Goal: Task Accomplishment & Management: Use online tool/utility

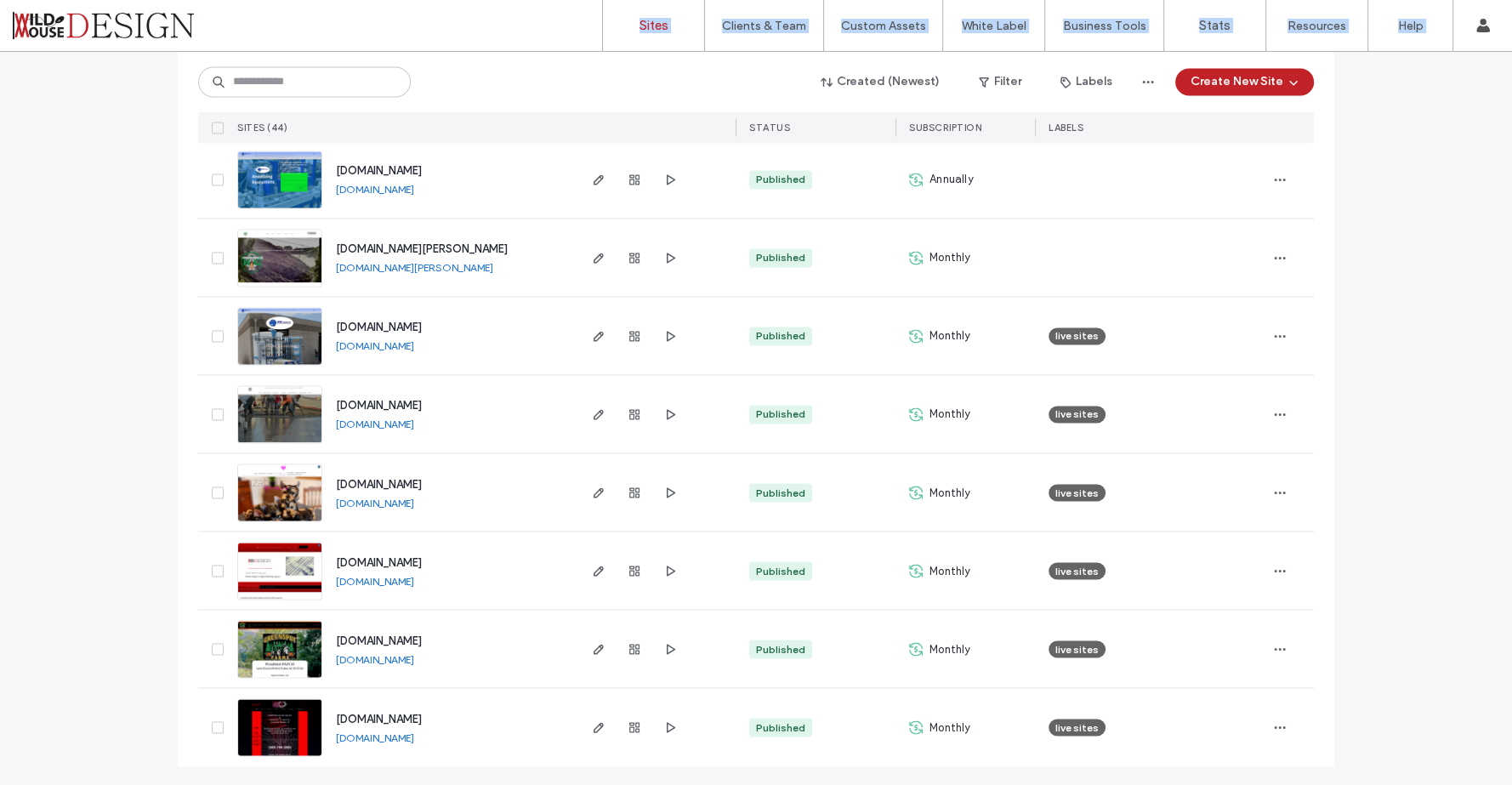
scroll to position [2916, 0]
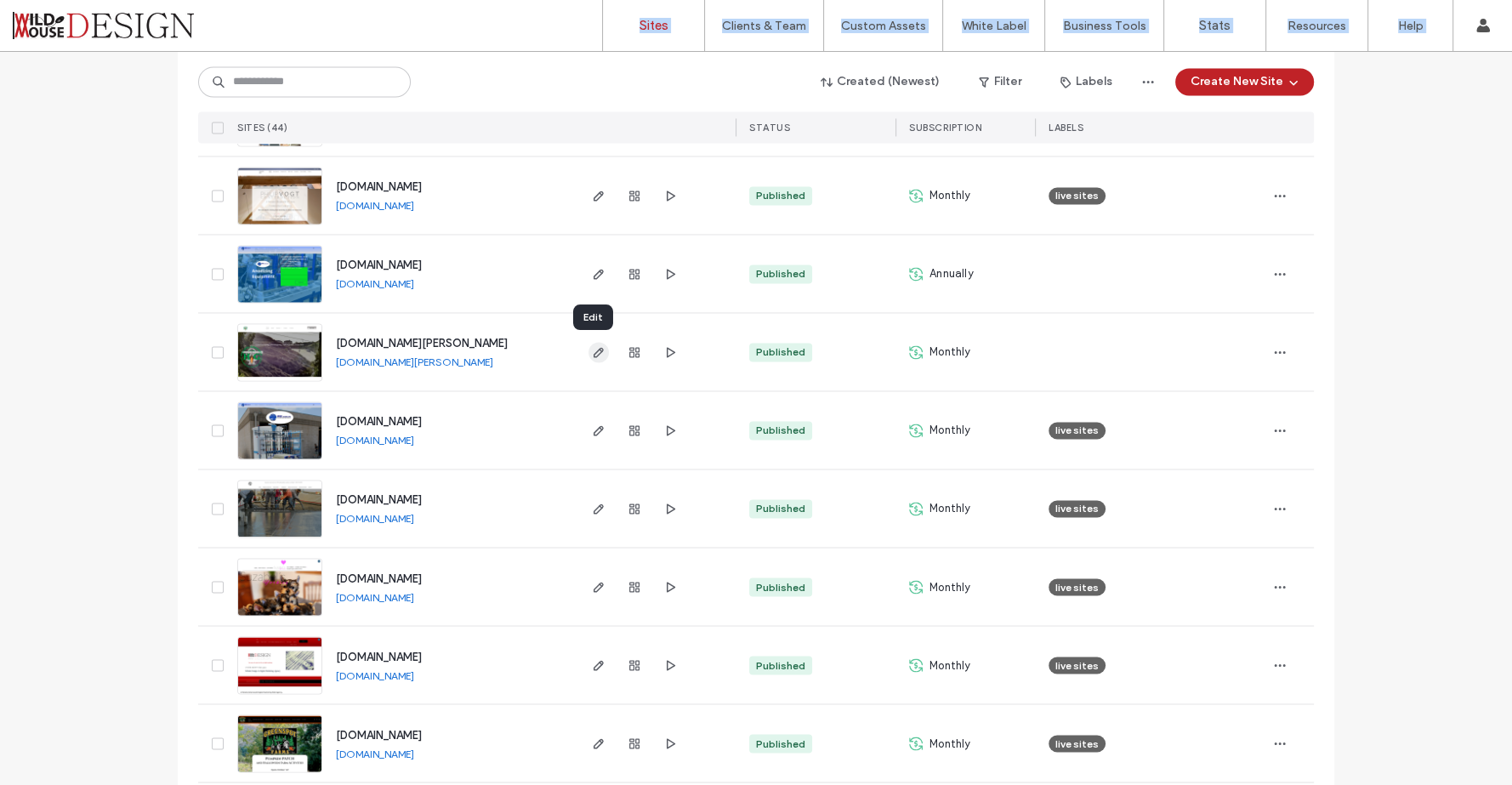
click at [593, 353] on use "button" at bounding box center [599, 352] width 11 height 11
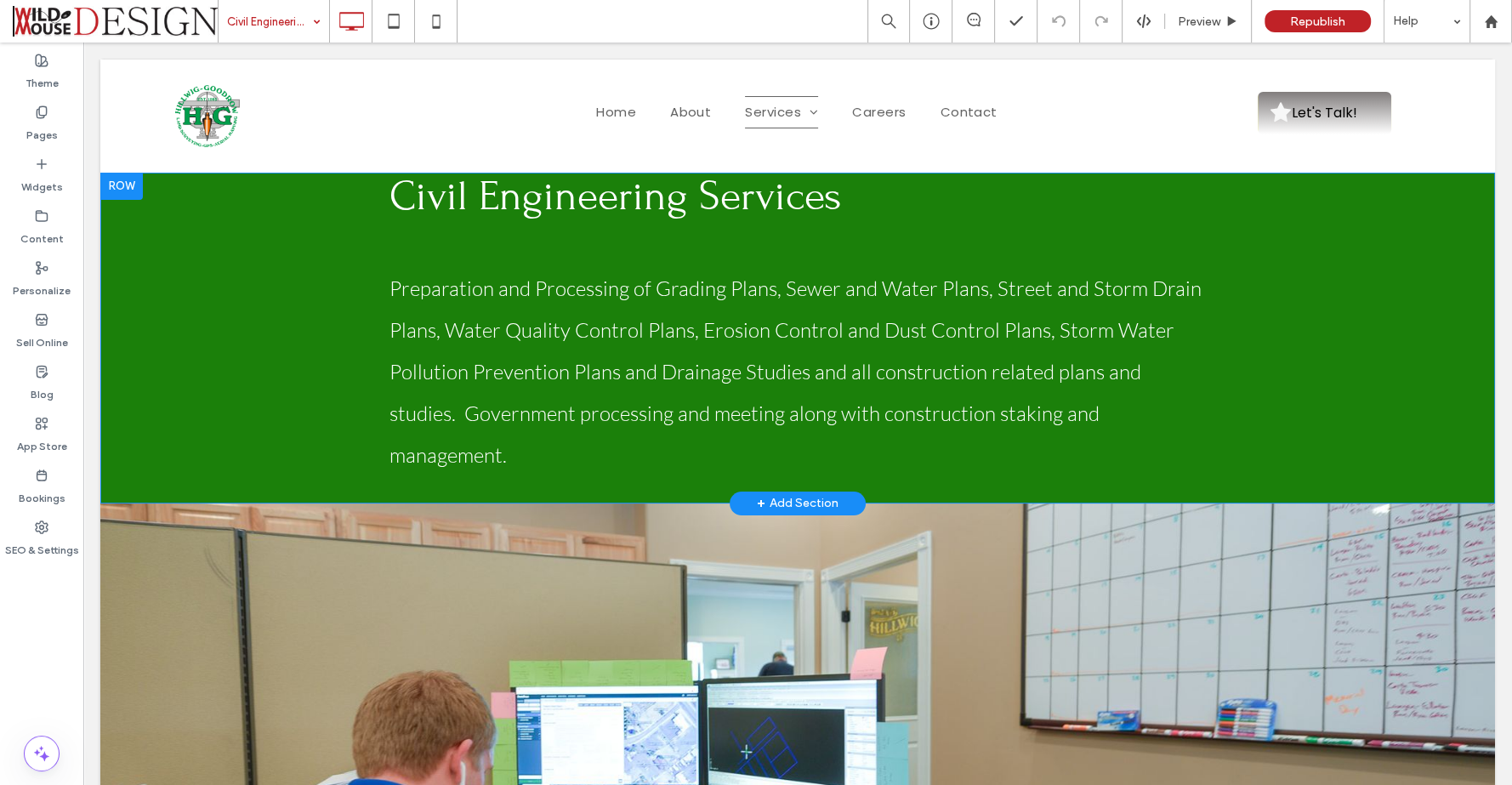
click at [283, 212] on div "Civil Engineering Services Preparation and Processing of Grading Plans, Sewer a…" at bounding box center [797, 338] width 1394 height 331
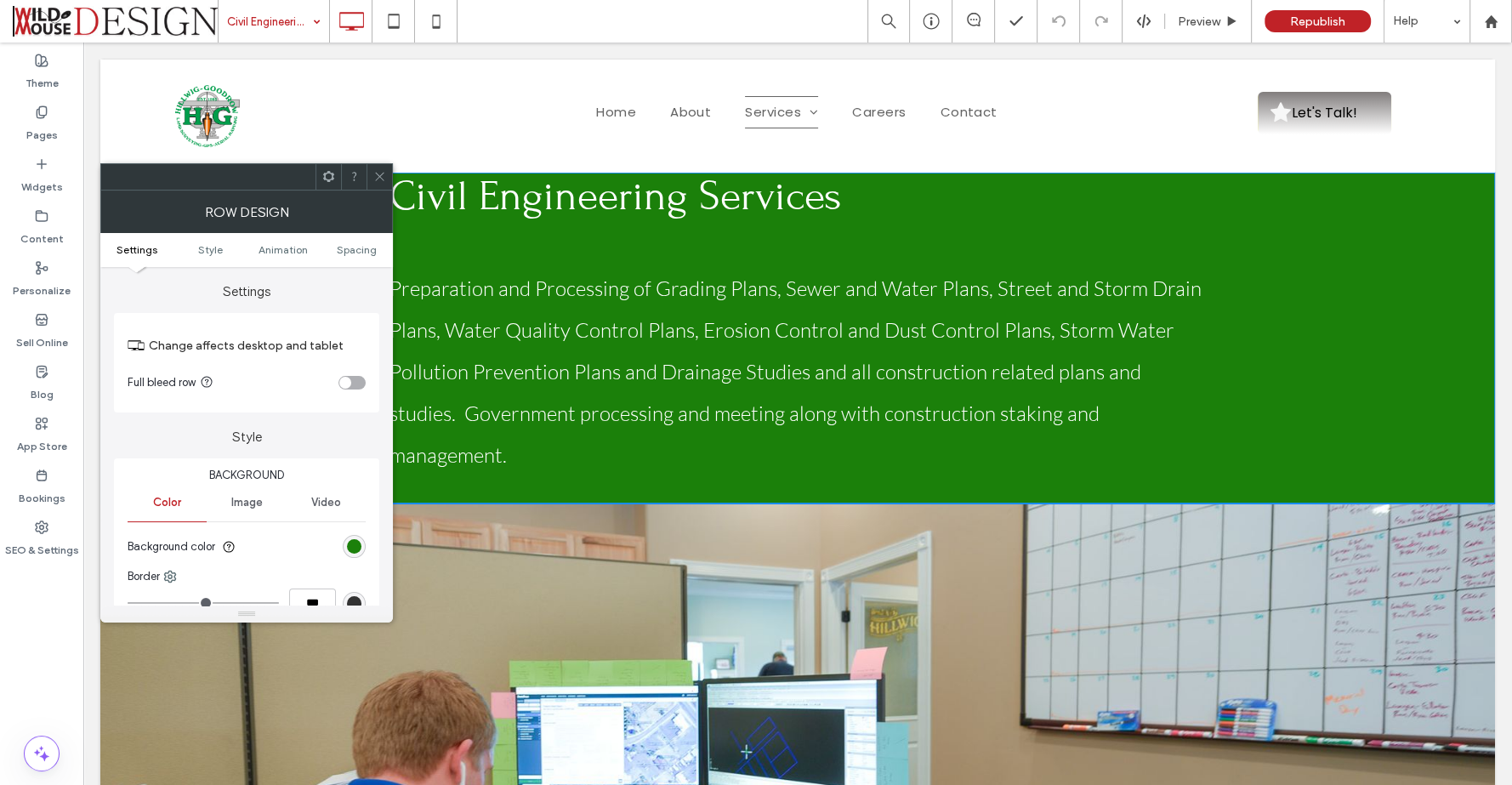
click at [400, 192] on span "Civil Engineering Services" at bounding box center [615, 197] width 452 height 48
click at [379, 176] on icon at bounding box center [380, 177] width 12 height 12
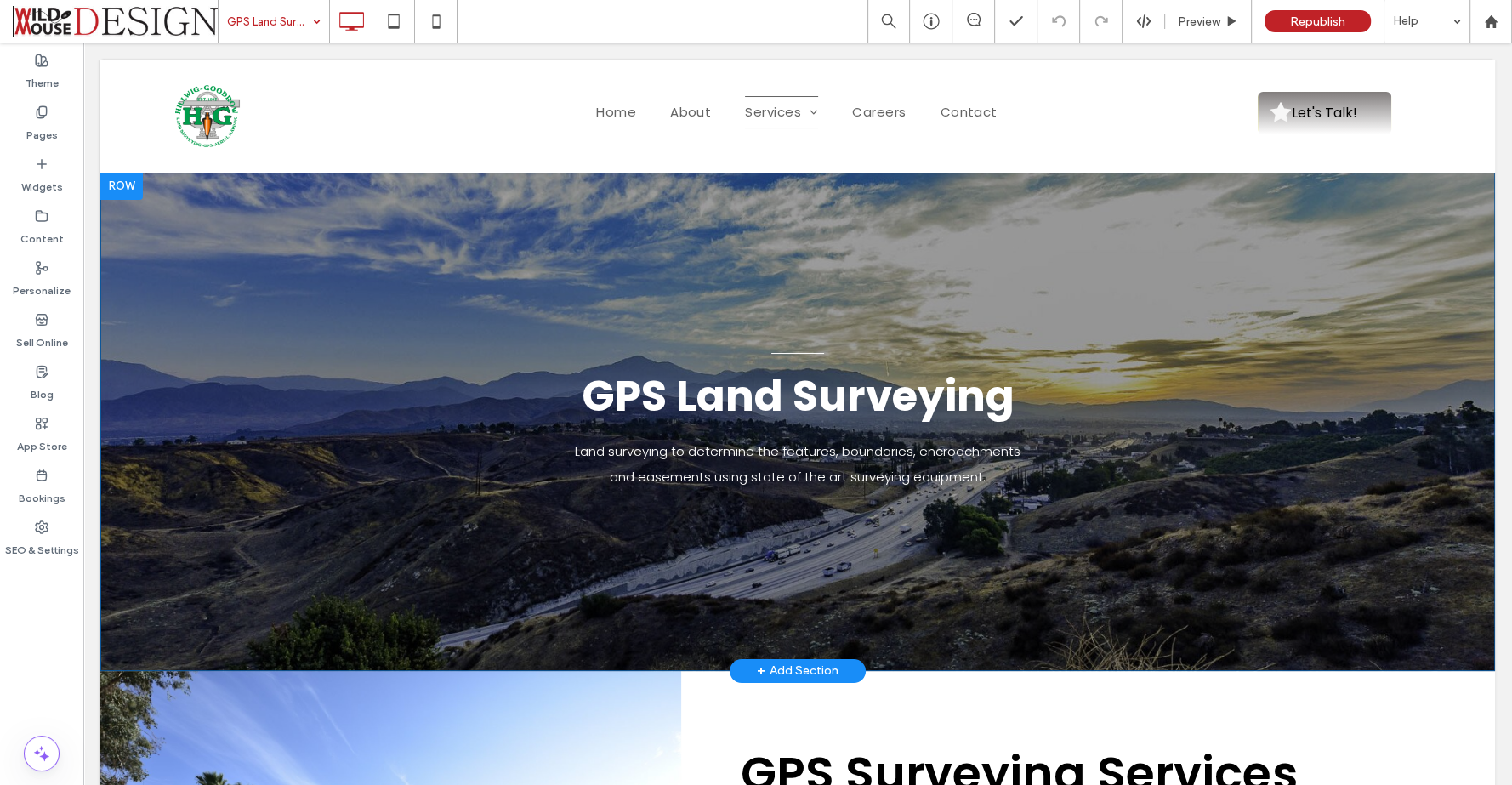
click at [121, 184] on div at bounding box center [121, 186] width 43 height 27
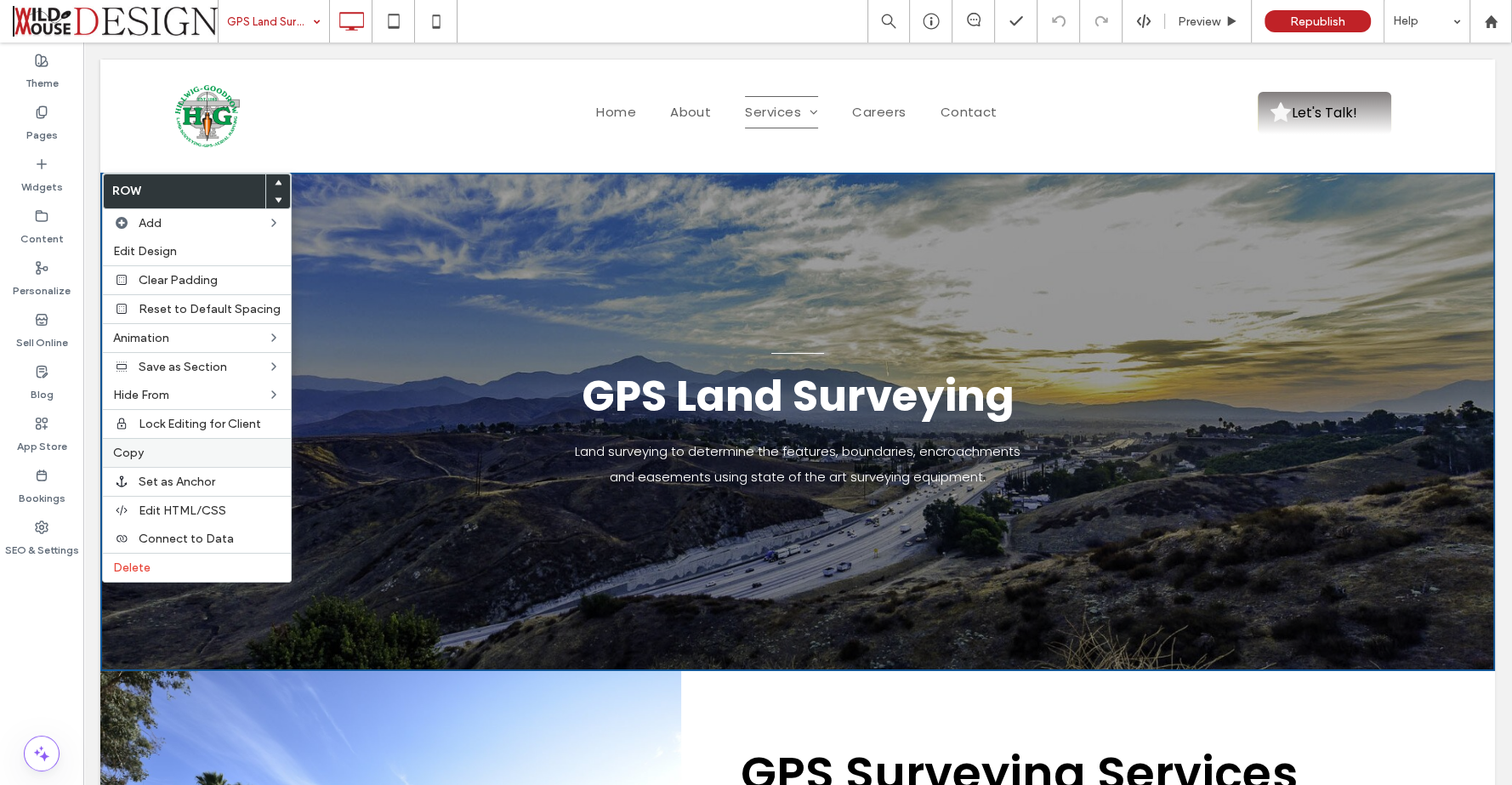
click at [159, 445] on label "Copy" at bounding box center [197, 452] width 168 height 14
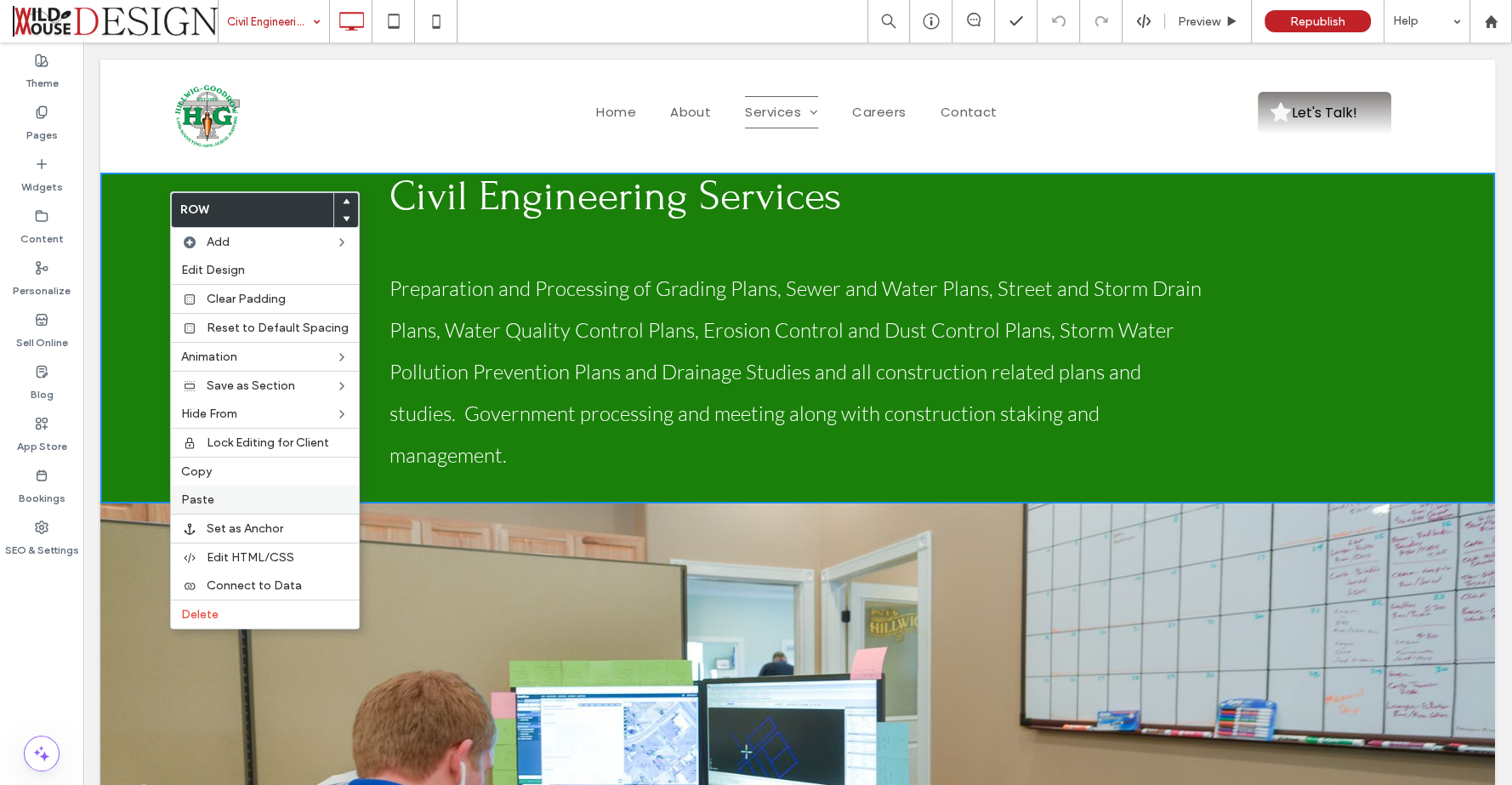
click at [203, 492] on span "Paste" at bounding box center [197, 499] width 33 height 14
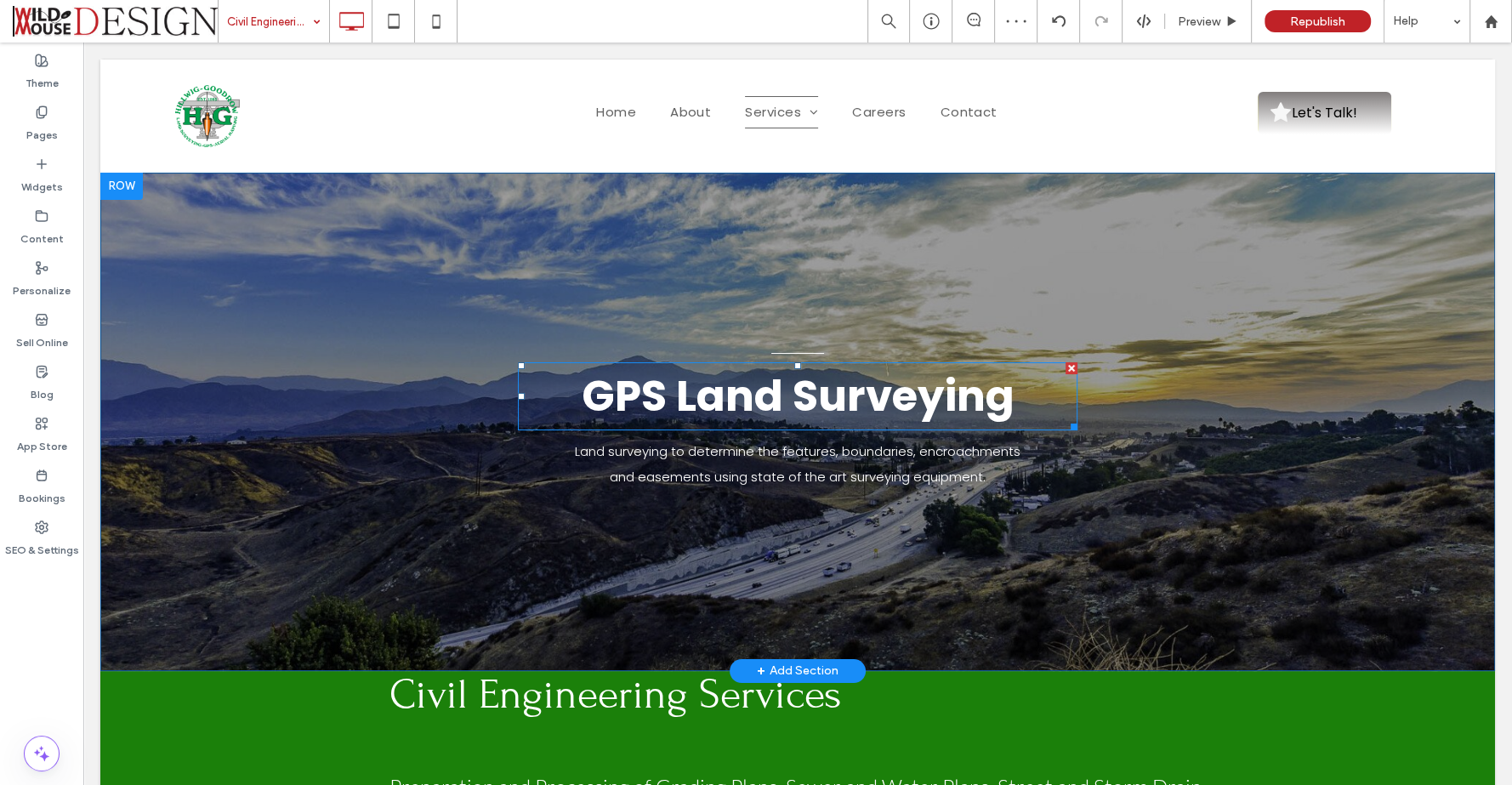
click at [860, 397] on span "GPS Land Surveying" at bounding box center [798, 396] width 433 height 60
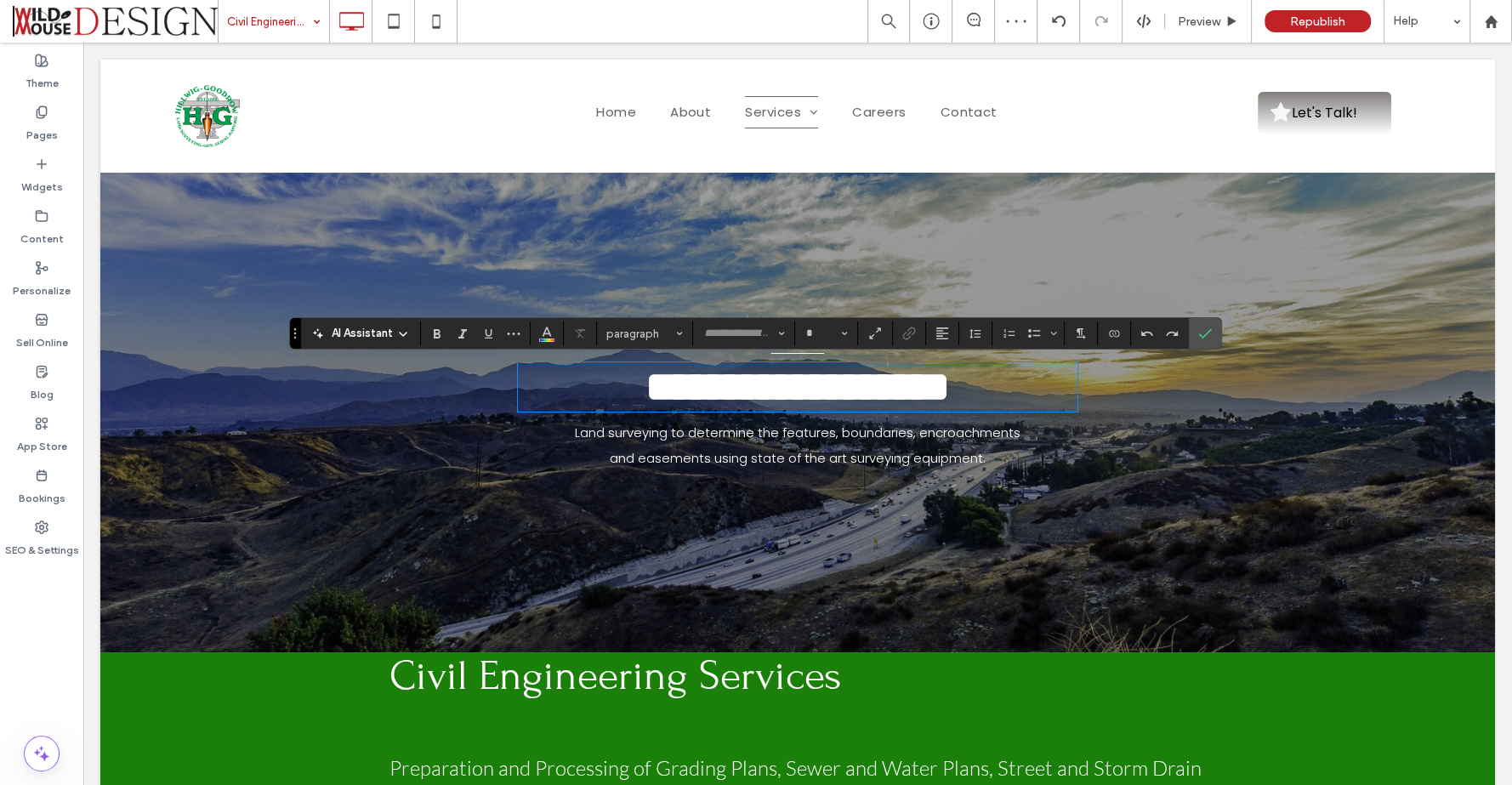
type input "*******"
type input "**"
click at [404, 334] on use at bounding box center [403, 334] width 7 height 4
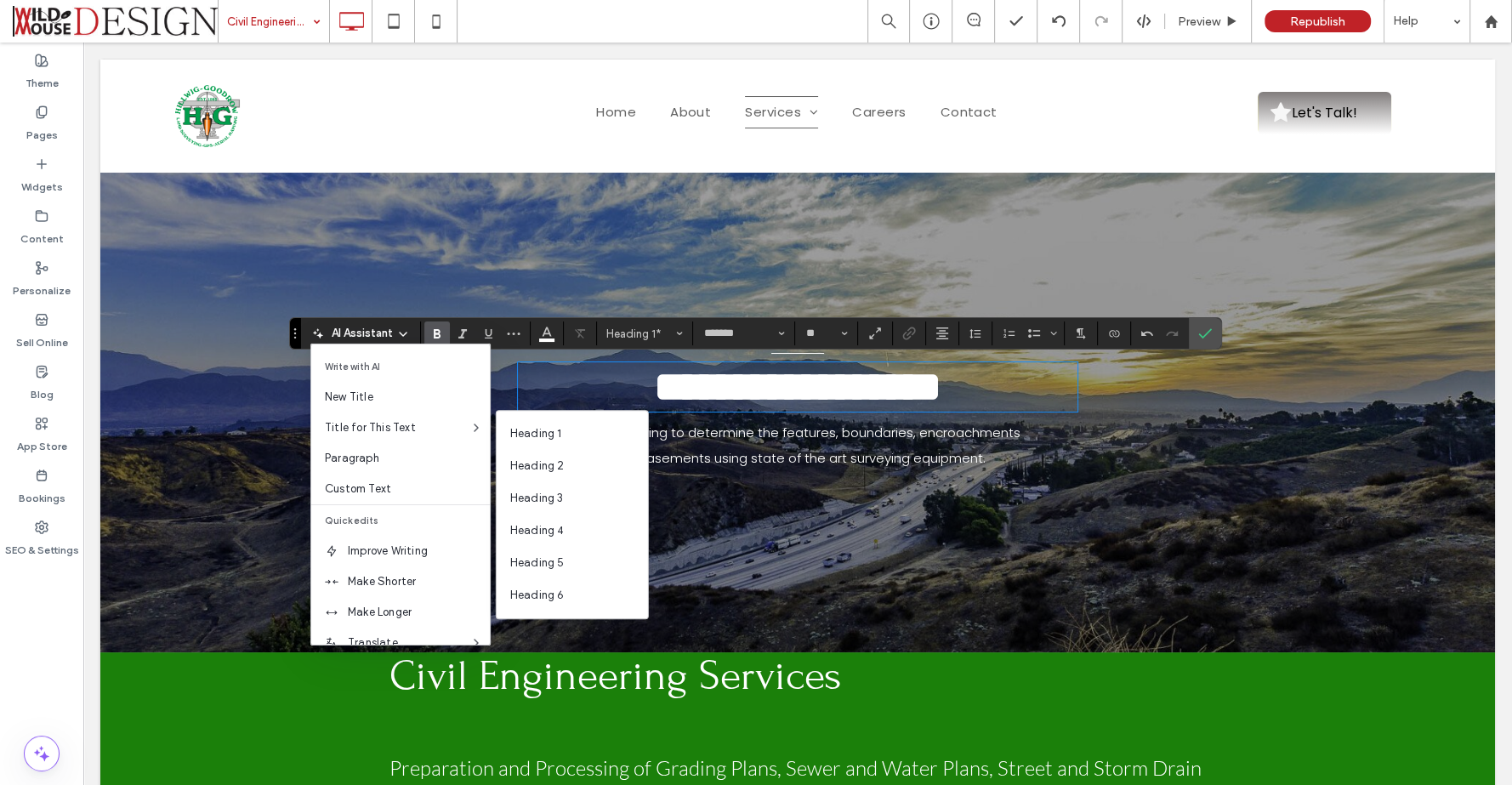
click at [770, 399] on span "**********" at bounding box center [797, 386] width 287 height 42
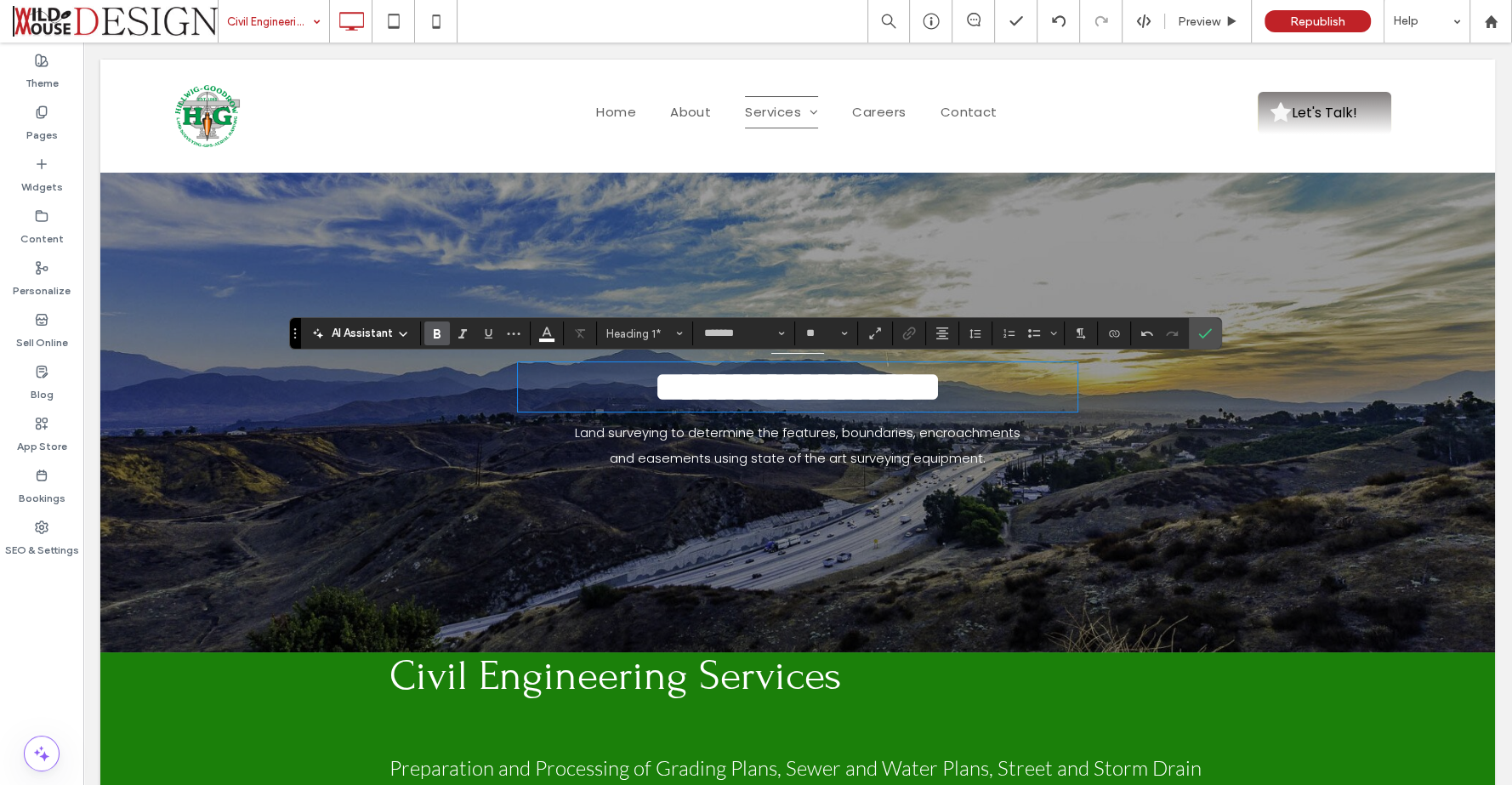
click at [770, 399] on span "**********" at bounding box center [797, 386] width 287 height 42
click at [575, 451] on font "Land surveying to determine the features, boundaries, encroachments and easemen…" at bounding box center [797, 444] width 445 height 43
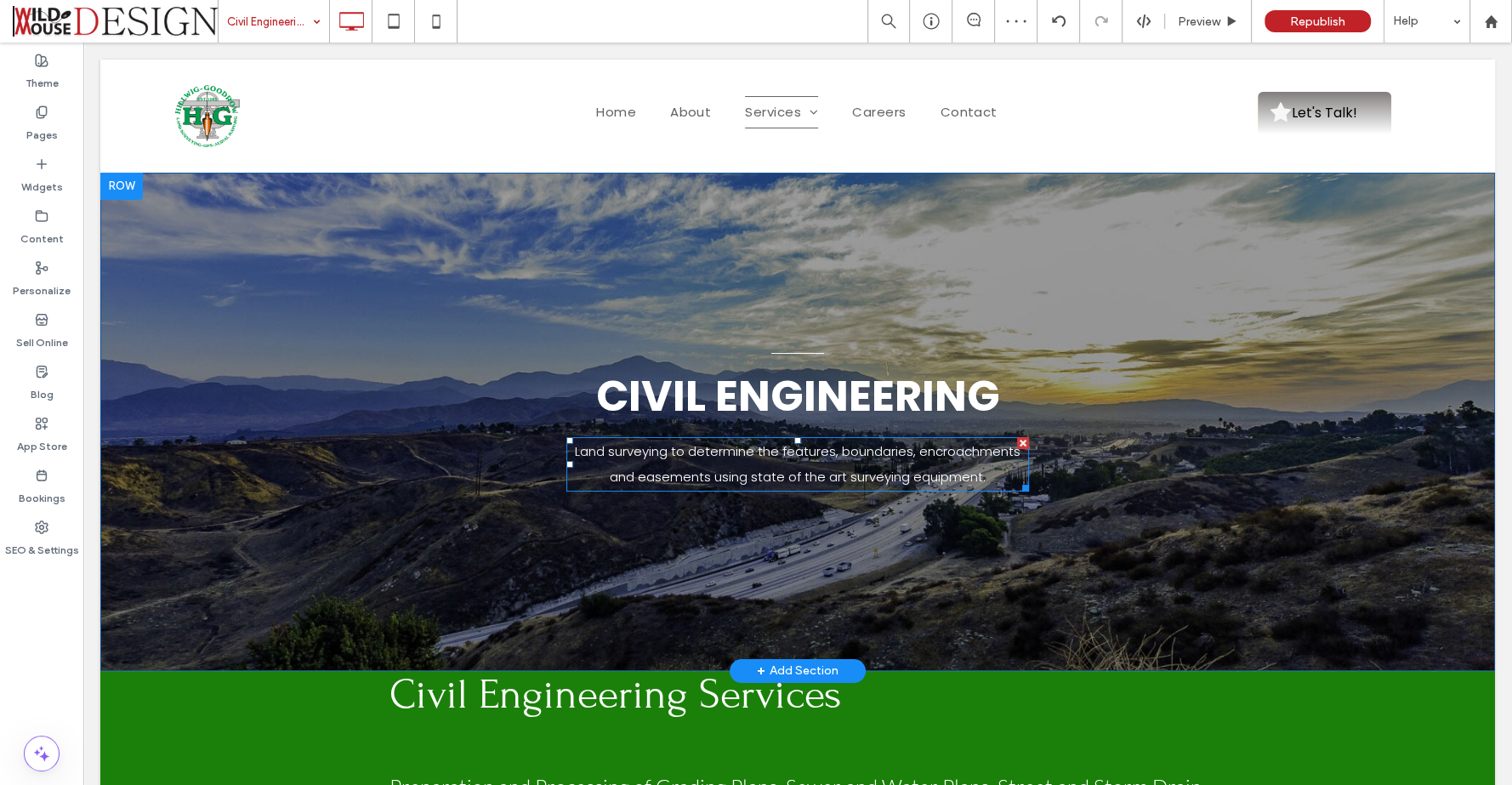
click at [575, 451] on font "Land surveying to determine the features, boundaries, encroachments and easemen…" at bounding box center [797, 464] width 445 height 43
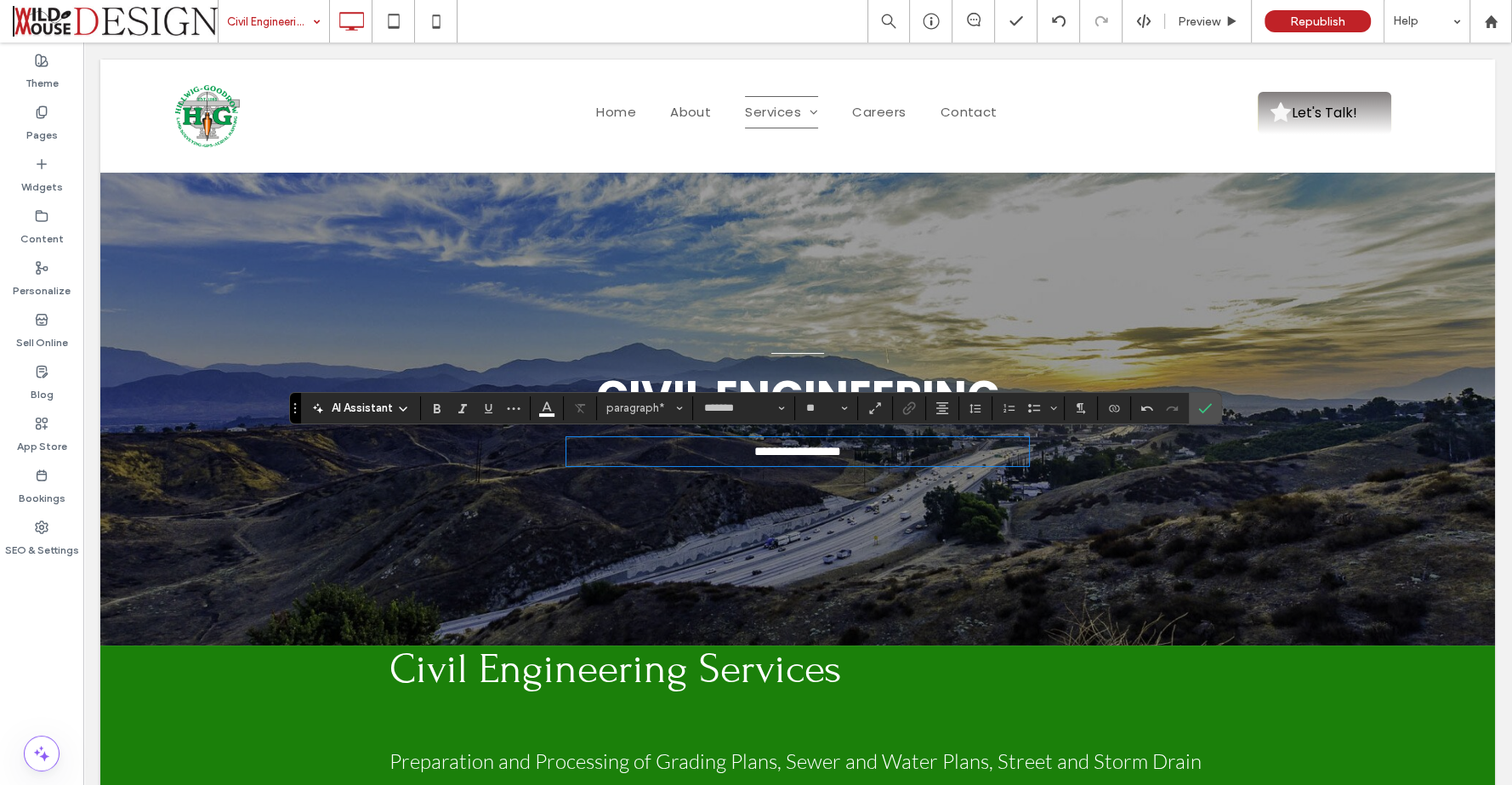
click at [382, 401] on span "AI Assistant" at bounding box center [362, 408] width 61 height 17
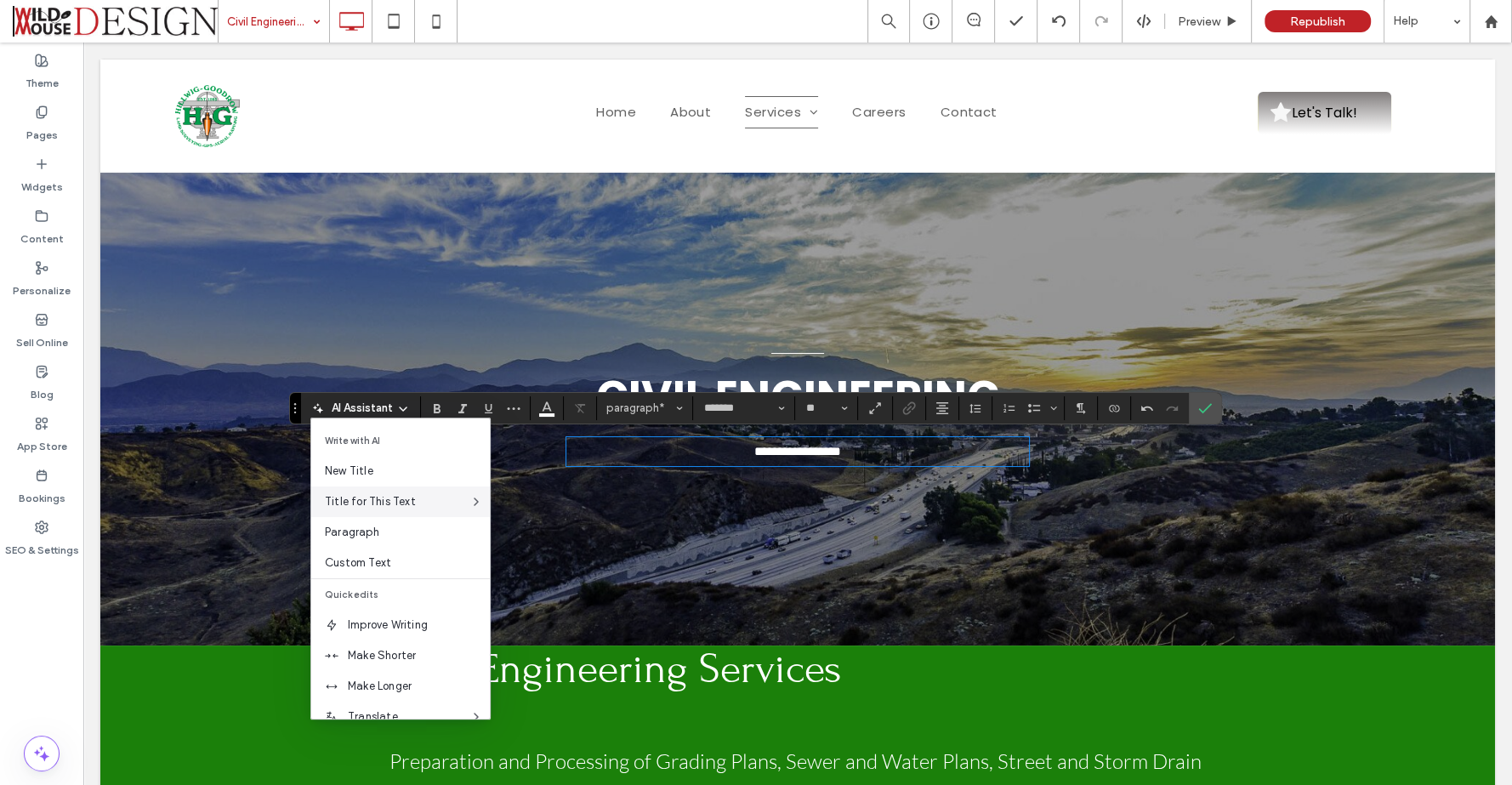
click at [369, 497] on span "Title for This Text" at bounding box center [396, 501] width 145 height 17
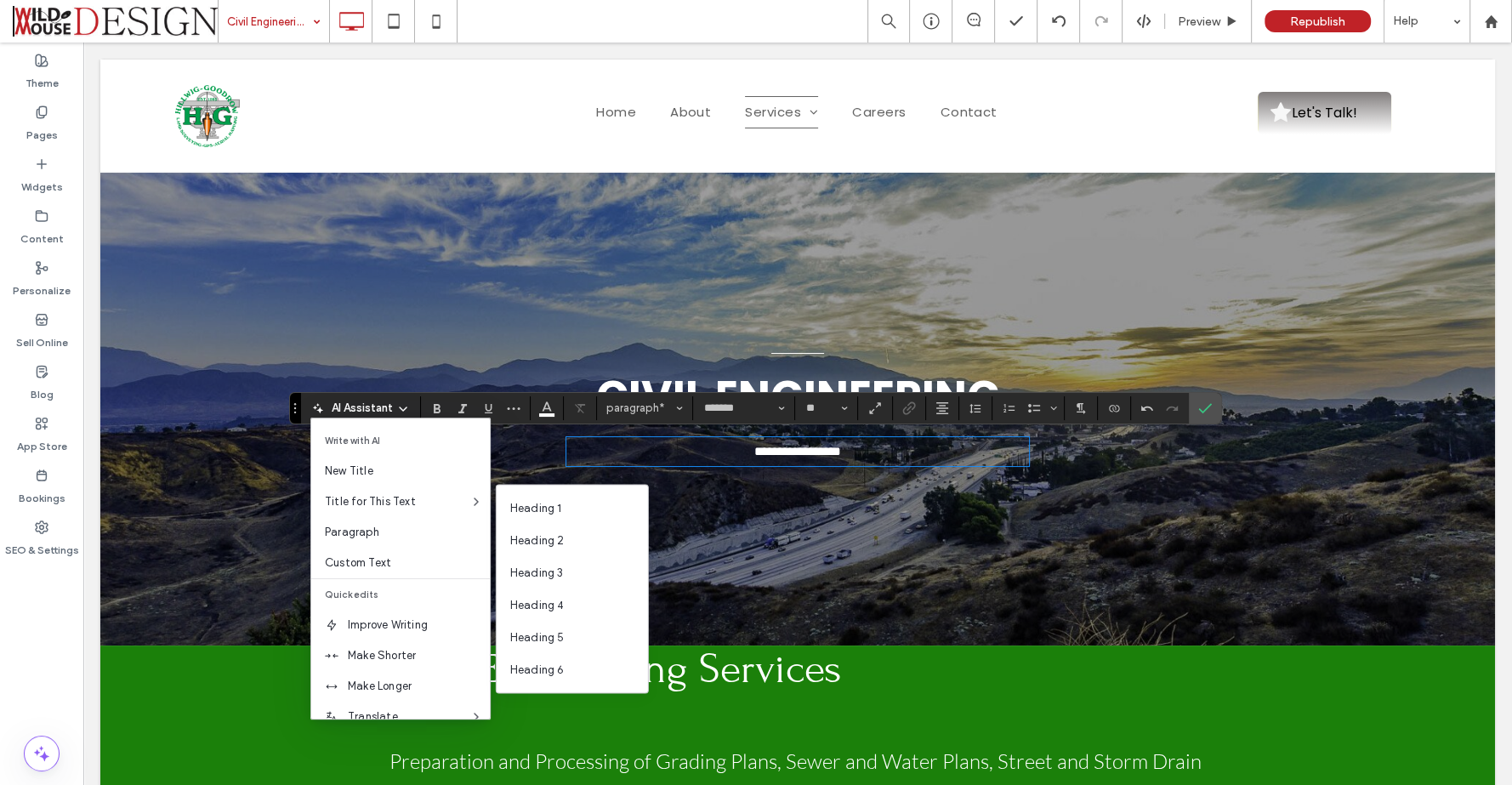
click at [342, 409] on span "AI Assistant" at bounding box center [362, 408] width 61 height 17
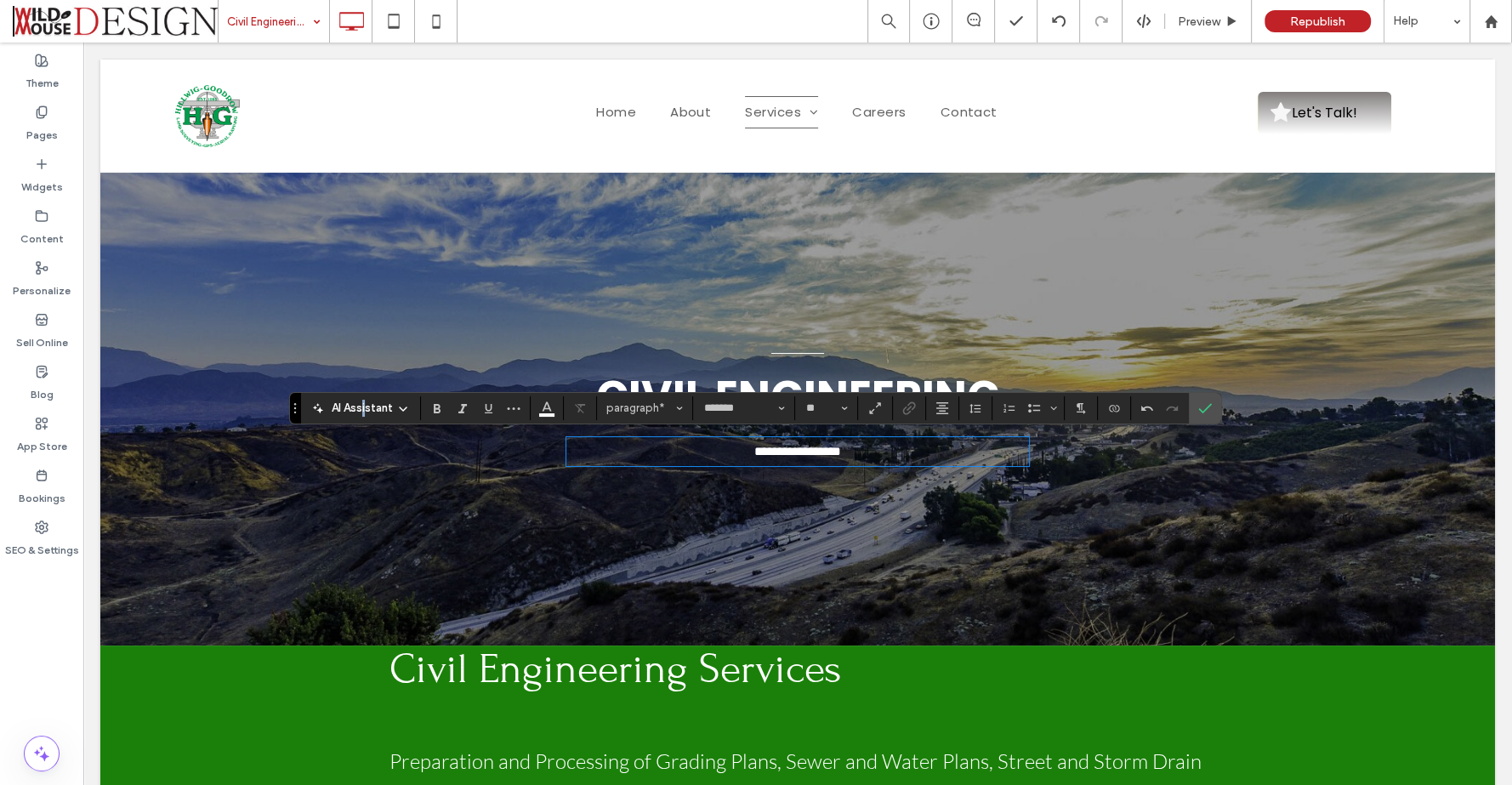
click at [360, 410] on span "AI Assistant" at bounding box center [362, 408] width 61 height 17
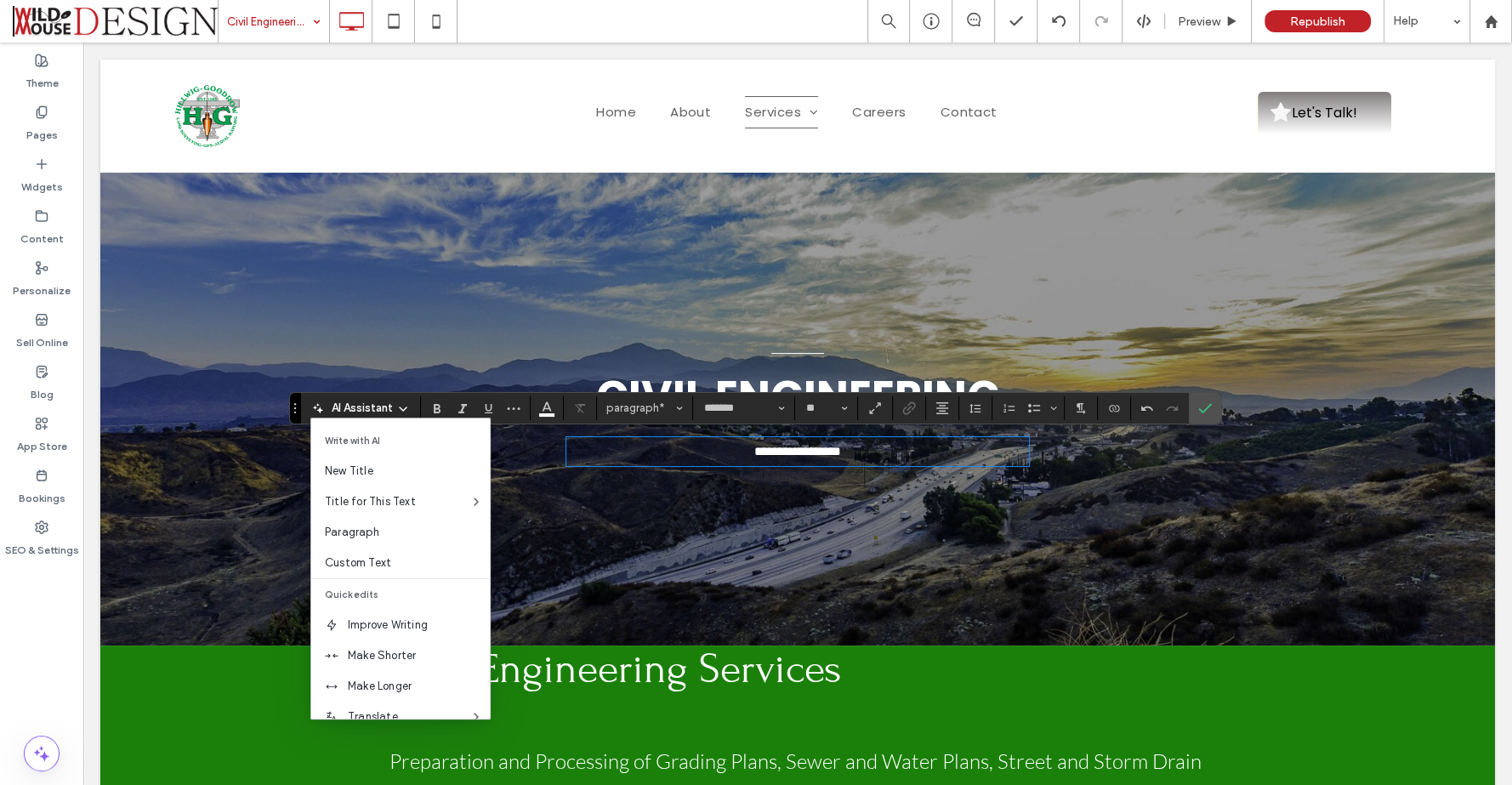
click at [355, 407] on span "AI Assistant" at bounding box center [362, 408] width 61 height 17
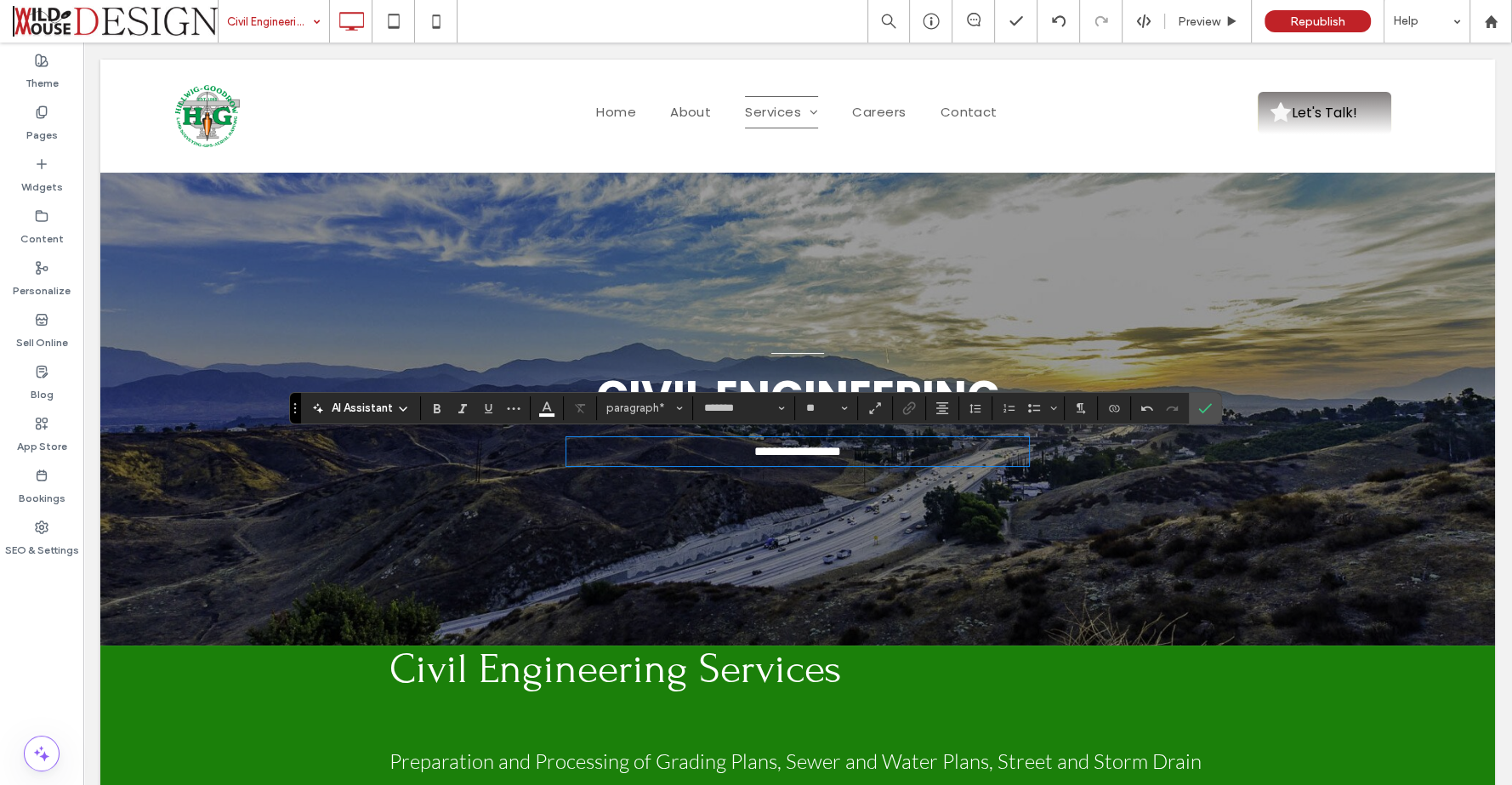
click at [355, 408] on span "AI Assistant" at bounding box center [362, 408] width 61 height 17
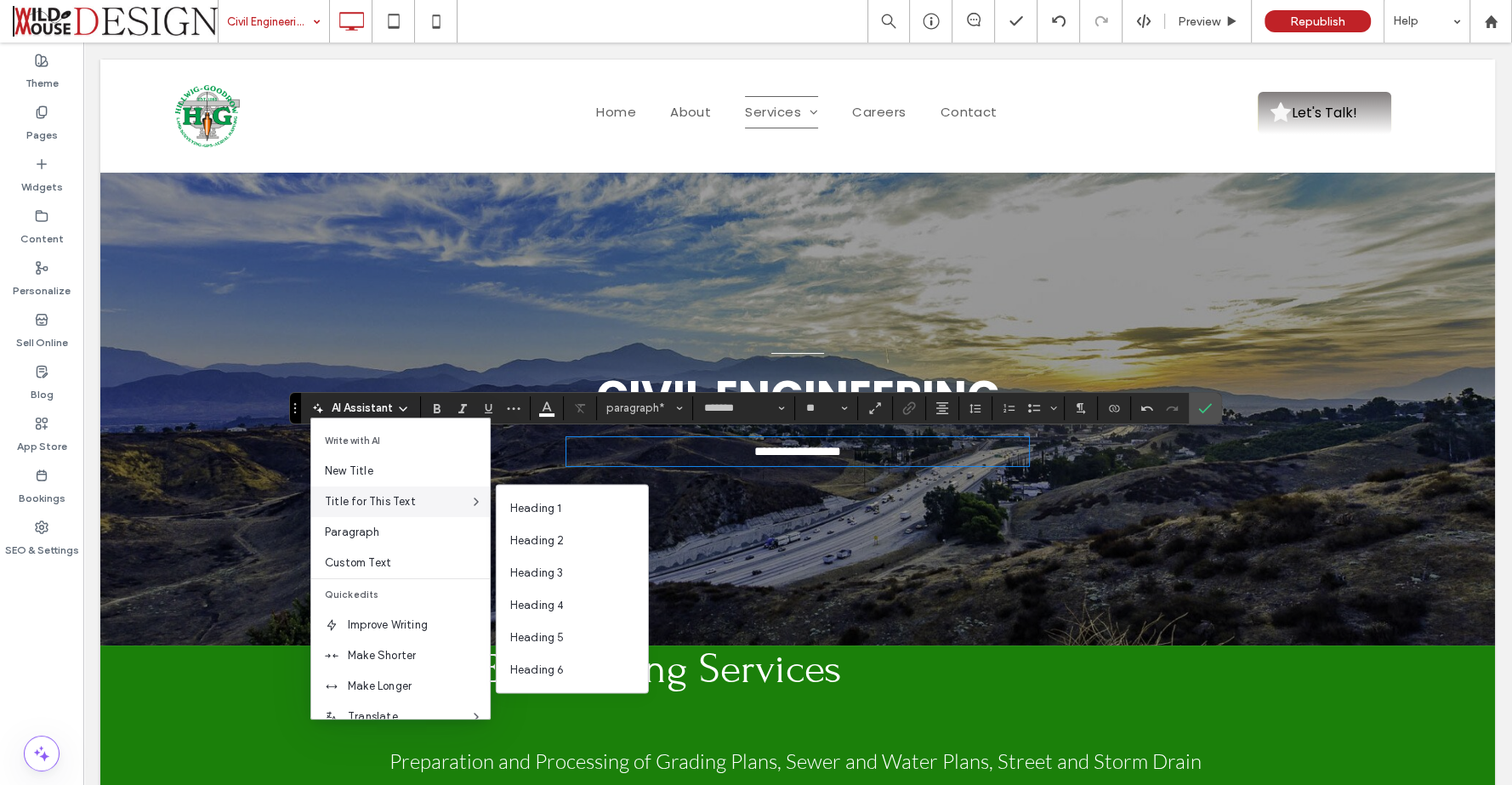
click at [368, 504] on span "Title for This Text" at bounding box center [396, 501] width 145 height 17
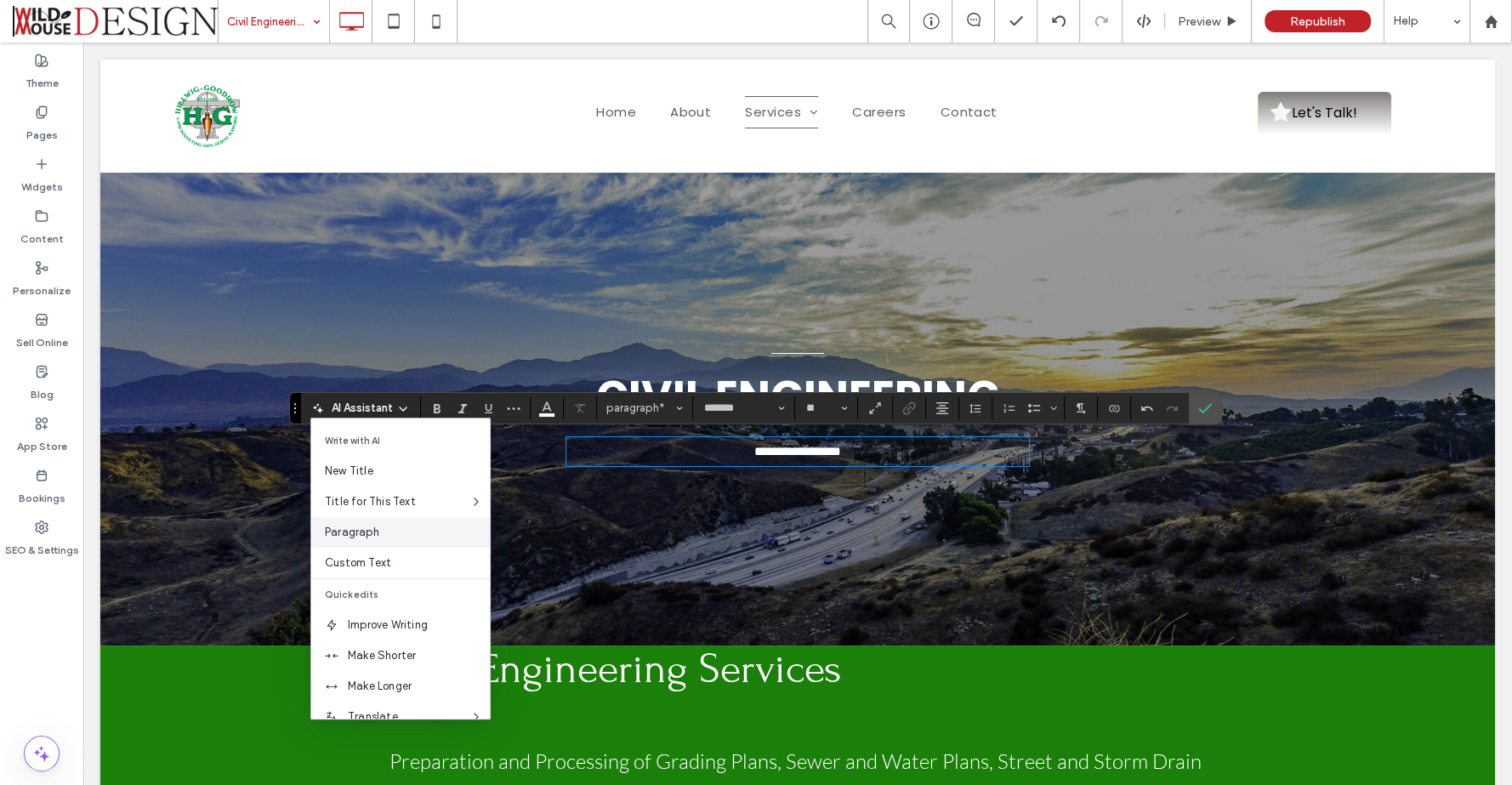
click at [354, 525] on span "Paragraph" at bounding box center [407, 532] width 165 height 17
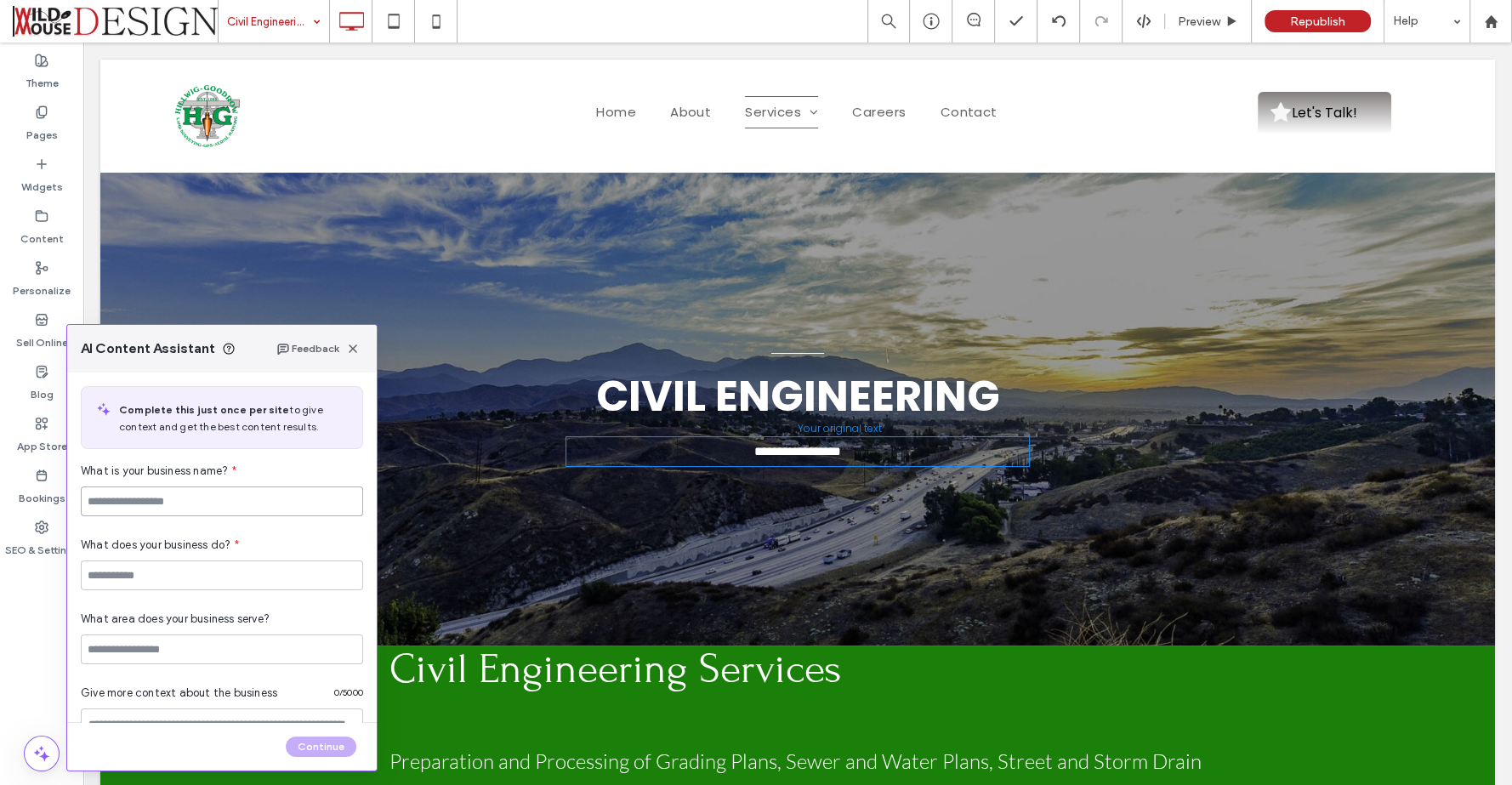
click at [222, 506] on input at bounding box center [222, 501] width 282 height 30
type input "*"
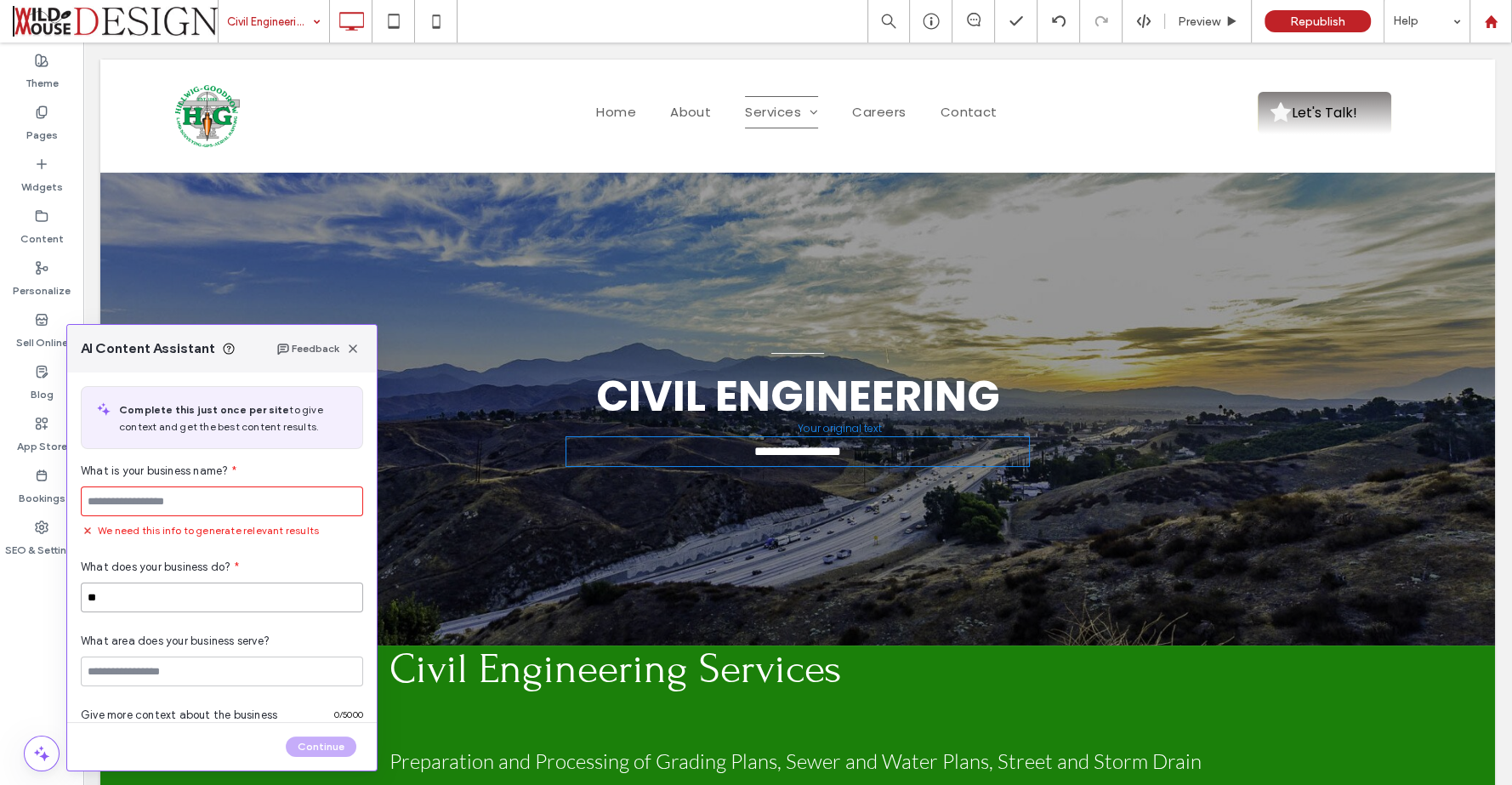
type input "*"
click at [184, 506] on input at bounding box center [222, 501] width 282 height 30
type input "**********"
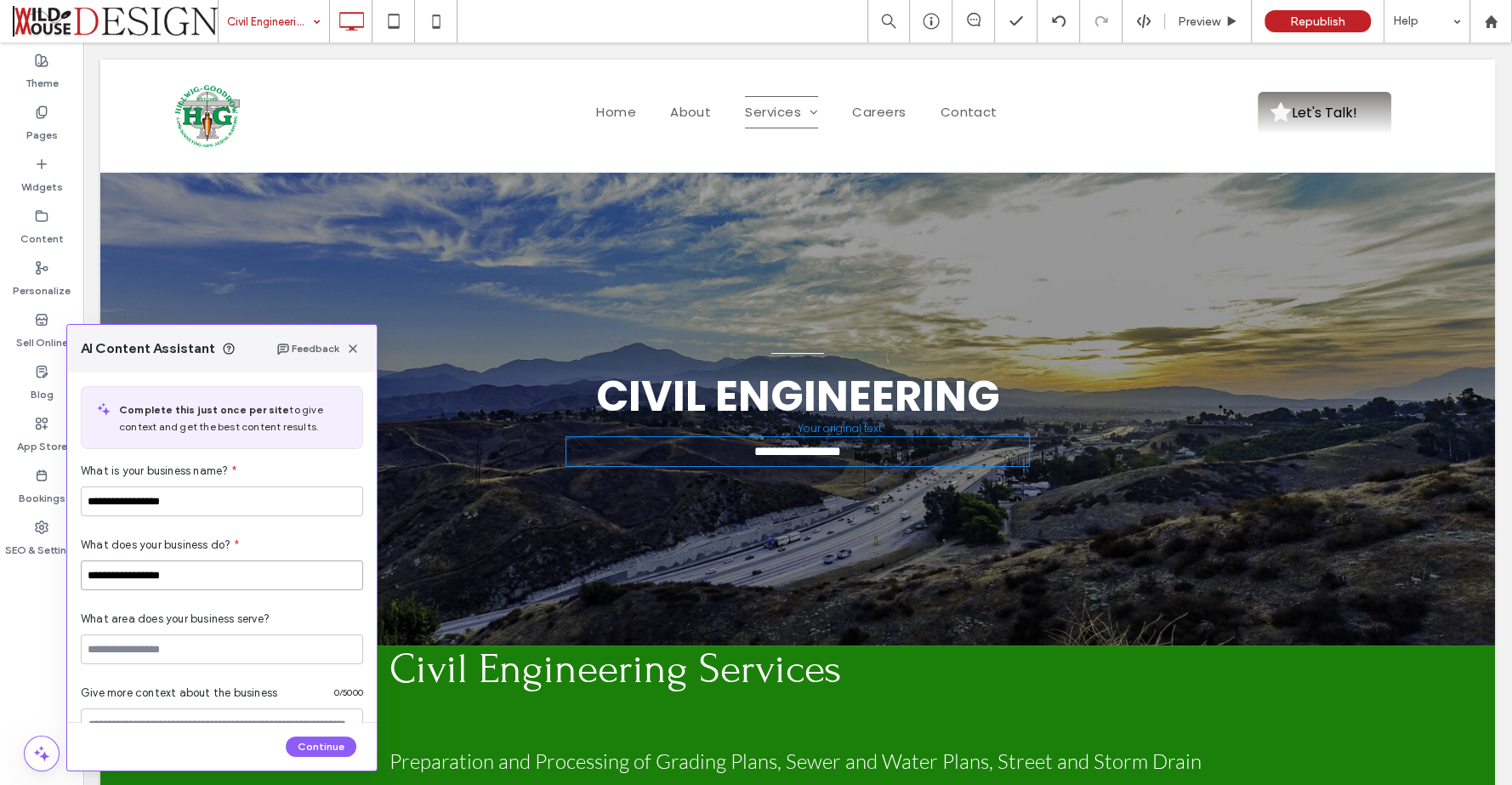
type input "**********"
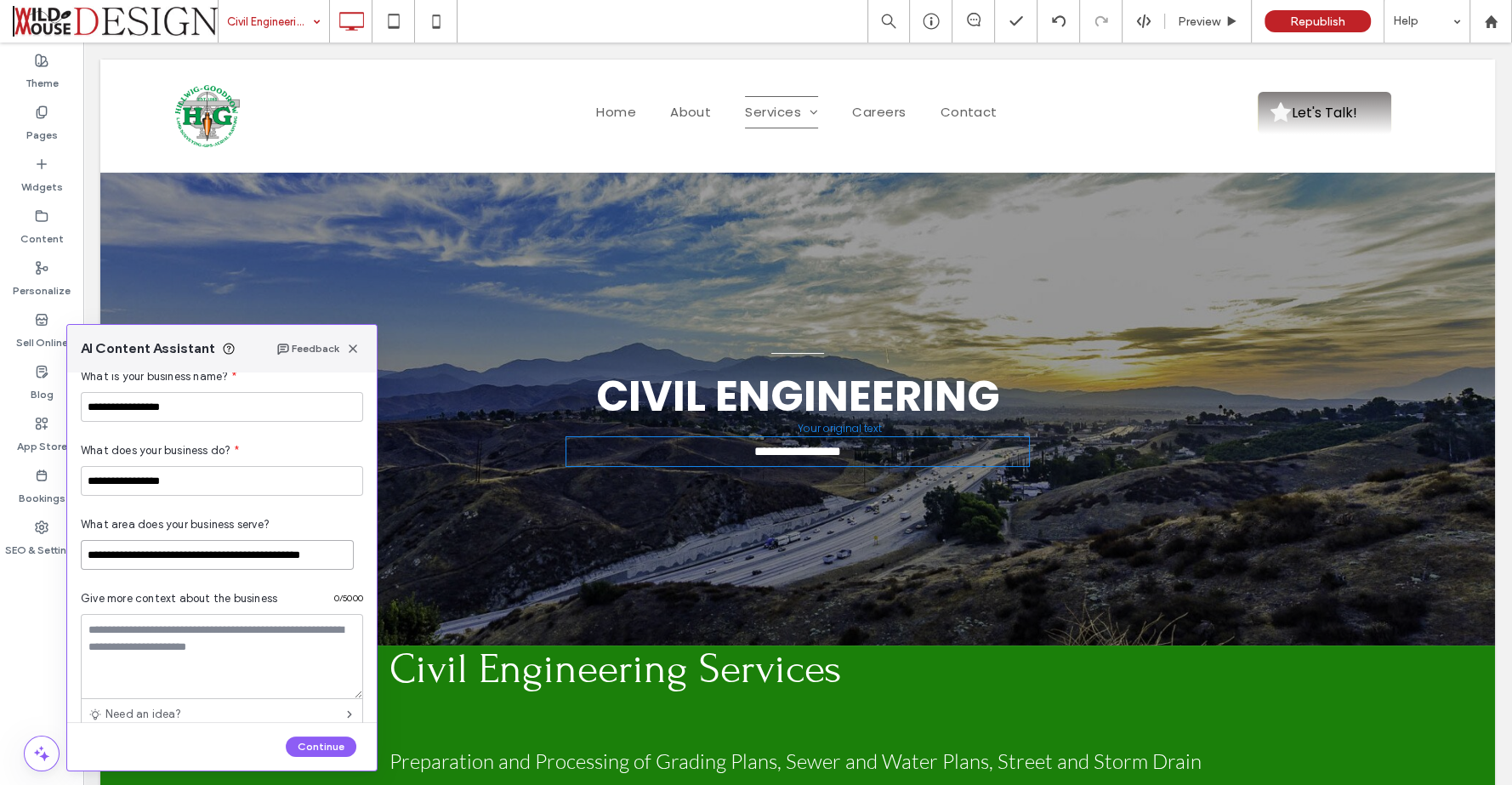
scroll to position [189, 0]
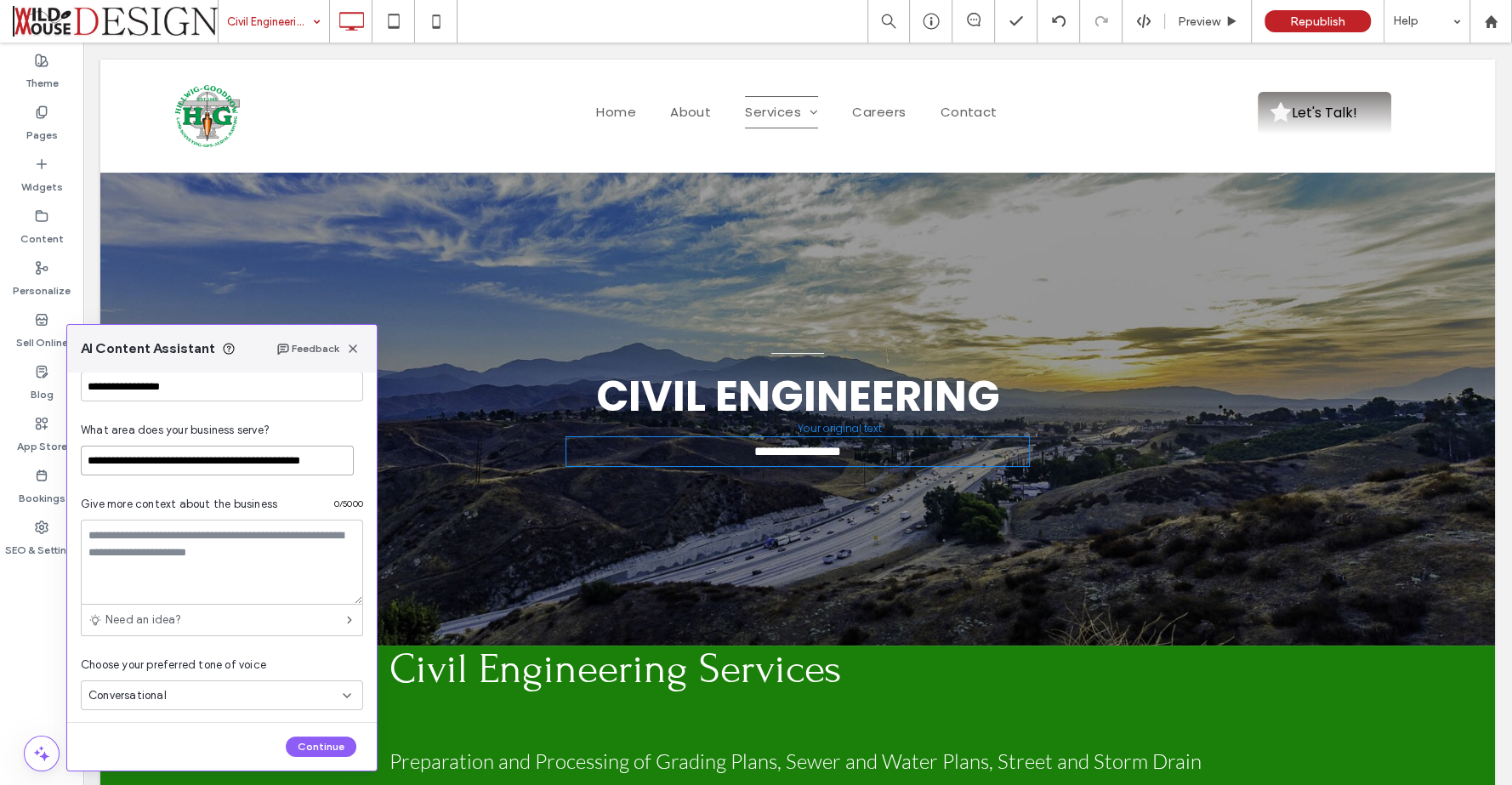
type input "**********"
click at [202, 553] on textarea at bounding box center [222, 562] width 282 height 85
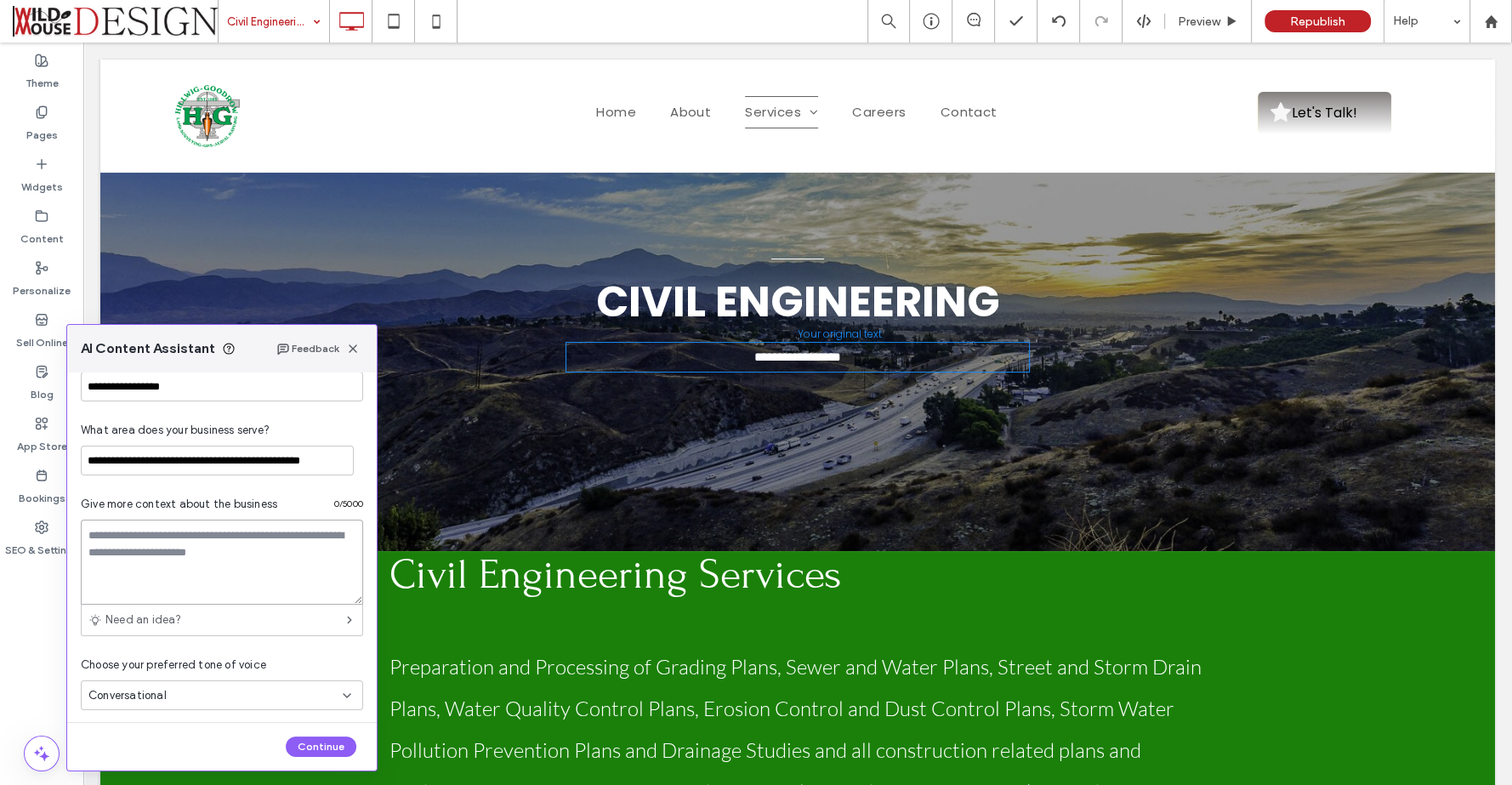
click at [205, 538] on textarea at bounding box center [222, 562] width 282 height 85
type textarea "**********"
click at [340, 690] on icon at bounding box center [346, 695] width 13 height 13
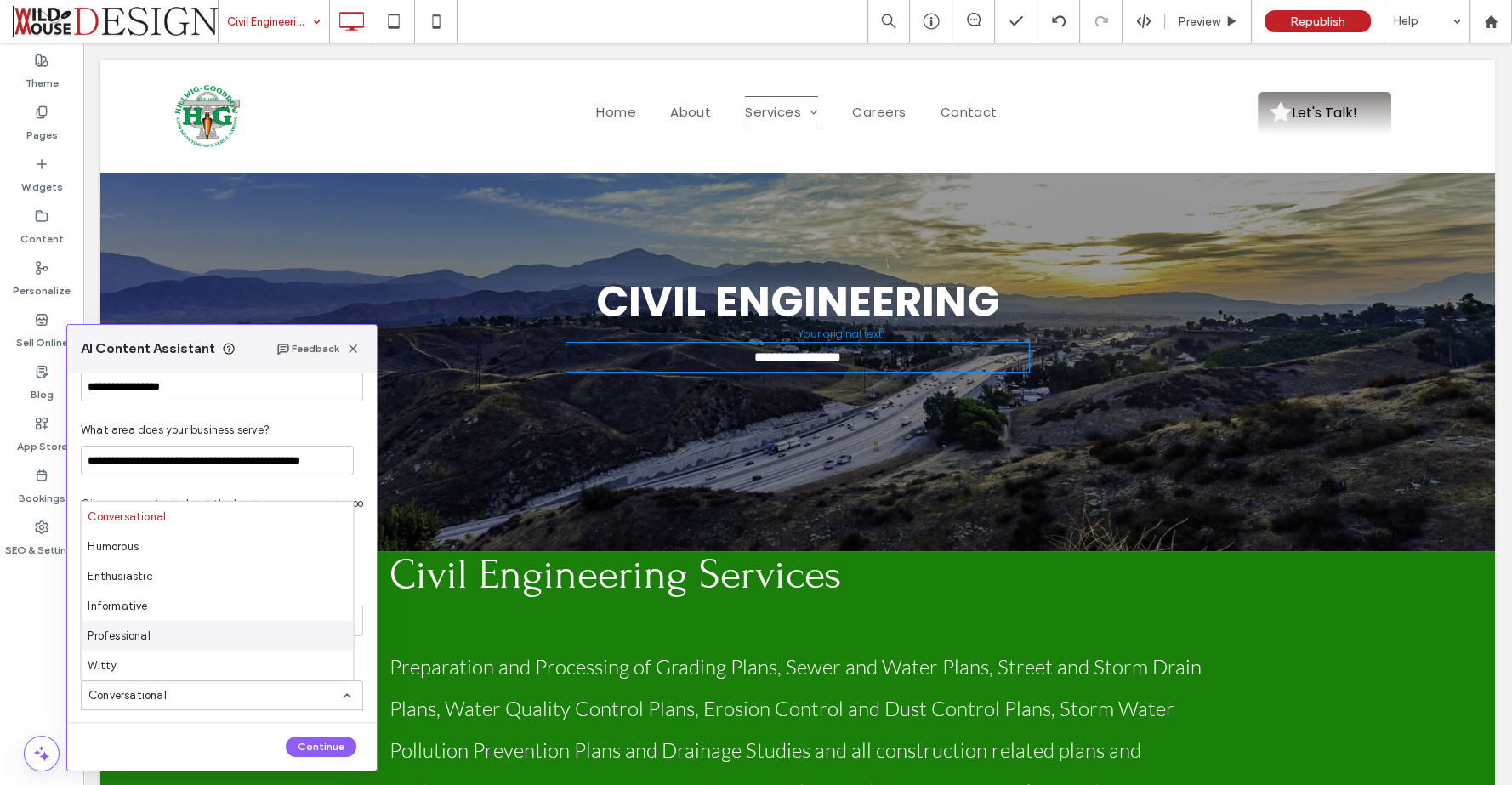
click at [206, 638] on div "Professional" at bounding box center [216, 636] width 272 height 30
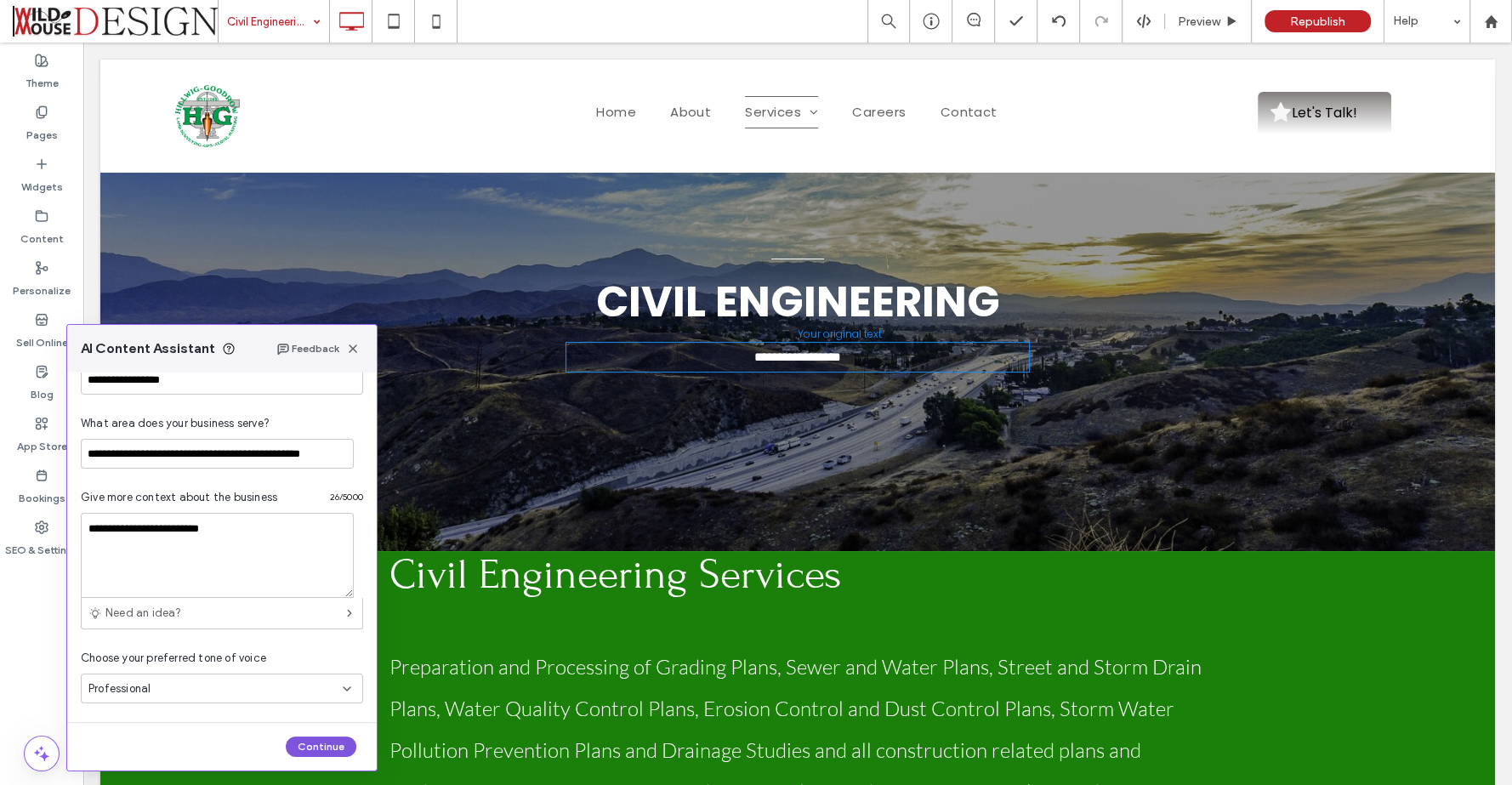
click at [332, 745] on button "Continue" at bounding box center [321, 746] width 71 height 20
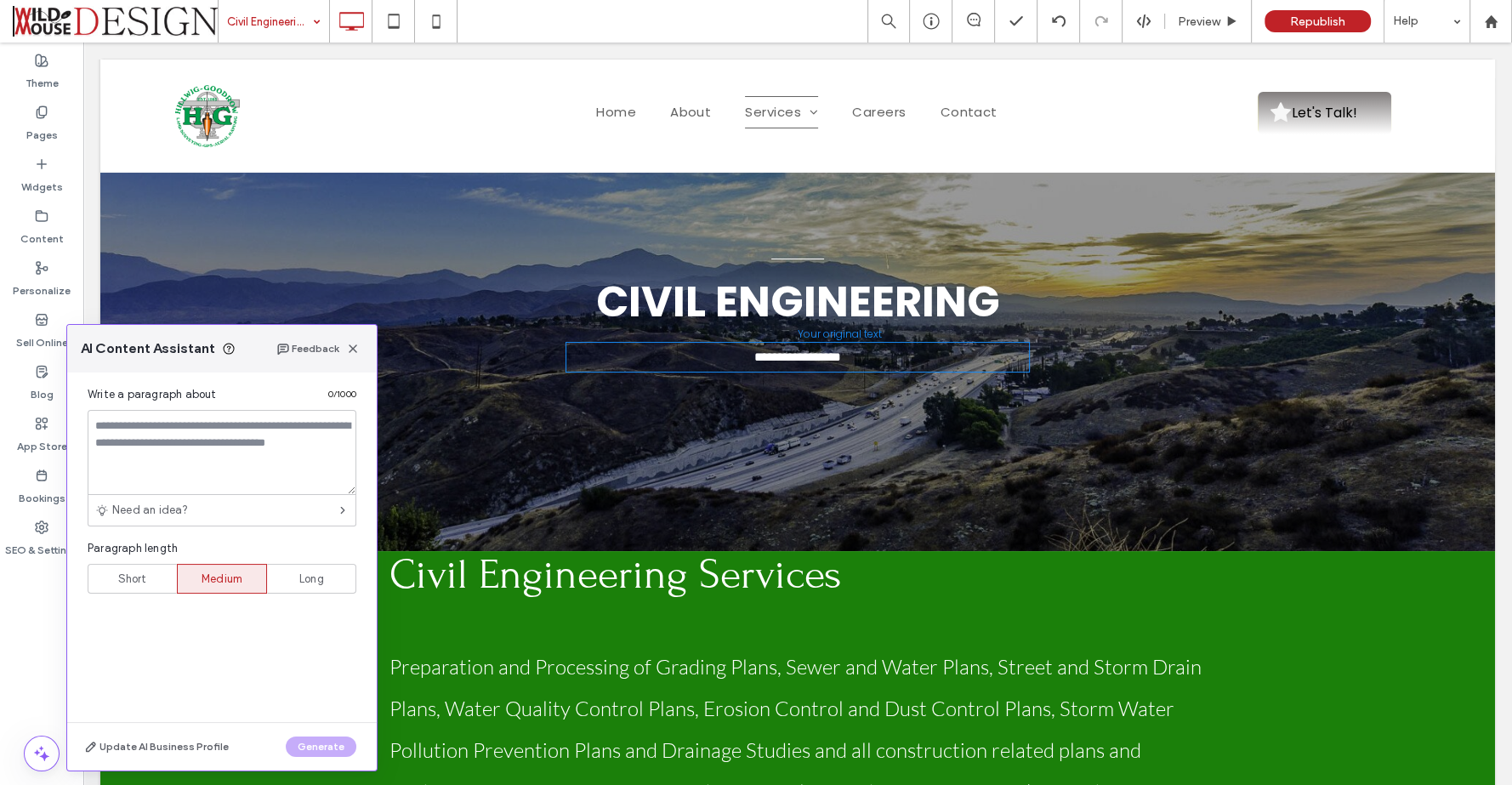
click at [116, 577] on div "Short" at bounding box center [132, 579] width 67 height 28
click at [212, 436] on textarea at bounding box center [222, 452] width 269 height 85
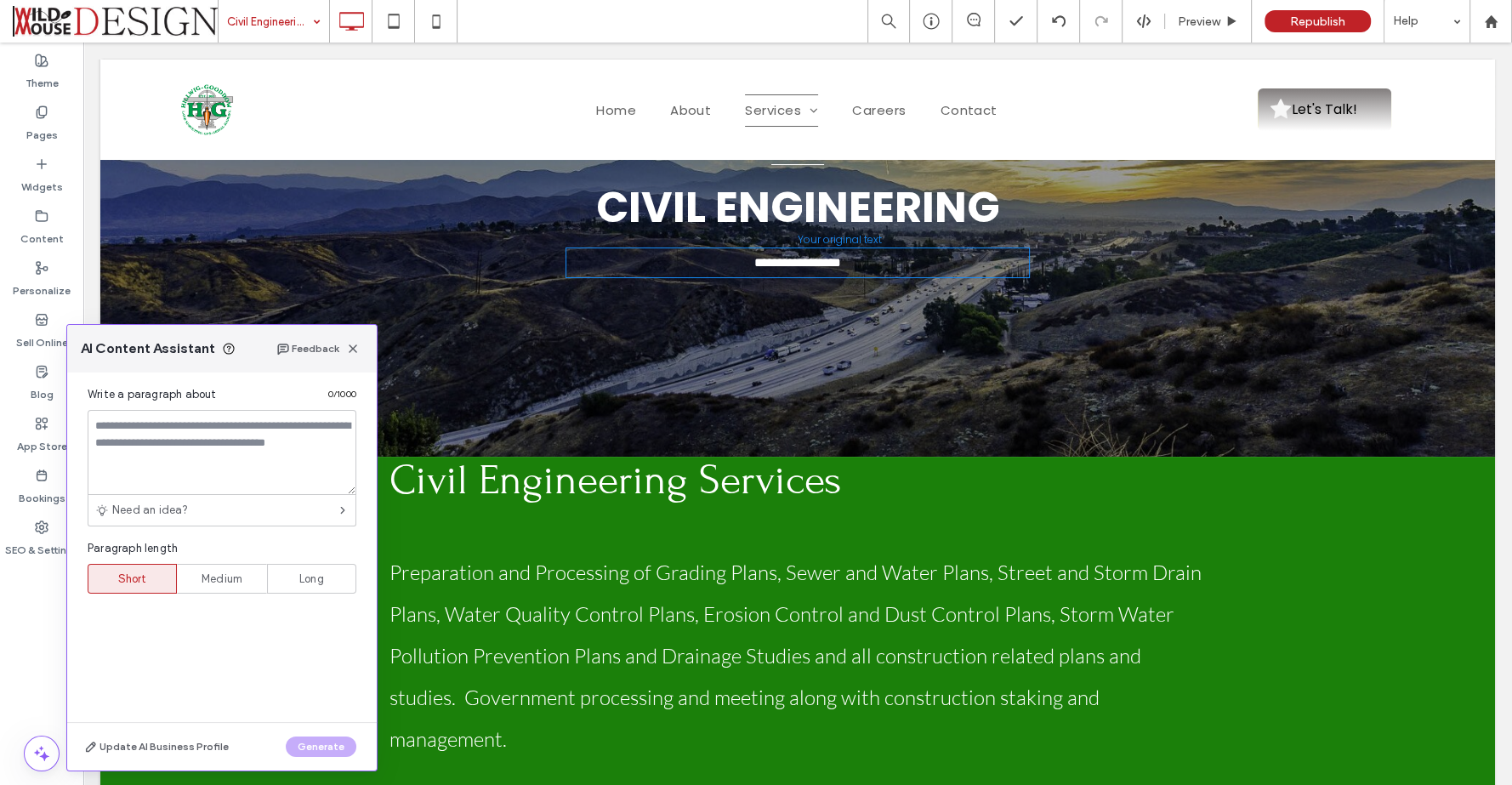
click at [596, 575] on span "Preparation and Processing of Grading Plans, Sewer and Water Plans, Street and …" at bounding box center [795, 655] width 812 height 192
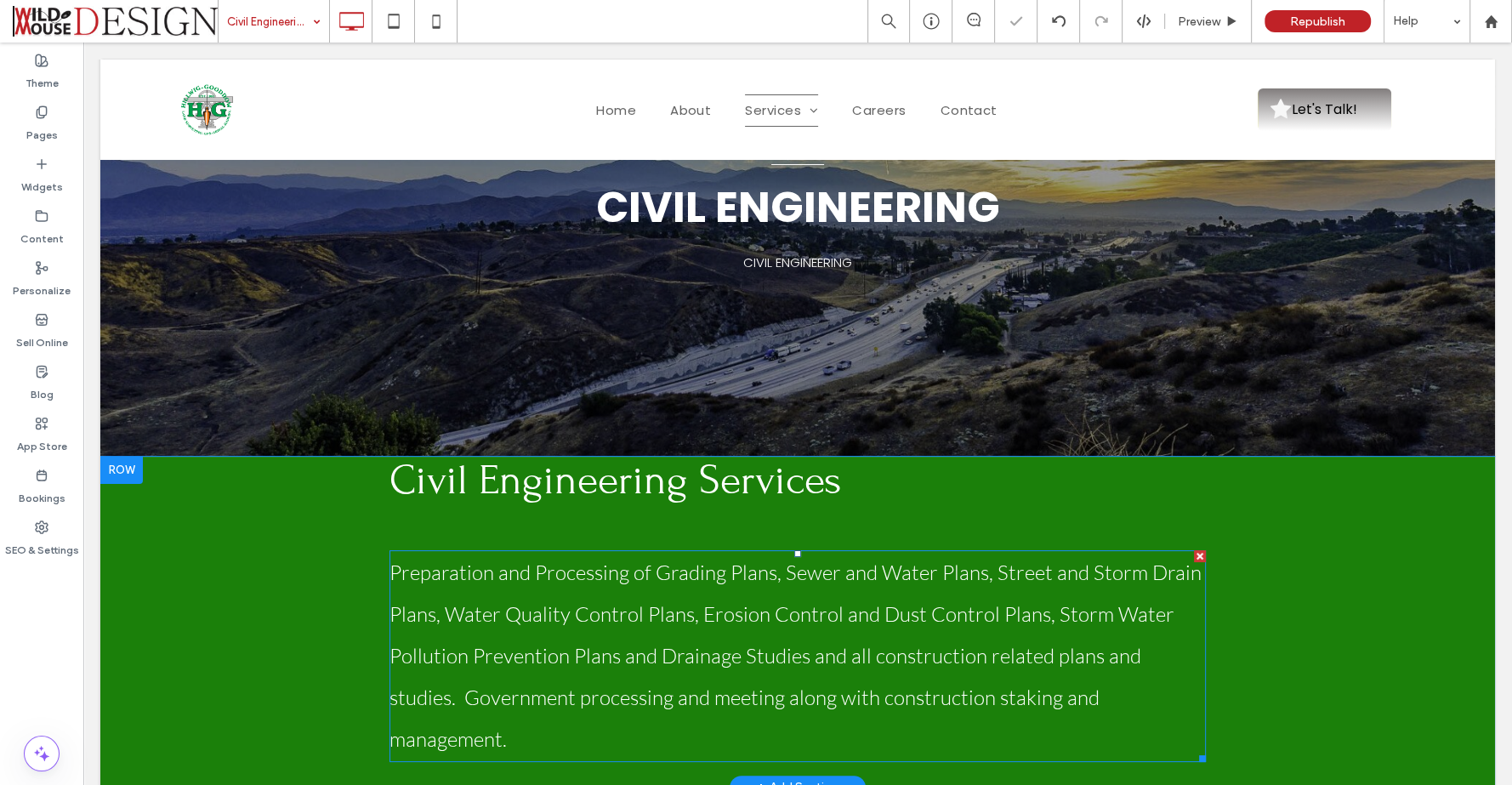
click at [596, 575] on span "Preparation and Processing of Grading Plans, Sewer and Water Plans, Street and …" at bounding box center [795, 655] width 812 height 192
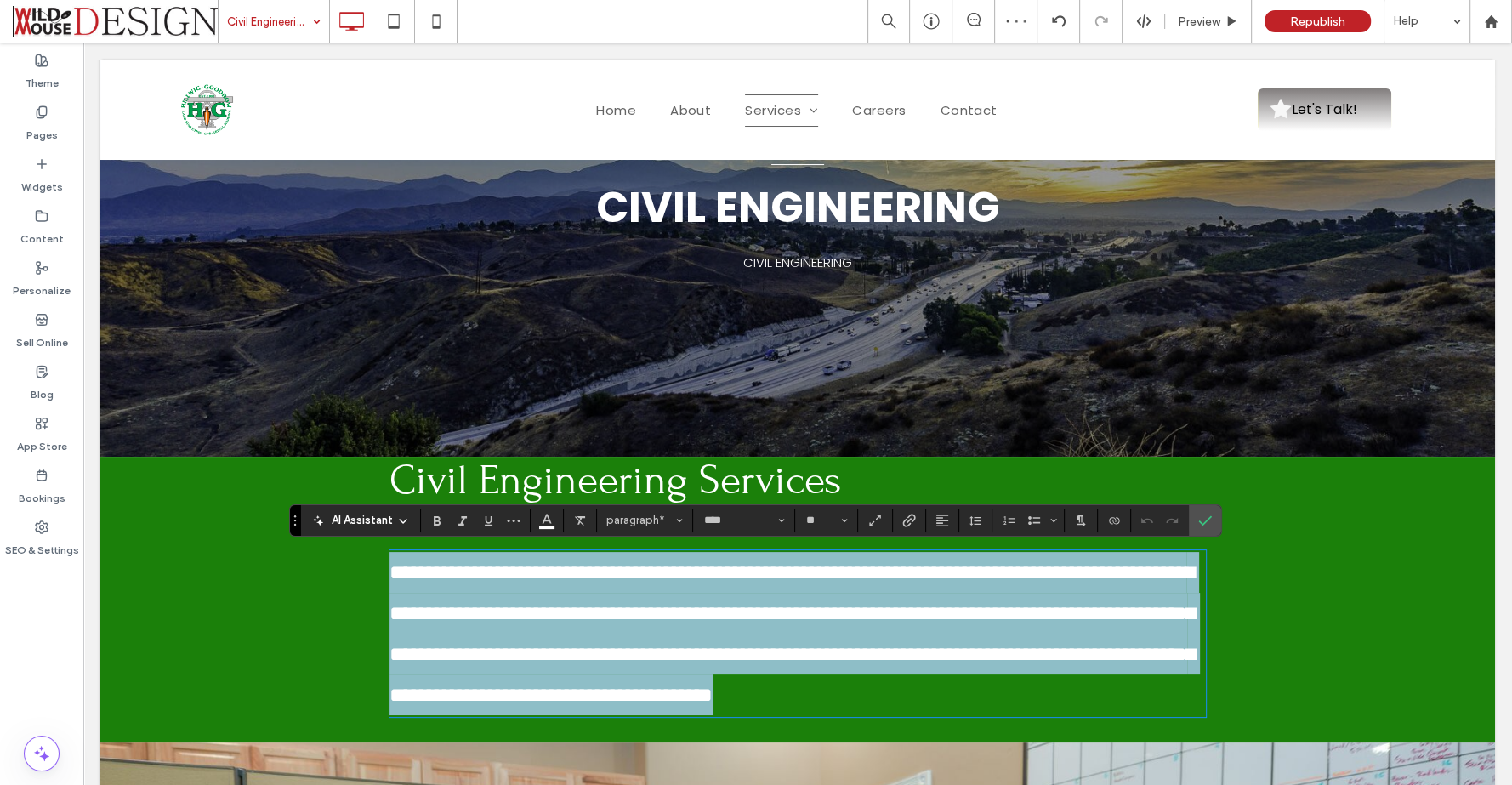
copy span "**********"
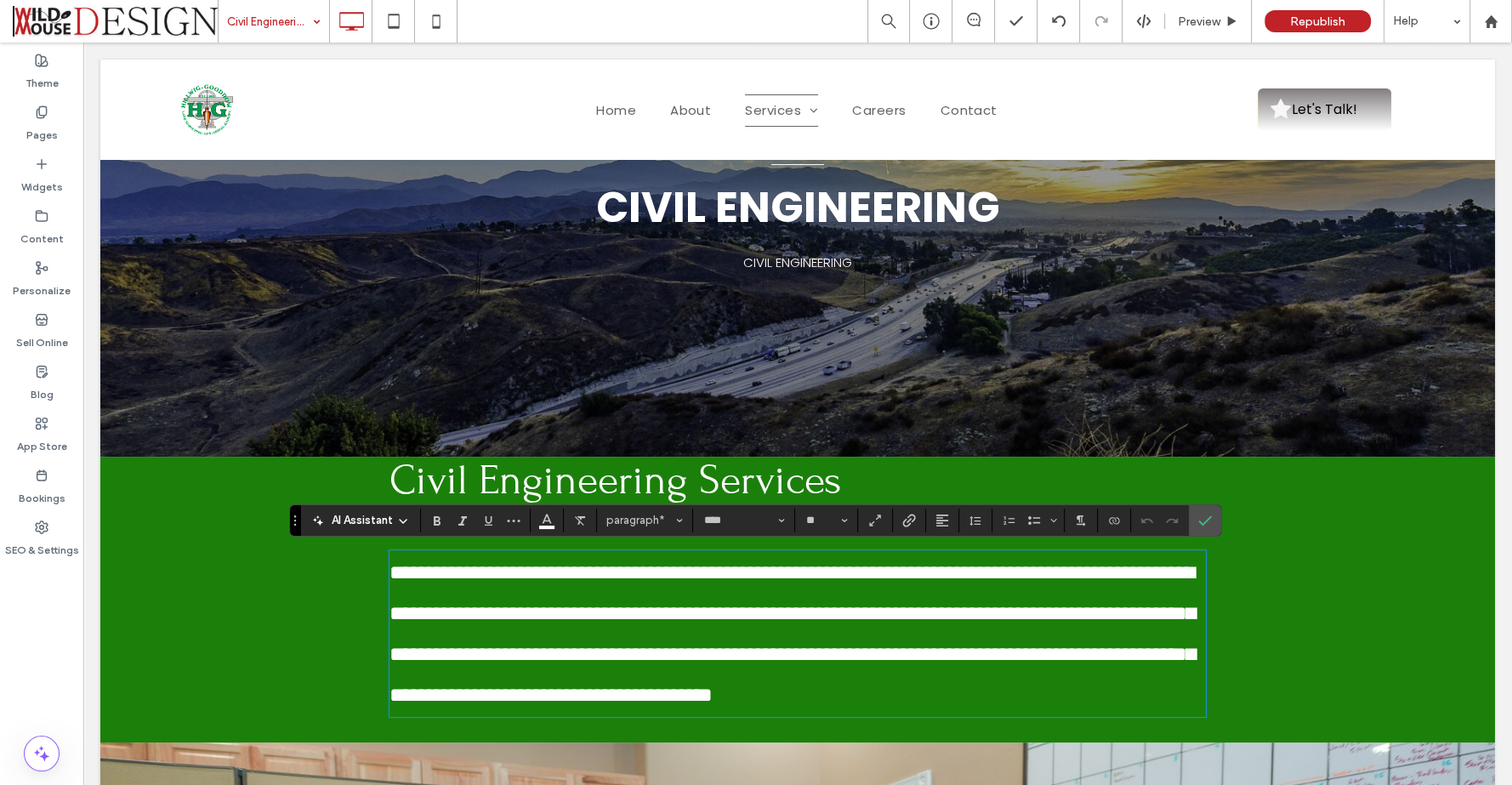
click at [367, 459] on div "**********" at bounding box center [797, 600] width 1394 height 286
click at [752, 257] on span "CIVIL ENGINEERING" at bounding box center [797, 263] width 109 height 18
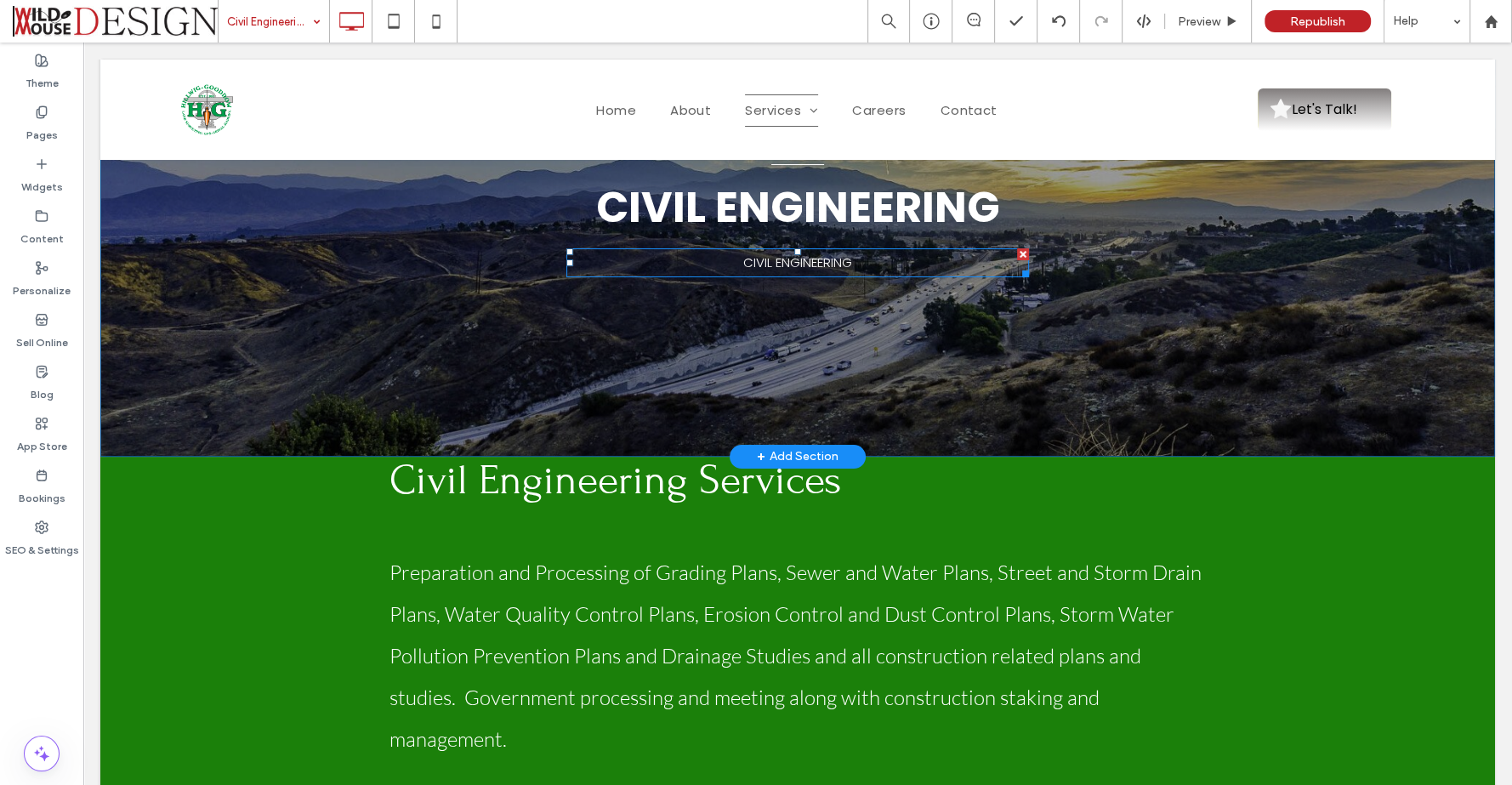
click at [616, 261] on p "CIVIL ENGINEERING" at bounding box center [797, 263] width 463 height 26
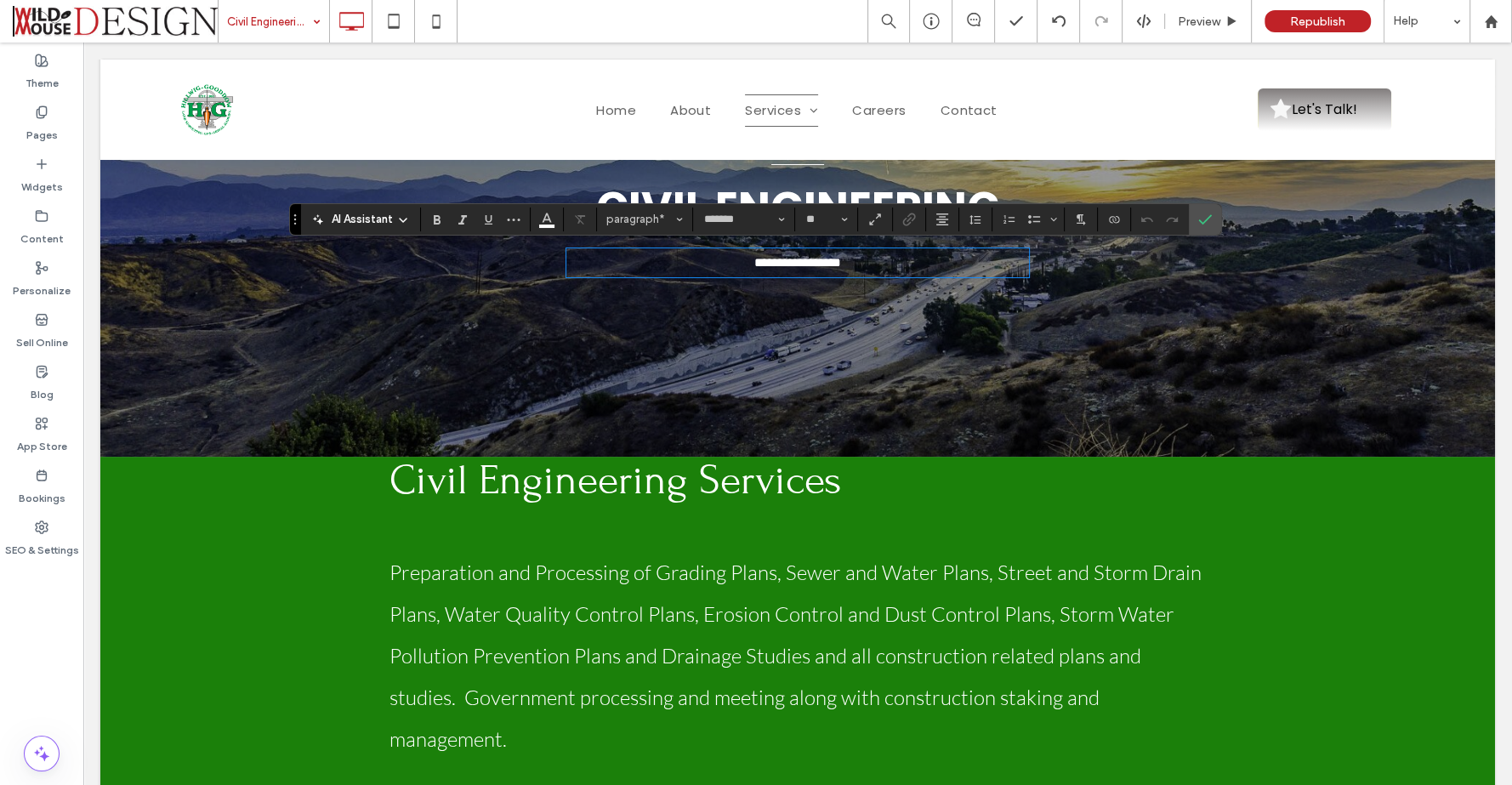
click at [616, 260] on p "**********" at bounding box center [797, 263] width 463 height 26
click at [350, 218] on span "AI Assistant" at bounding box center [362, 219] width 61 height 17
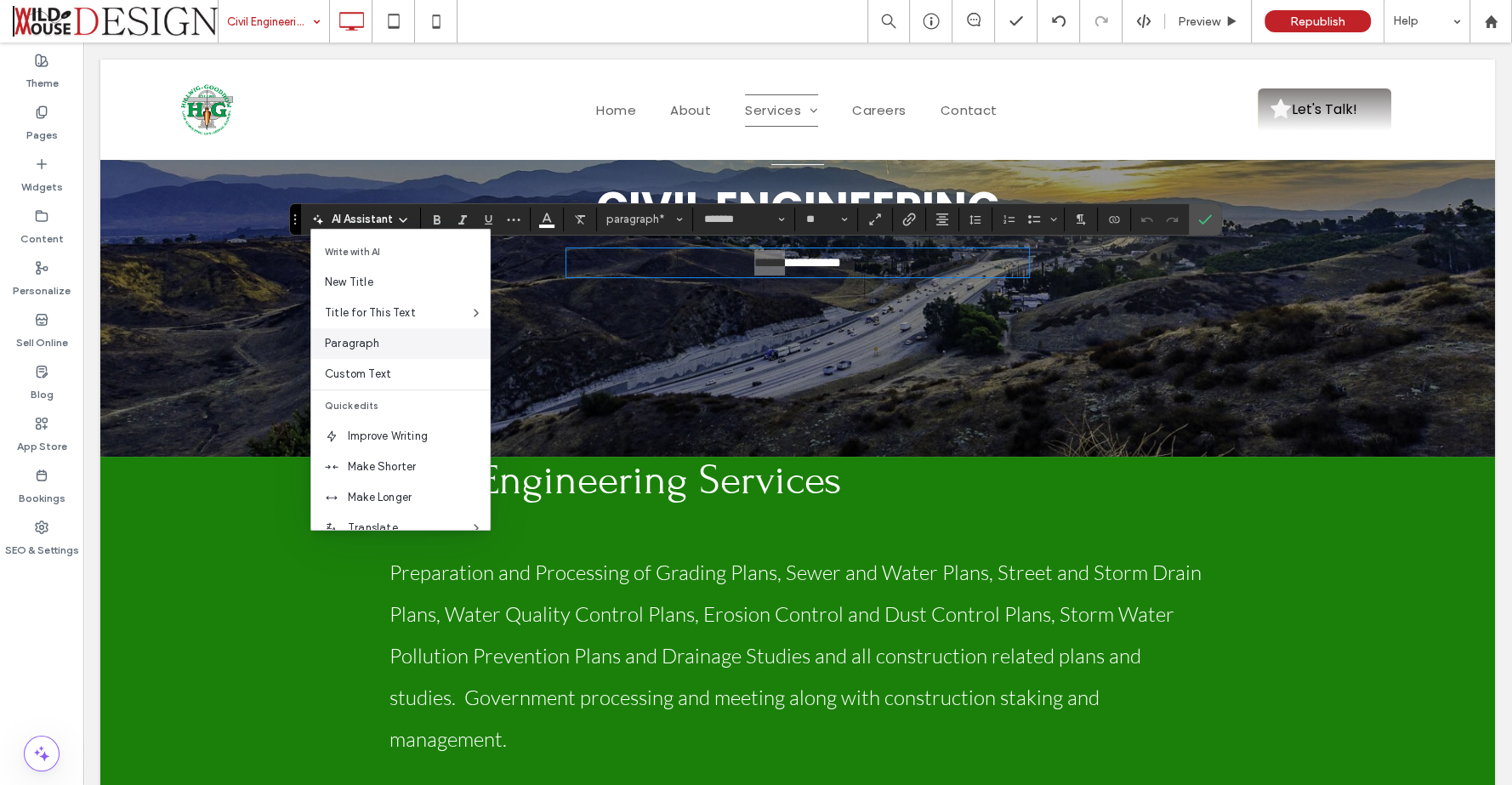
click at [390, 340] on span "Paragraph" at bounding box center [407, 343] width 165 height 17
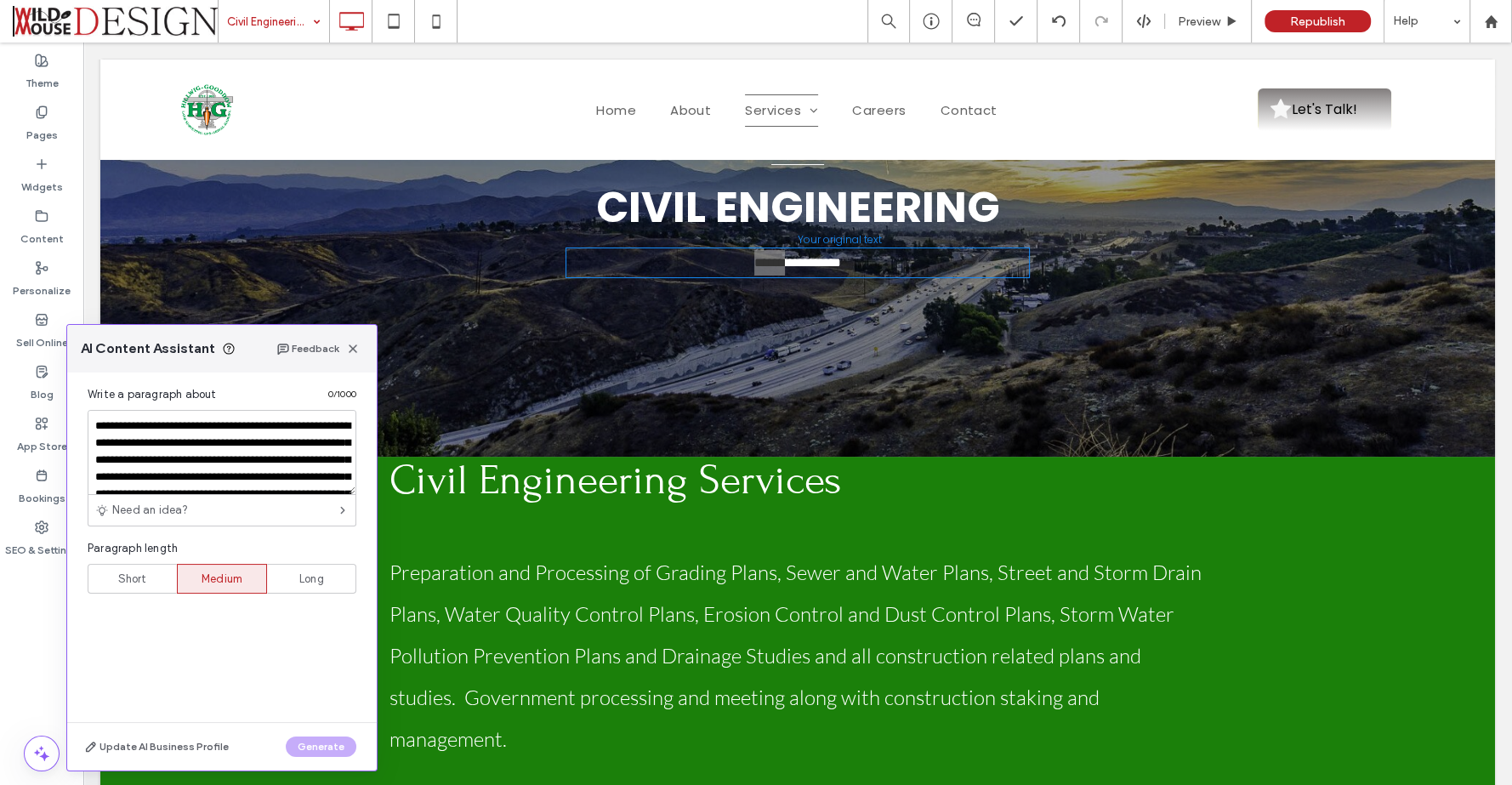
scroll to position [74, 0]
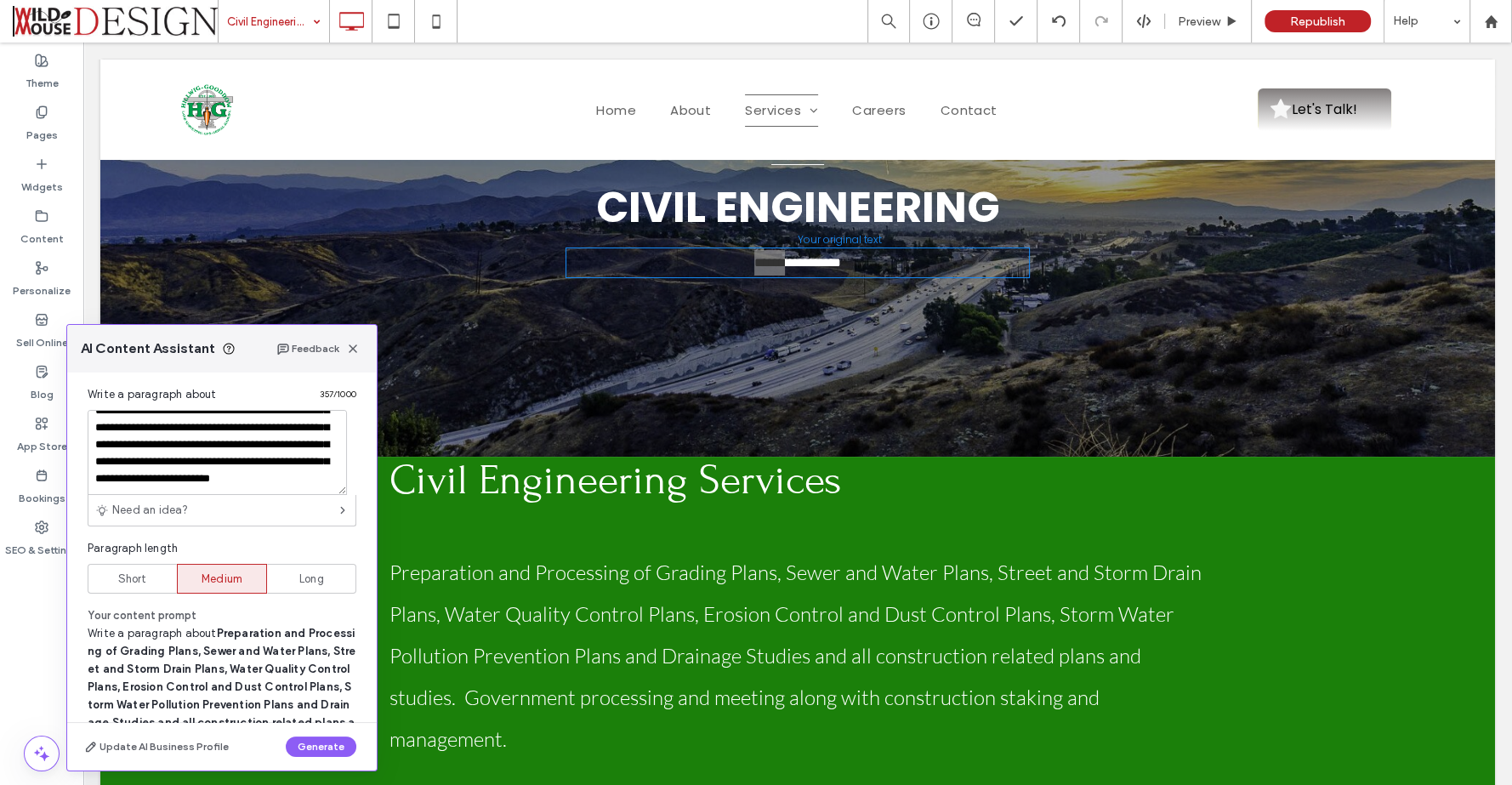
type textarea "**********"
click at [133, 572] on span "Short" at bounding box center [132, 578] width 29 height 17
click at [312, 745] on button "Generate" at bounding box center [321, 746] width 71 height 20
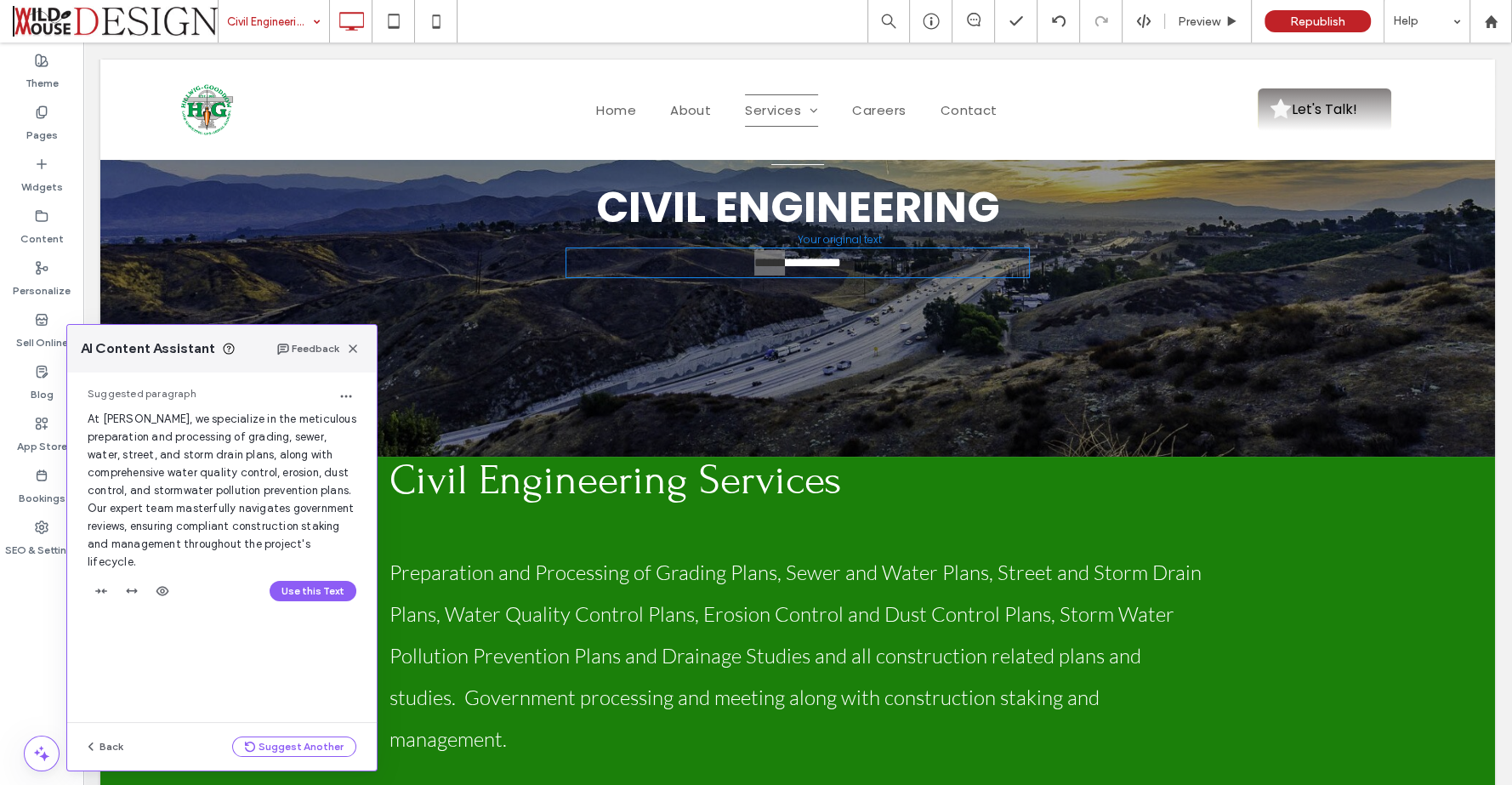
drag, startPoint x: 121, startPoint y: 508, endPoint x: 348, endPoint y: 554, distance: 231.6
click at [348, 554] on div "Suggested paragraph At Hillwig - Goodrow, we specialize in the meticulous prepa…" at bounding box center [222, 498] width 309 height 253
copy span "Our expert team masterfully navigates government reviews, ensuring compliant co…"
click at [349, 350] on icon "button" at bounding box center [352, 348] width 13 height 13
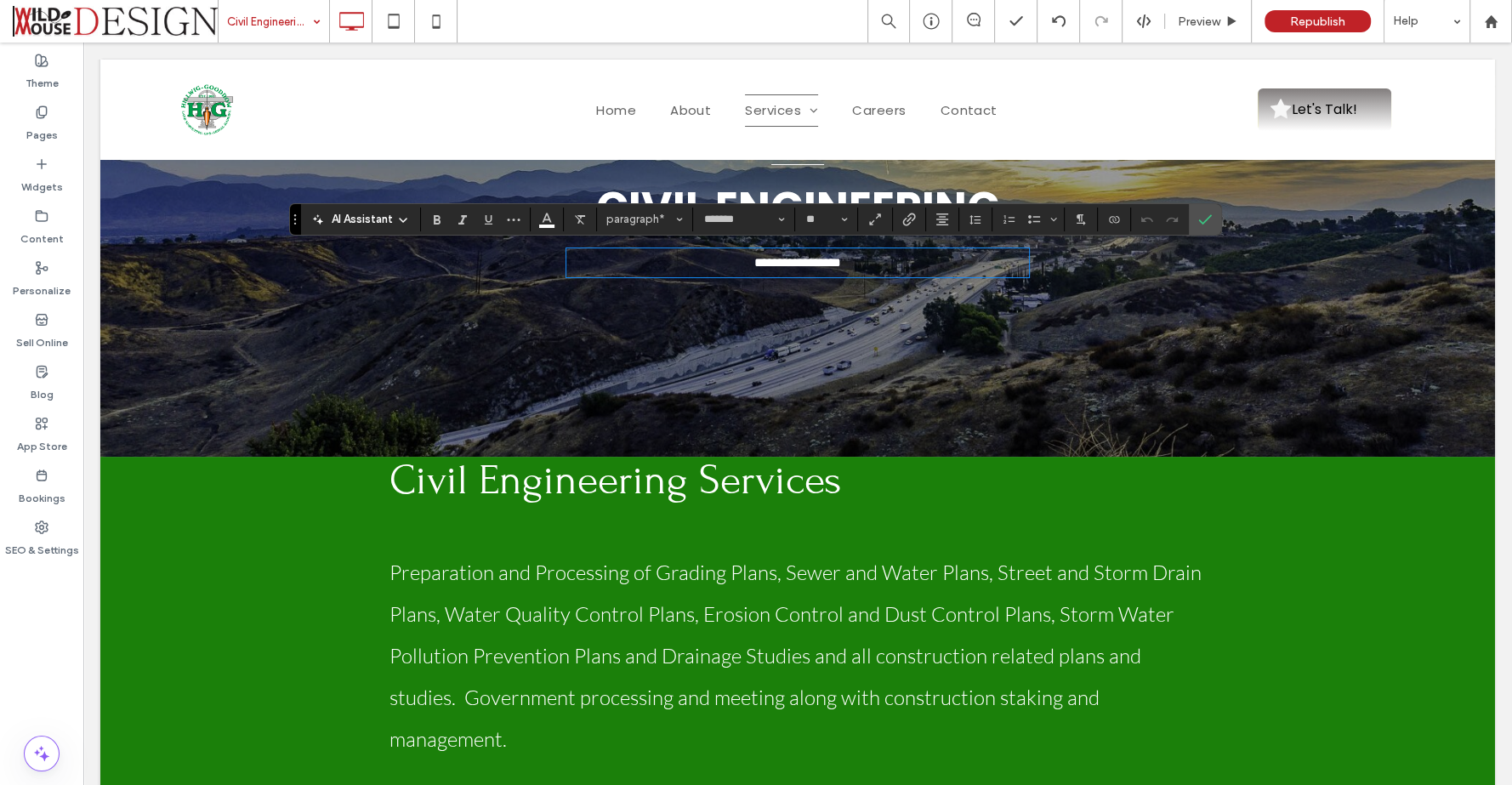
click at [779, 261] on span "**********" at bounding box center [797, 263] width 87 height 12
click at [779, 262] on span "**********" at bounding box center [797, 263] width 87 height 12
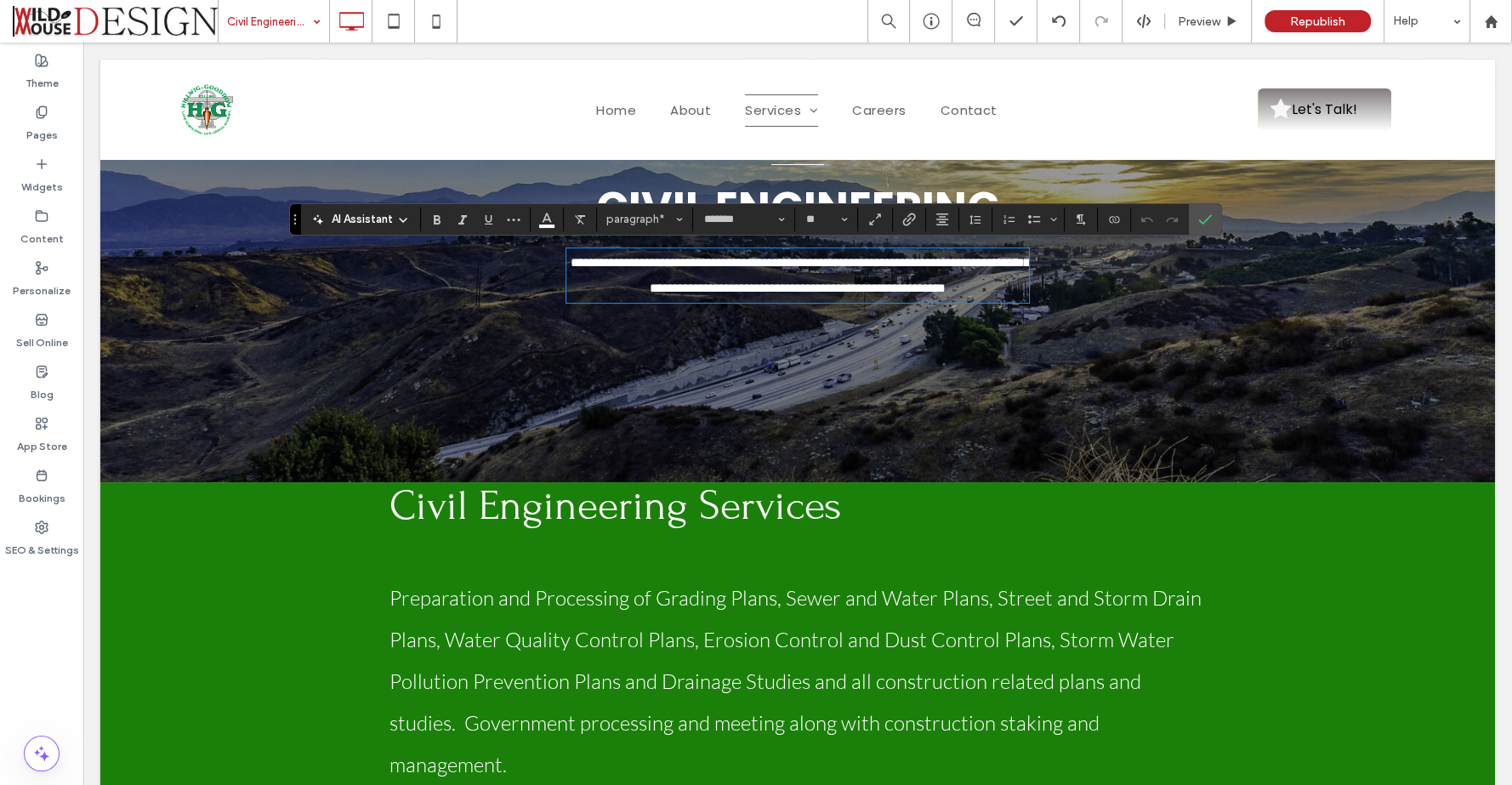
scroll to position [0, 0]
click at [999, 301] on p "**********" at bounding box center [797, 276] width 463 height 51
click at [1198, 216] on icon "Confirm" at bounding box center [1204, 219] width 13 height 13
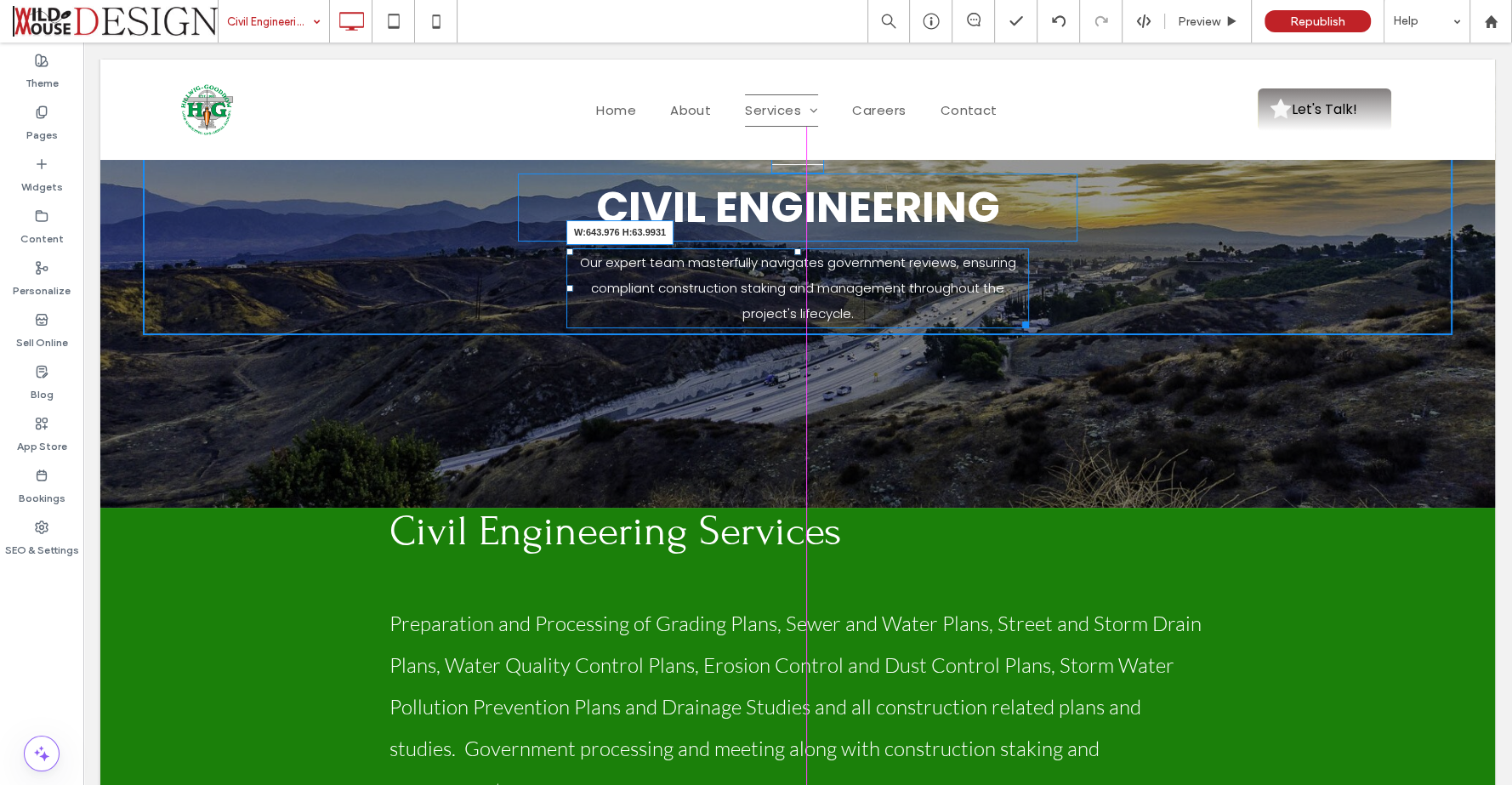
drag, startPoint x: 1018, startPoint y: 326, endPoint x: 1059, endPoint y: 321, distance: 41.3
click at [1059, 321] on div "CIVIL ENGINEERING Our expert team masterfully navigates government reviews, ens…" at bounding box center [797, 246] width 1394 height 524
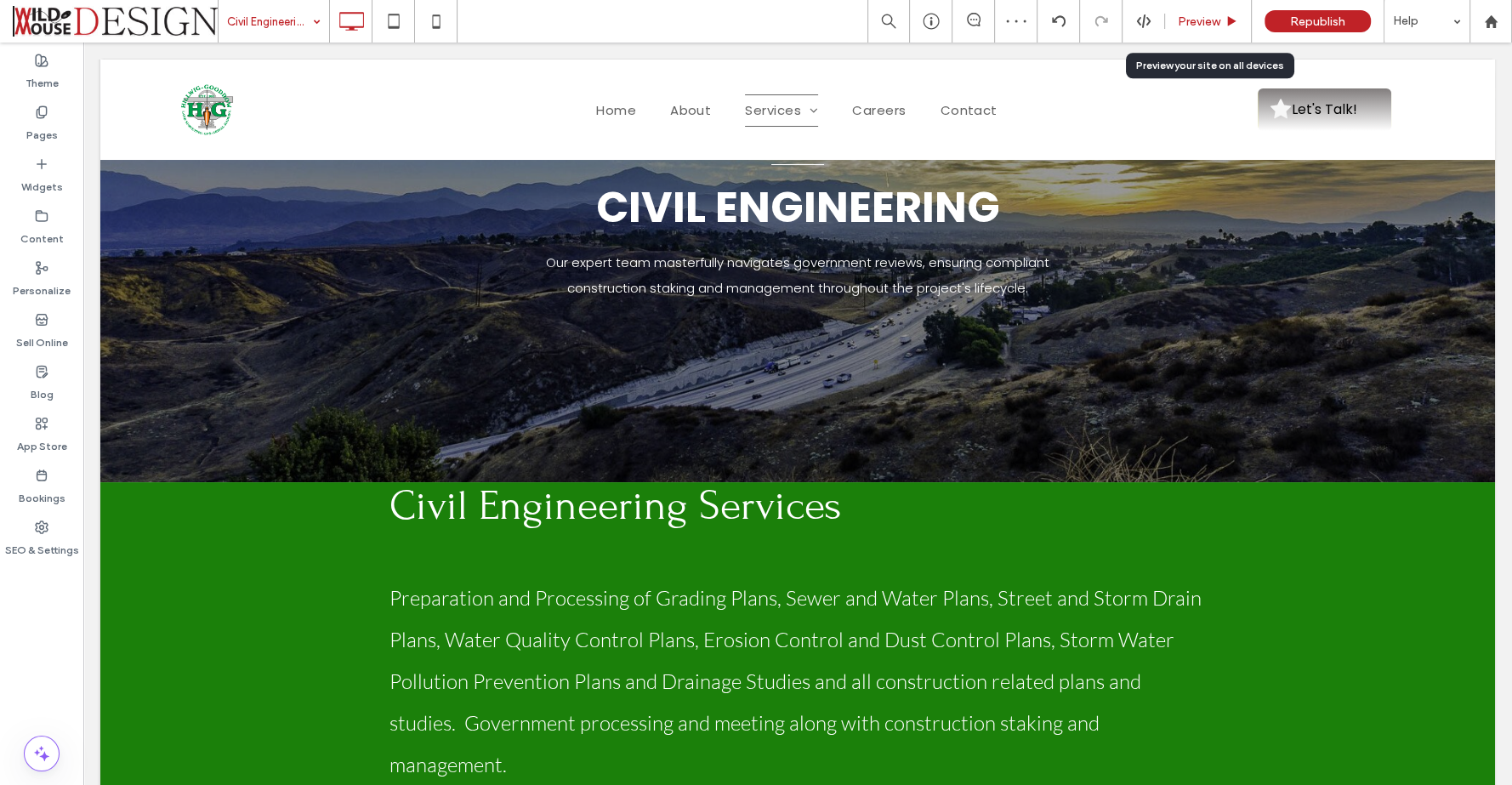
click at [1202, 20] on span "Preview" at bounding box center [1199, 21] width 43 height 14
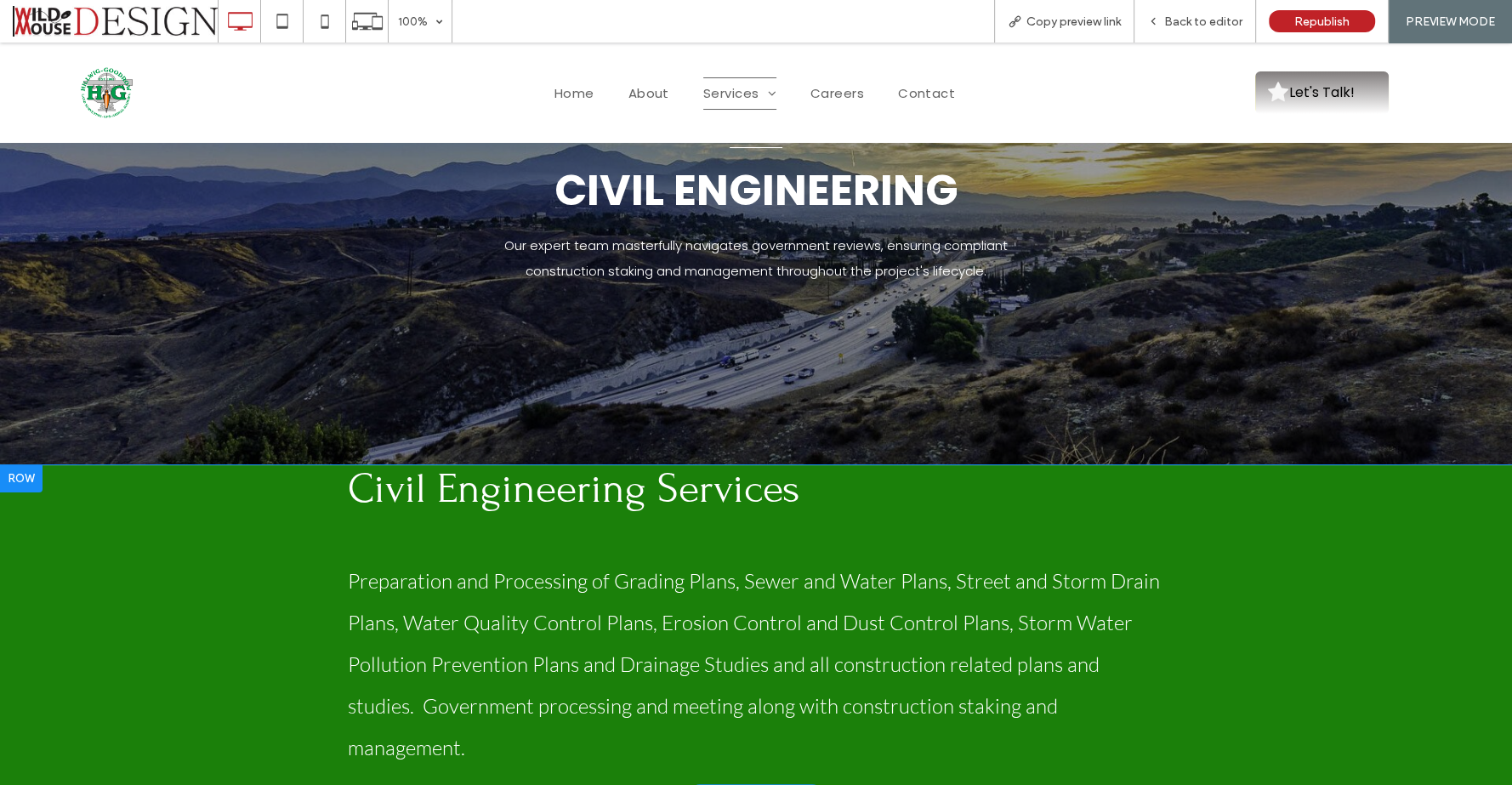
scroll to position [378, 0]
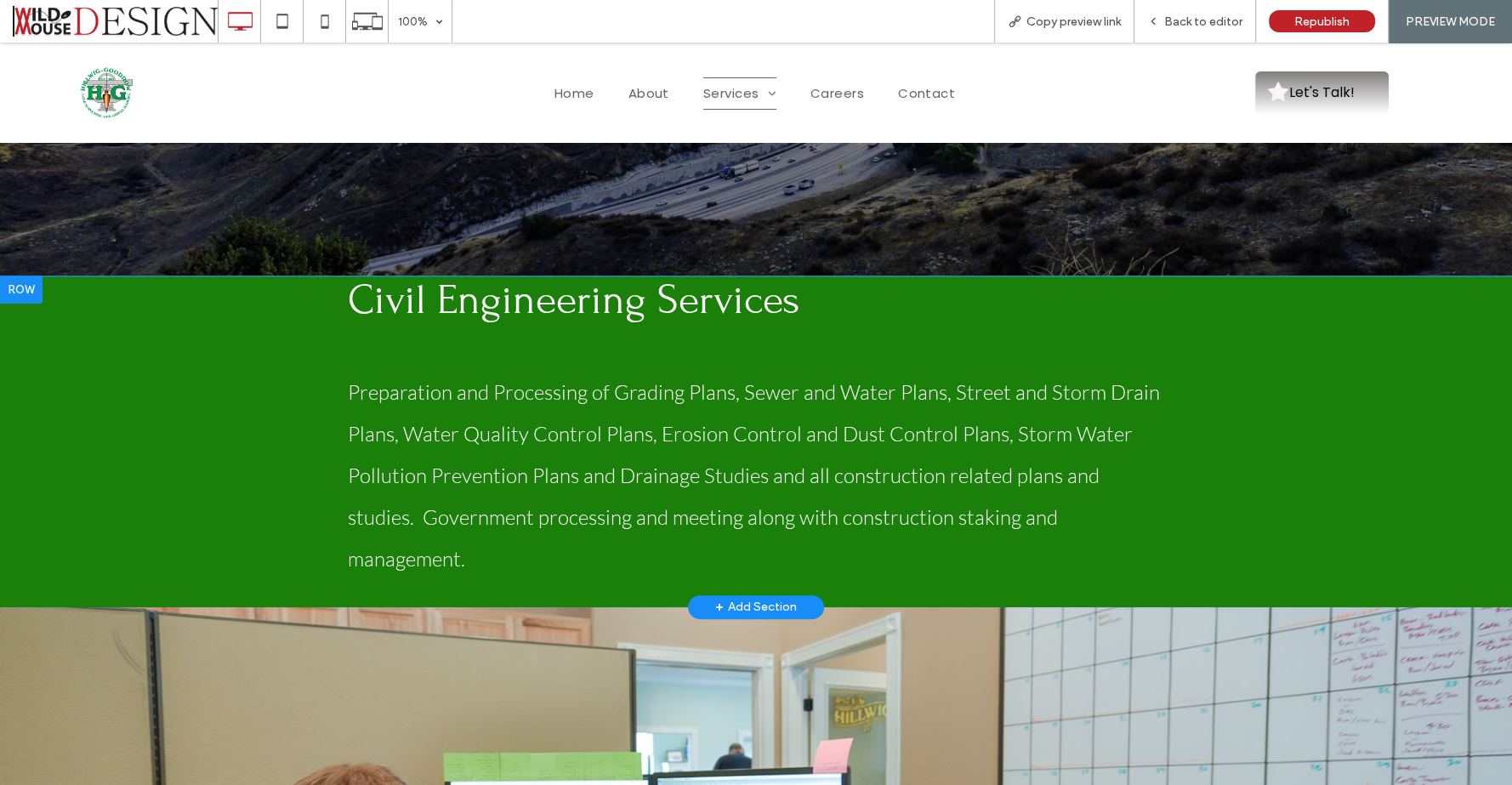
click at [30, 291] on div at bounding box center [21, 290] width 43 height 27
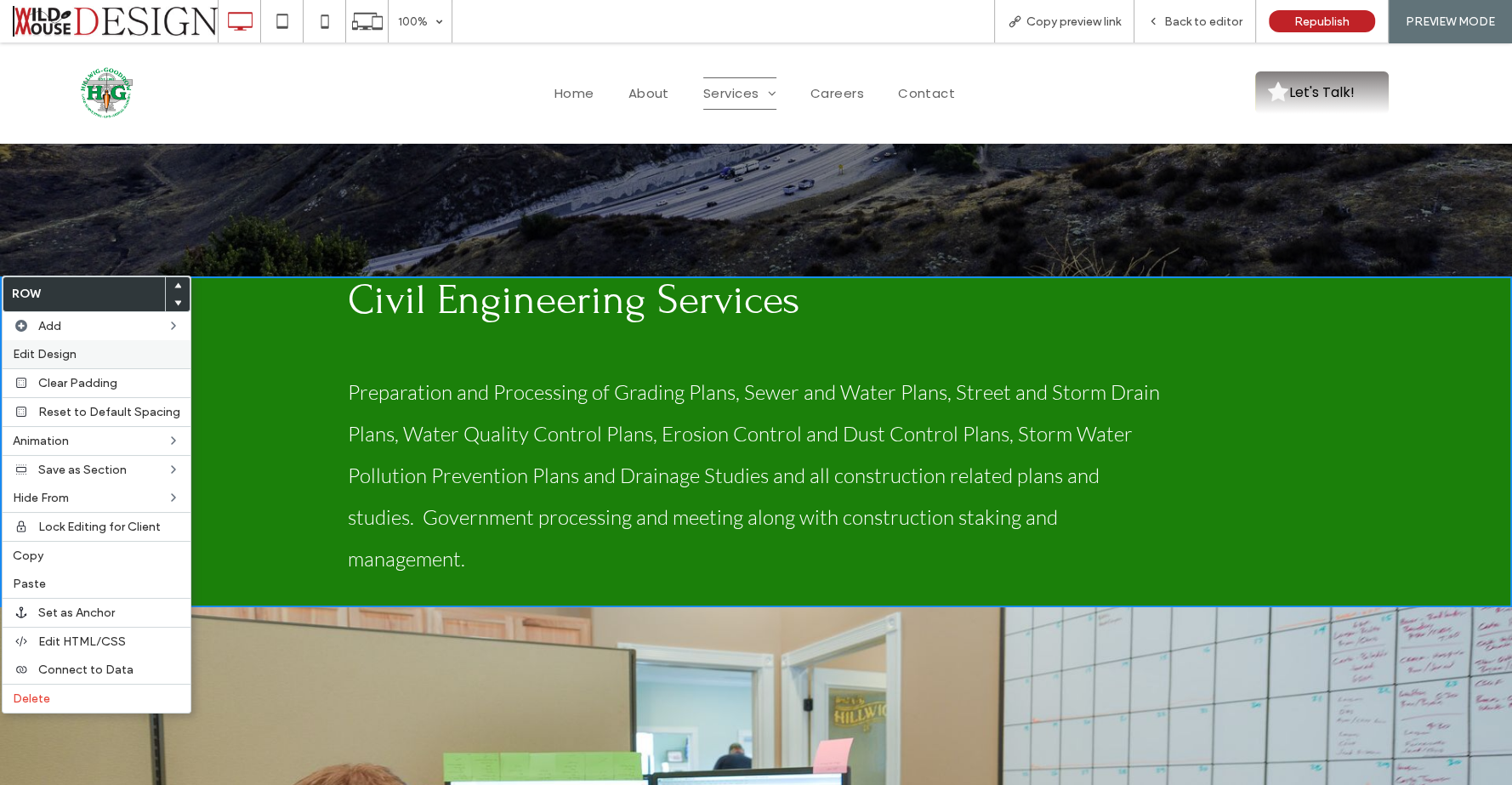
click at [65, 349] on span "Edit Design" at bounding box center [44, 354] width 64 height 14
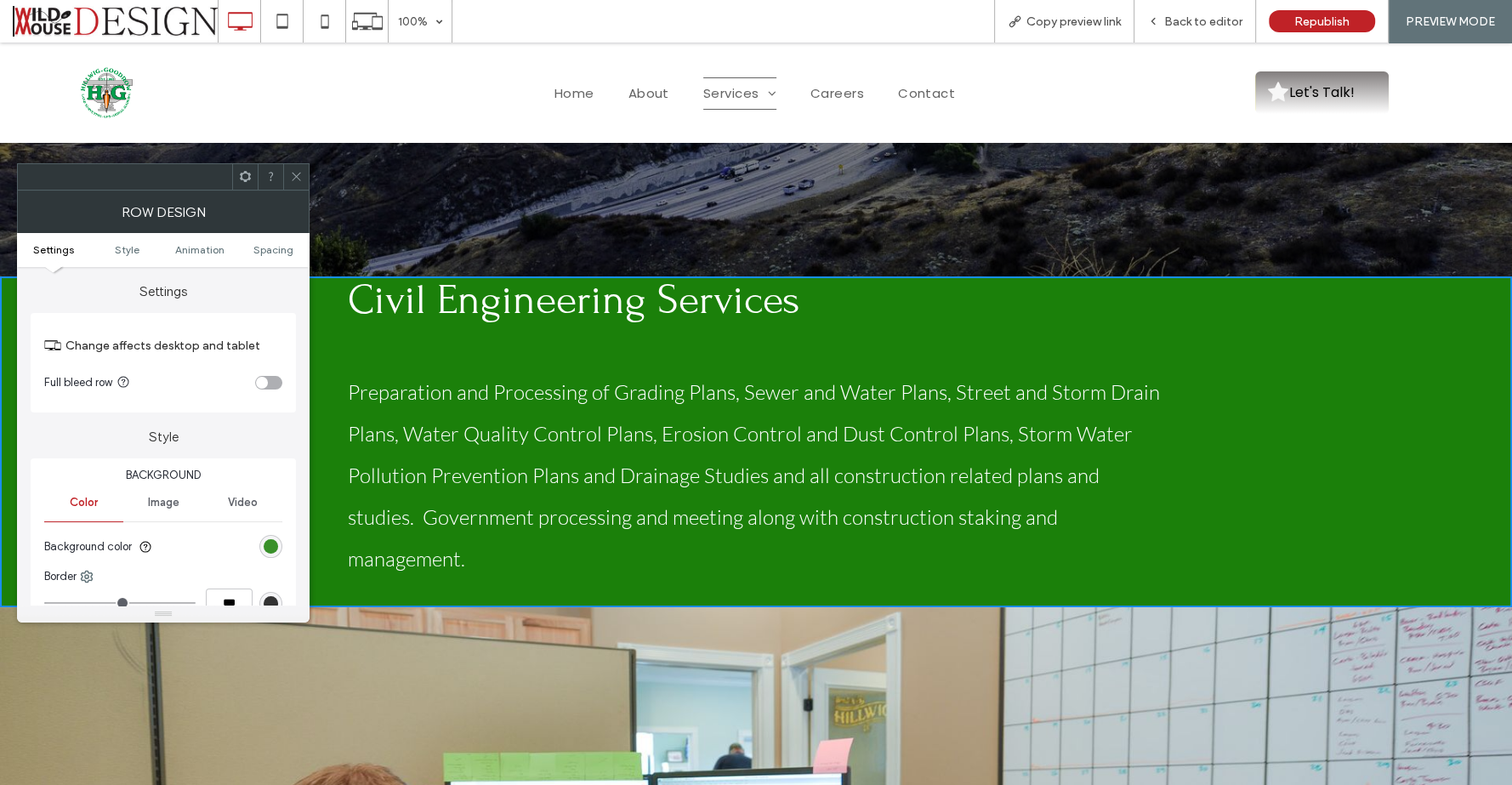
click at [273, 548] on div "rgb(27, 128, 10)" at bounding box center [270, 546] width 14 height 14
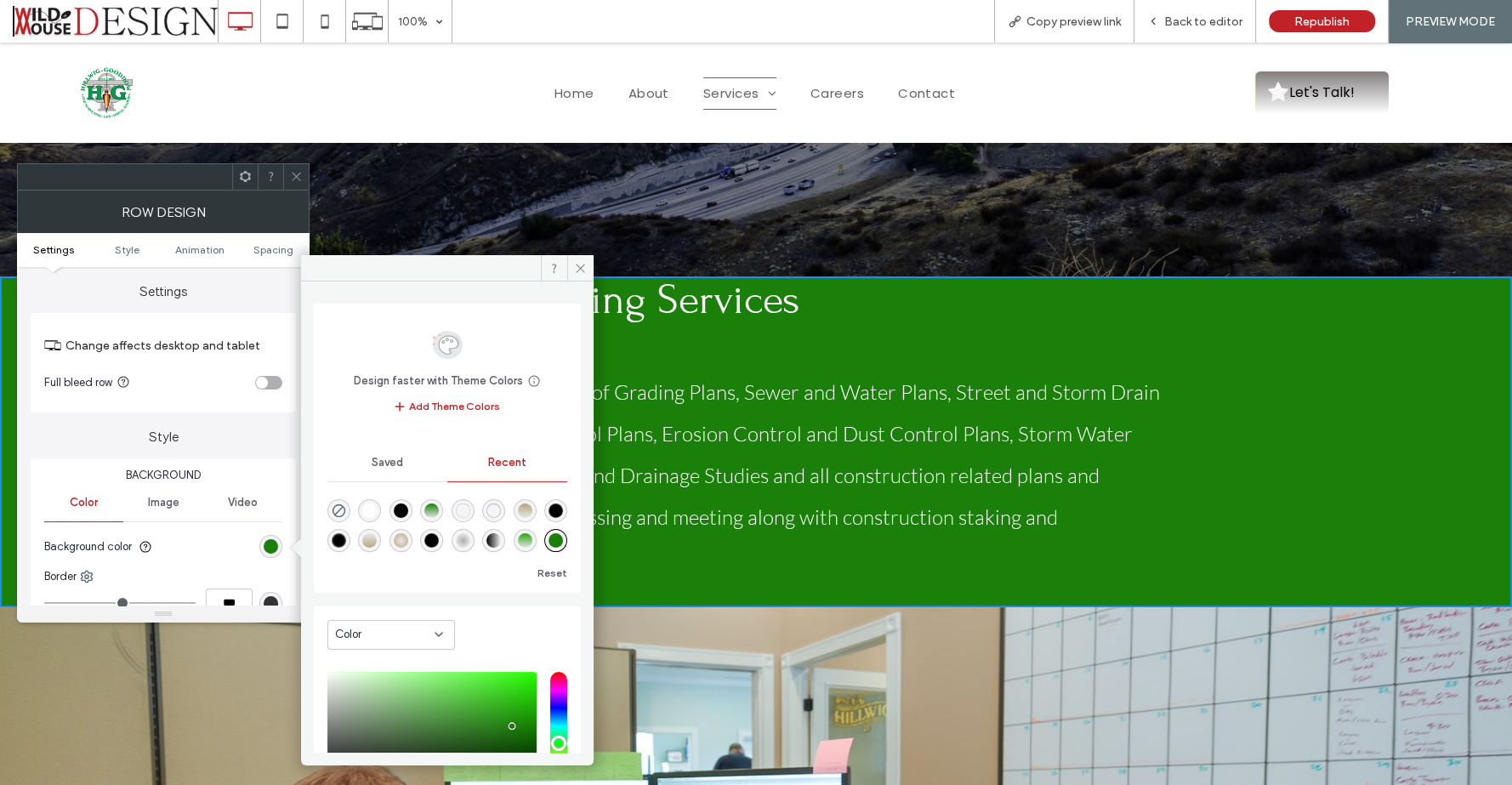
click at [372, 507] on div "rgba(255, 255, 255, 1)" at bounding box center [369, 511] width 14 height 14
type input "*******"
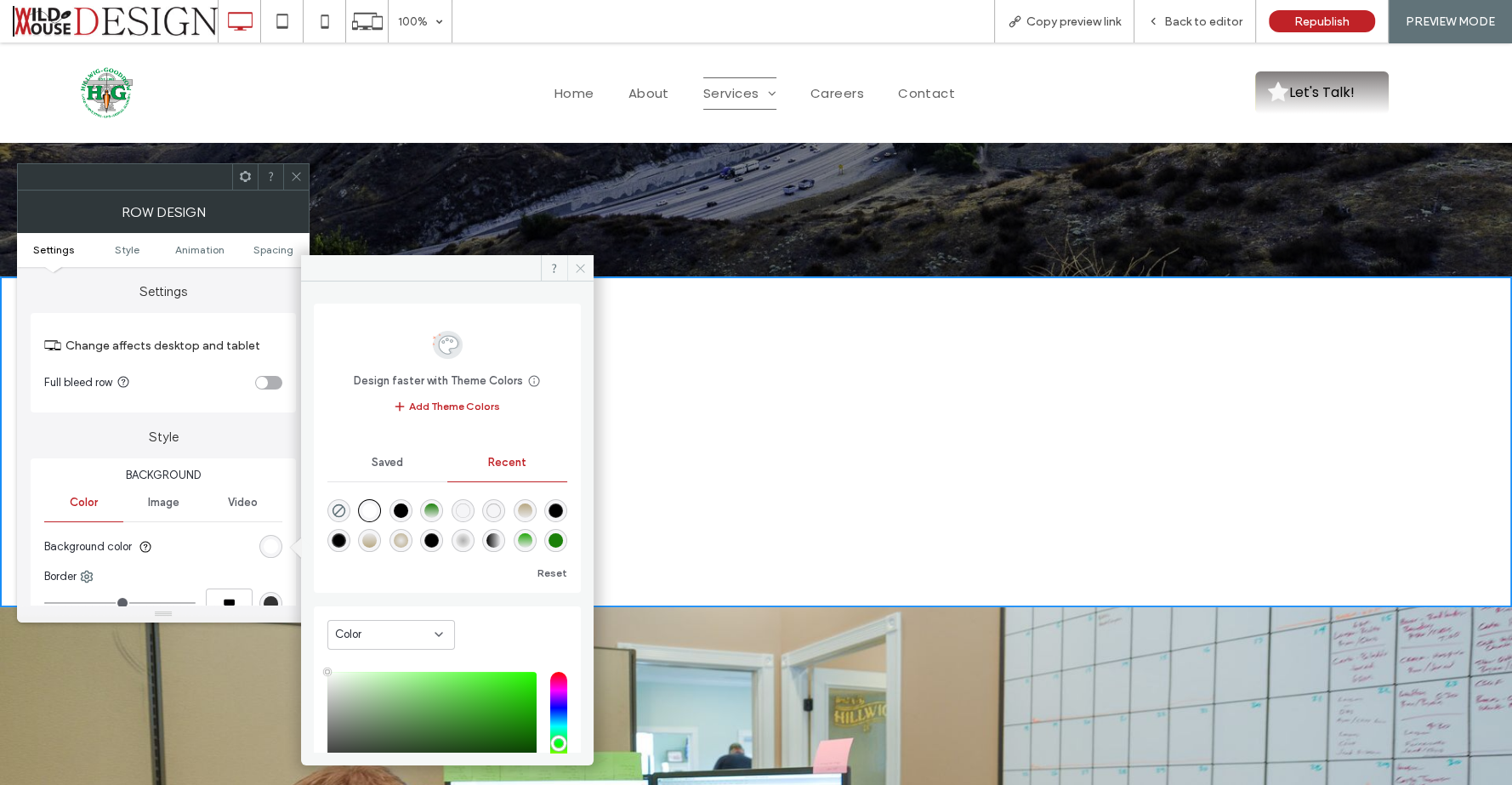
click at [575, 265] on icon at bounding box center [580, 268] width 12 height 12
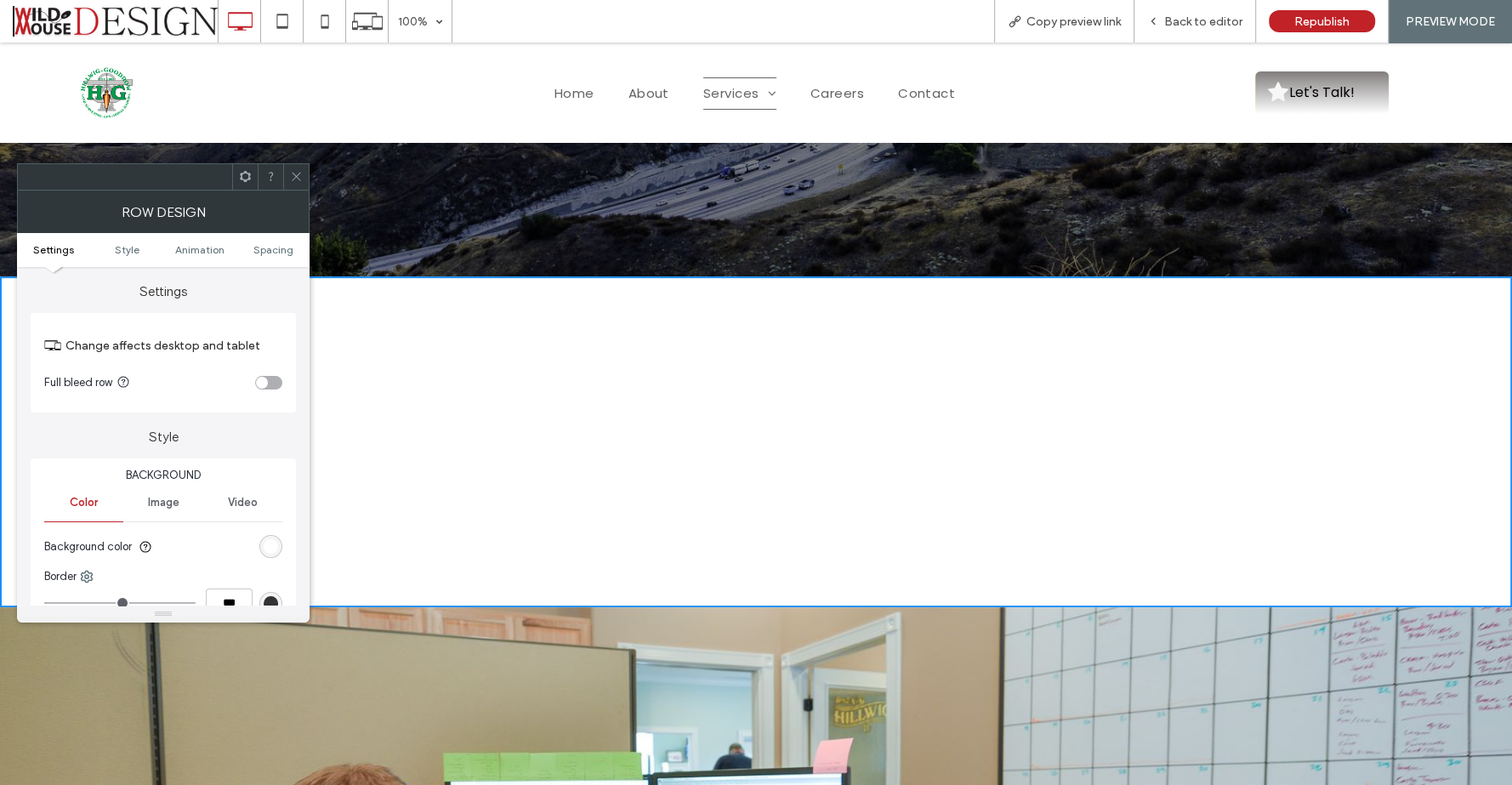
click at [301, 173] on icon at bounding box center [296, 177] width 12 height 12
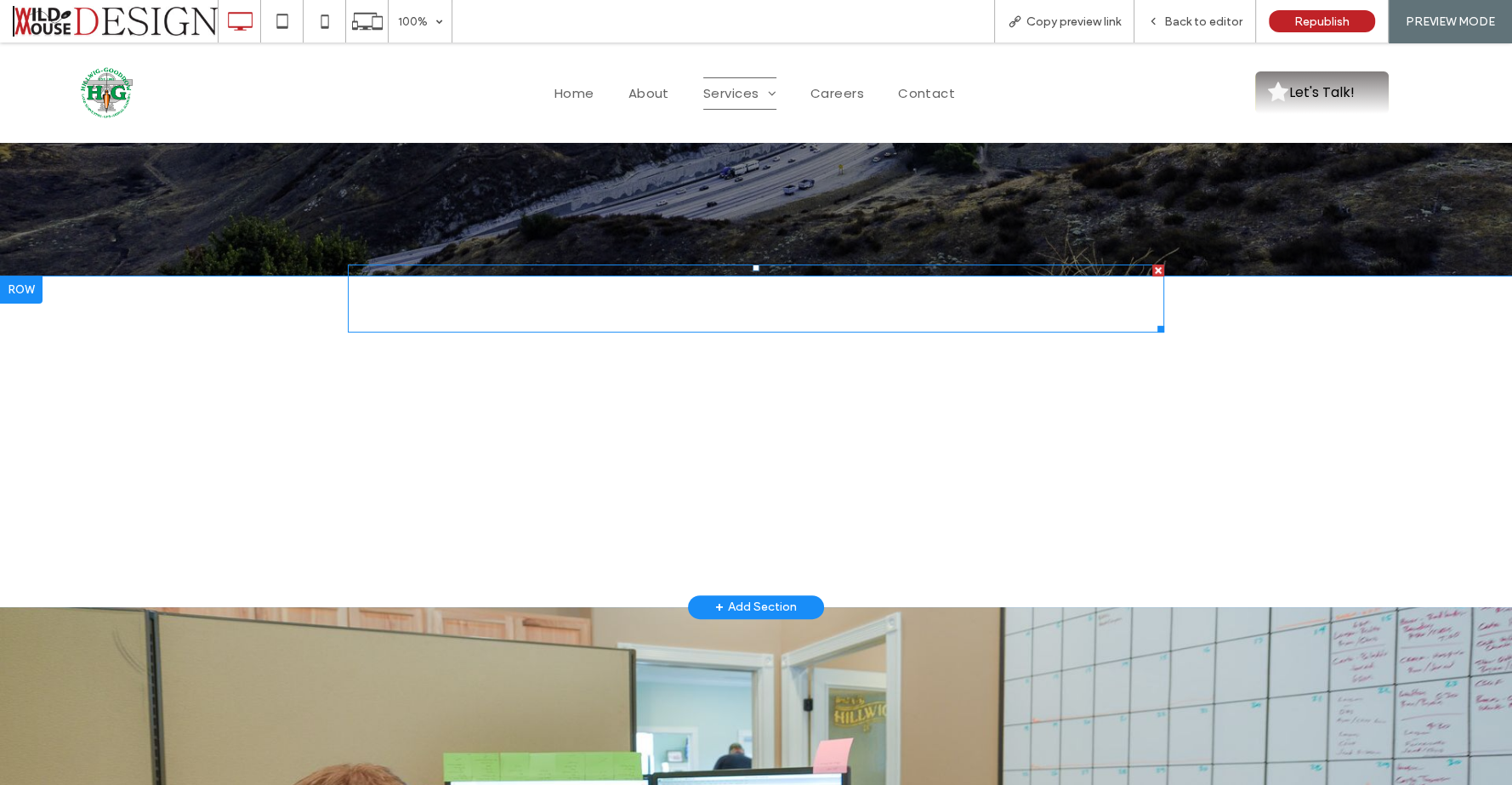
click at [382, 326] on h1 "Civil Engineering Services" at bounding box center [756, 298] width 816 height 65
click at [395, 307] on span "Civil Engineering Services" at bounding box center [574, 301] width 452 height 48
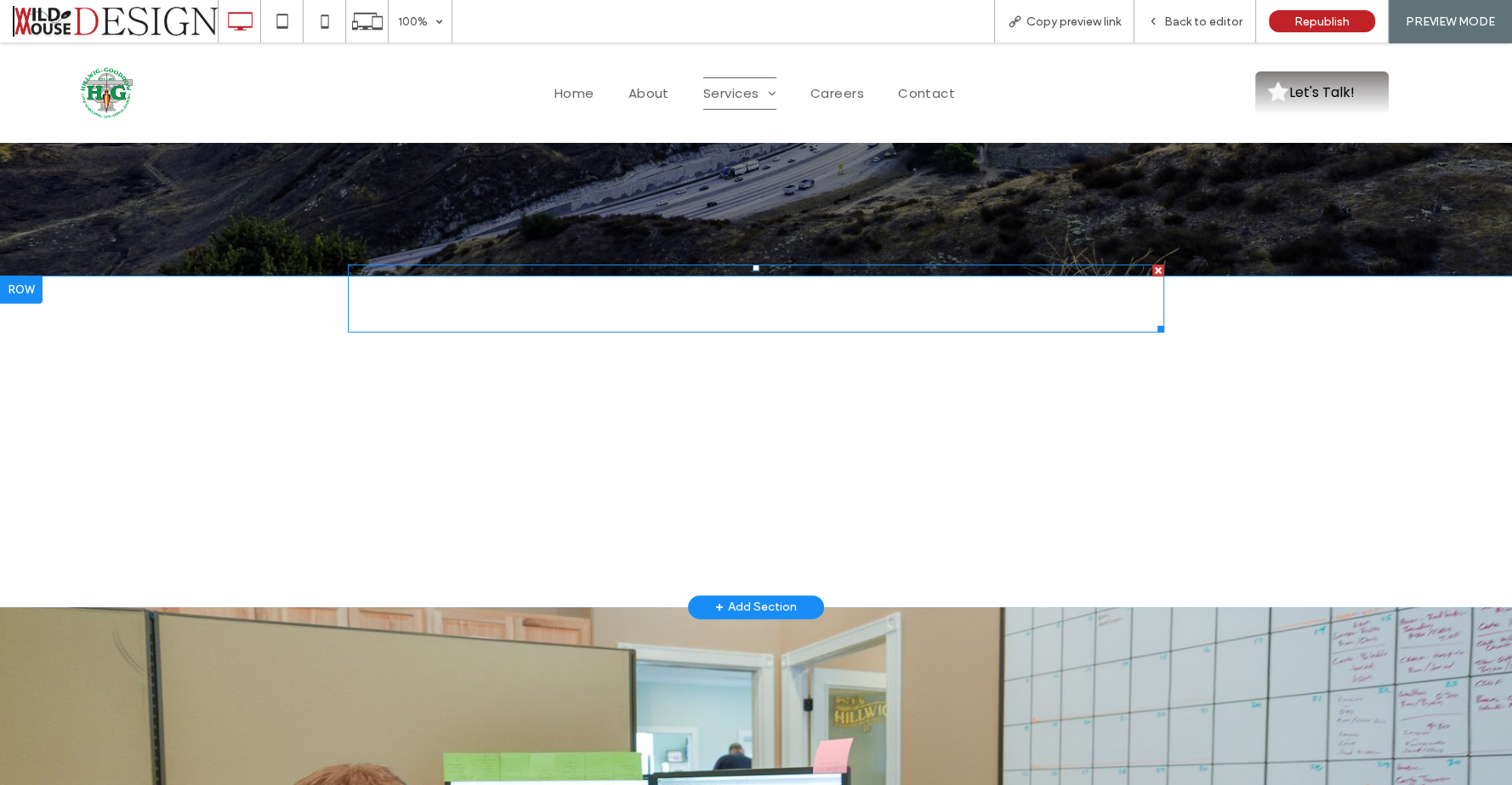
click at [575, 296] on span "Civil Engineering Services" at bounding box center [574, 301] width 452 height 48
click at [443, 300] on span "Civil Engineering Services" at bounding box center [574, 301] width 452 height 48
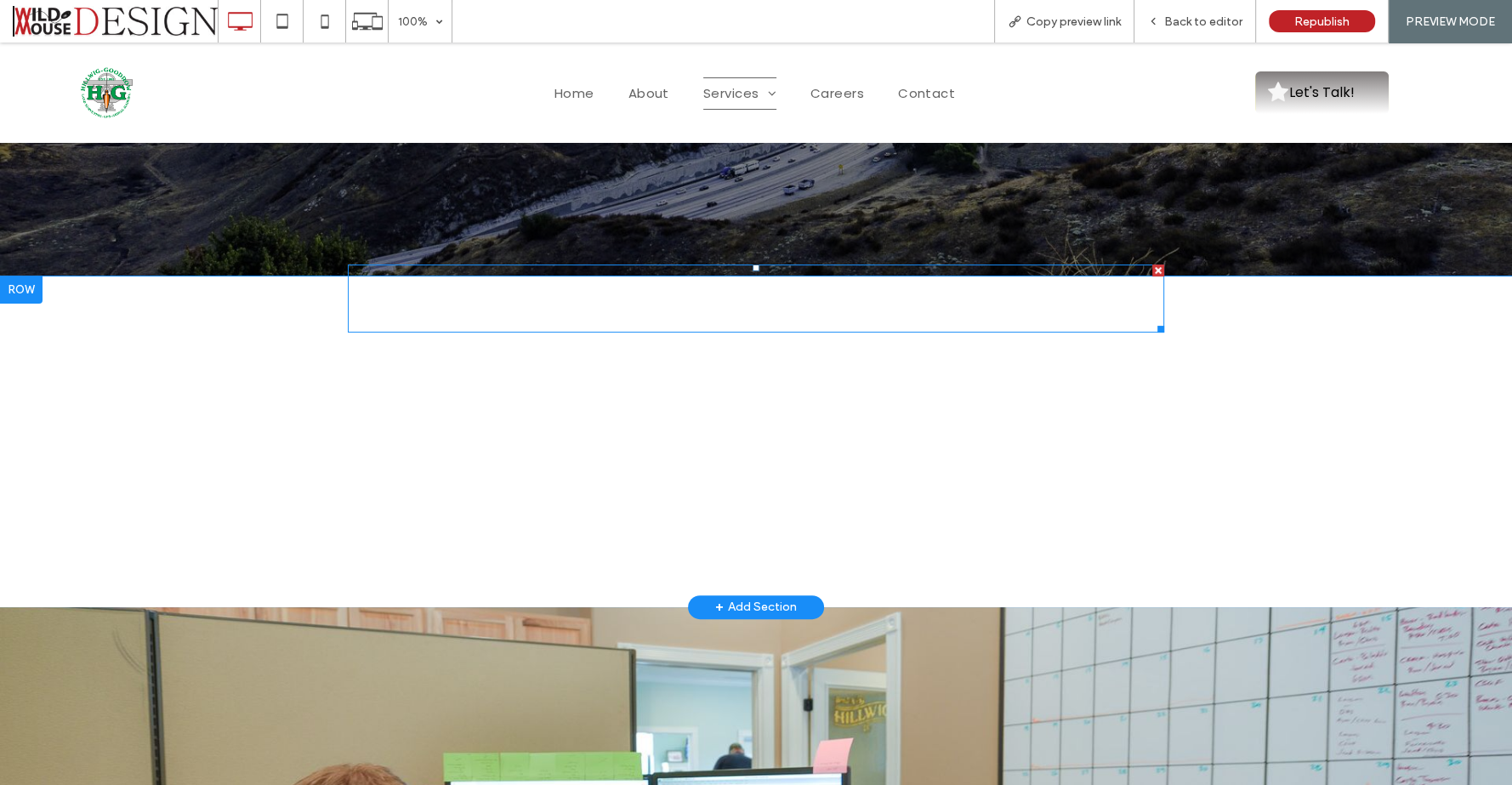
click at [443, 300] on span "Civil Engineering Services" at bounding box center [574, 301] width 452 height 48
click at [618, 305] on span "Civil Engineering Services" at bounding box center [574, 301] width 452 height 48
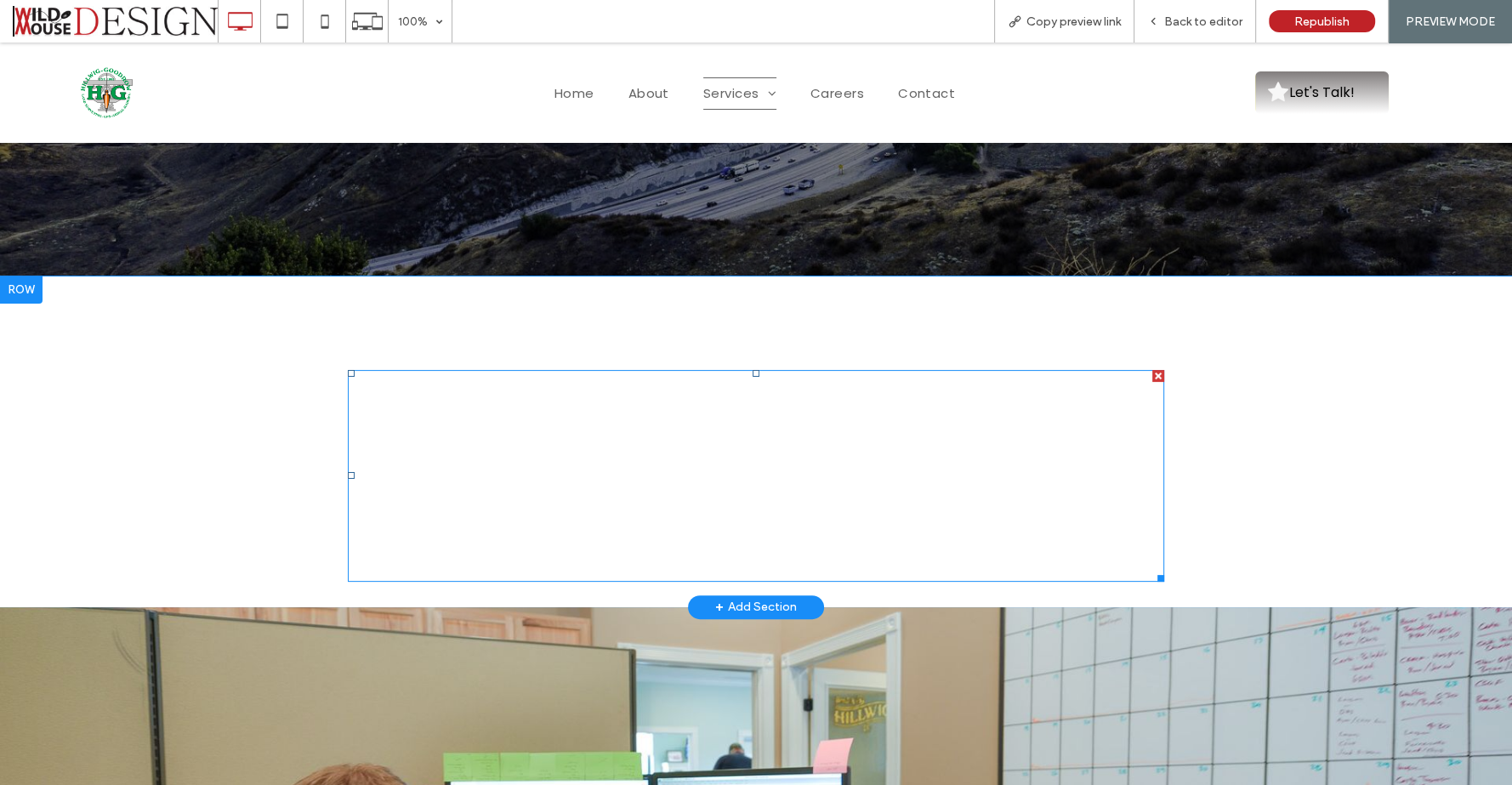
click at [575, 410] on p "Preparation and Processing of Grading Plans, Sewer and Water Plans, Street and …" at bounding box center [756, 475] width 816 height 208
click at [576, 409] on p "Preparation and Processing of Grading Plans, Sewer and Water Plans, Street and …" at bounding box center [756, 475] width 816 height 208
click at [577, 411] on p "Preparation and Processing of Grading Plans, Sewer and Water Plans, Street and …" at bounding box center [756, 475] width 816 height 208
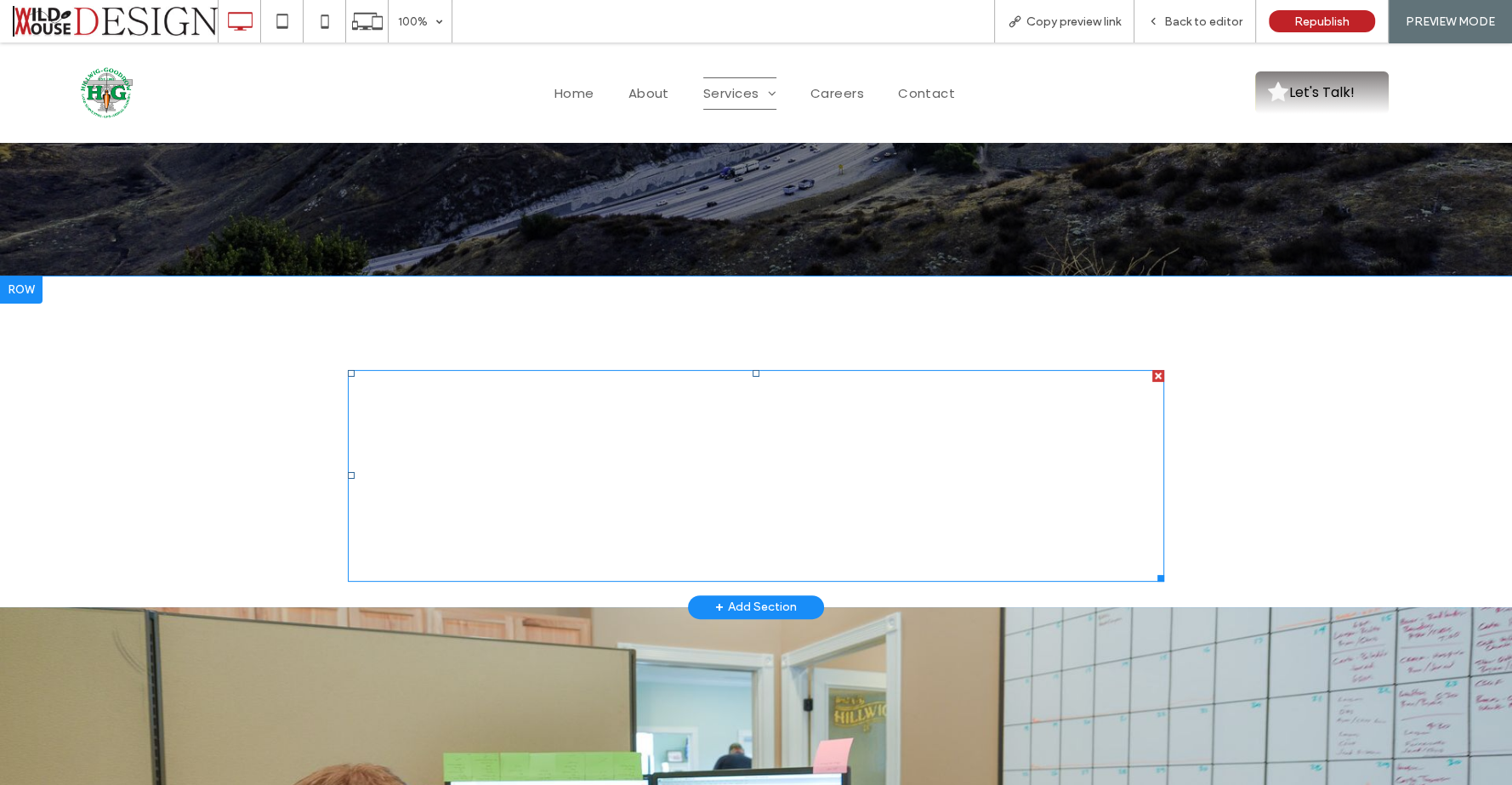
click at [584, 414] on p "Preparation and Processing of Grading Plans, Sewer and Water Plans, Street and …" at bounding box center [756, 475] width 816 height 208
click at [463, 479] on span "Preparation and Processing of Grading Plans, Sewer and Water Plans, Street and …" at bounding box center [754, 475] width 812 height 192
click at [465, 470] on span "Preparation and Processing of Grading Plans, Sewer and Water Plans, Street and …" at bounding box center [754, 475] width 812 height 192
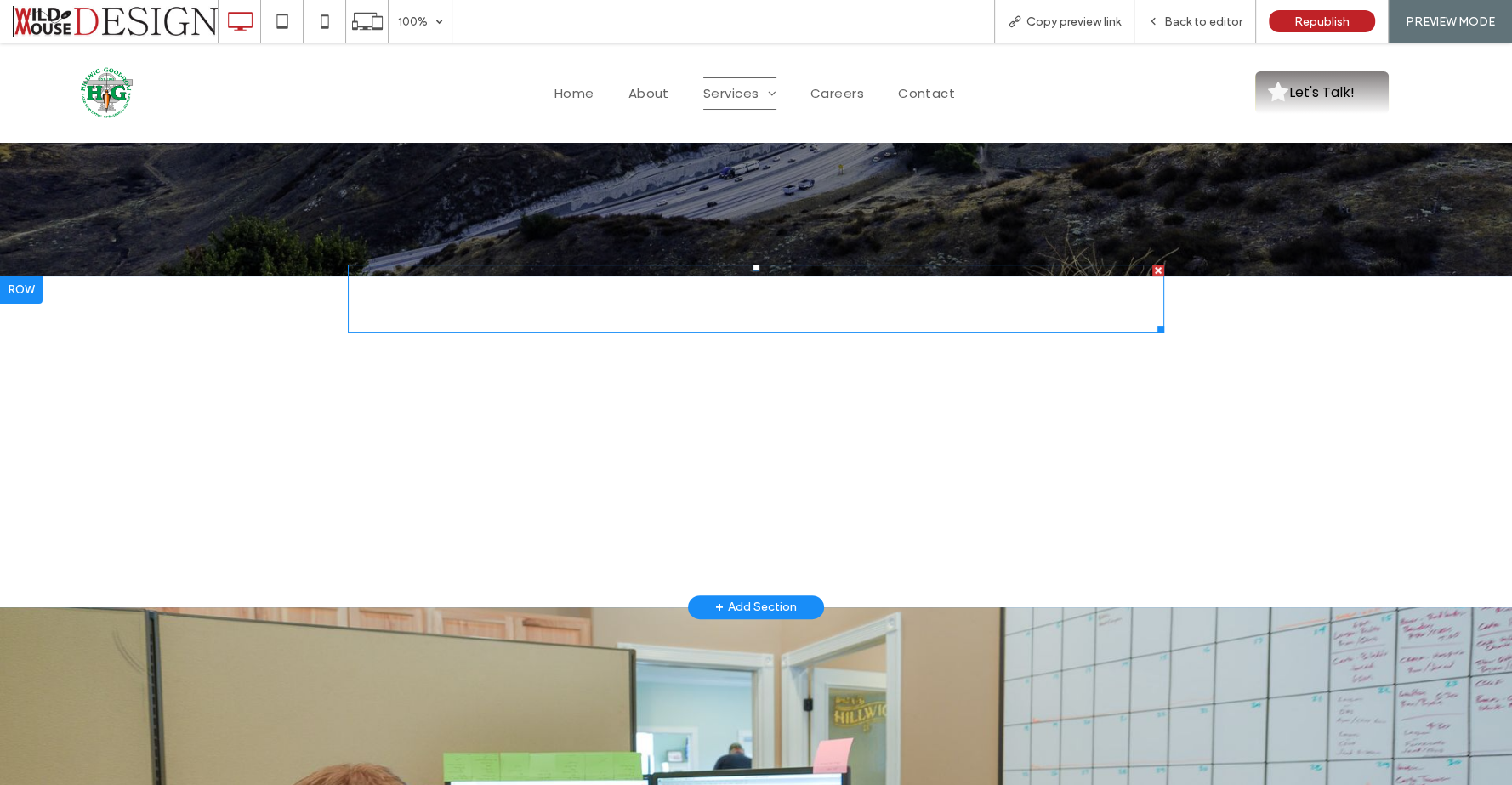
click at [523, 315] on span "Civil Engineering Services" at bounding box center [574, 301] width 452 height 48
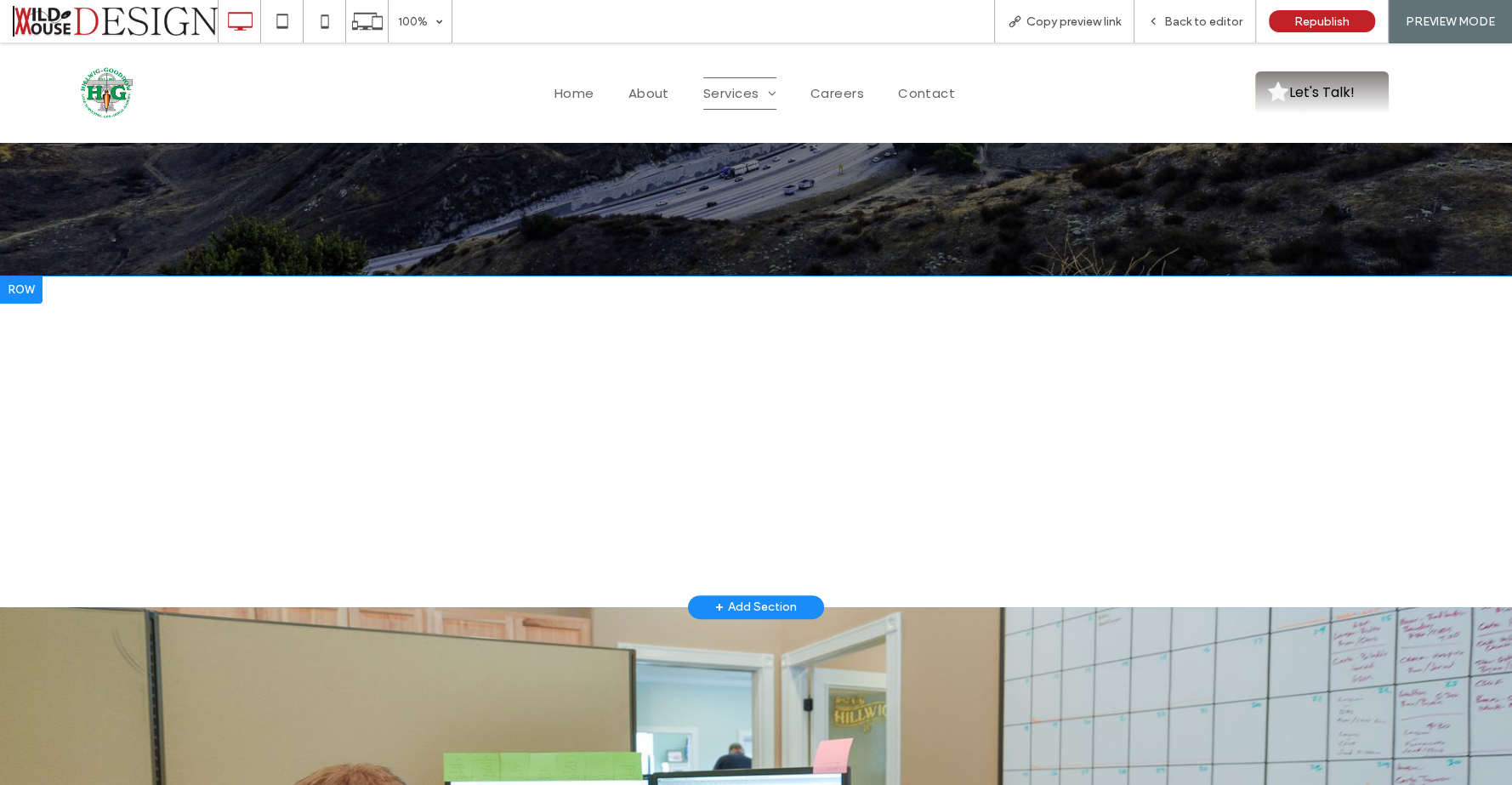
click at [119, 304] on div "Civil Engineering Services Preparation and Processing of Grading Plans, Sewer a…" at bounding box center [756, 442] width 1512 height 331
click at [32, 294] on div at bounding box center [21, 290] width 43 height 27
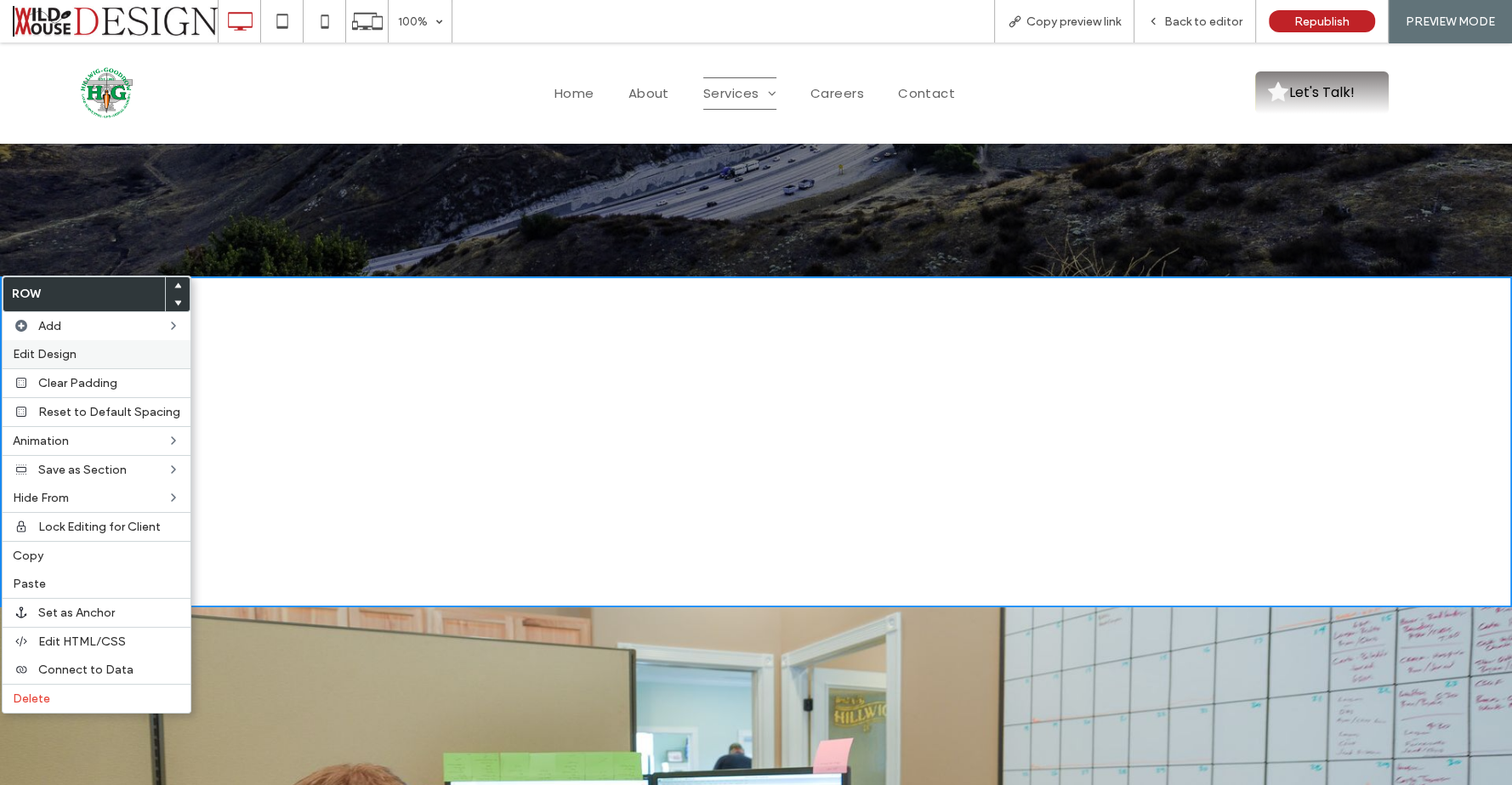
click at [55, 347] on span "Edit Design" at bounding box center [44, 354] width 64 height 14
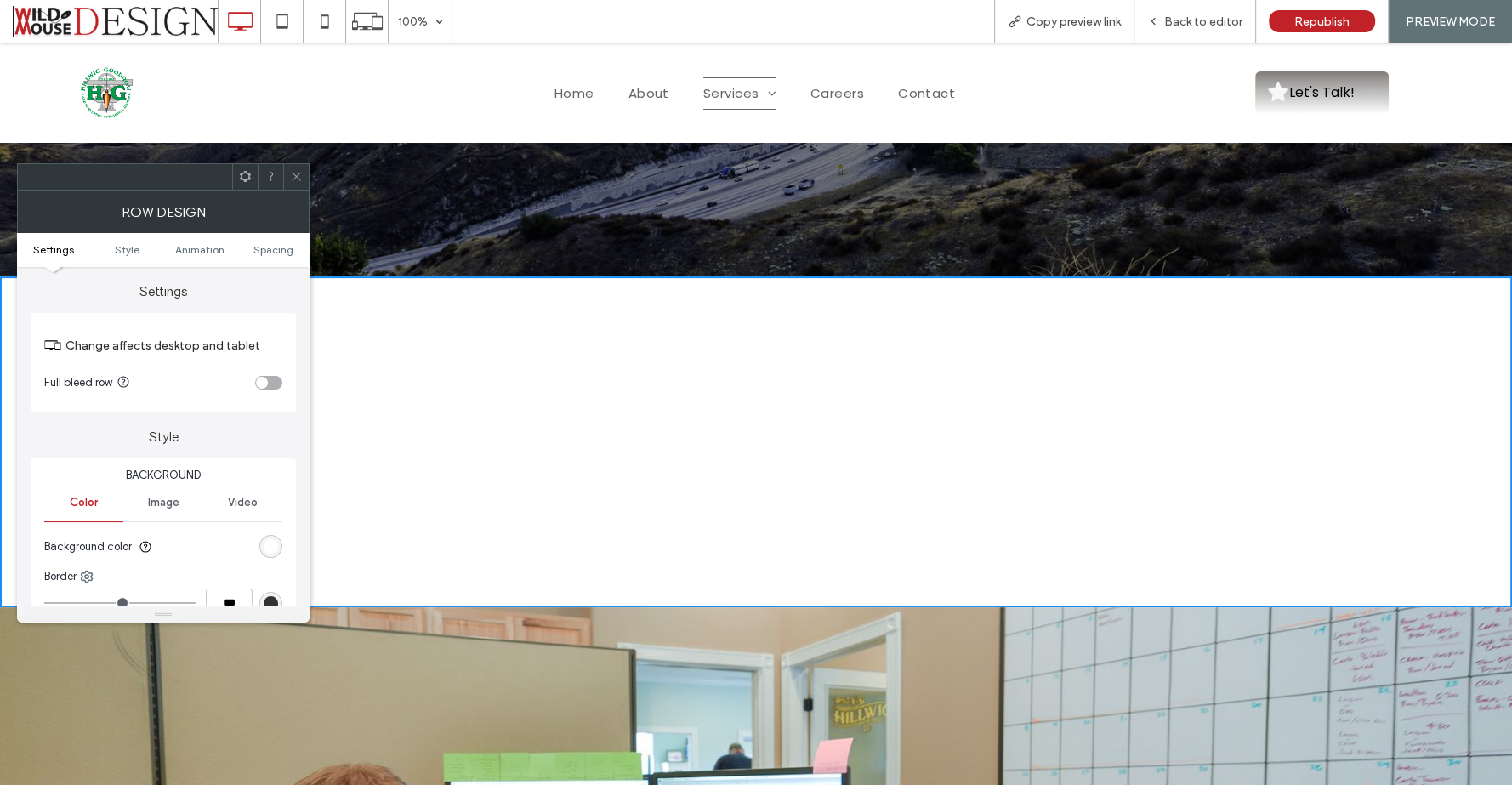
click at [274, 543] on div "rgb(255, 255, 255)" at bounding box center [270, 546] width 14 height 14
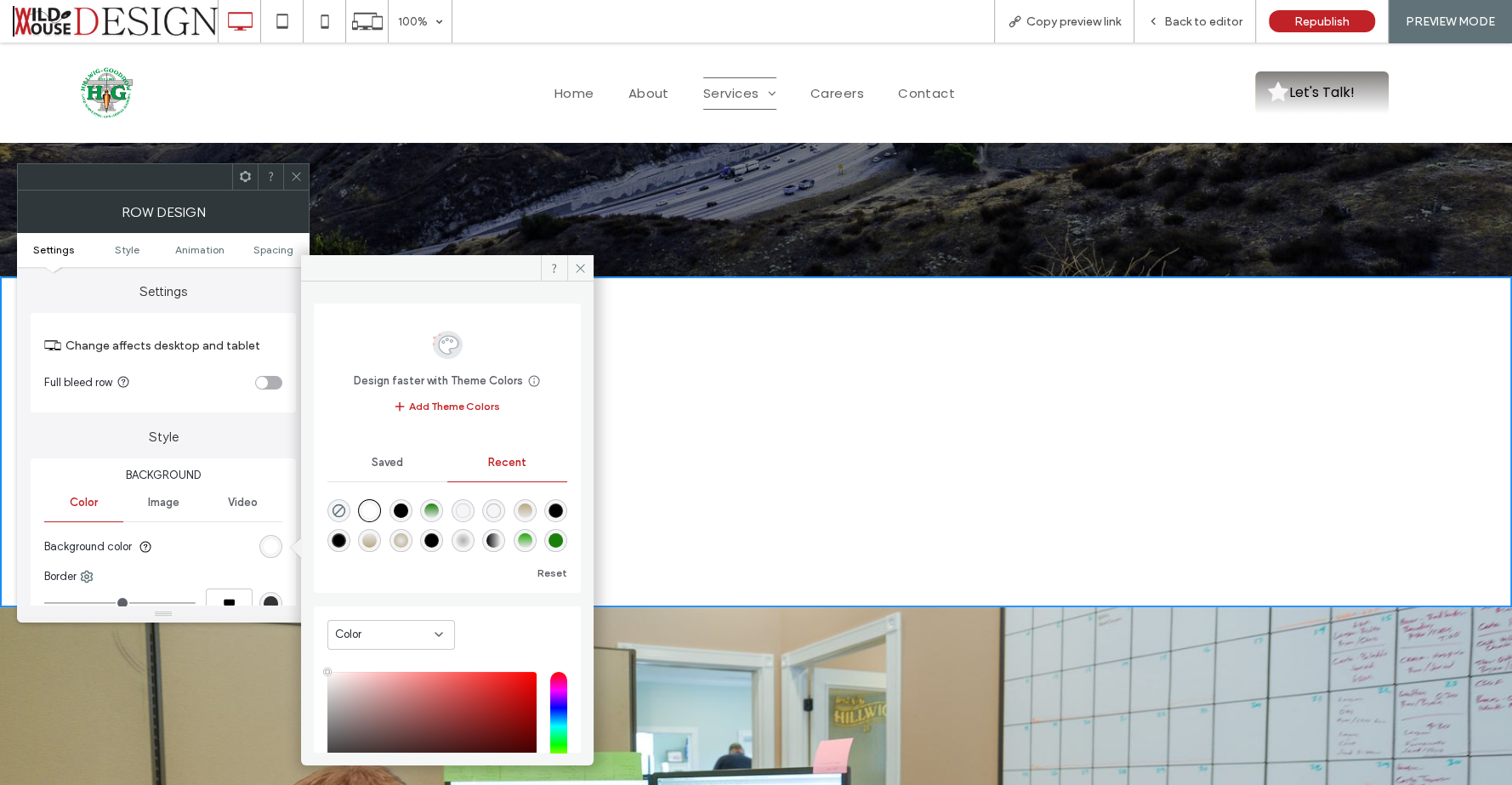
click at [400, 509] on div "rgba(0, 0, 0, 1)" at bounding box center [401, 511] width 14 height 14
type input "*******"
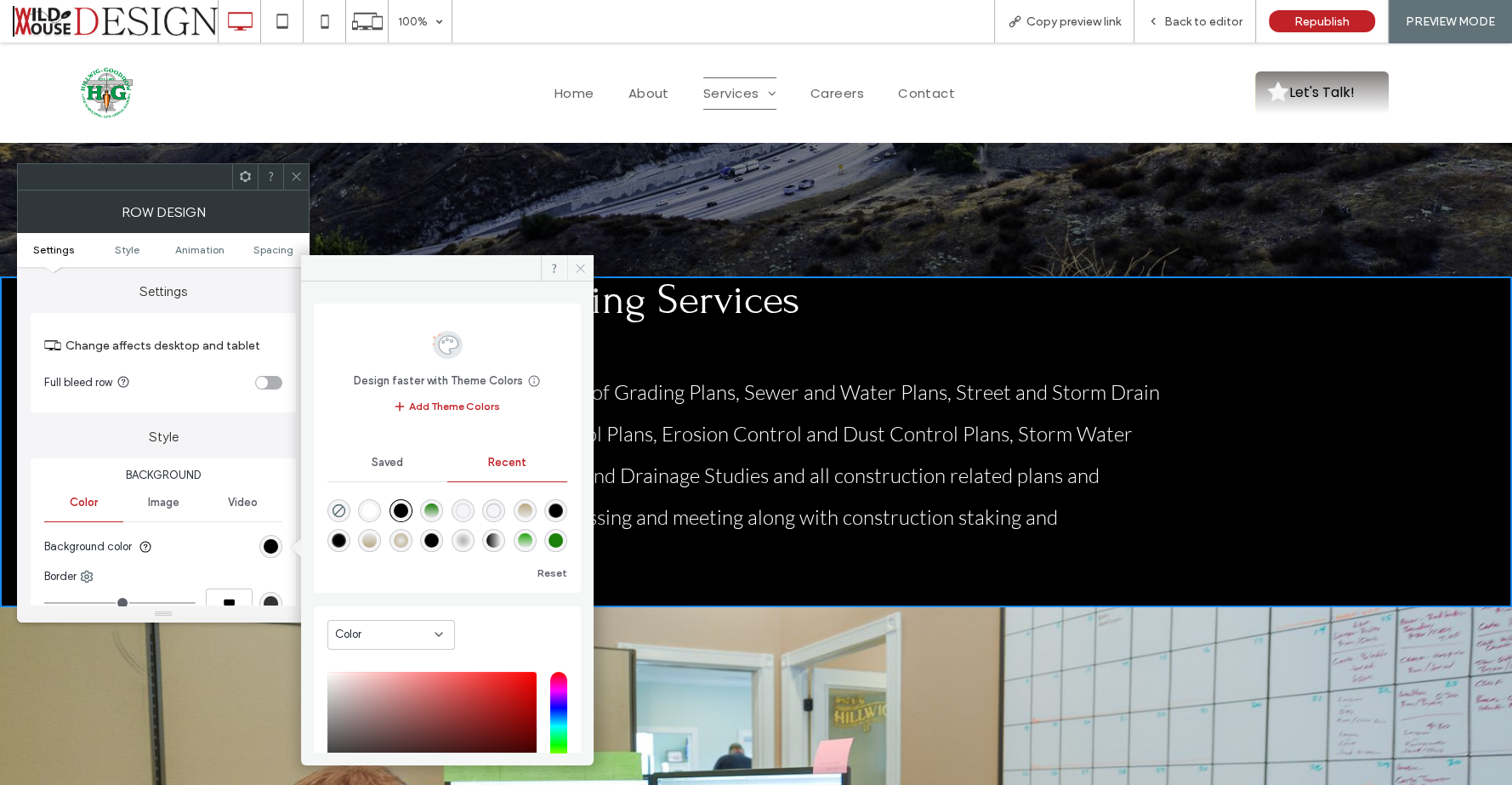
click at [584, 265] on icon at bounding box center [580, 268] width 12 height 12
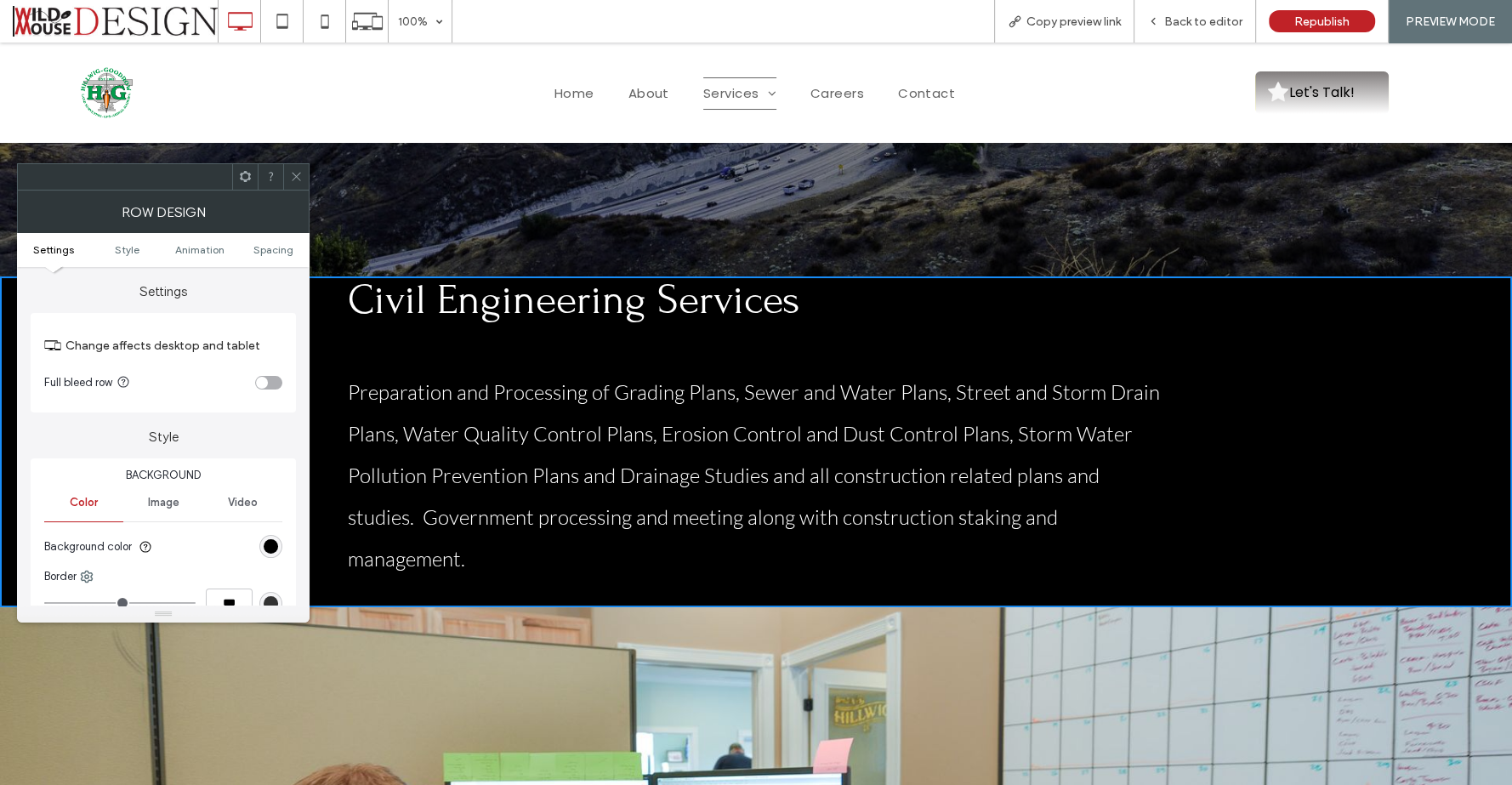
click at [292, 173] on icon at bounding box center [296, 177] width 12 height 12
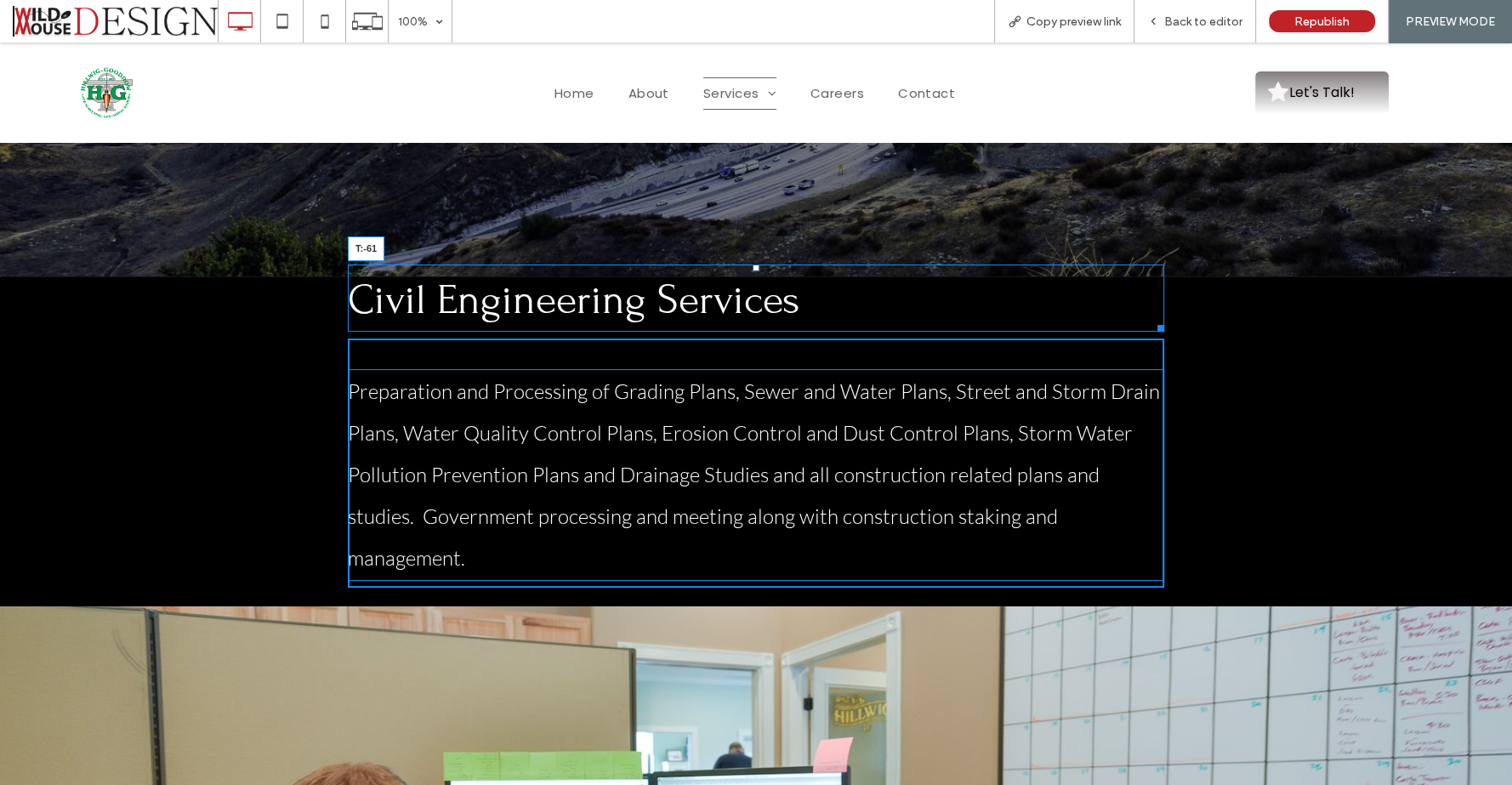
drag, startPoint x: 748, startPoint y: 268, endPoint x: 748, endPoint y: 332, distance: 64.0
click at [752, 271] on div at bounding box center [756, 268] width 7 height 7
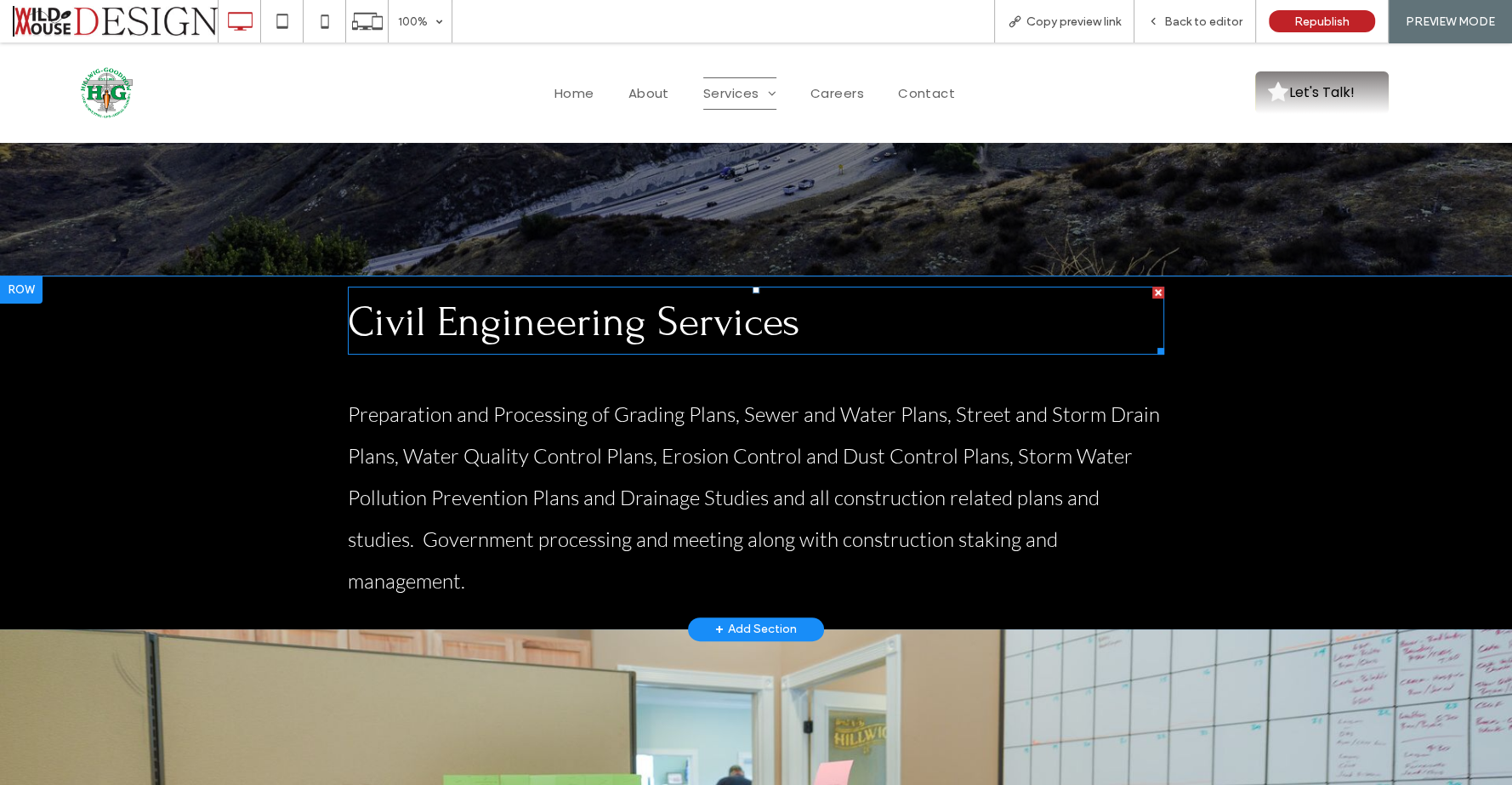
click at [548, 317] on span "Civil Engineering Services" at bounding box center [574, 322] width 452 height 48
click at [635, 310] on span "Civil Engineering Services" at bounding box center [574, 322] width 452 height 48
click at [635, 311] on span "Civil Engineering Services" at bounding box center [574, 322] width 452 height 48
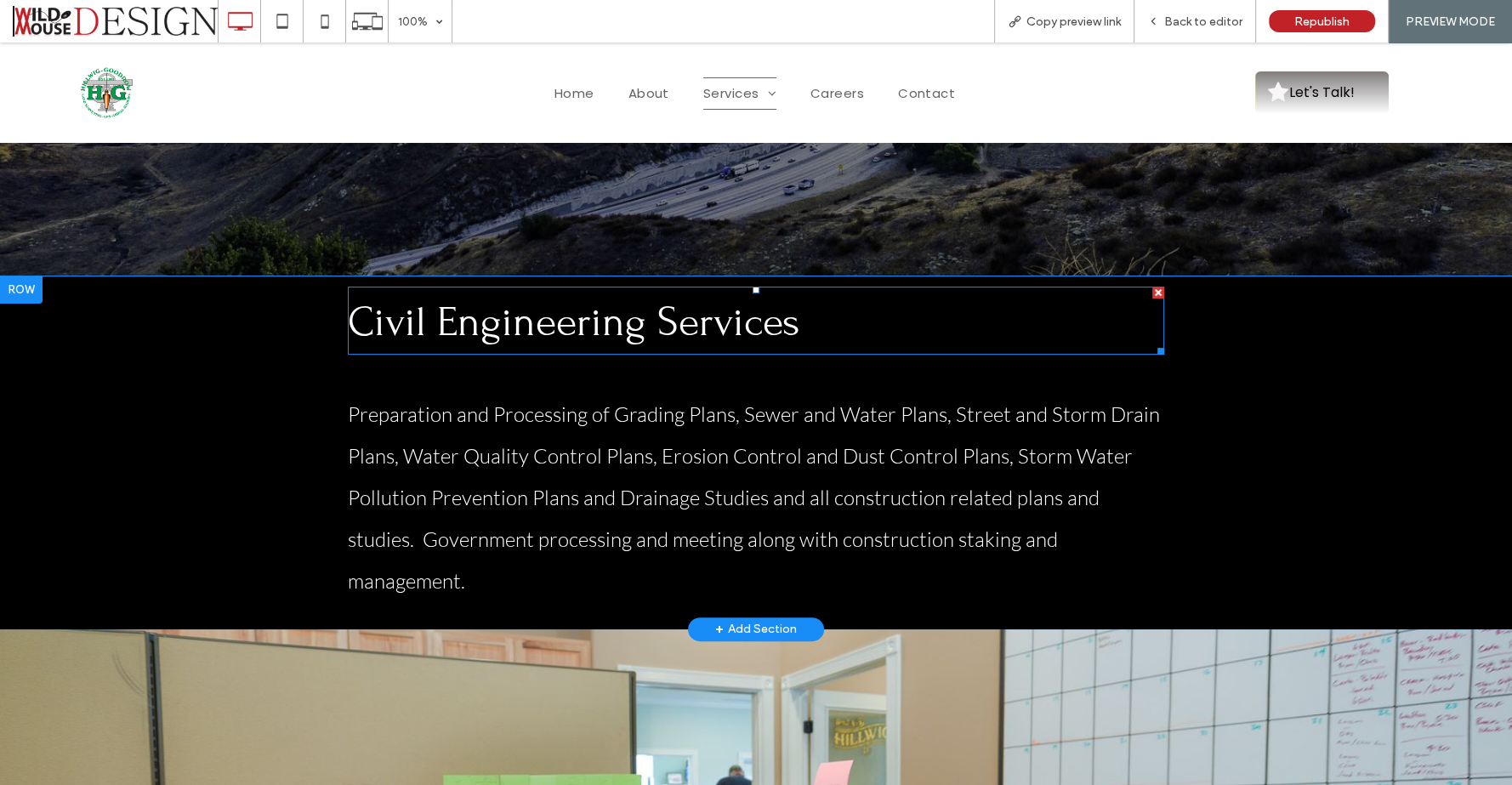
click at [810, 322] on h1 "Civil Engineering Services" at bounding box center [756, 320] width 816 height 65
click at [806, 323] on h1 "Civil Engineering Services" at bounding box center [756, 320] width 816 height 65
click at [806, 317] on h1 "Civil Engineering Services" at bounding box center [756, 320] width 816 height 65
click at [805, 317] on h1 "Civil Engineering Services" at bounding box center [756, 320] width 816 height 65
click at [744, 319] on span "Civil Engineering Services" at bounding box center [574, 322] width 452 height 48
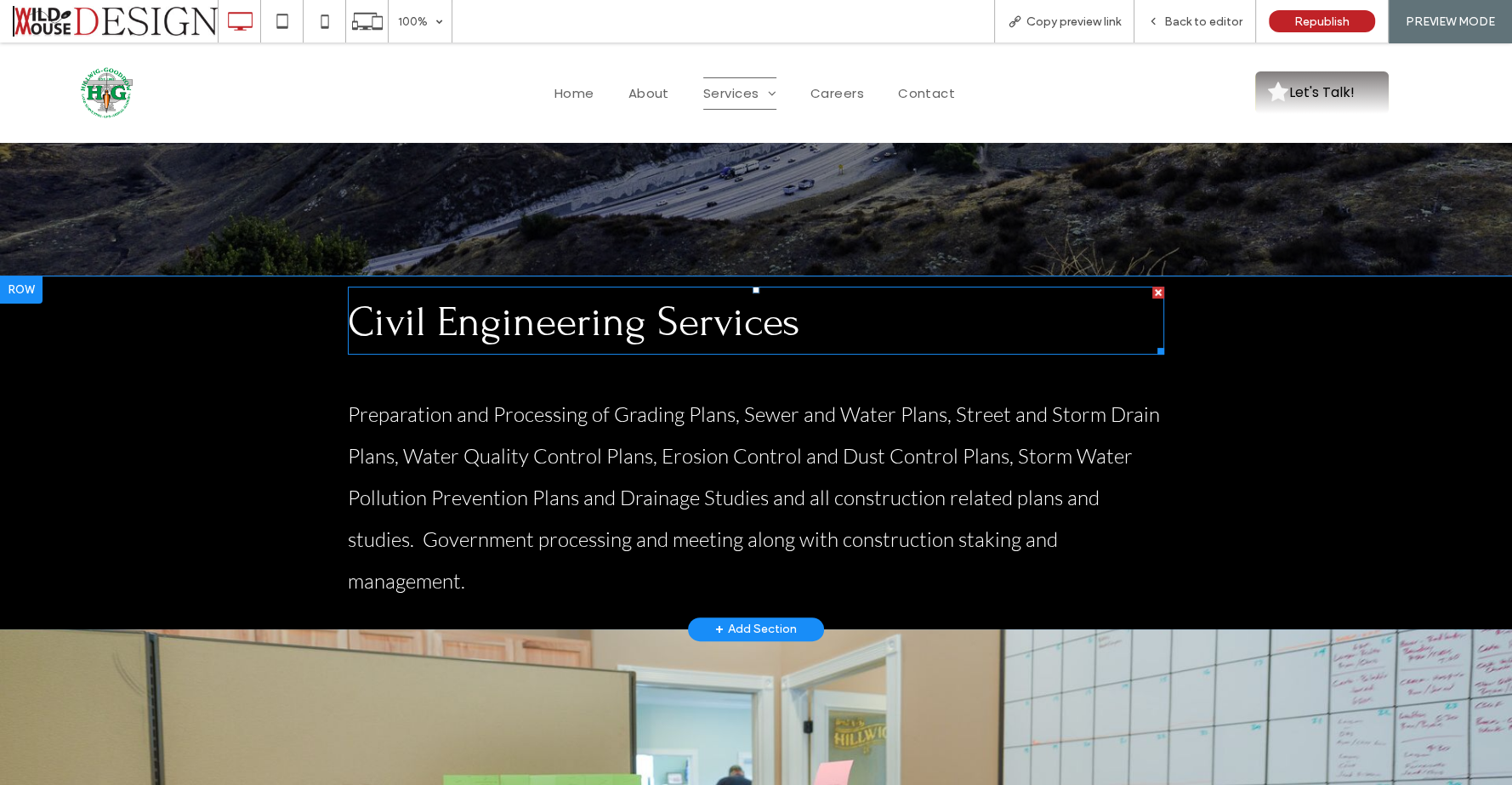
click at [744, 319] on span "Civil Engineering Services" at bounding box center [574, 322] width 452 height 48
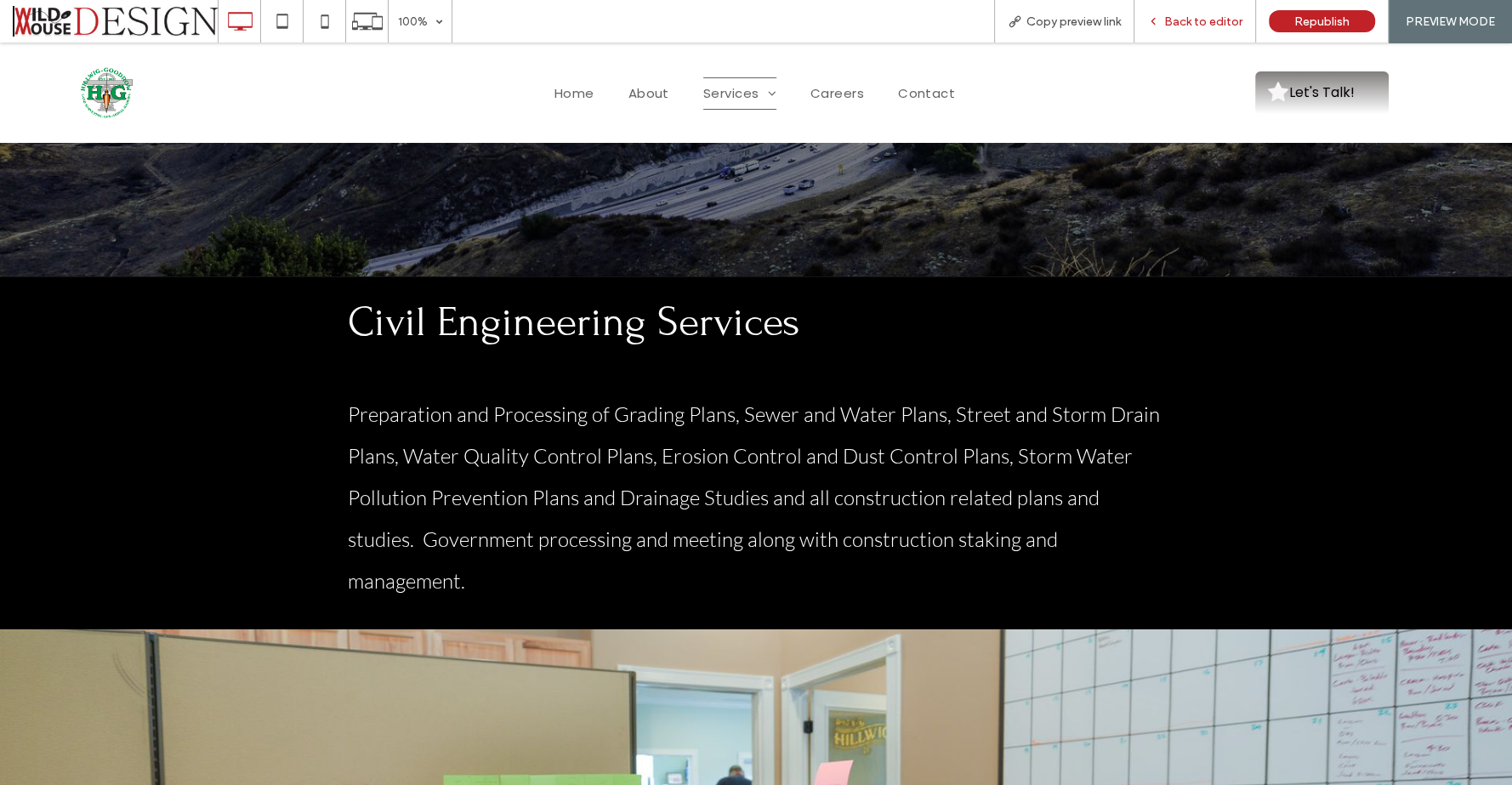
click at [1195, 24] on span "Back to editor" at bounding box center [1203, 21] width 78 height 14
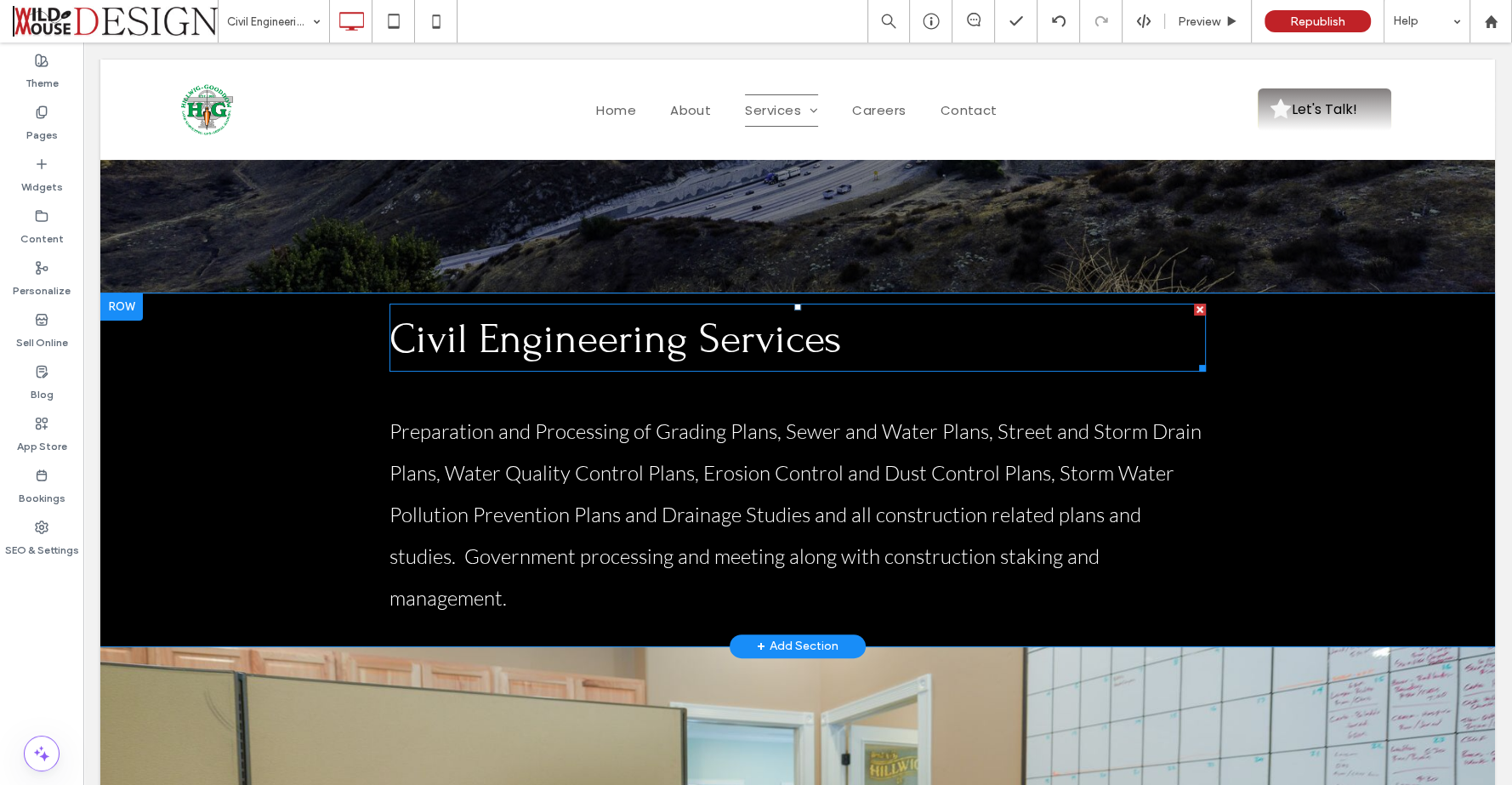
click at [662, 341] on span "Civil Engineering Services" at bounding box center [615, 340] width 452 height 48
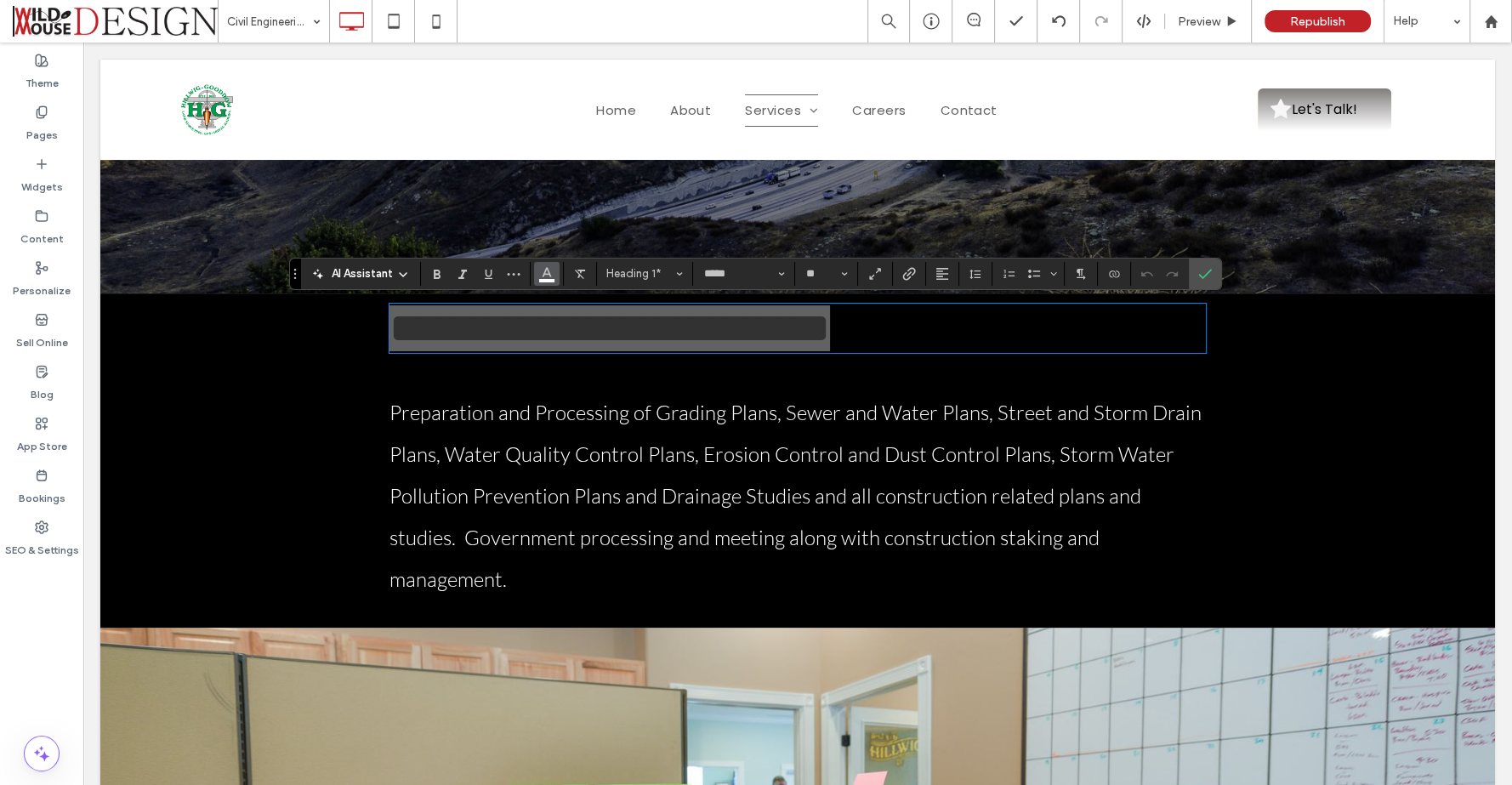
click at [544, 278] on icon "Color" at bounding box center [546, 271] width 13 height 13
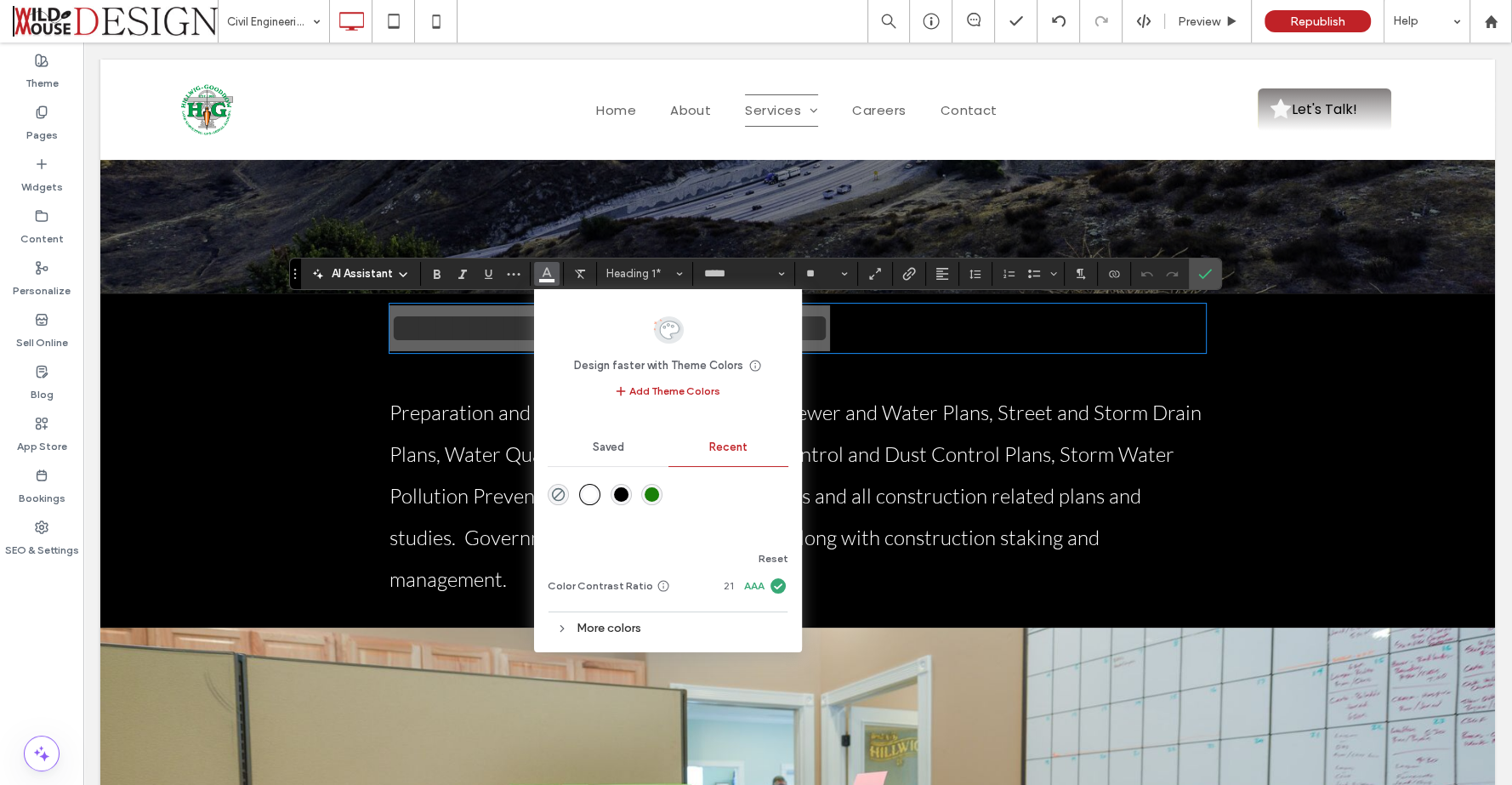
click at [623, 495] on div "rgba(0, 0, 0, 1)" at bounding box center [621, 494] width 14 height 14
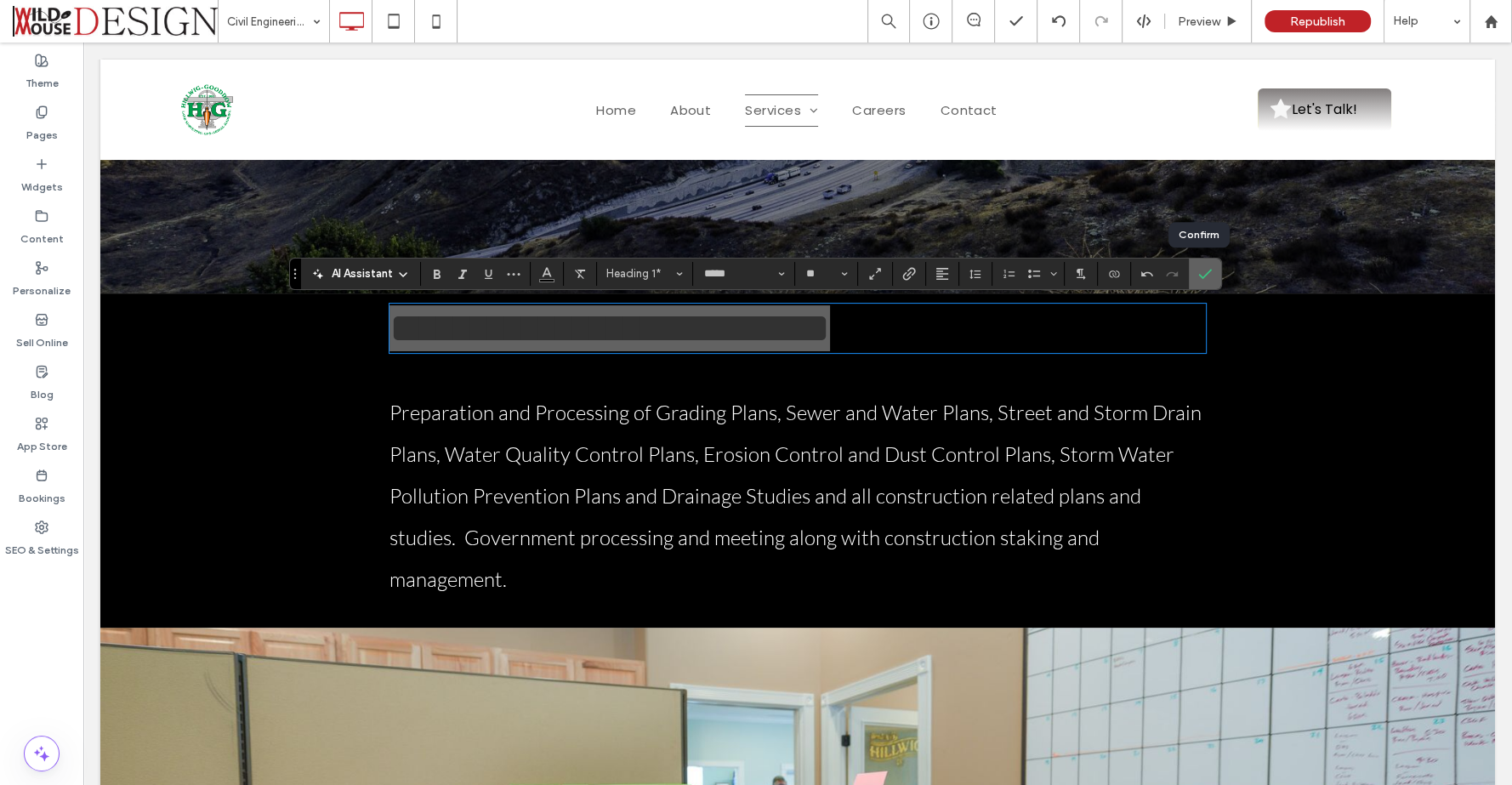
click at [1198, 279] on icon "Confirm" at bounding box center [1204, 273] width 13 height 13
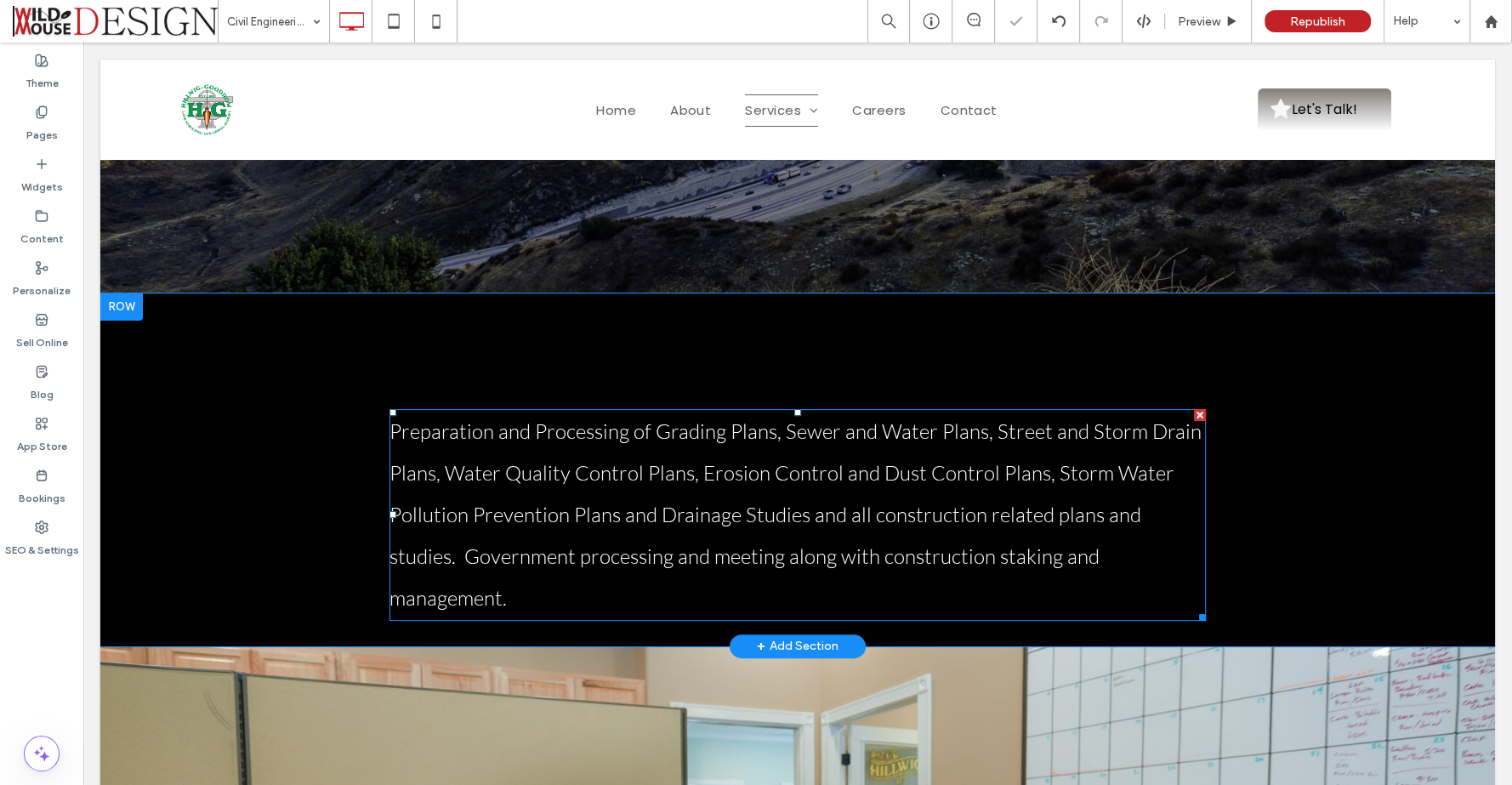
click at [874, 436] on span "Preparation and Processing of Grading Plans, Sewer and Water Plans, Street and …" at bounding box center [795, 514] width 812 height 192
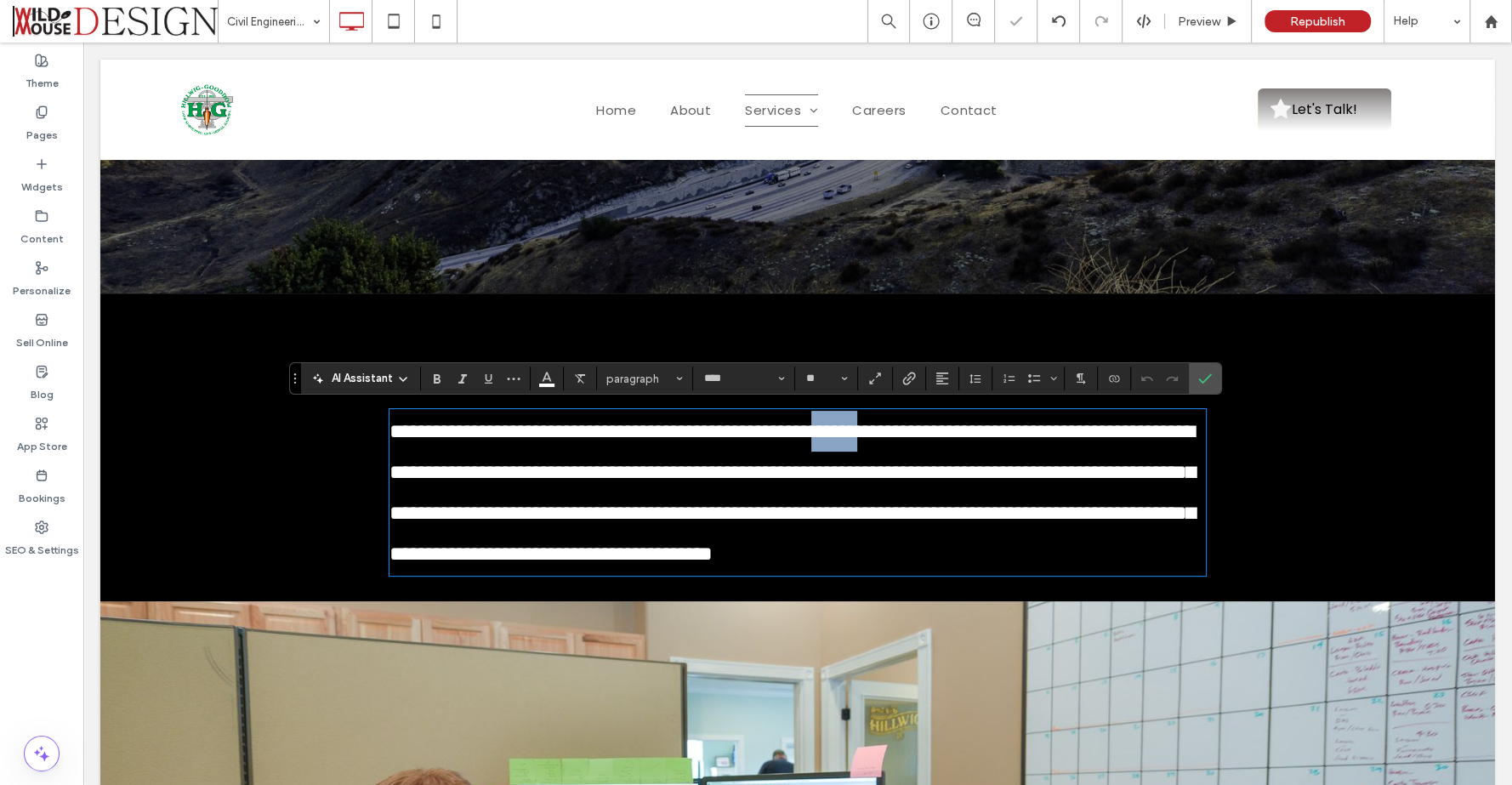
click at [874, 435] on span "**********" at bounding box center [792, 492] width 805 height 143
click at [858, 448] on p "**********" at bounding box center [797, 492] width 816 height 163
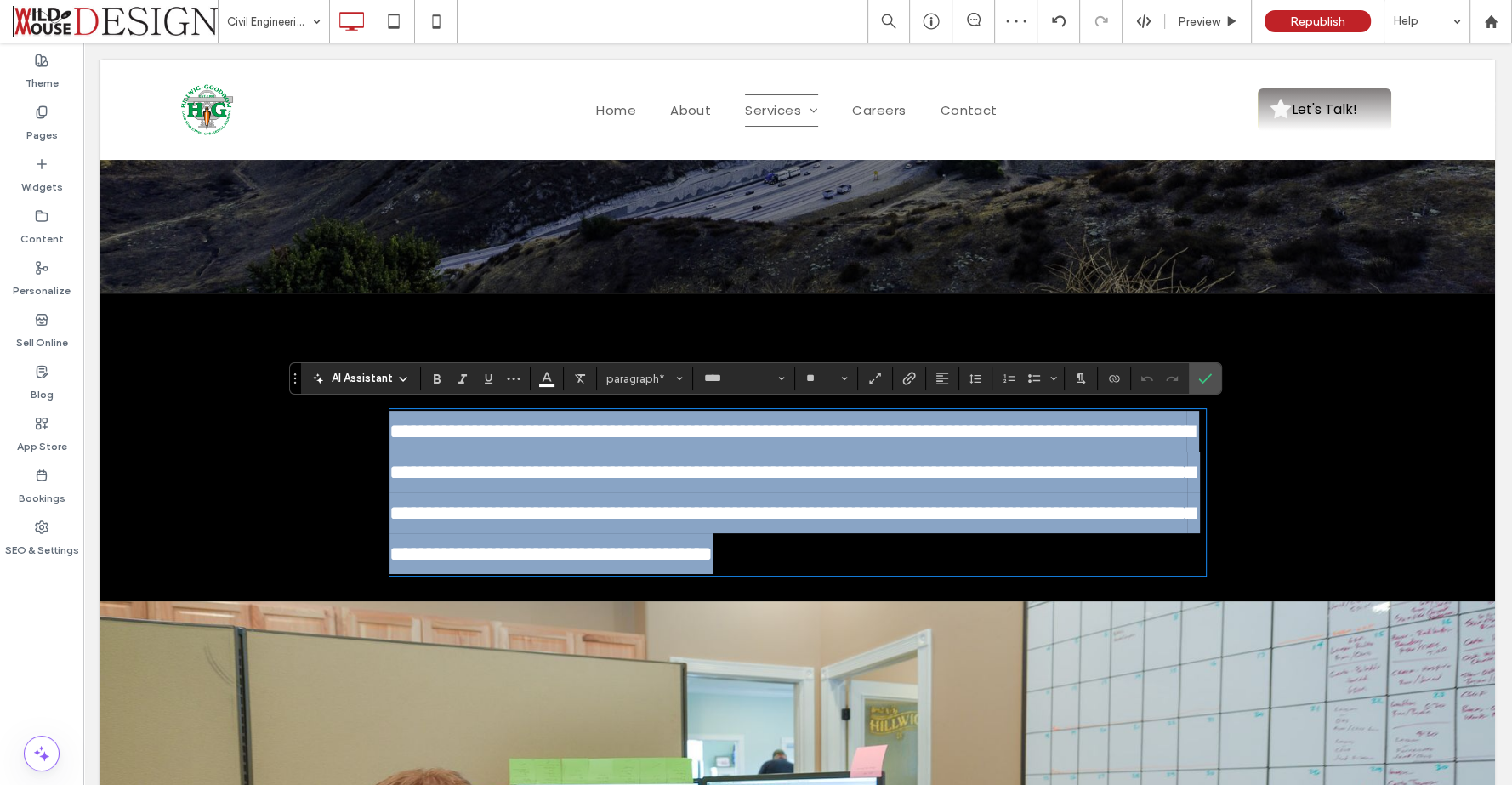
click at [858, 448] on p "**********" at bounding box center [797, 492] width 816 height 163
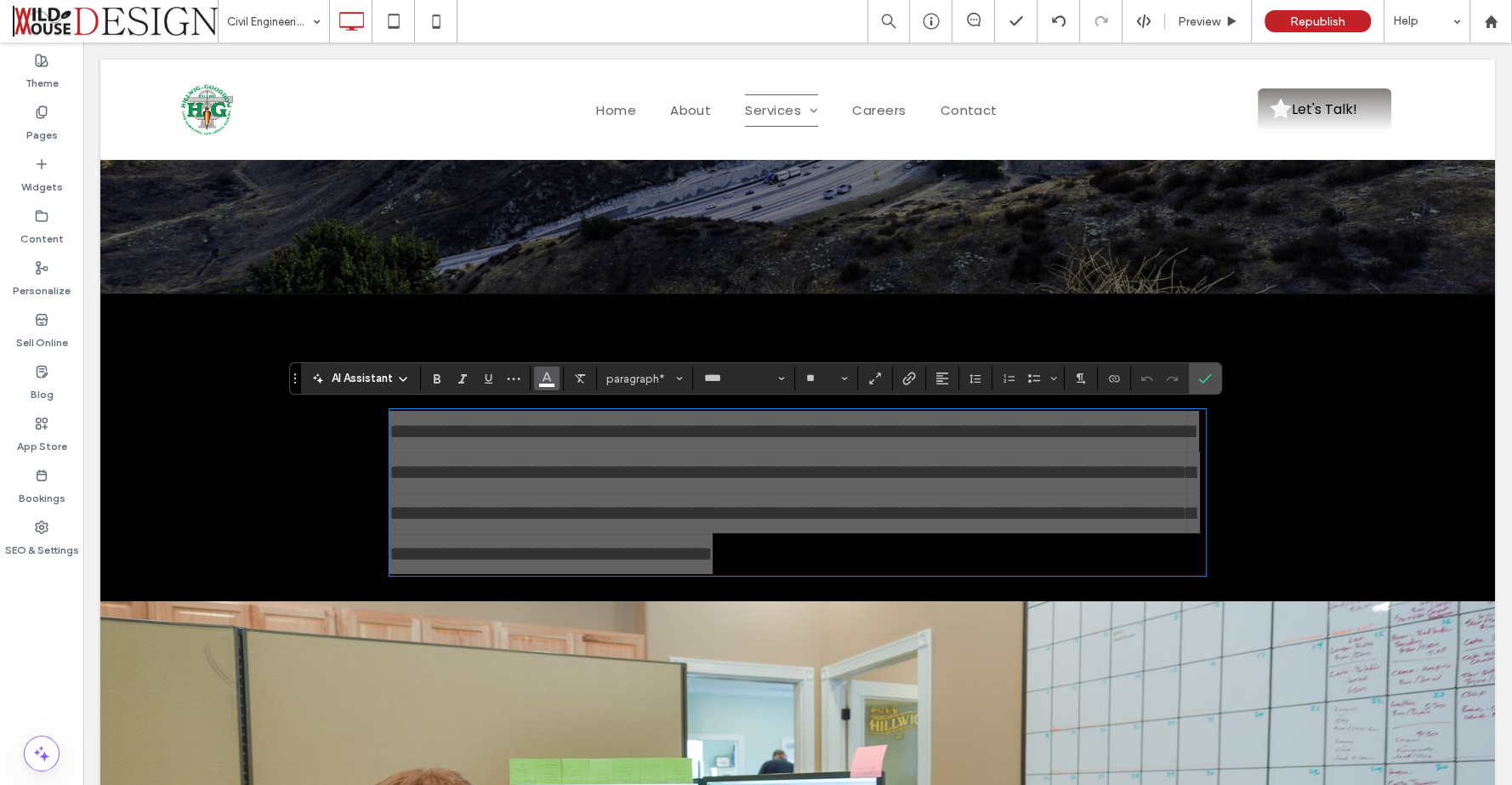
click at [545, 381] on icon "Color" at bounding box center [546, 376] width 13 height 13
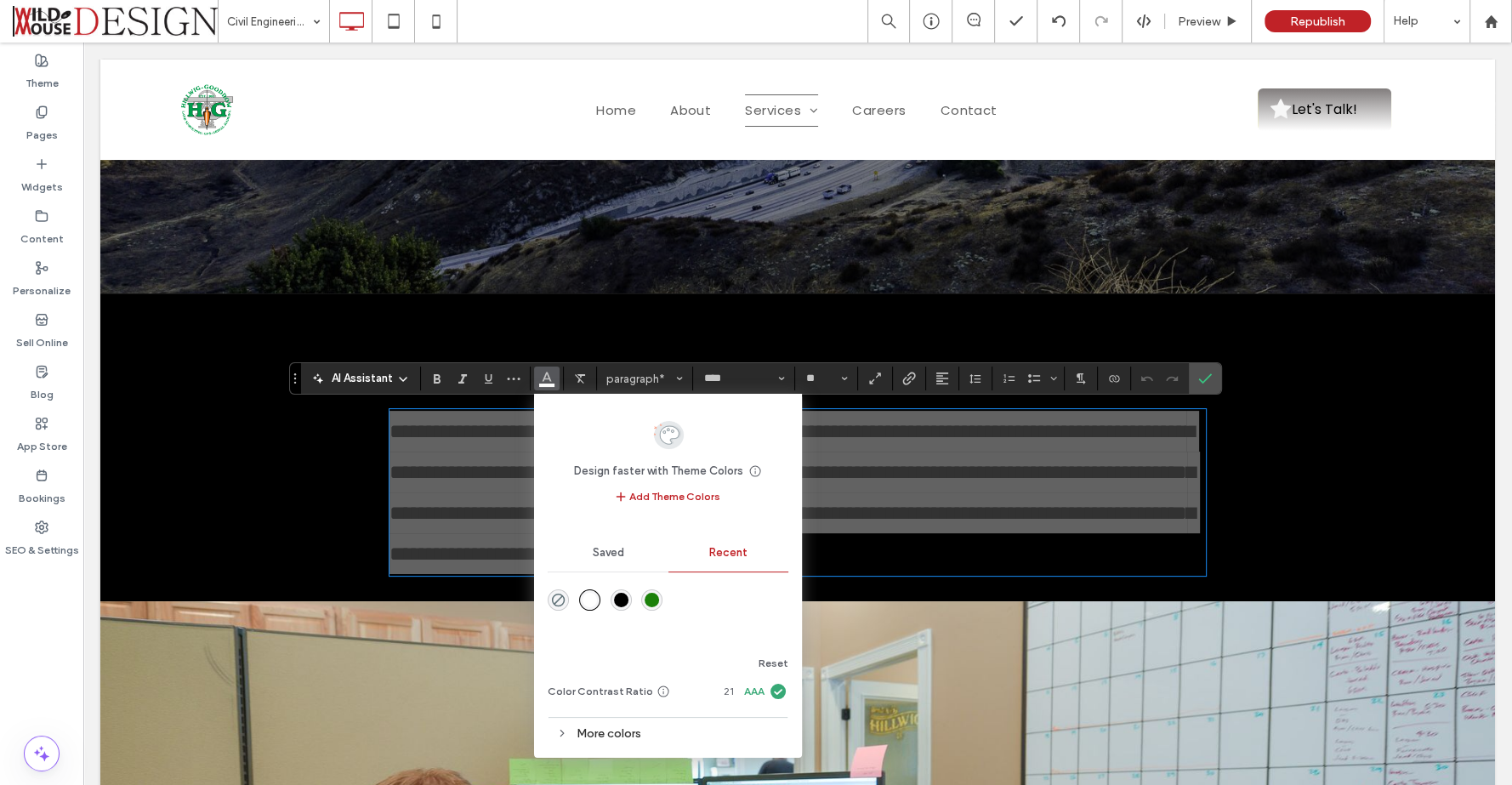
drag, startPoint x: 618, startPoint y: 601, endPoint x: 538, endPoint y: 555, distance: 92.3
click at [618, 601] on div "rgba(0, 0, 0, 1)" at bounding box center [621, 600] width 14 height 14
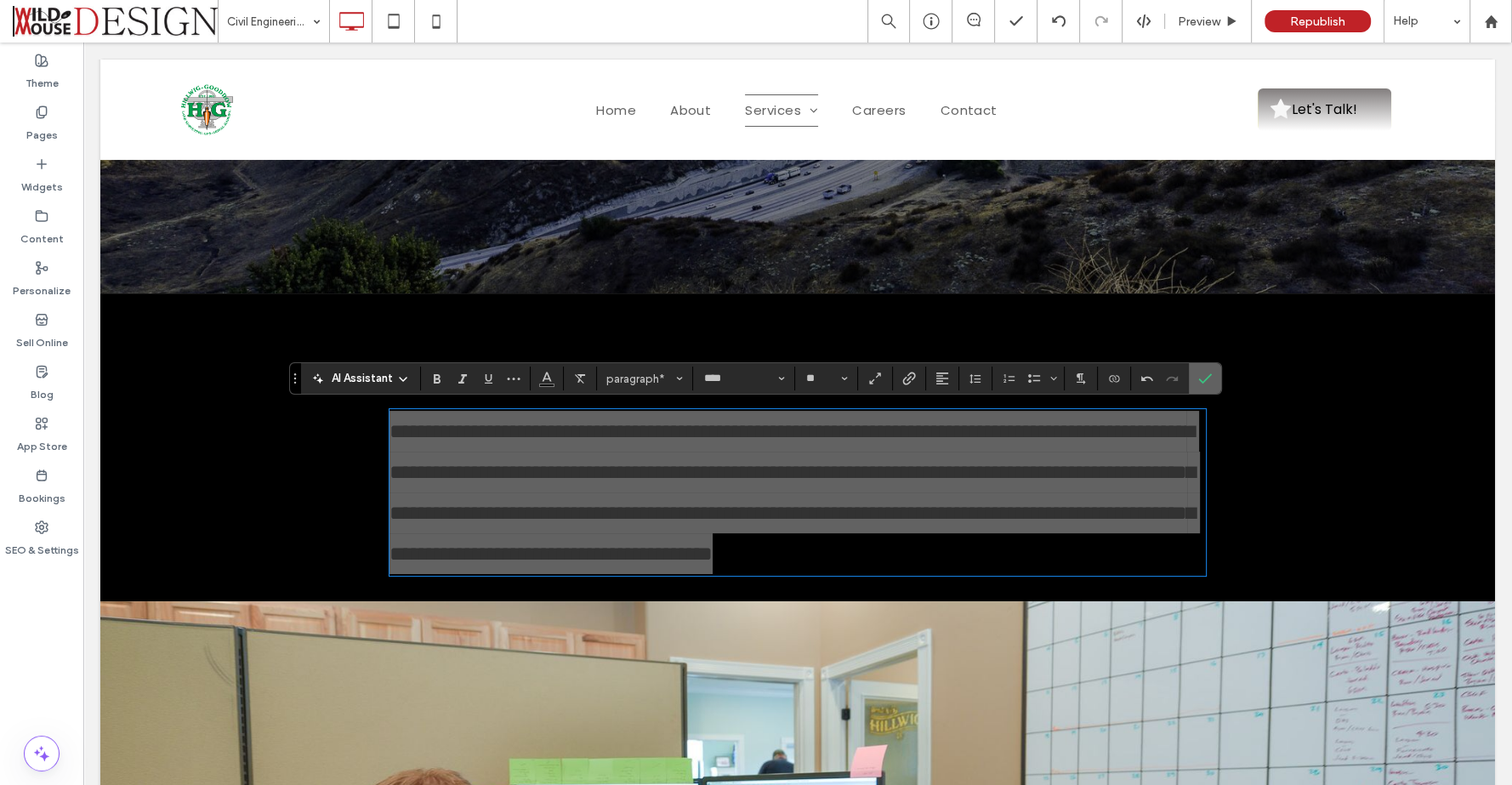
click at [1203, 381] on icon "Confirm" at bounding box center [1204, 378] width 13 height 13
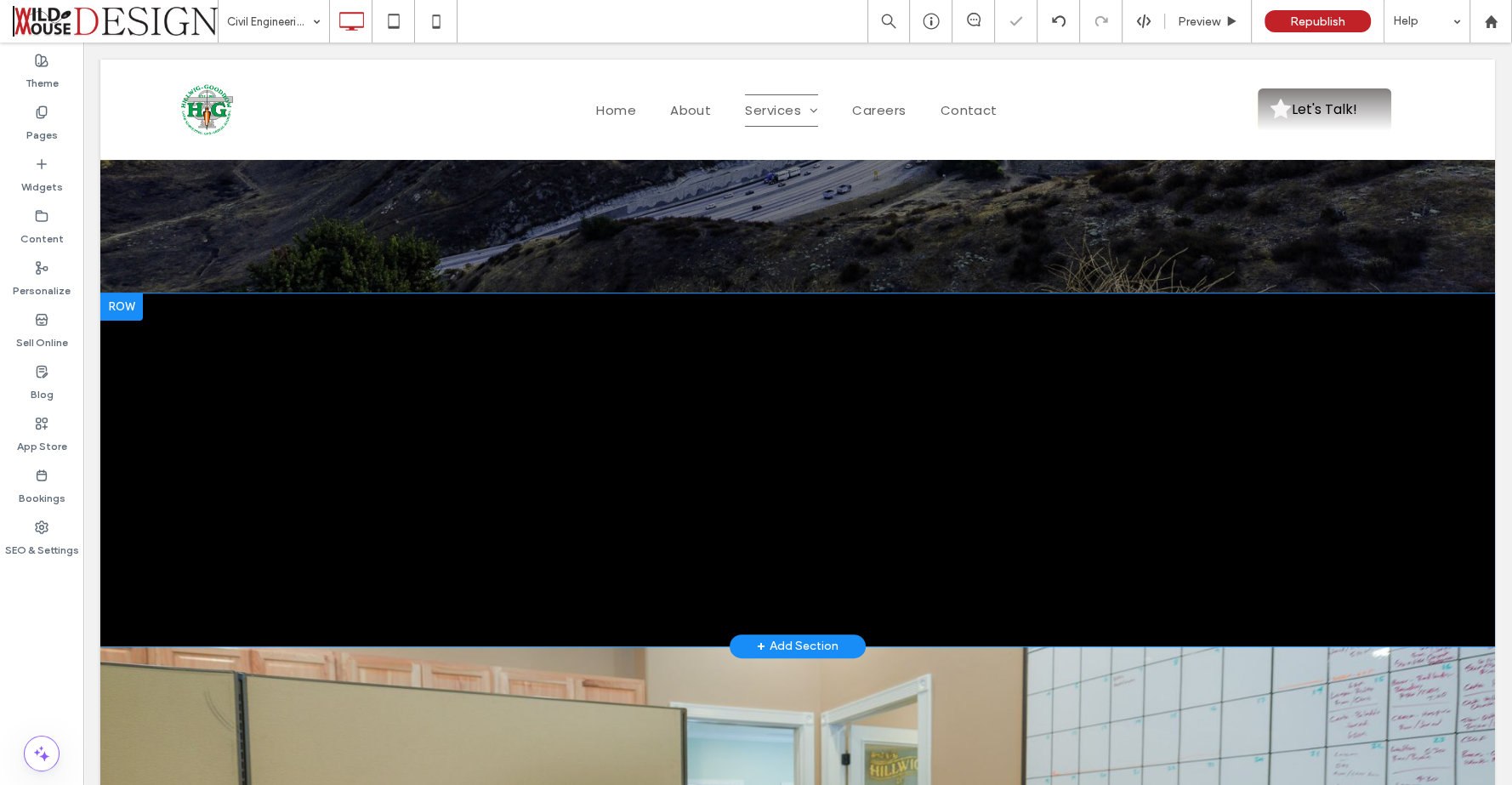
click at [195, 334] on div "Civil Engineering Services Preparation and Processing of Grading Plans, Sewer a…" at bounding box center [797, 470] width 1394 height 353
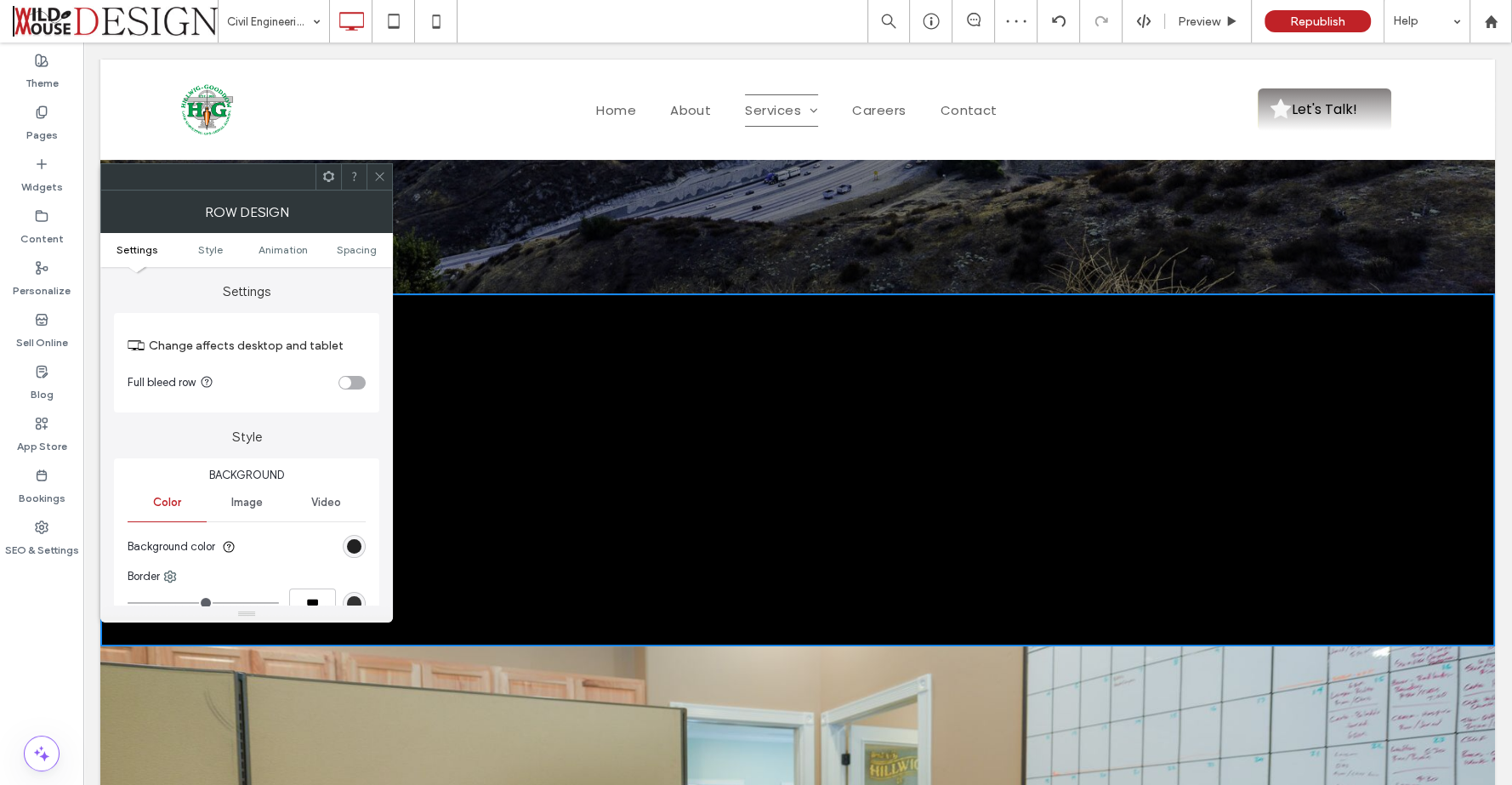
click at [359, 543] on div "rgb(0, 0, 0)" at bounding box center [354, 546] width 14 height 14
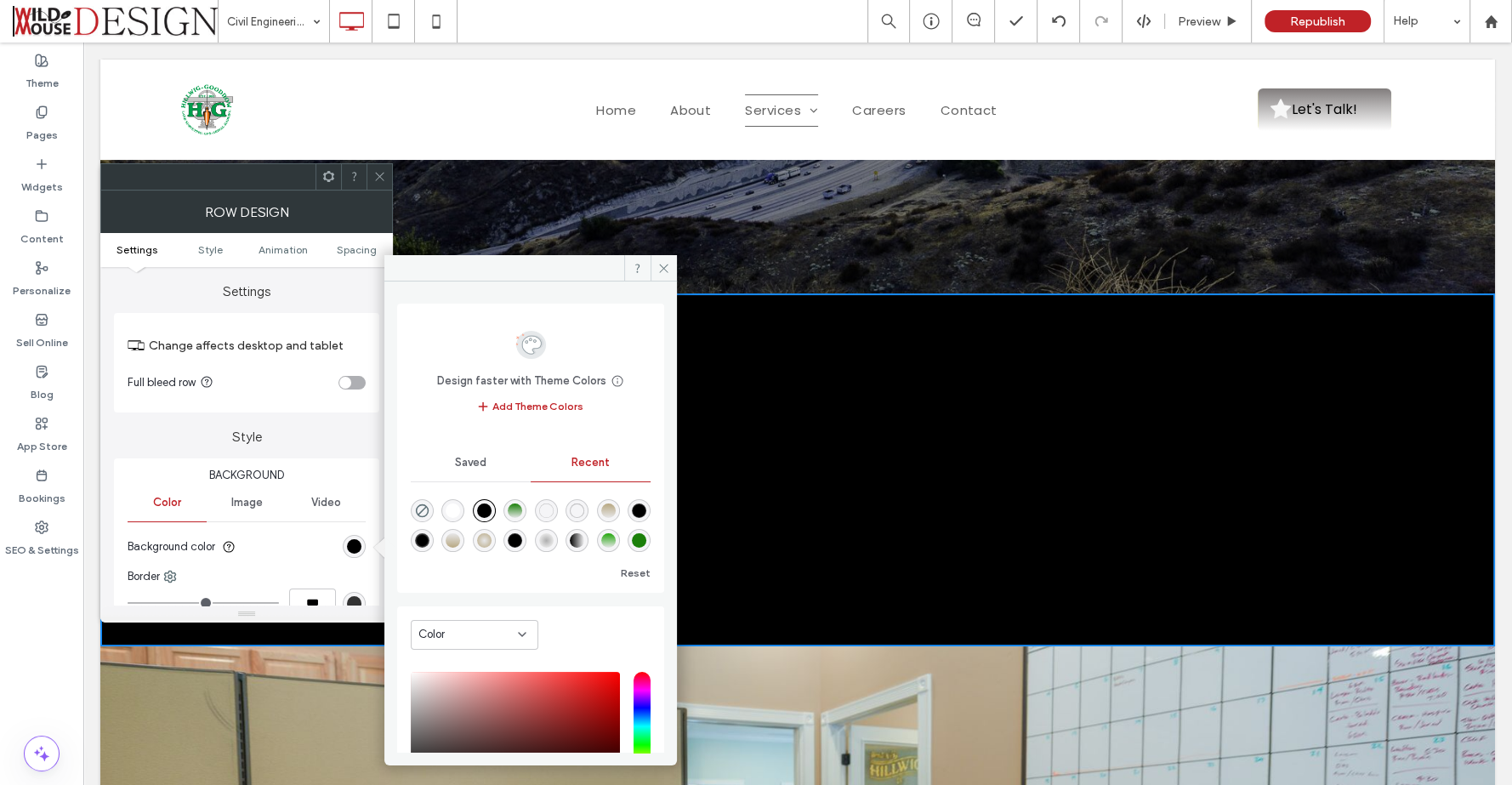
click at [459, 512] on div "rgba(255, 255, 255, 1)" at bounding box center [452, 511] width 14 height 14
type input "*******"
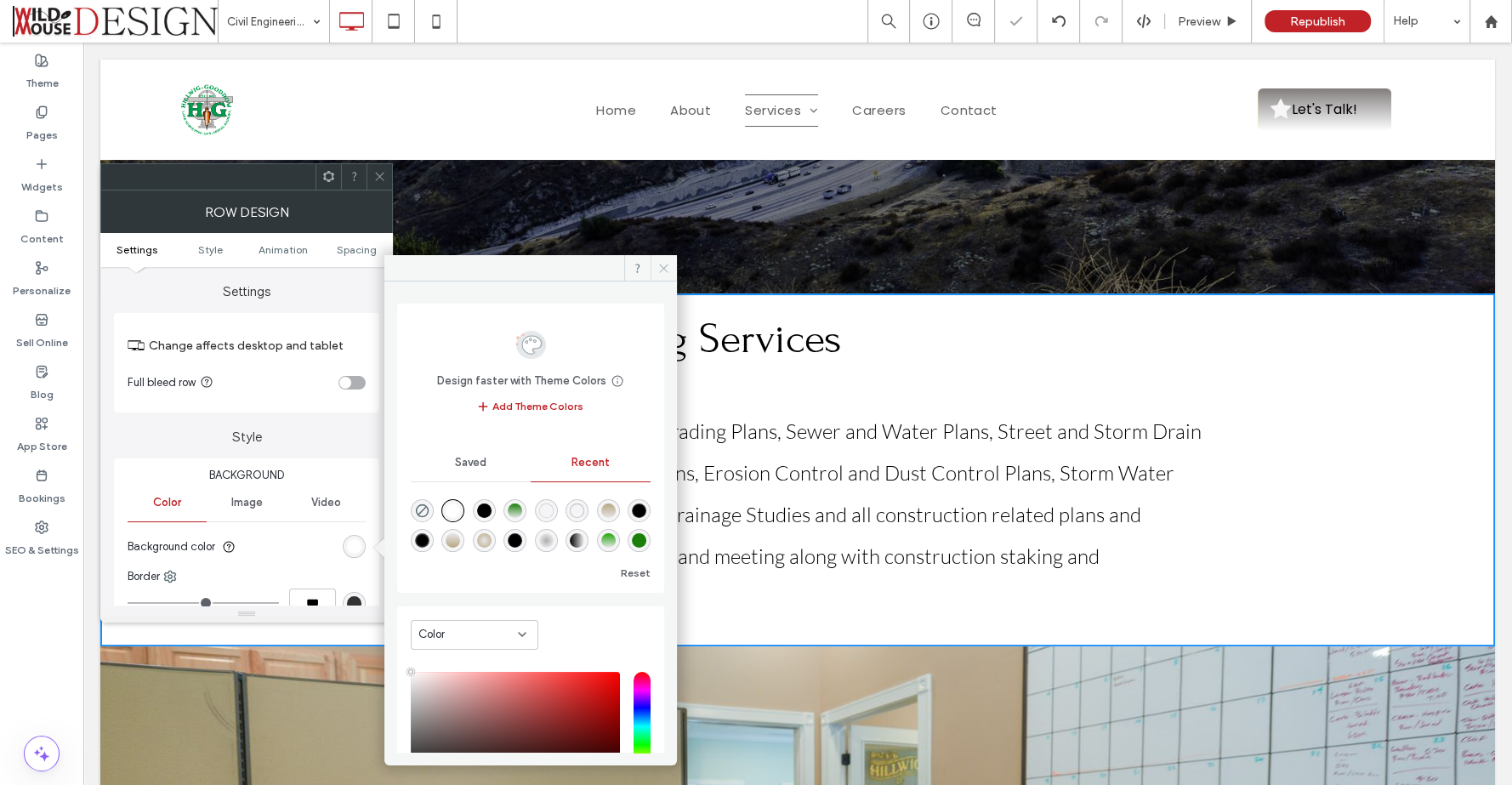
click at [662, 262] on icon at bounding box center [663, 268] width 12 height 12
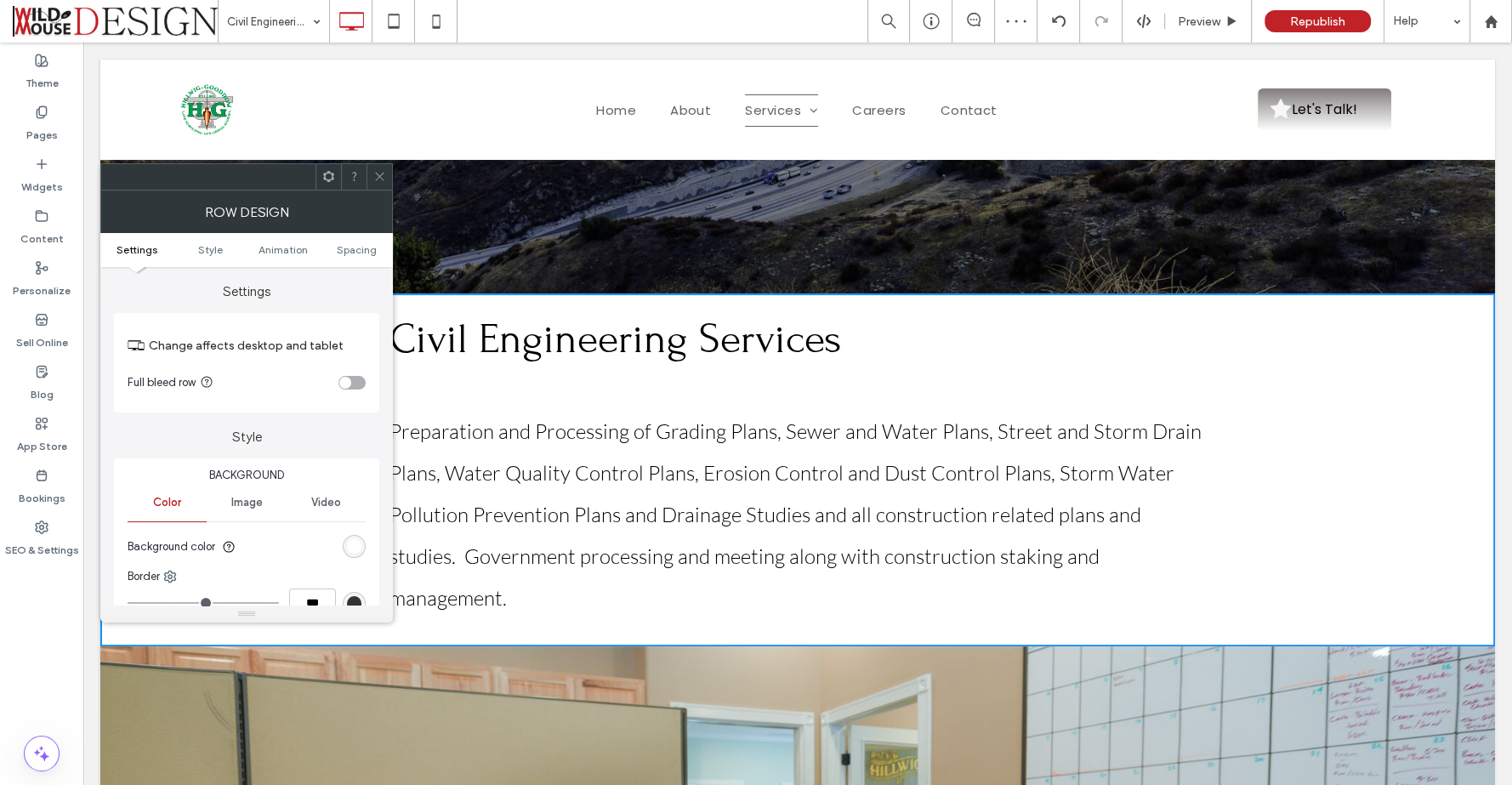
click at [379, 171] on icon at bounding box center [380, 177] width 12 height 12
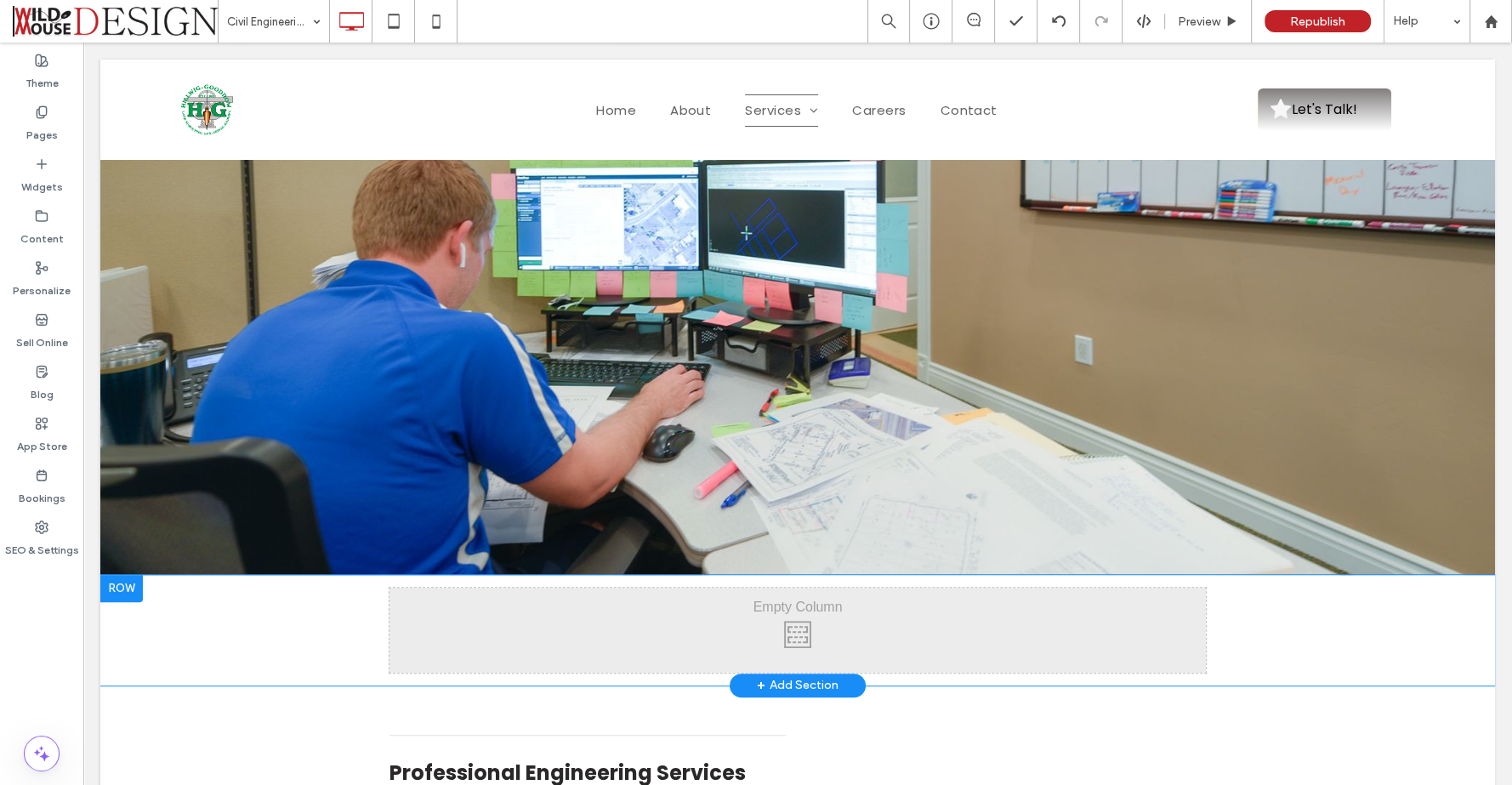
scroll to position [1134, 0]
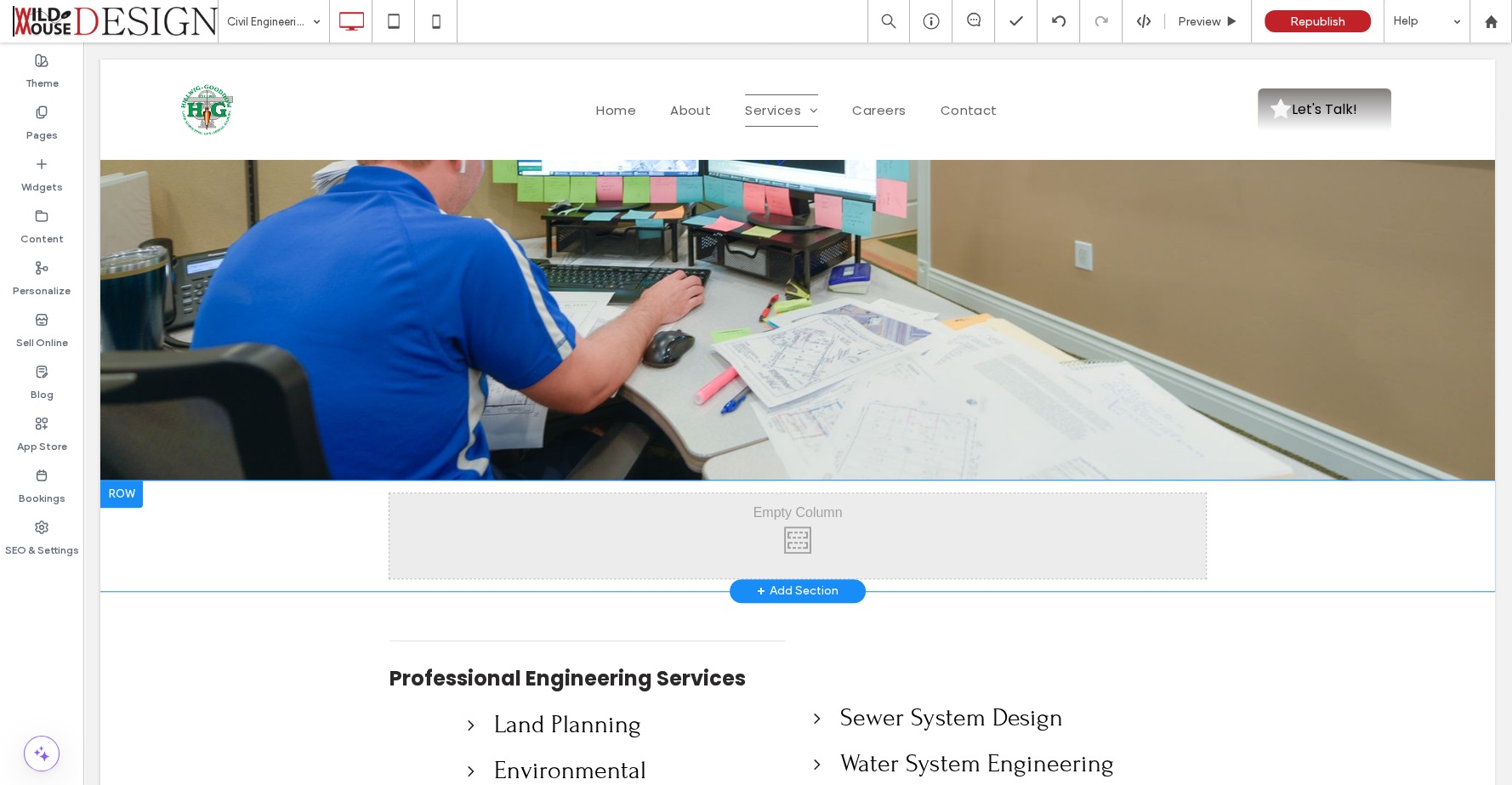
click at [132, 481] on div at bounding box center [121, 494] width 43 height 27
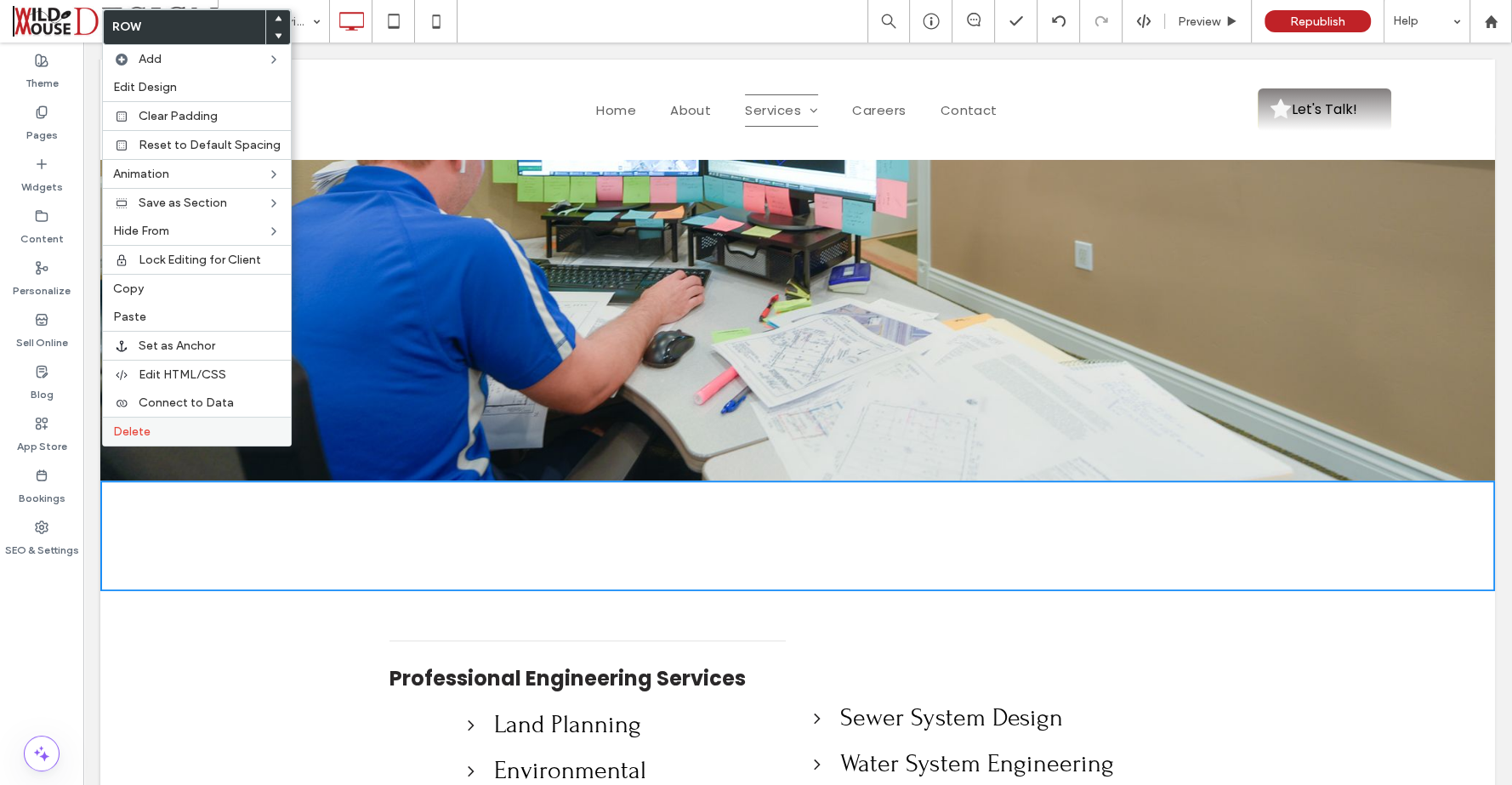
click at [156, 424] on label "Delete" at bounding box center [197, 431] width 168 height 14
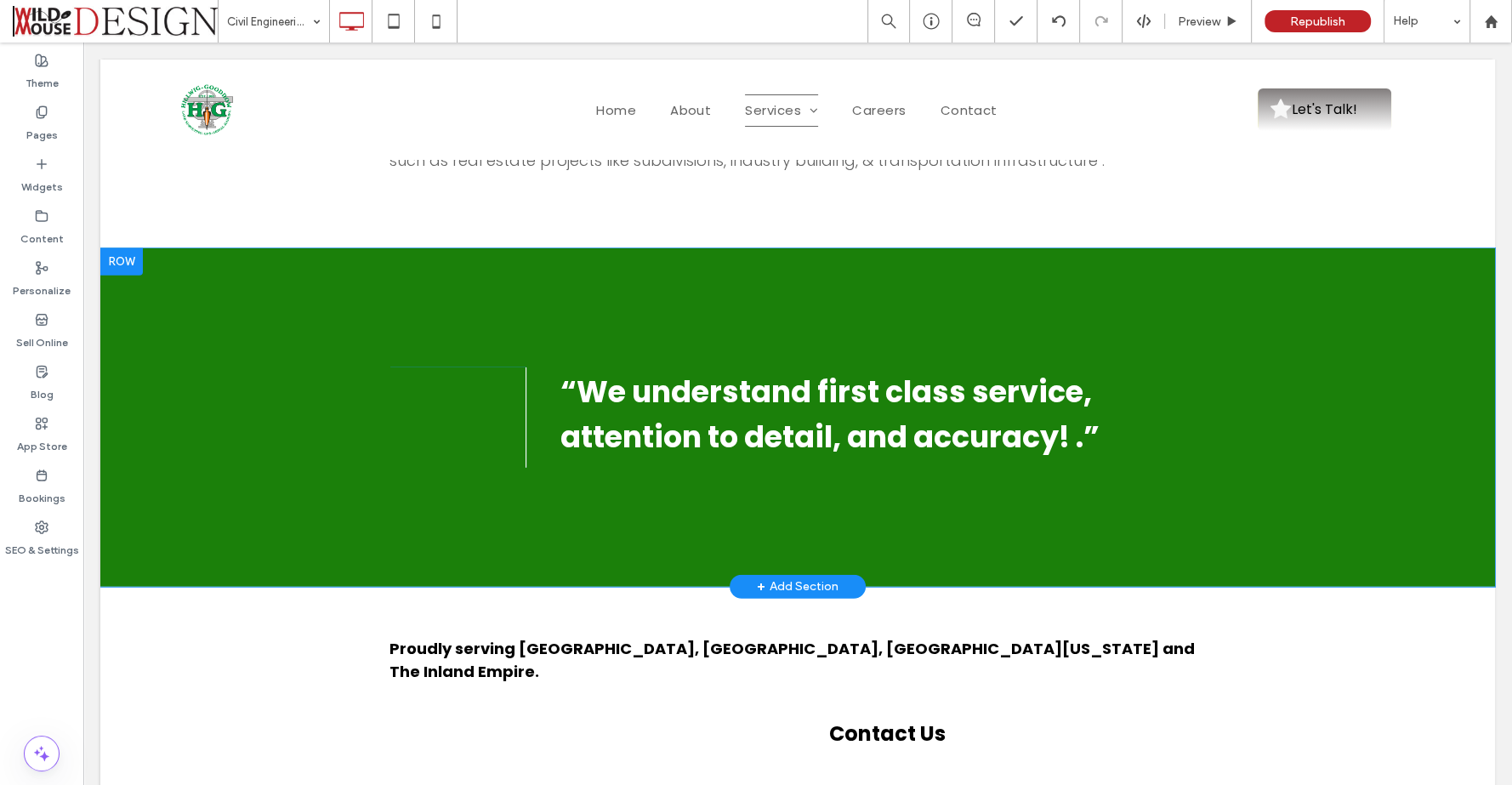
scroll to position [4535, 0]
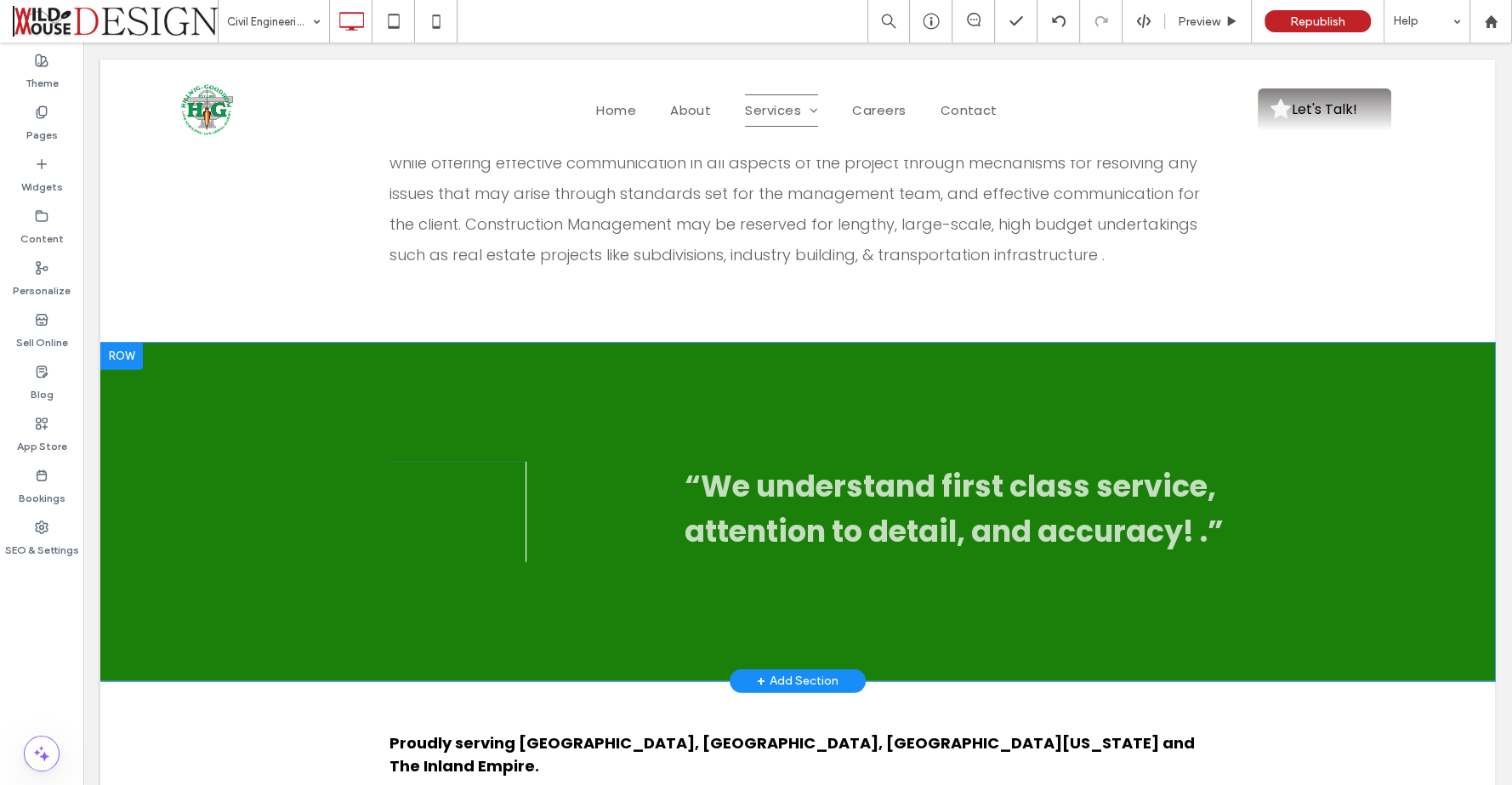
click at [184, 342] on div "Click To Paste “We understand first class service, attention to detail, and acc…" at bounding box center [797, 512] width 1394 height 339
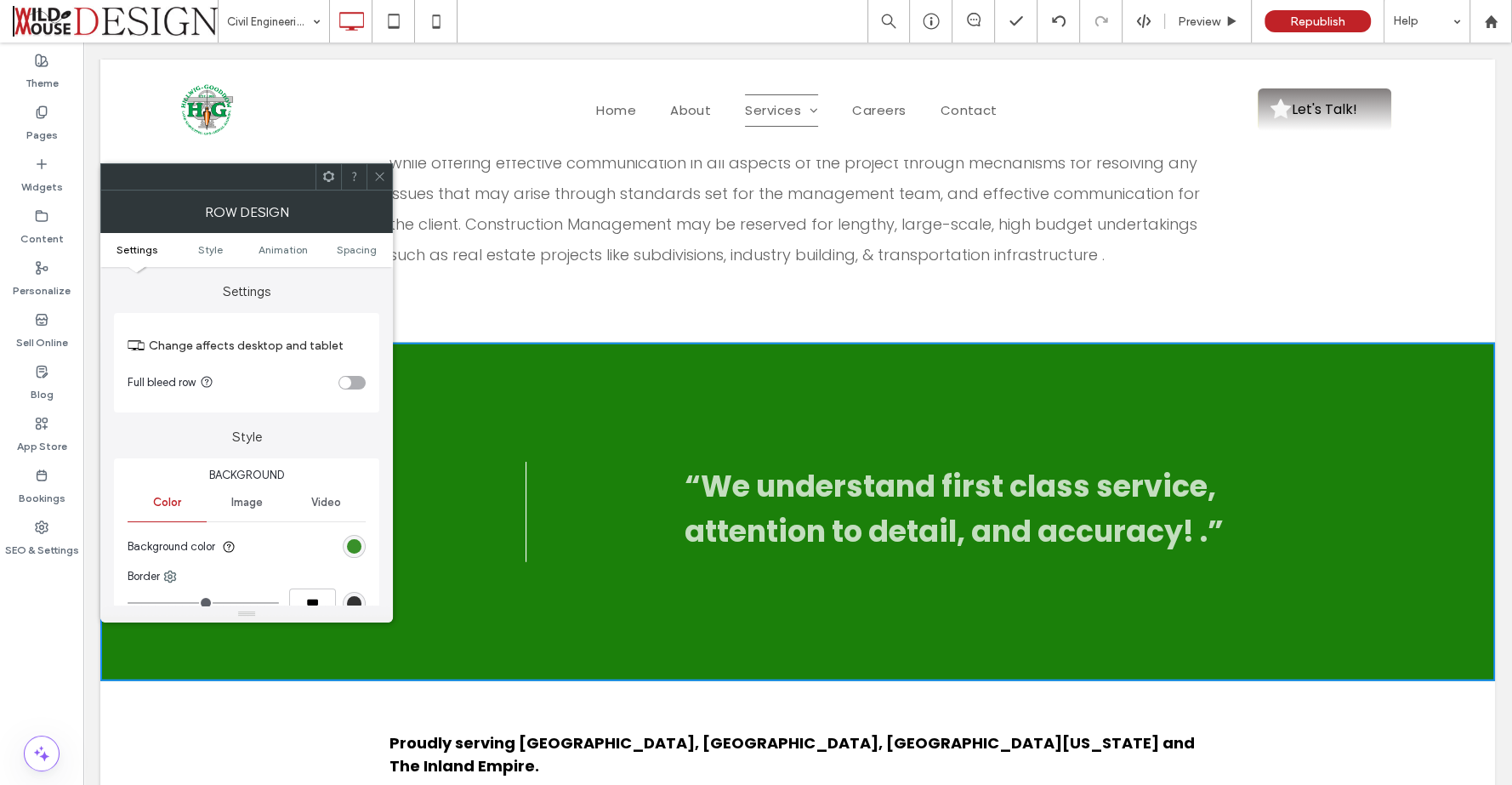
click at [355, 549] on div "rgb(27, 128, 10)" at bounding box center [354, 546] width 14 height 14
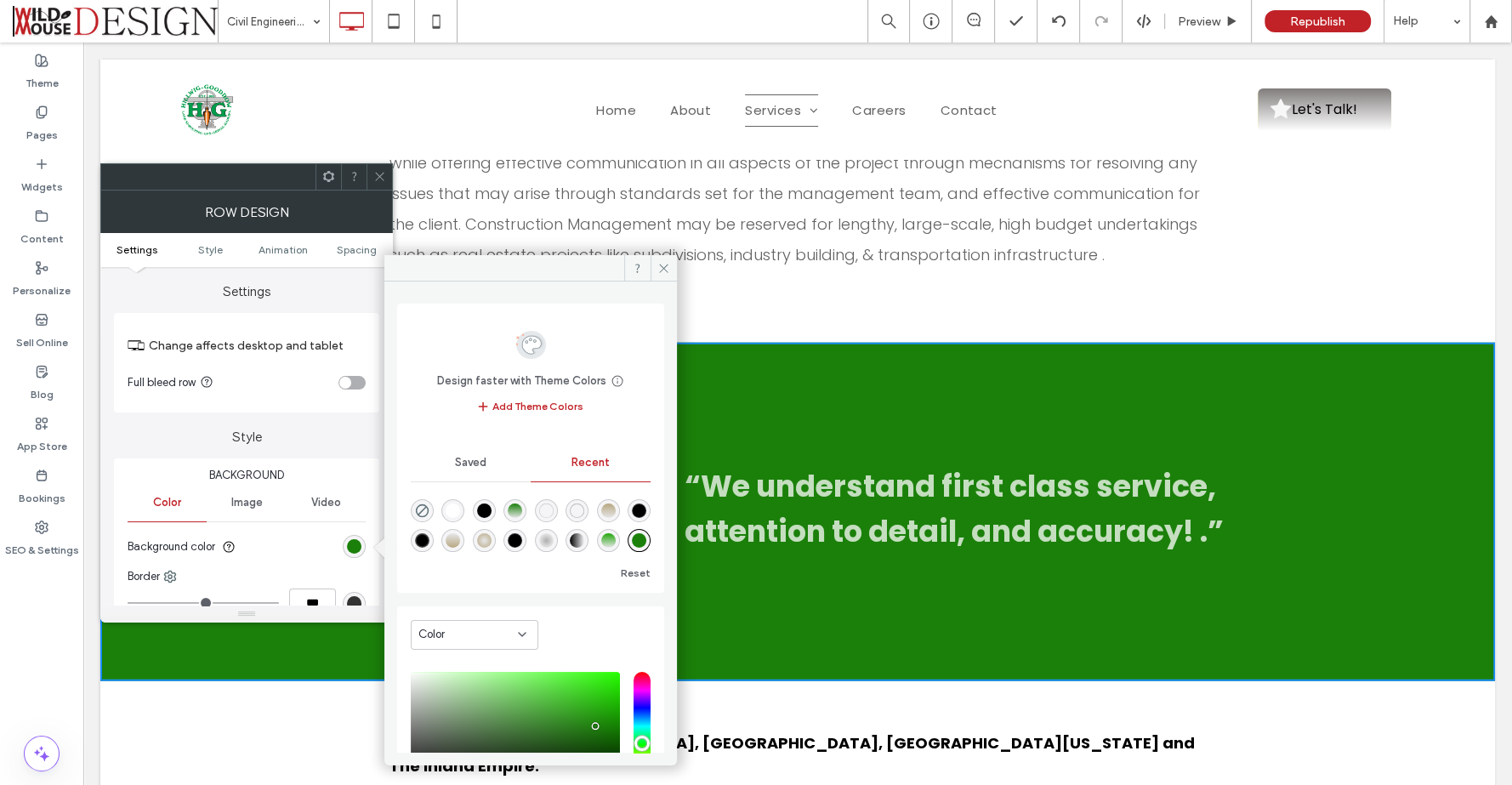
click at [454, 514] on div "rgba(255, 255, 255, 1)" at bounding box center [452, 511] width 14 height 14
type input "*******"
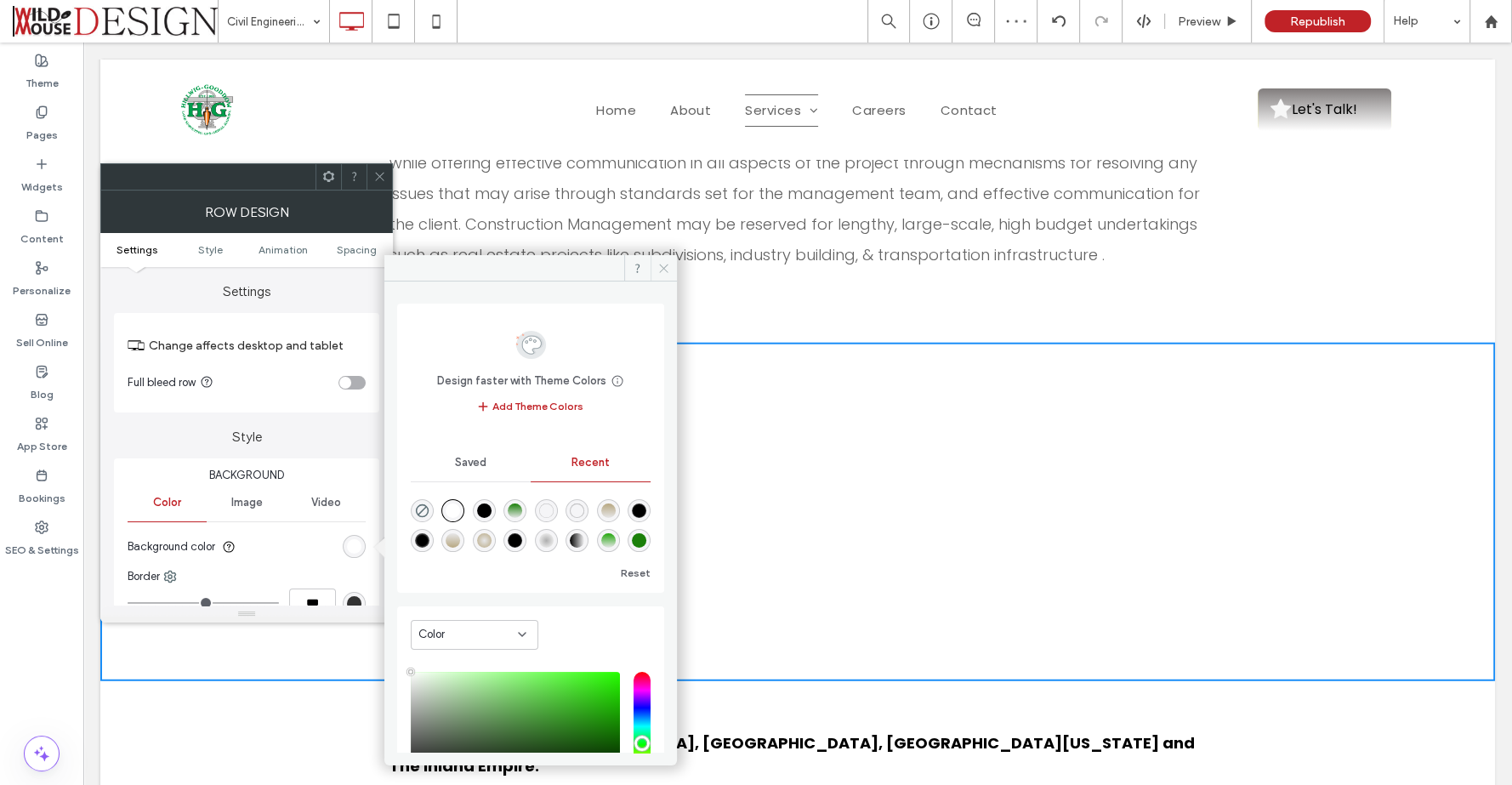
drag, startPoint x: 664, startPoint y: 264, endPoint x: 580, endPoint y: 219, distance: 95.3
click at [664, 264] on icon at bounding box center [663, 268] width 12 height 12
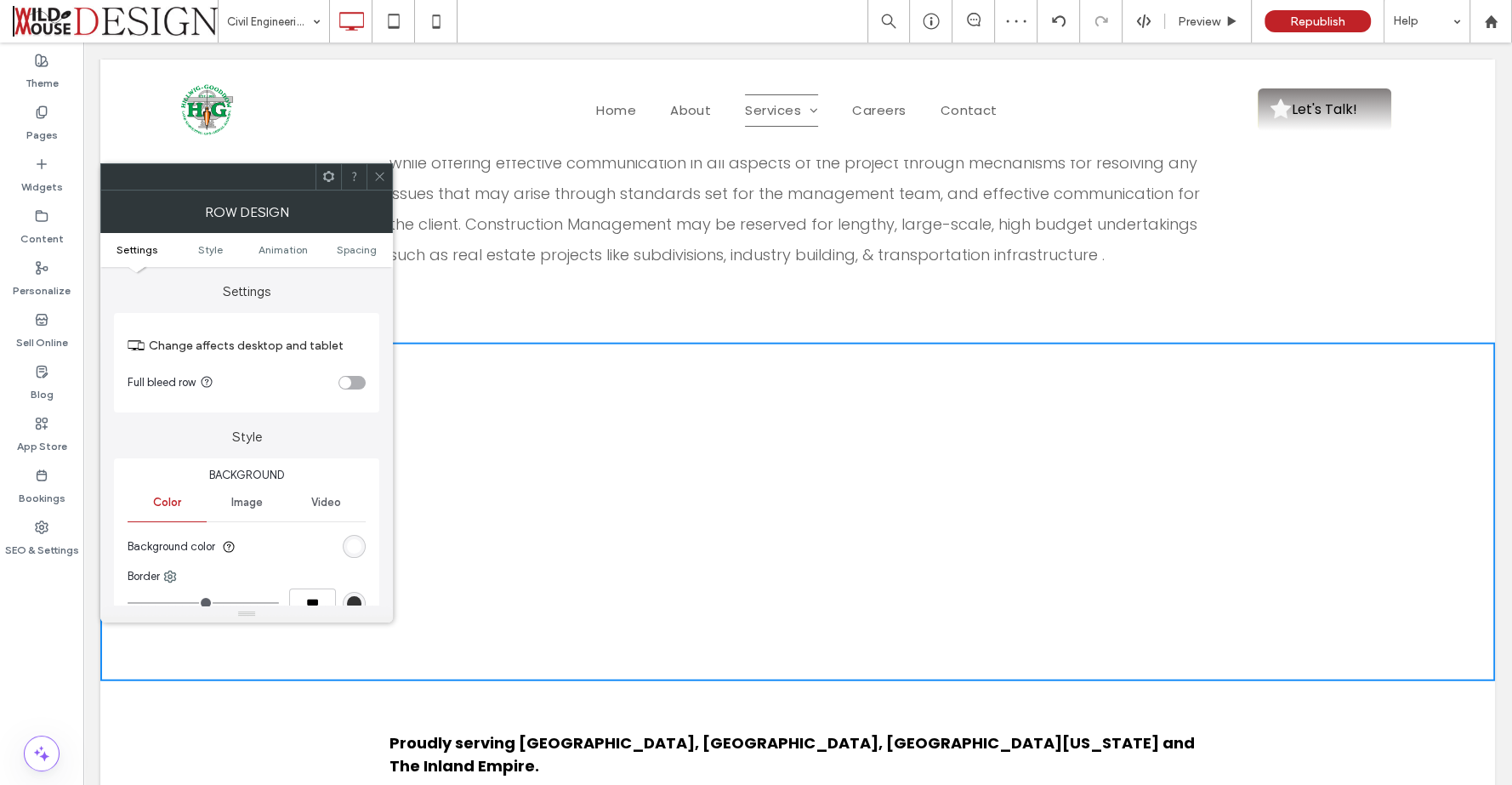
click at [384, 171] on icon at bounding box center [380, 177] width 12 height 12
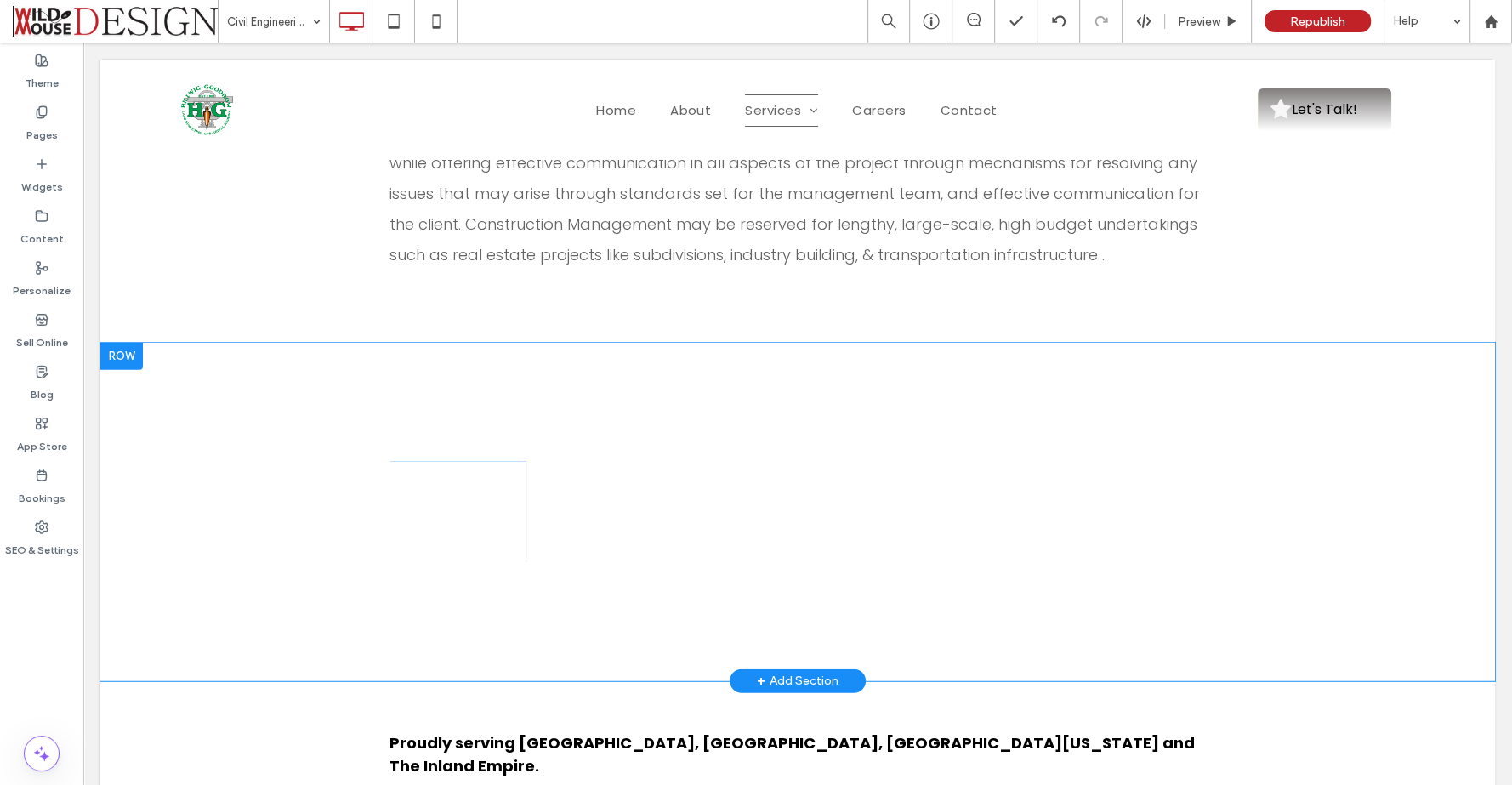
click at [577, 462] on div "“We understand first class service, attention to detail, and accuracy! .” Click…" at bounding box center [865, 512] width 680 height 100
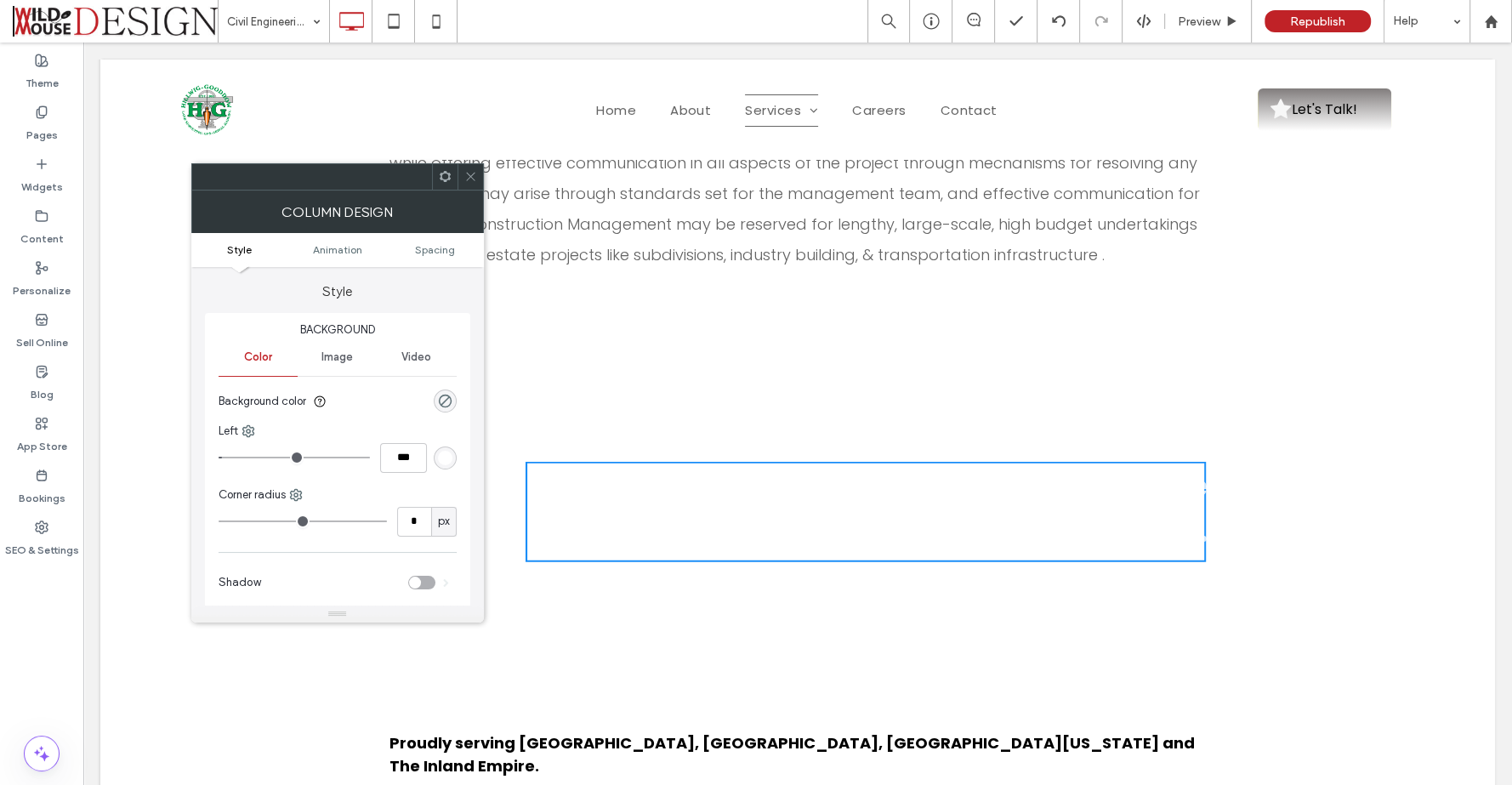
click at [577, 462] on div "“We understand first class service, attention to detail, and accuracy! .” Click…" at bounding box center [865, 512] width 680 height 100
click at [578, 462] on div "“We understand first class service, attention to detail, and accuracy! .” Click…" at bounding box center [865, 512] width 680 height 100
click at [923, 468] on span "“We understand first class service, attention to detail, and accuracy! .”" at bounding box center [954, 508] width 539 height 87
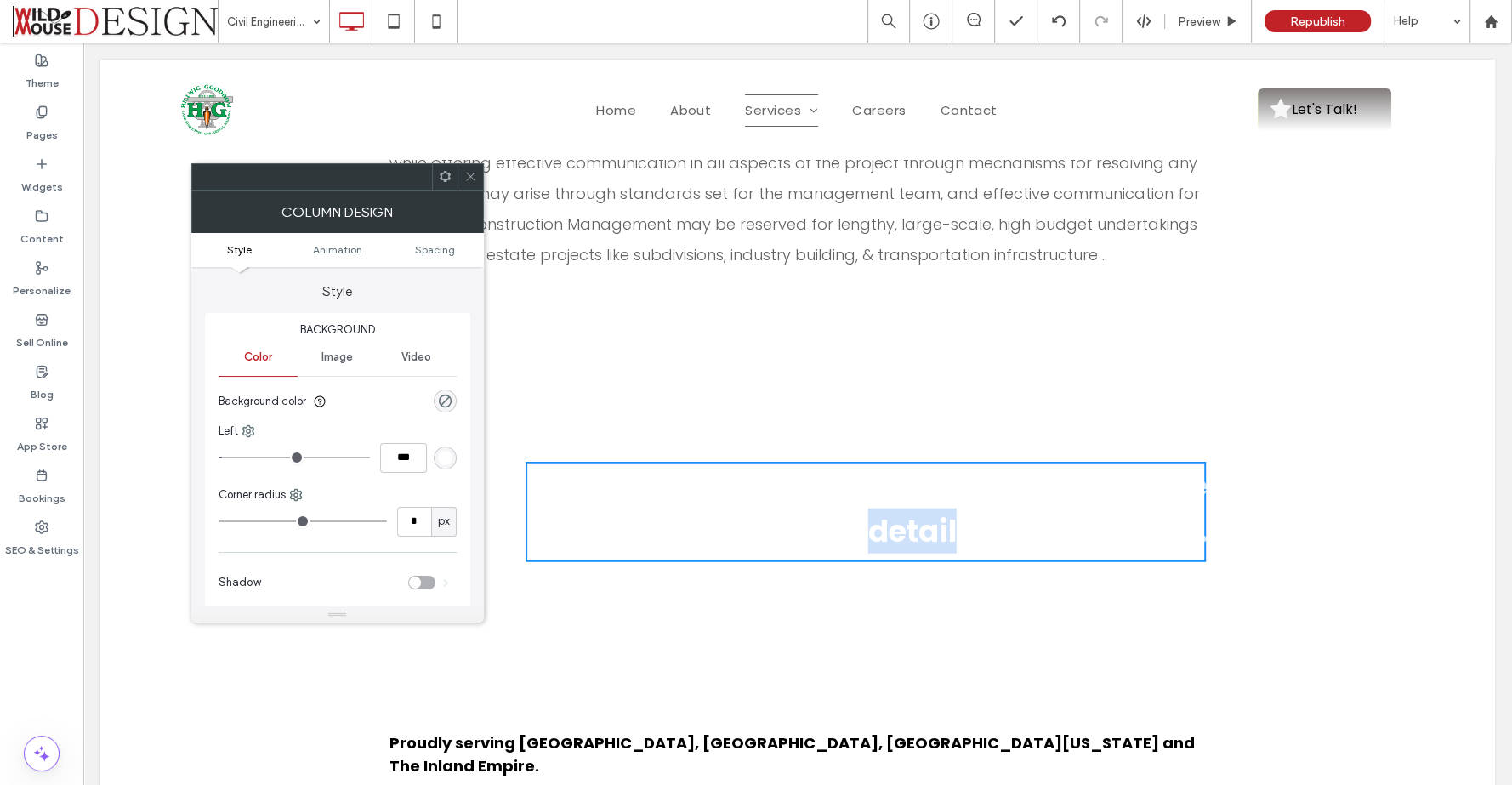
click at [923, 468] on span "“We understand first class service, attention to detail, and accuracy! .”" at bounding box center [954, 508] width 539 height 87
click at [1065, 465] on span "“We understand first class service, attention to detail, and accuracy! .”" at bounding box center [954, 508] width 539 height 87
click at [640, 462] on div "“We understand first class service, attention to detail, and accuracy! .” Click…" at bounding box center [865, 512] width 680 height 100
click at [639, 462] on div "“We understand first class service, attention to detail, and accuracy! .” Click…" at bounding box center [865, 512] width 680 height 100
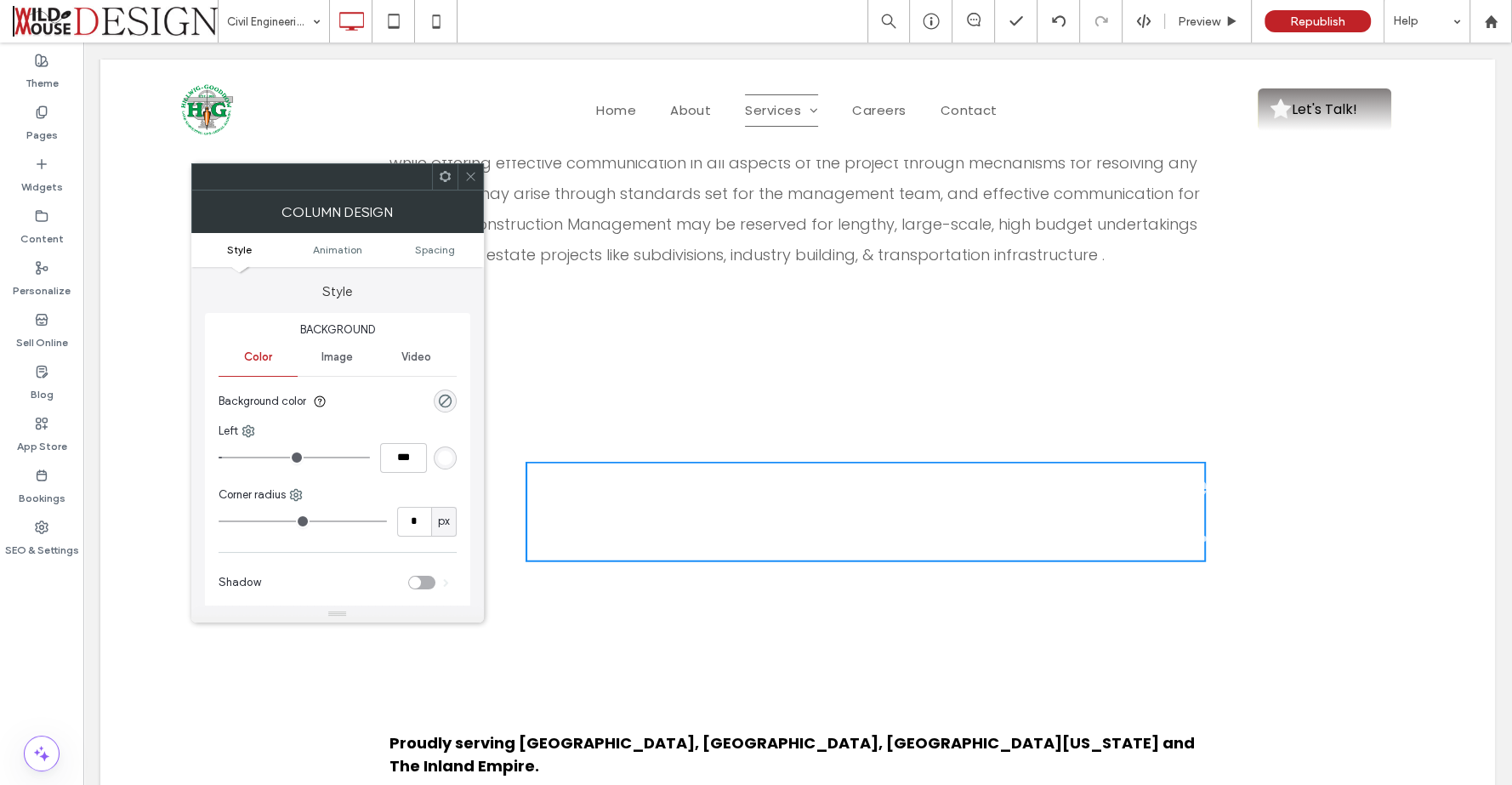
click at [553, 462] on div "“We understand first class service, attention to detail, and accuracy! .” Click…" at bounding box center [865, 512] width 680 height 100
drag, startPoint x: 523, startPoint y: 423, endPoint x: 544, endPoint y: 418, distance: 21.6
click at [689, 462] on div "“We understand first class service, attention to detail, and accuracy! .” Click…" at bounding box center [865, 512] width 680 height 100
click at [529, 462] on div "“We understand first class service, attention to detail, and accuracy! .” Click…" at bounding box center [865, 512] width 680 height 100
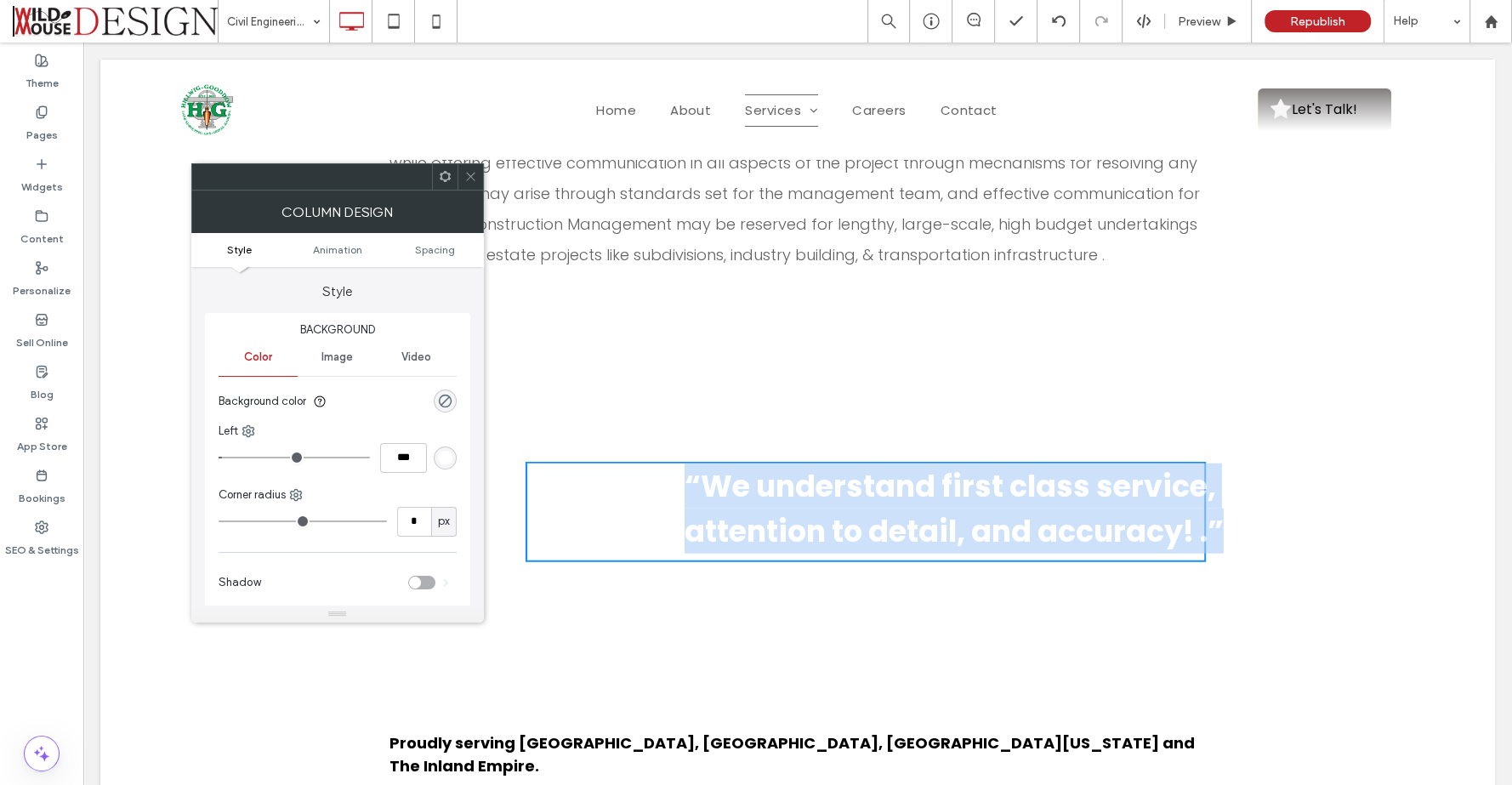
drag, startPoint x: 523, startPoint y: 422, endPoint x: 1281, endPoint y: 470, distance: 759.5
click at [1205, 474] on div "“We understand first class service, attention to detail, and accuracy! .” Click…" at bounding box center [865, 512] width 680 height 100
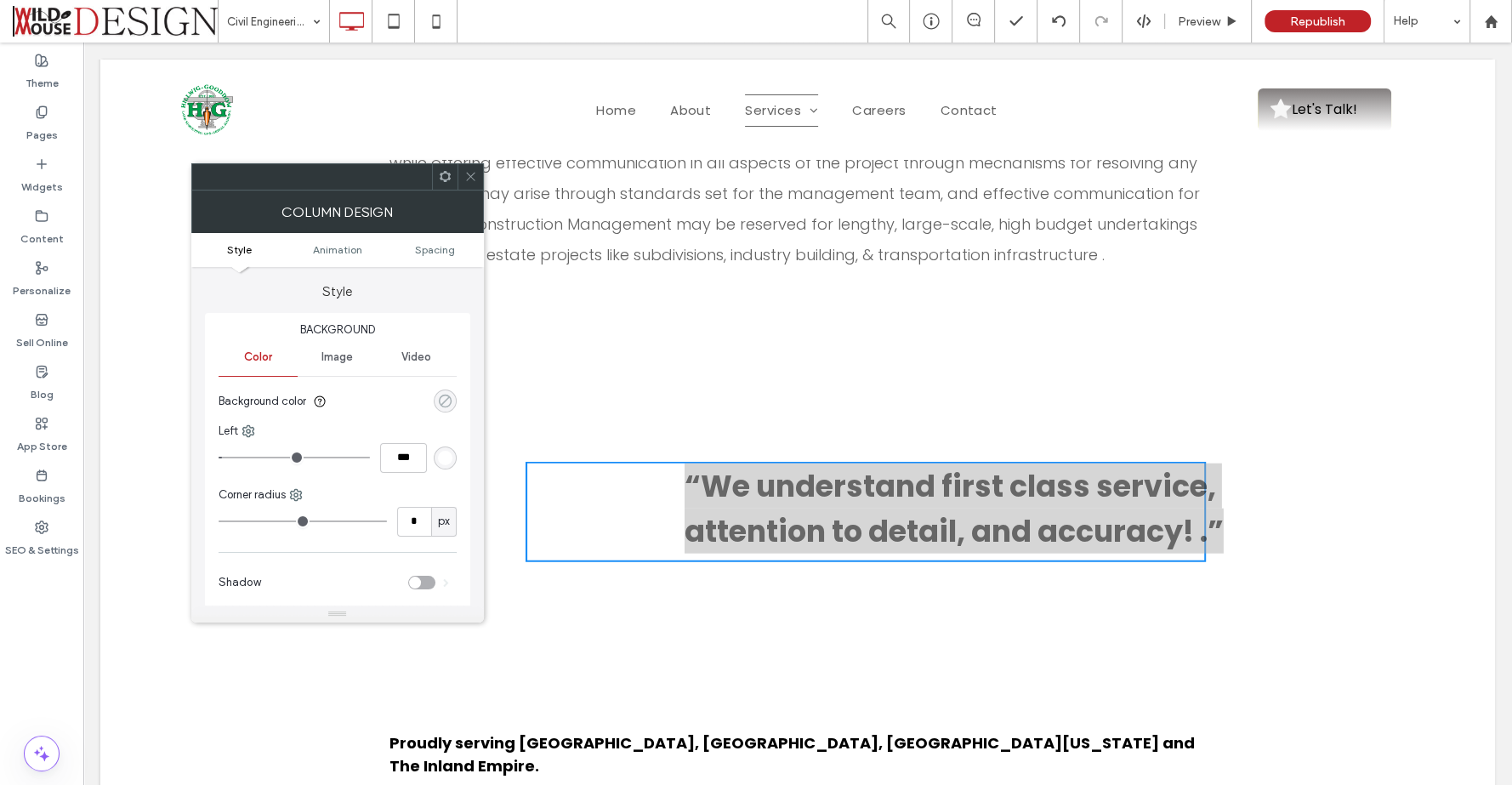
click at [441, 404] on div "rgba(0, 0, 0, 0)" at bounding box center [445, 401] width 14 height 14
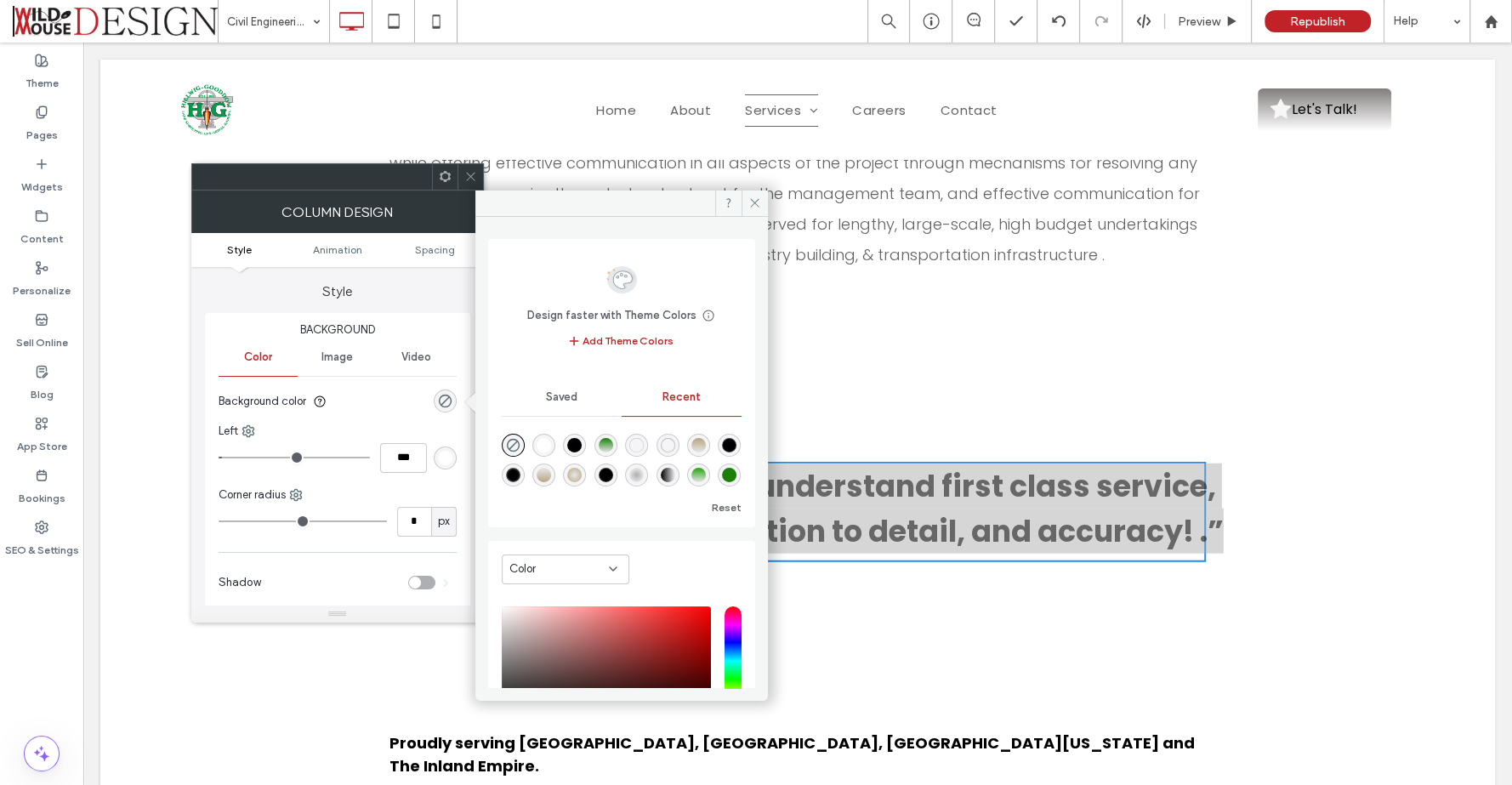
click at [722, 452] on div "radial-gradient(circle, rgba(0, 0, 0, 1) 57%, rgba(0, 0, 0, 0) 100%)" at bounding box center [729, 445] width 14 height 14
type input "***"
type input "****"
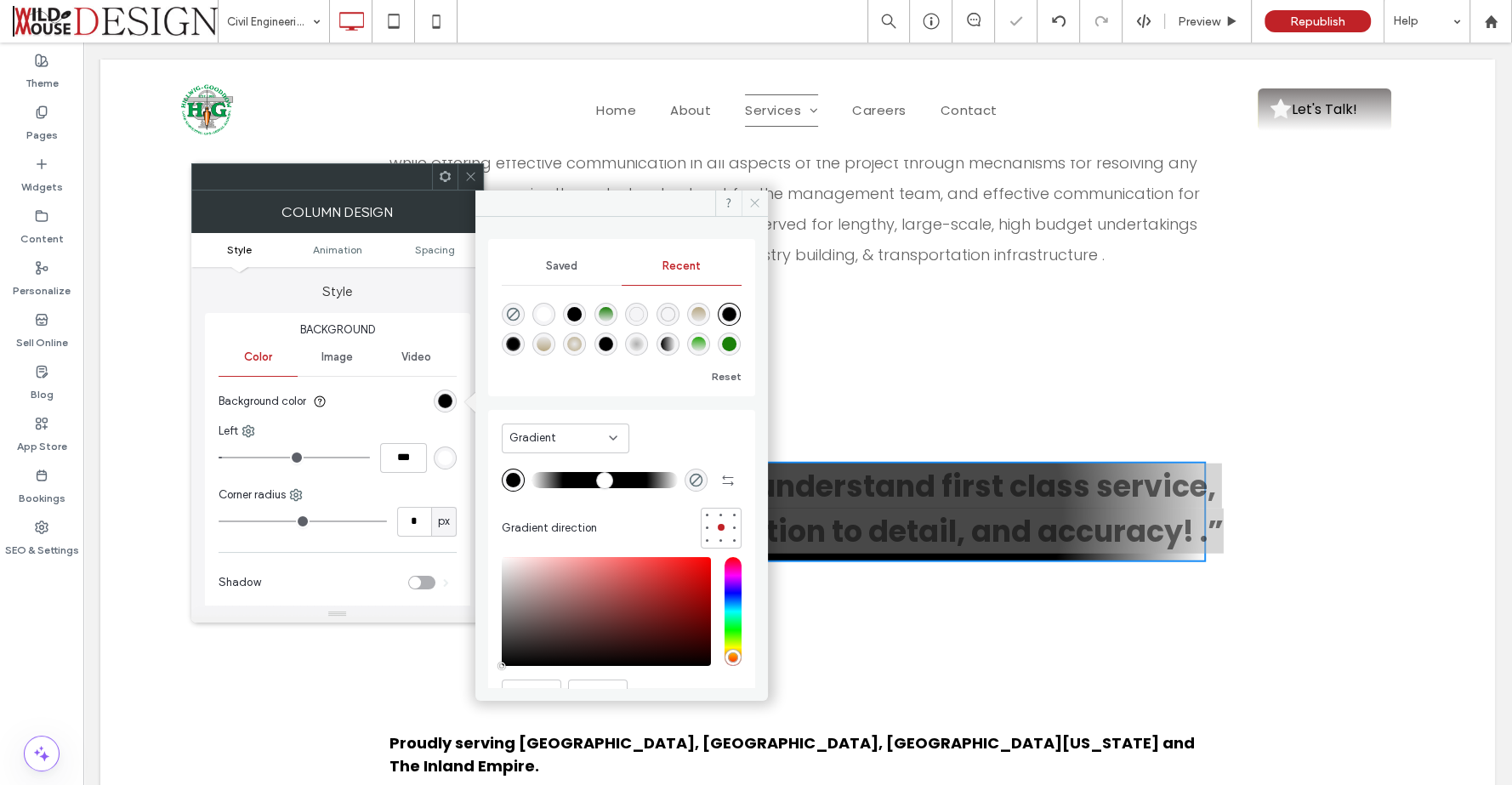
click at [750, 200] on icon at bounding box center [755, 202] width 12 height 12
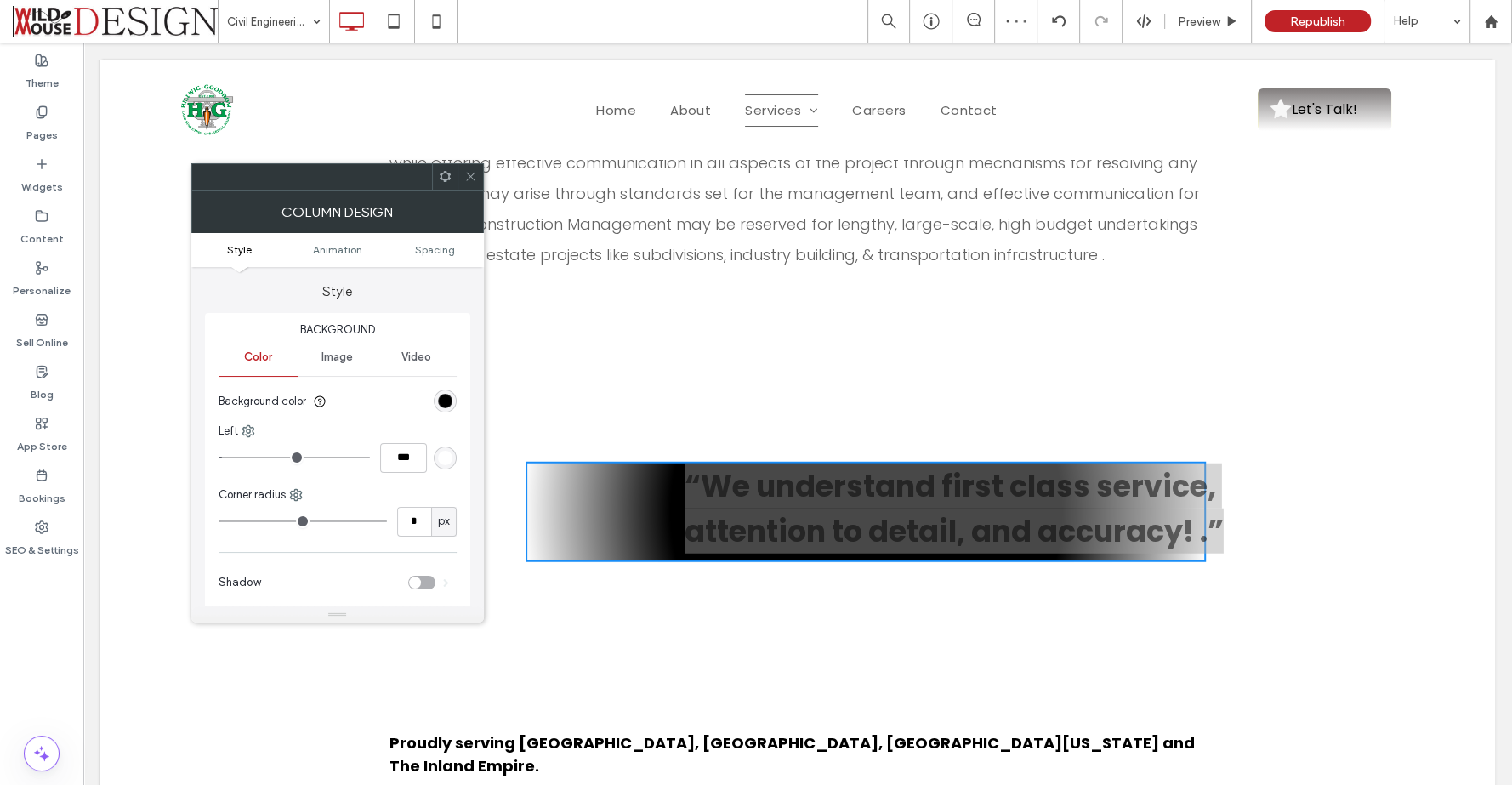
click at [464, 175] on icon at bounding box center [470, 177] width 12 height 12
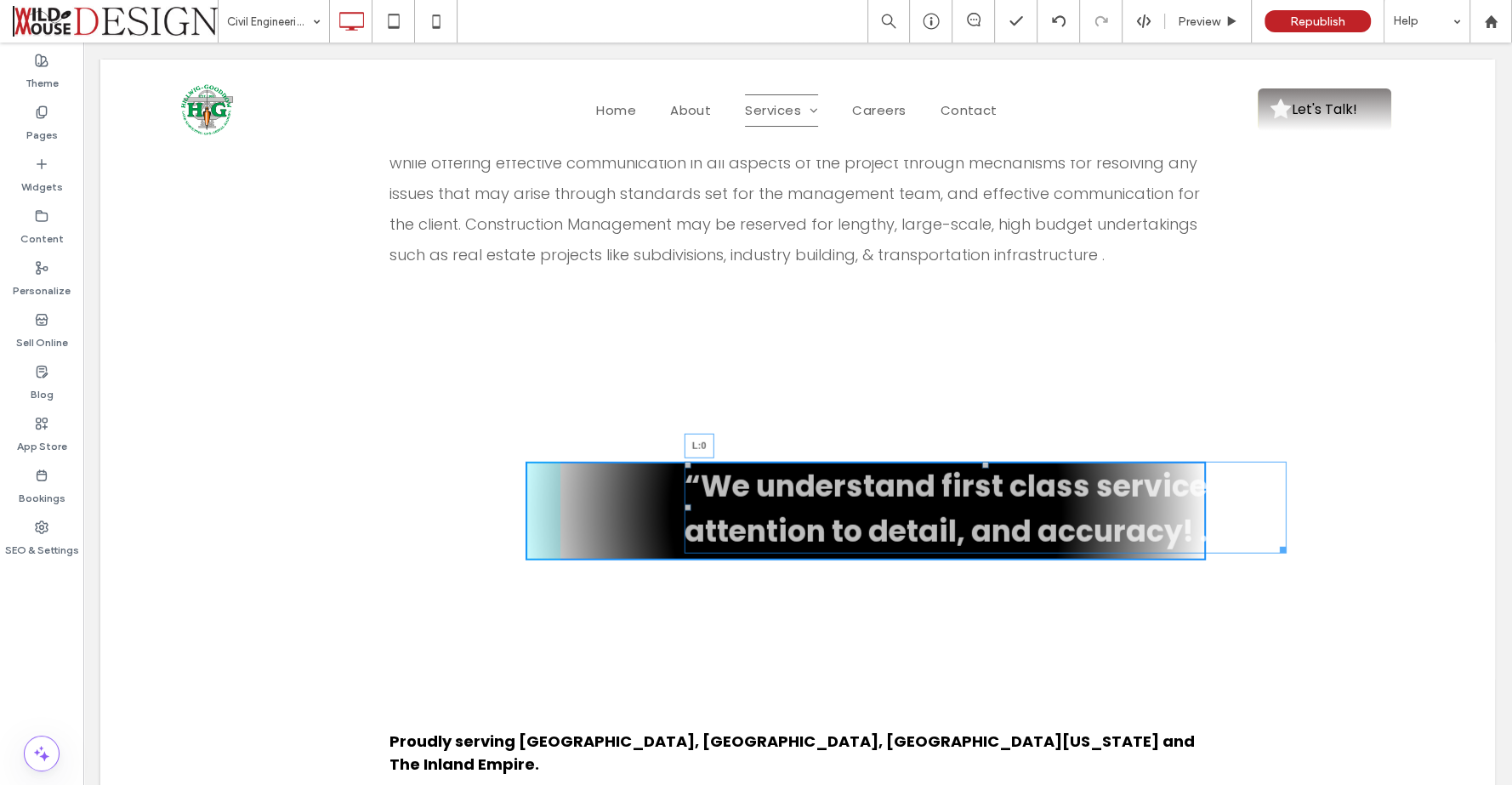
drag, startPoint x: 677, startPoint y: 451, endPoint x: 631, endPoint y: 451, distance: 46.0
click at [631, 462] on div "“We understand first class service, attention to detail, and accuracy! .” L:0 C…" at bounding box center [865, 511] width 680 height 98
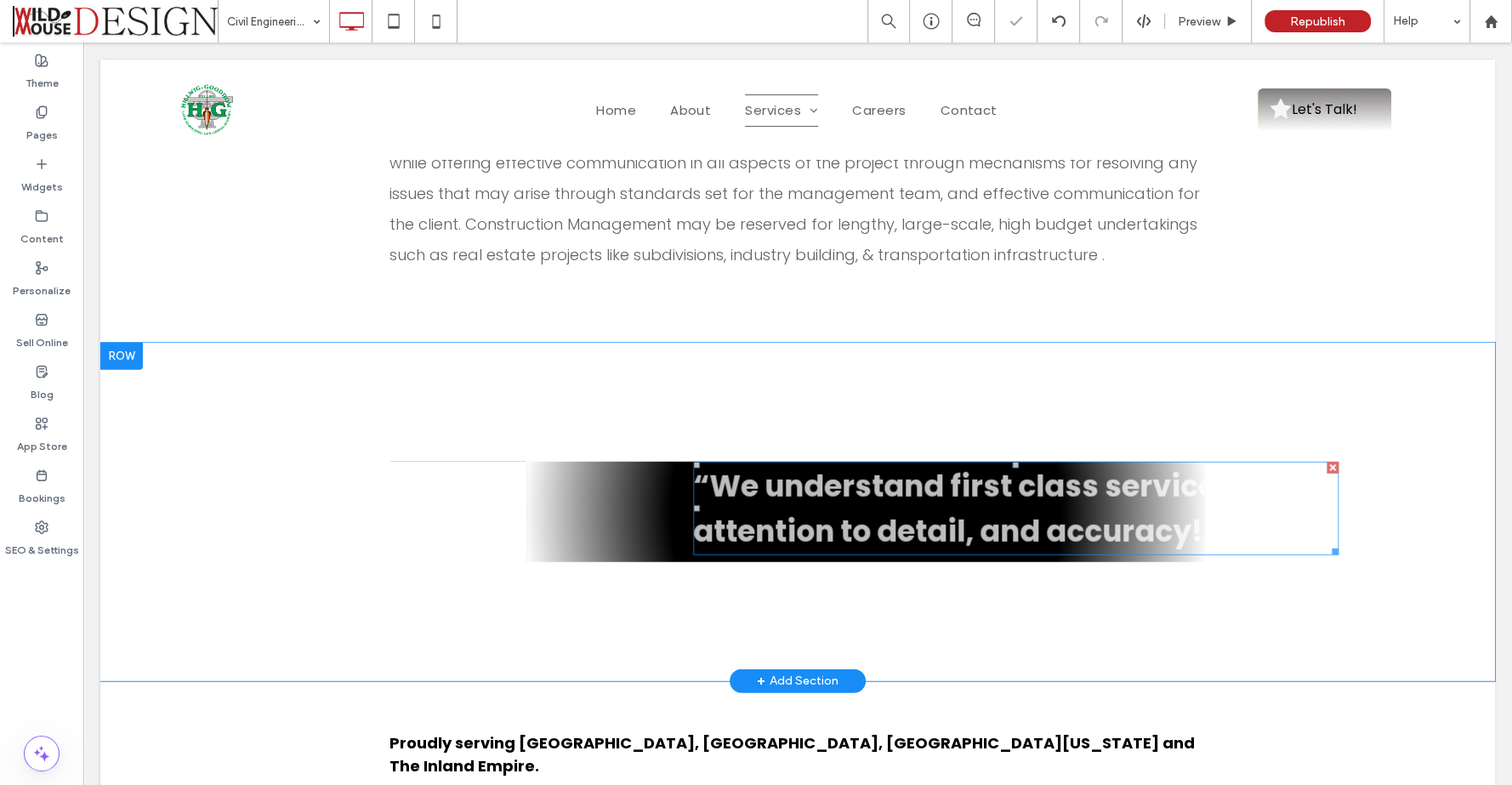
click at [704, 463] on h2 "“We understand first class service, attention to detail, and accuracy! .”" at bounding box center [1015, 508] width 646 height 90
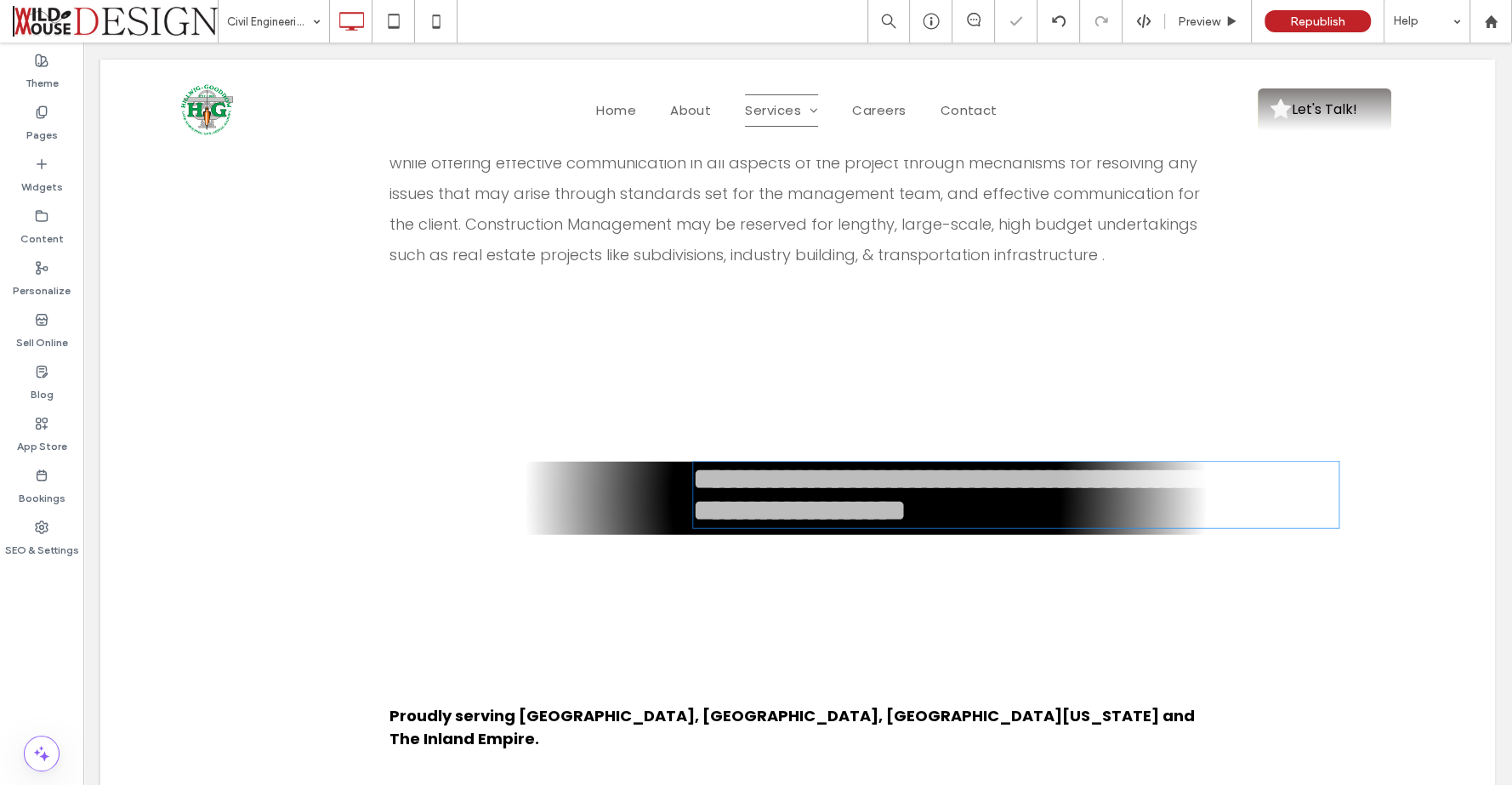
type input "*******"
type input "**"
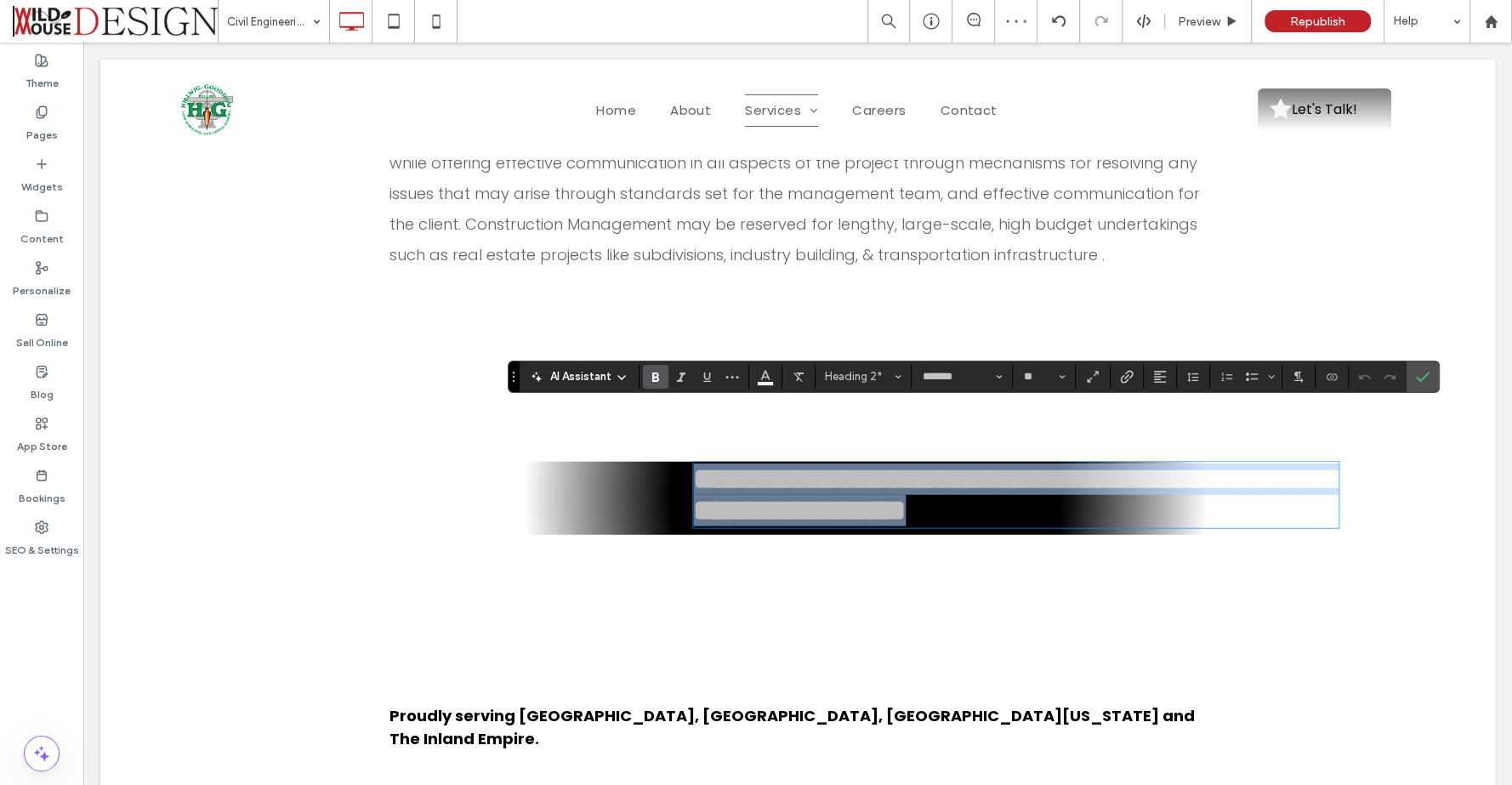
click at [695, 463] on h2 "**********" at bounding box center [1015, 494] width 646 height 63
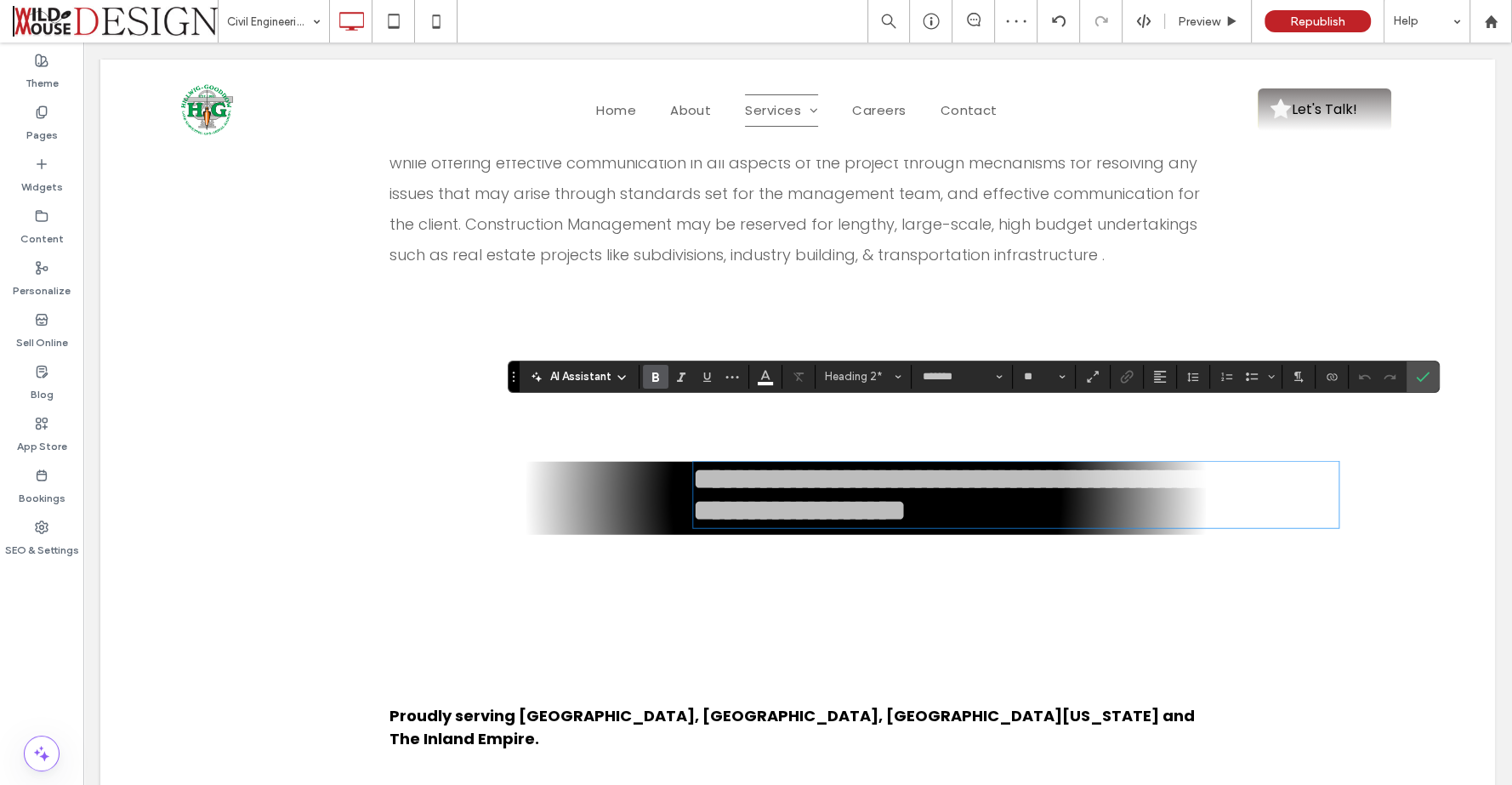
click at [693, 463] on h2 "**********" at bounding box center [1015, 494] width 646 height 63
click at [694, 464] on span "**********" at bounding box center [1019, 494] width 654 height 60
drag, startPoint x: 1422, startPoint y: 371, endPoint x: 1340, endPoint y: 328, distance: 92.6
click at [1422, 371] on label "Confirm" at bounding box center [1422, 376] width 26 height 31
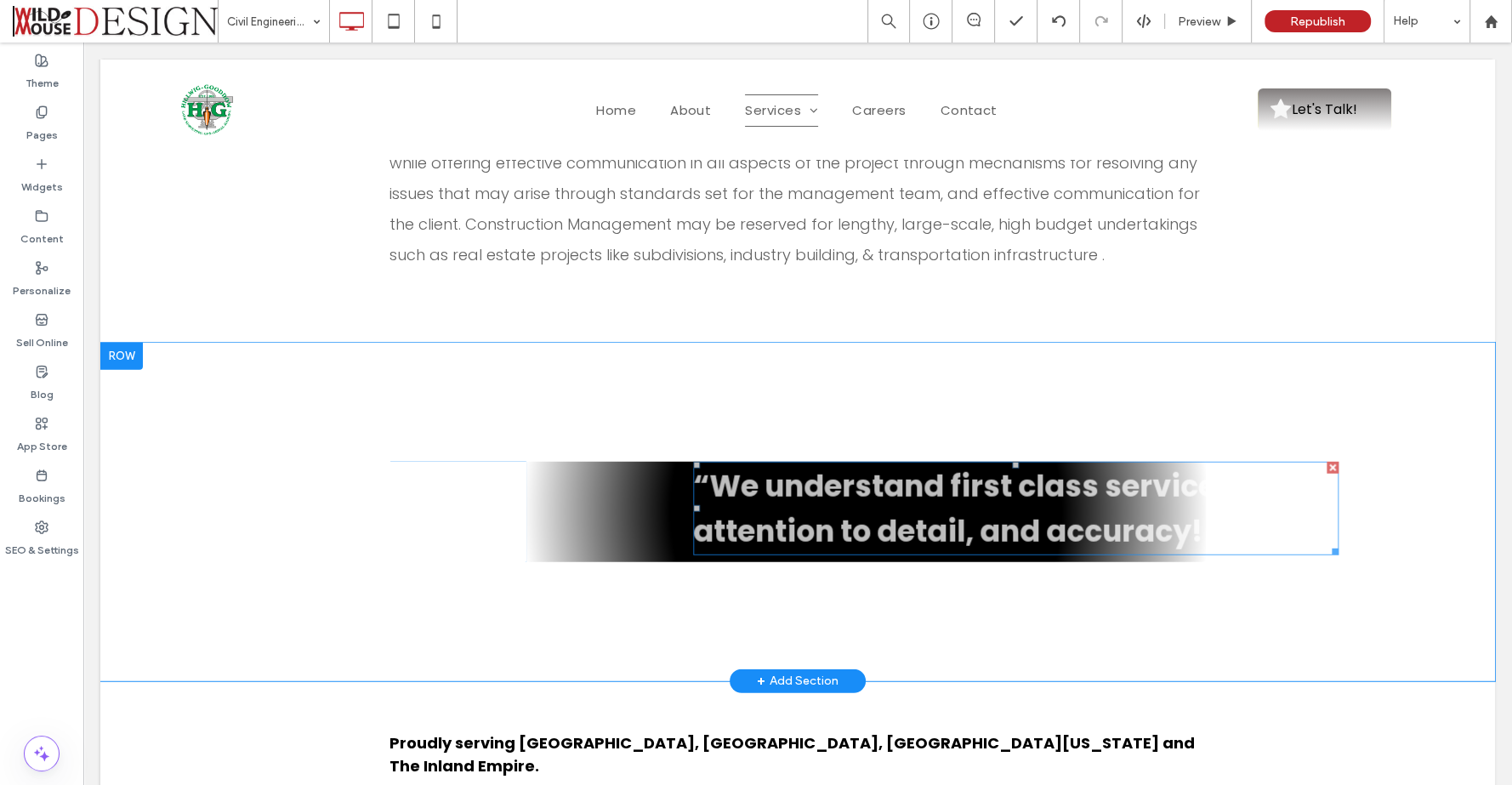
click at [934, 465] on span "“We understand first class service, attention to detail, and accuracy! .”" at bounding box center [962, 508] width 539 height 87
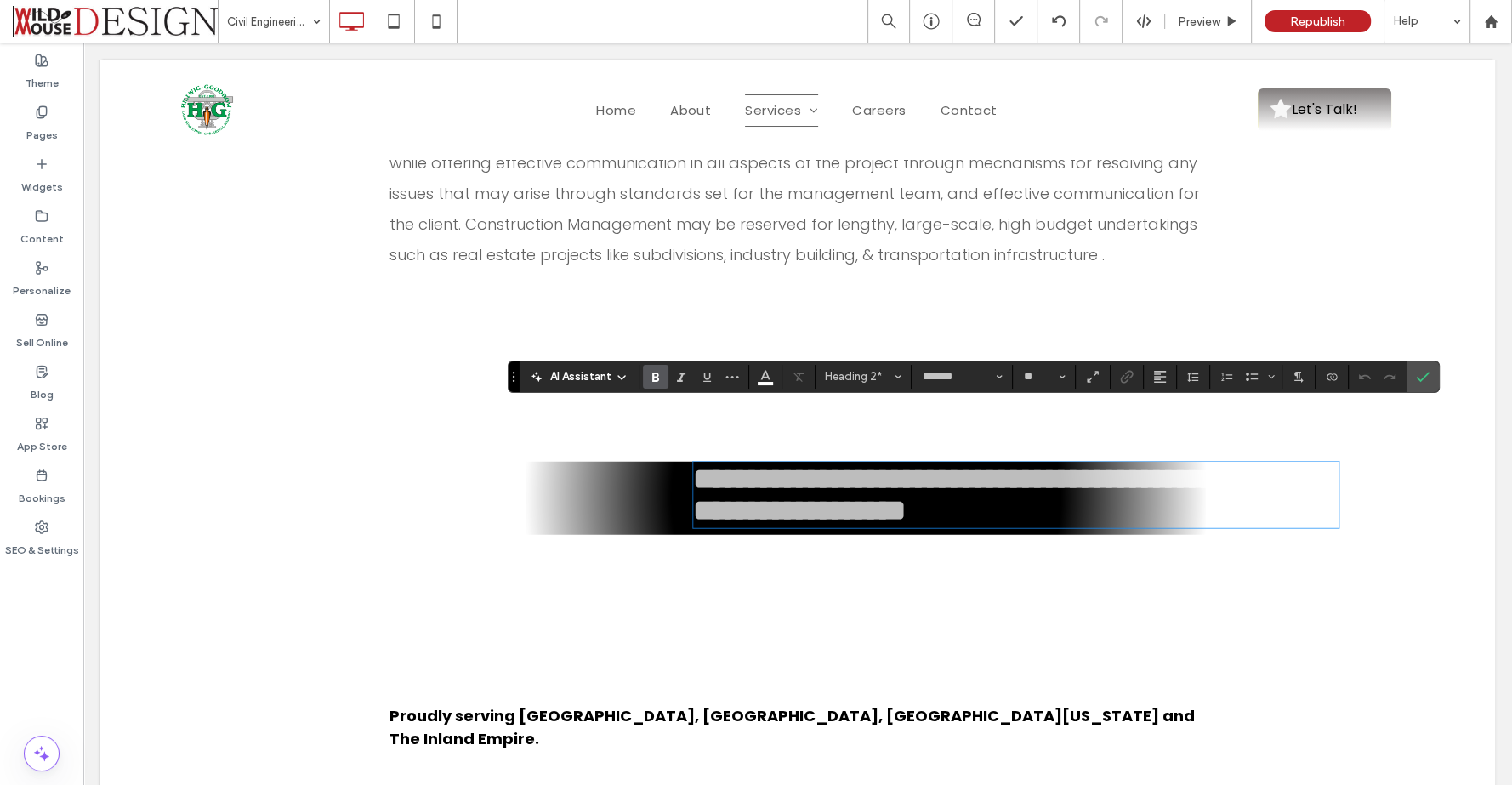
click at [925, 464] on span "**********" at bounding box center [1019, 494] width 654 height 60
click at [1420, 377] on icon "Confirm" at bounding box center [1422, 376] width 13 height 13
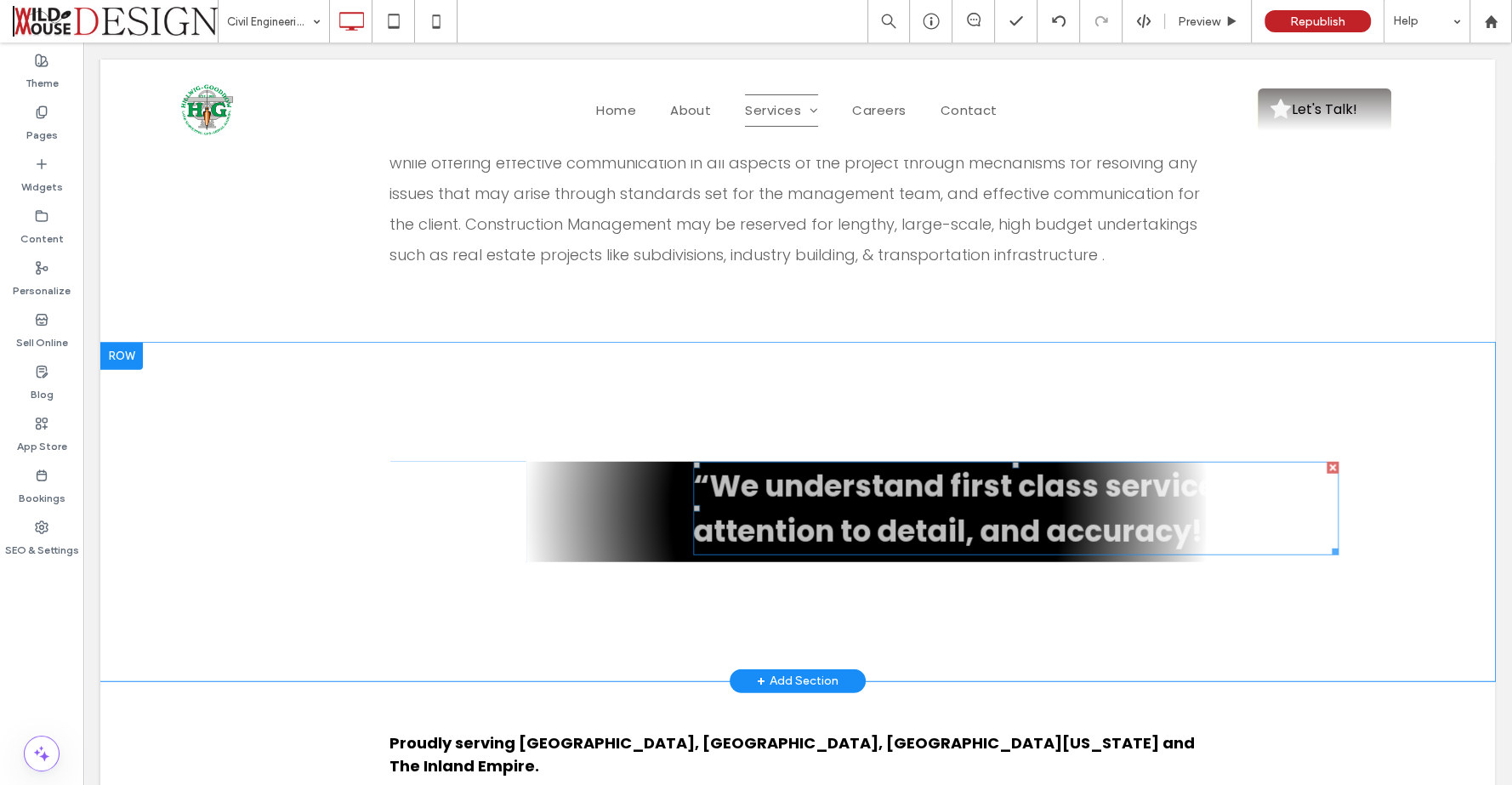
click at [1030, 465] on span "“We understand first class service, attention to detail, and accuracy! .”" at bounding box center [962, 508] width 539 height 87
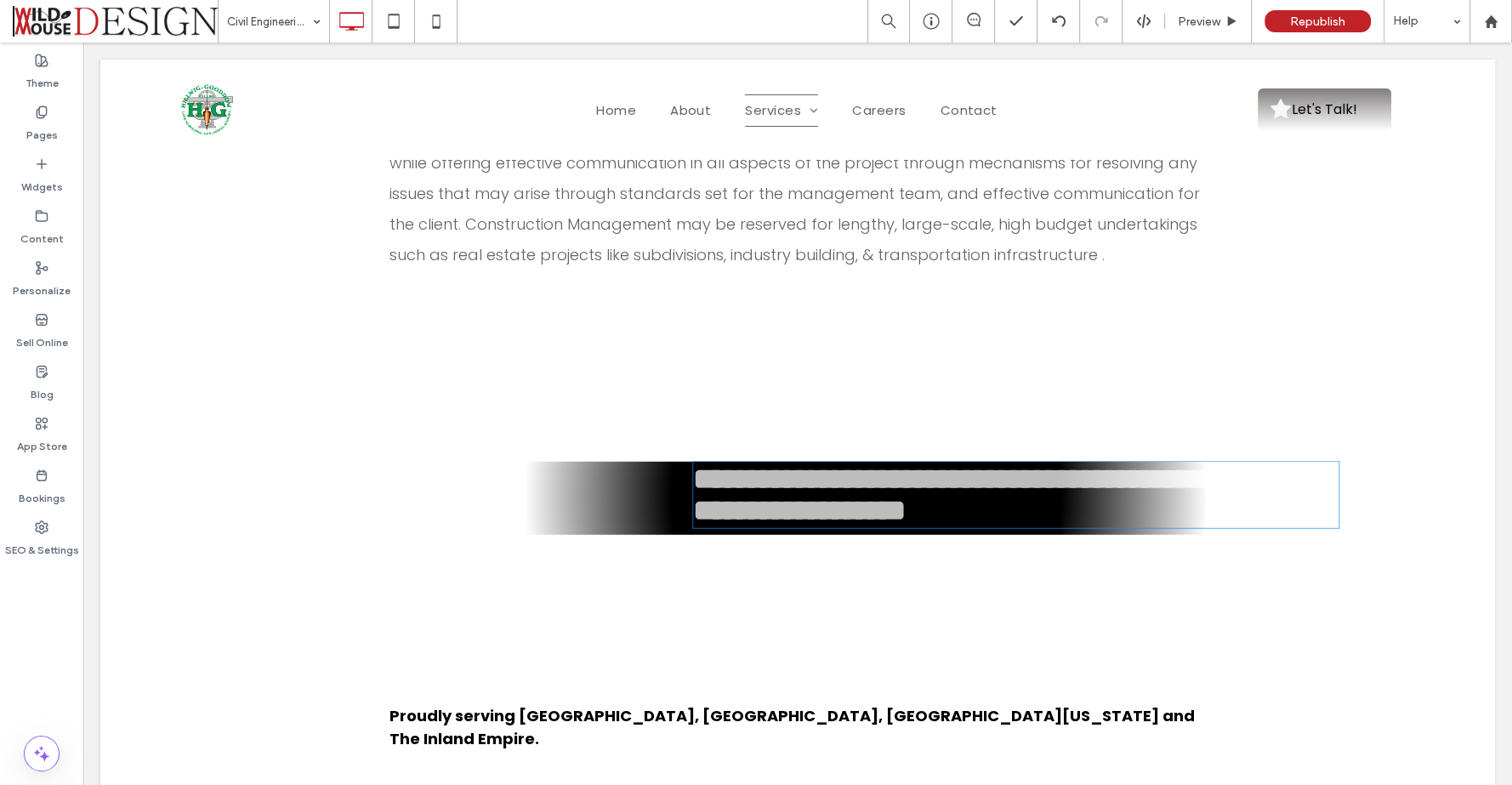
type input "*******"
type input "**"
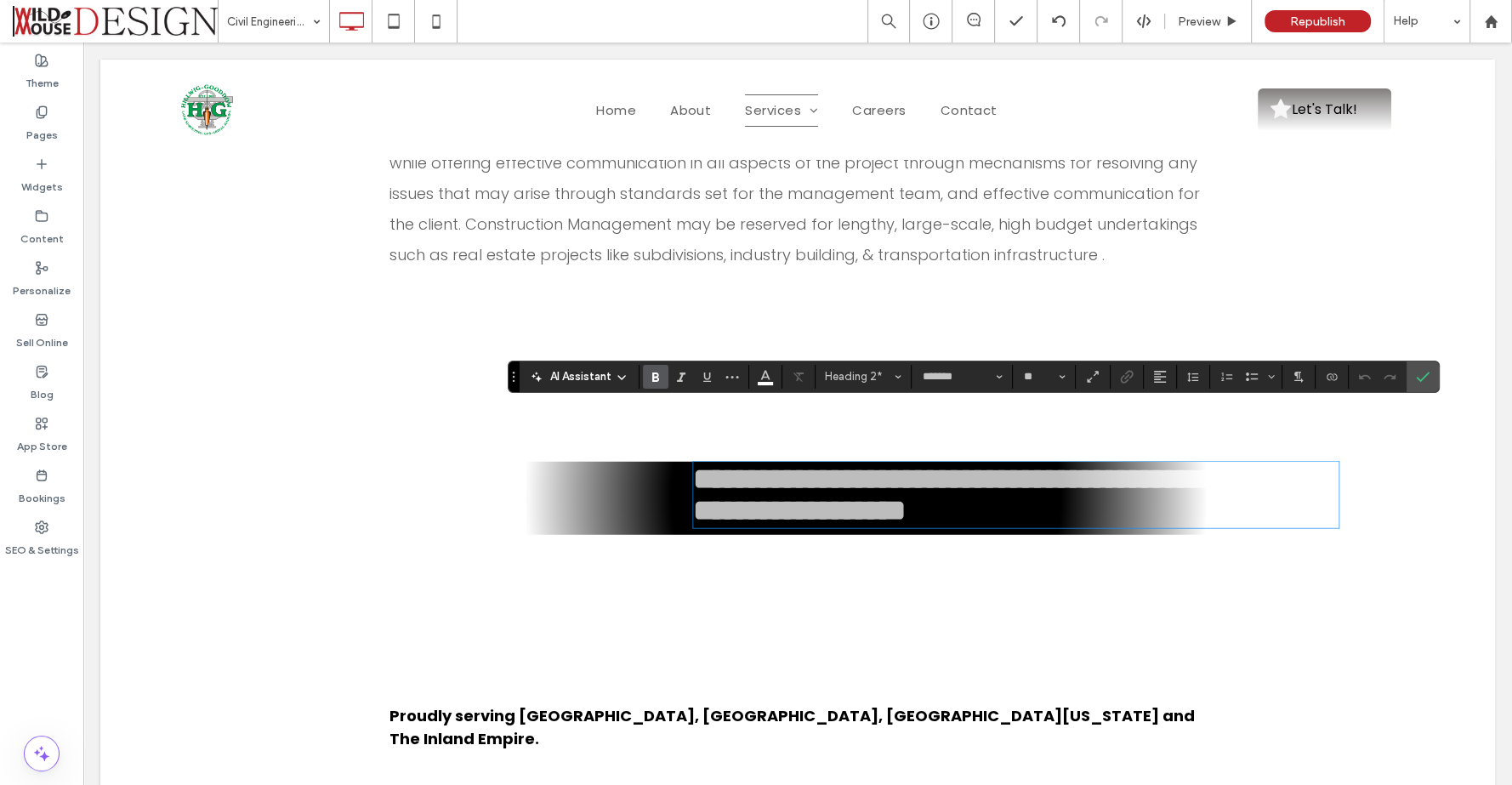
click at [1027, 464] on span "**********" at bounding box center [1019, 494] width 654 height 60
click at [1156, 373] on icon "Alignment" at bounding box center [1159, 376] width 13 height 13
click at [1165, 426] on icon "ui.textEditor.alignment.center" at bounding box center [1171, 428] width 13 height 13
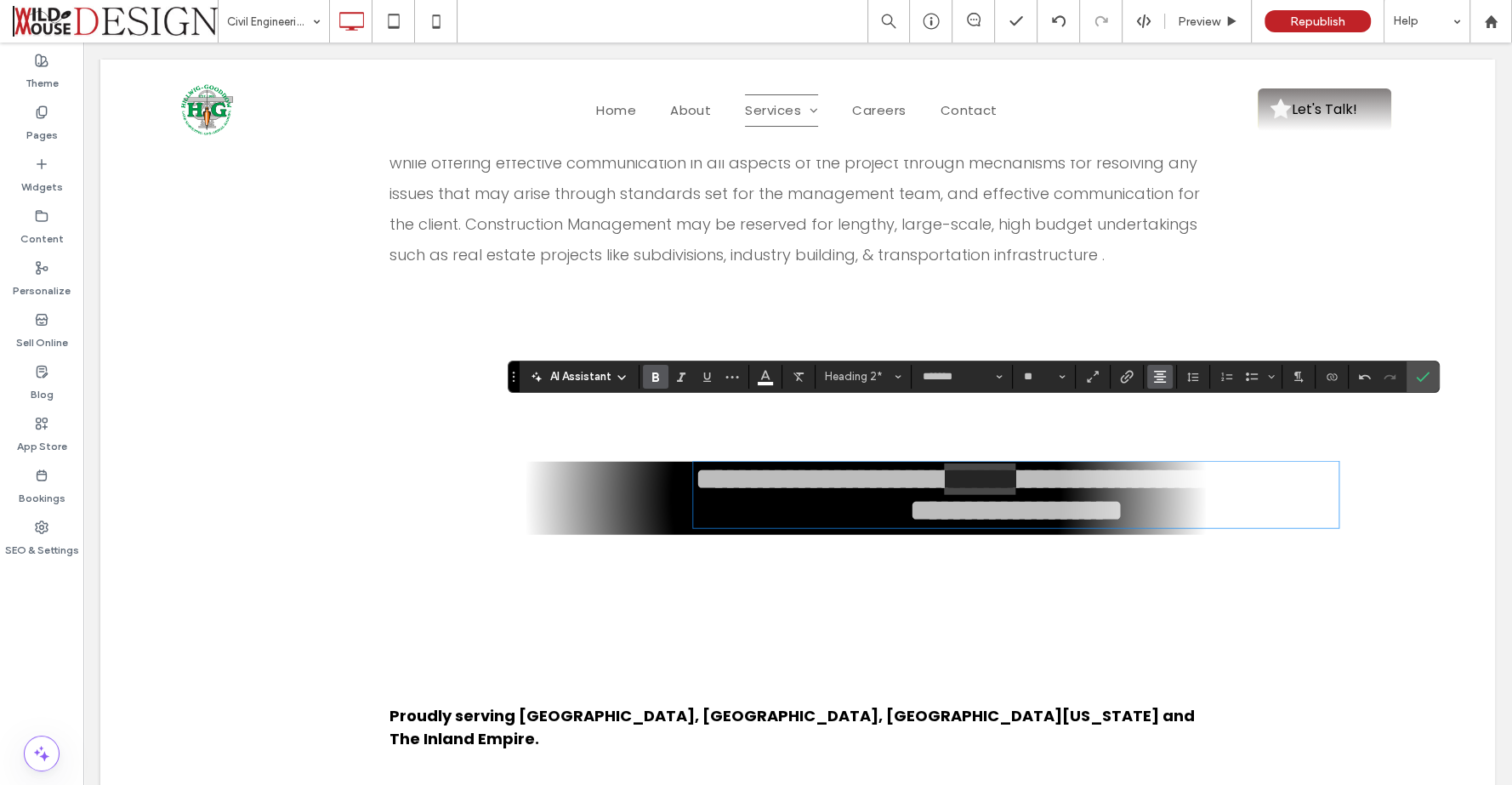
click at [1156, 382] on icon "Alignment" at bounding box center [1159, 376] width 13 height 13
click at [1165, 452] on icon "ui.textEditor.alignment.right" at bounding box center [1171, 452] width 13 height 13
click at [1154, 381] on use "Alignment" at bounding box center [1159, 376] width 12 height 12
click at [1174, 475] on icon "ui.textEditor.alignment.justify" at bounding box center [1171, 477] width 13 height 13
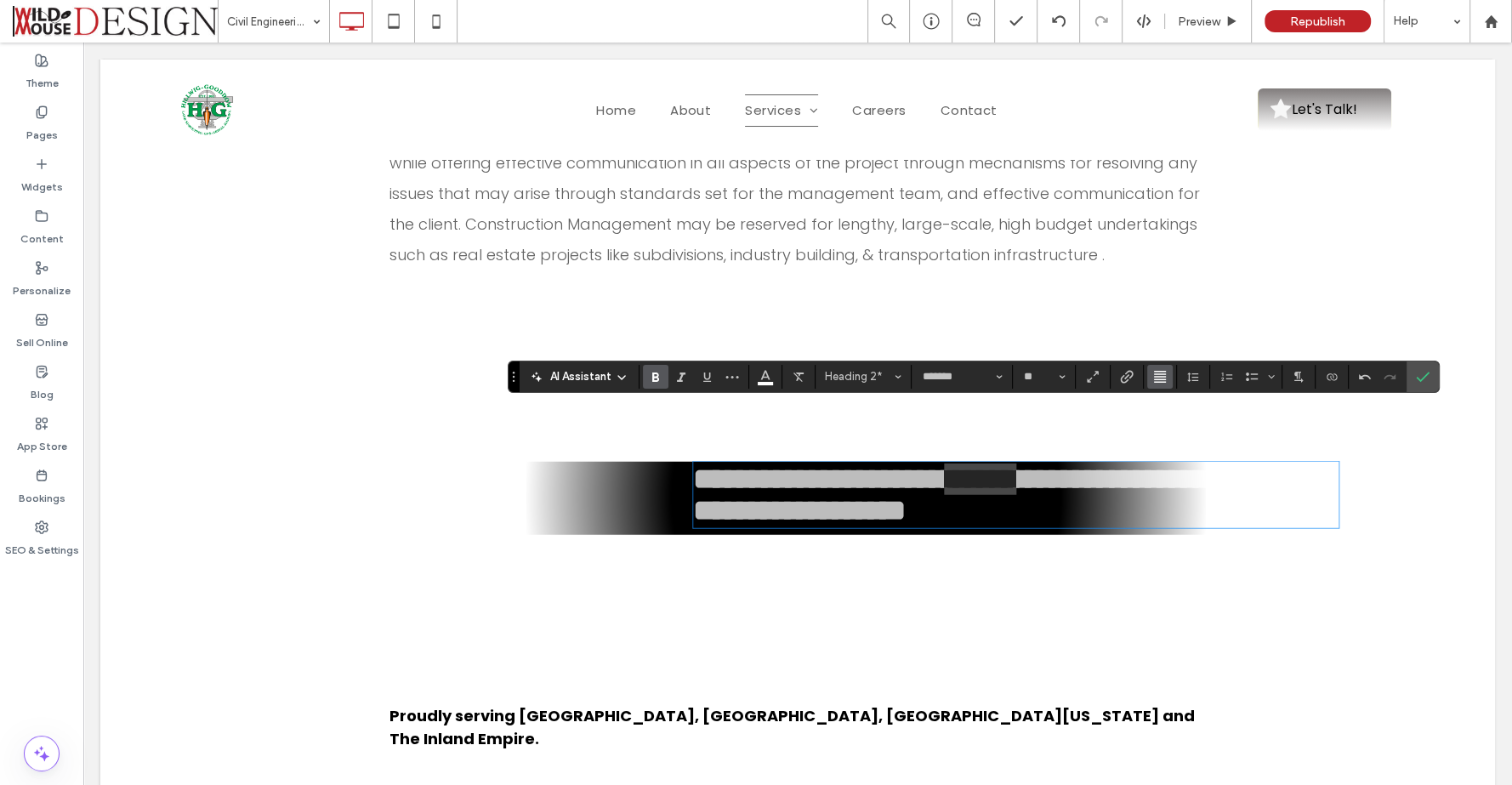
click at [1153, 373] on icon "Alignment" at bounding box center [1159, 376] width 13 height 13
click at [1163, 393] on label "ui.textEditor.alignment.left" at bounding box center [1176, 404] width 59 height 25
click at [1417, 377] on use "Confirm" at bounding box center [1422, 377] width 13 height 11
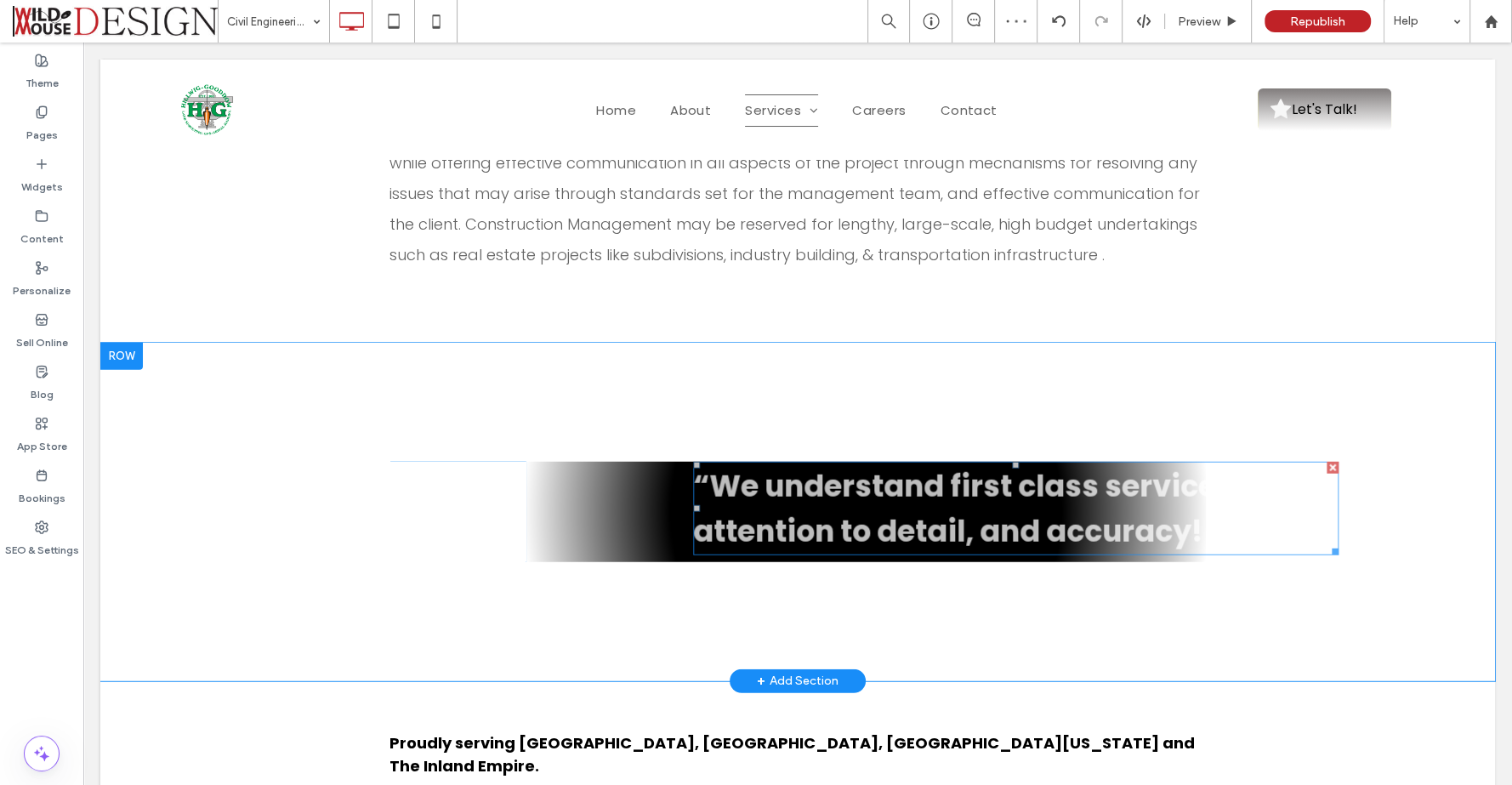
click at [1175, 465] on span "“We understand first class service, attention to detail, and accuracy! .”" at bounding box center [962, 508] width 539 height 87
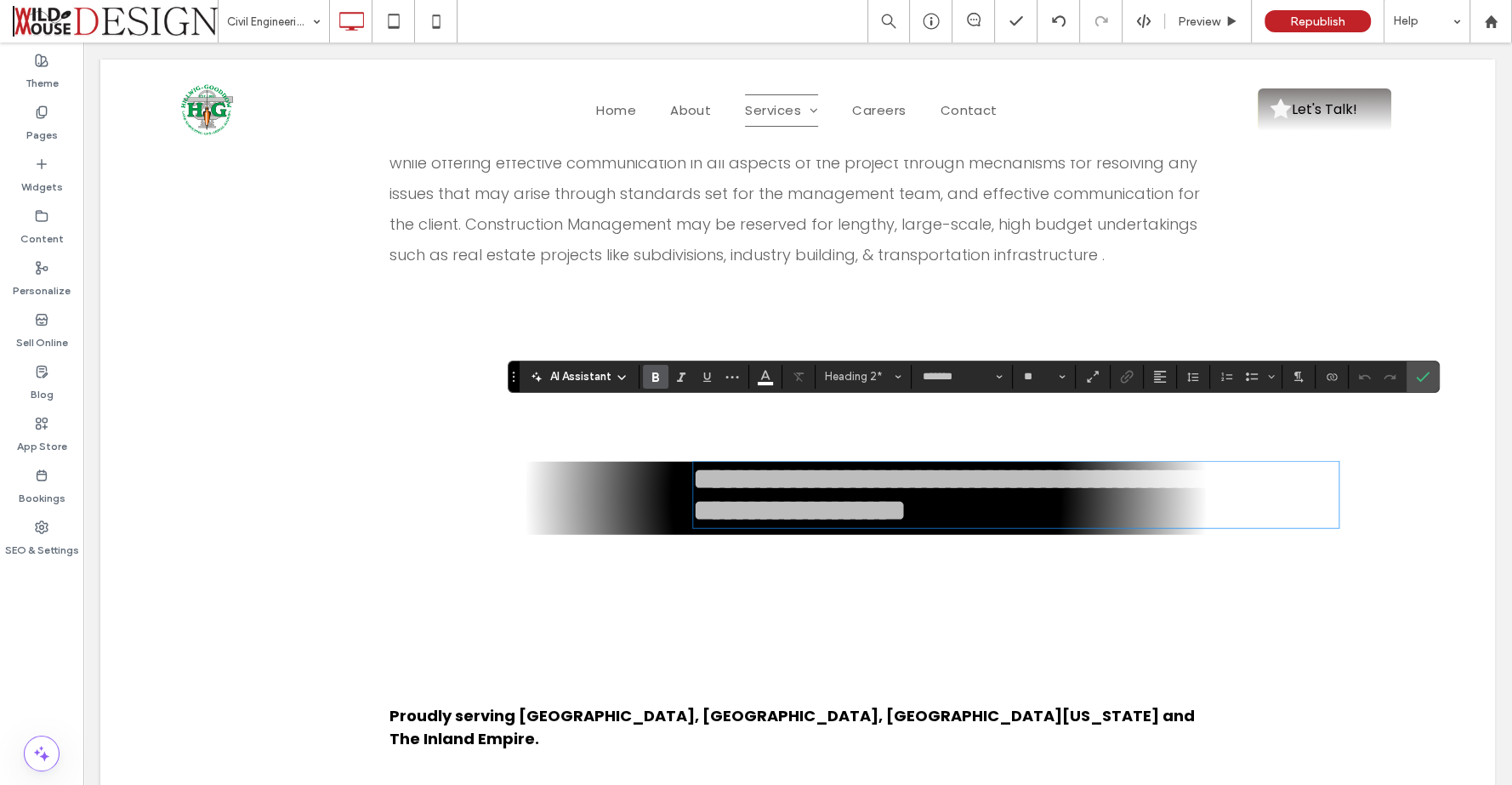
click at [1210, 464] on span "**********" at bounding box center [1019, 494] width 654 height 60
click at [669, 462] on div "**********" at bounding box center [865, 498] width 680 height 73
click at [1418, 377] on icon "Confirm" at bounding box center [1422, 376] width 13 height 13
click at [601, 462] on div "**********" at bounding box center [865, 498] width 680 height 73
click at [564, 469] on div "**********" at bounding box center [865, 498] width 680 height 73
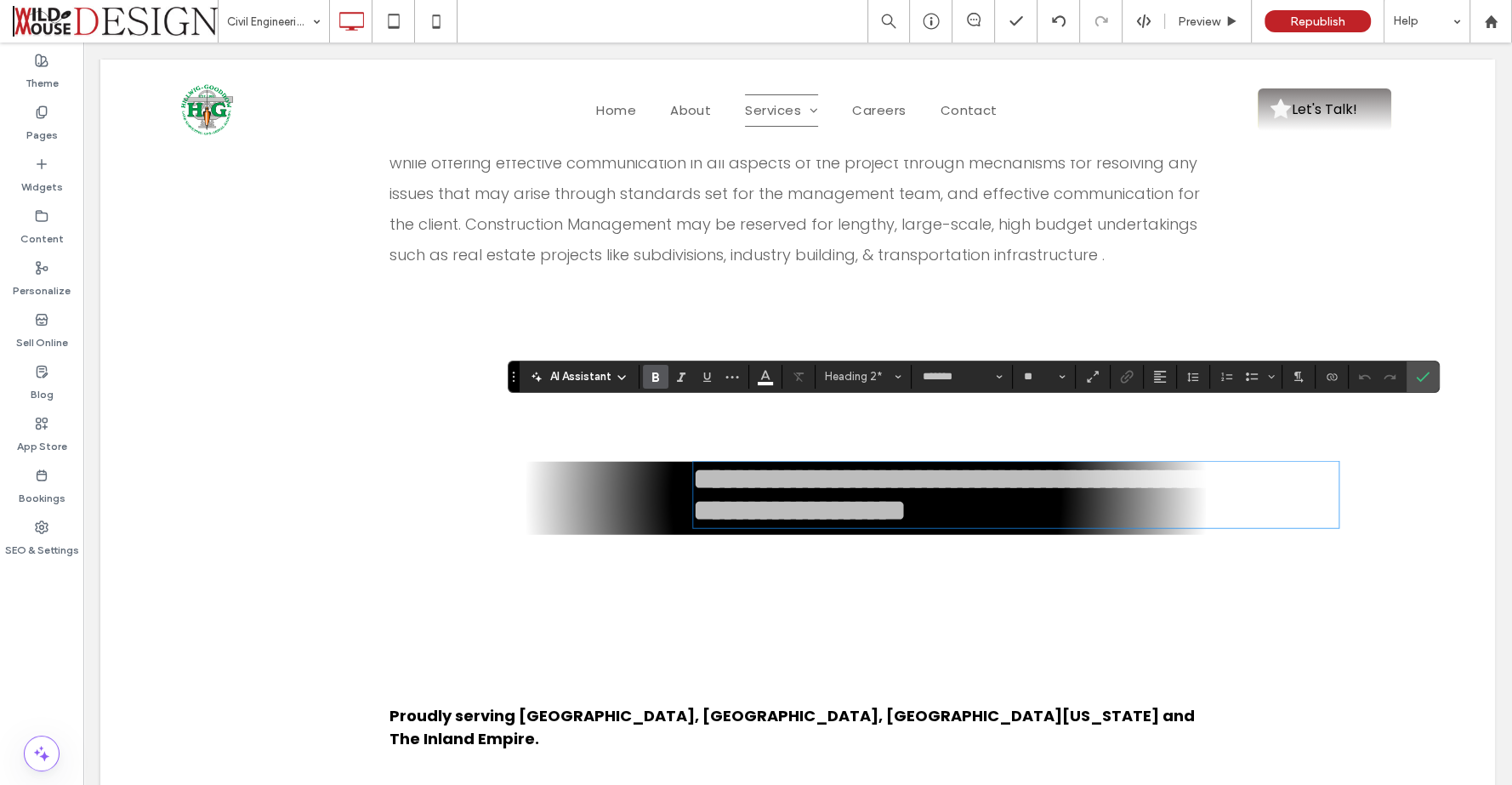
click at [564, 469] on div "**********" at bounding box center [865, 498] width 680 height 73
click at [1426, 371] on label "Confirm" at bounding box center [1422, 376] width 26 height 31
click at [1409, 375] on label "Confirm" at bounding box center [1422, 376] width 26 height 31
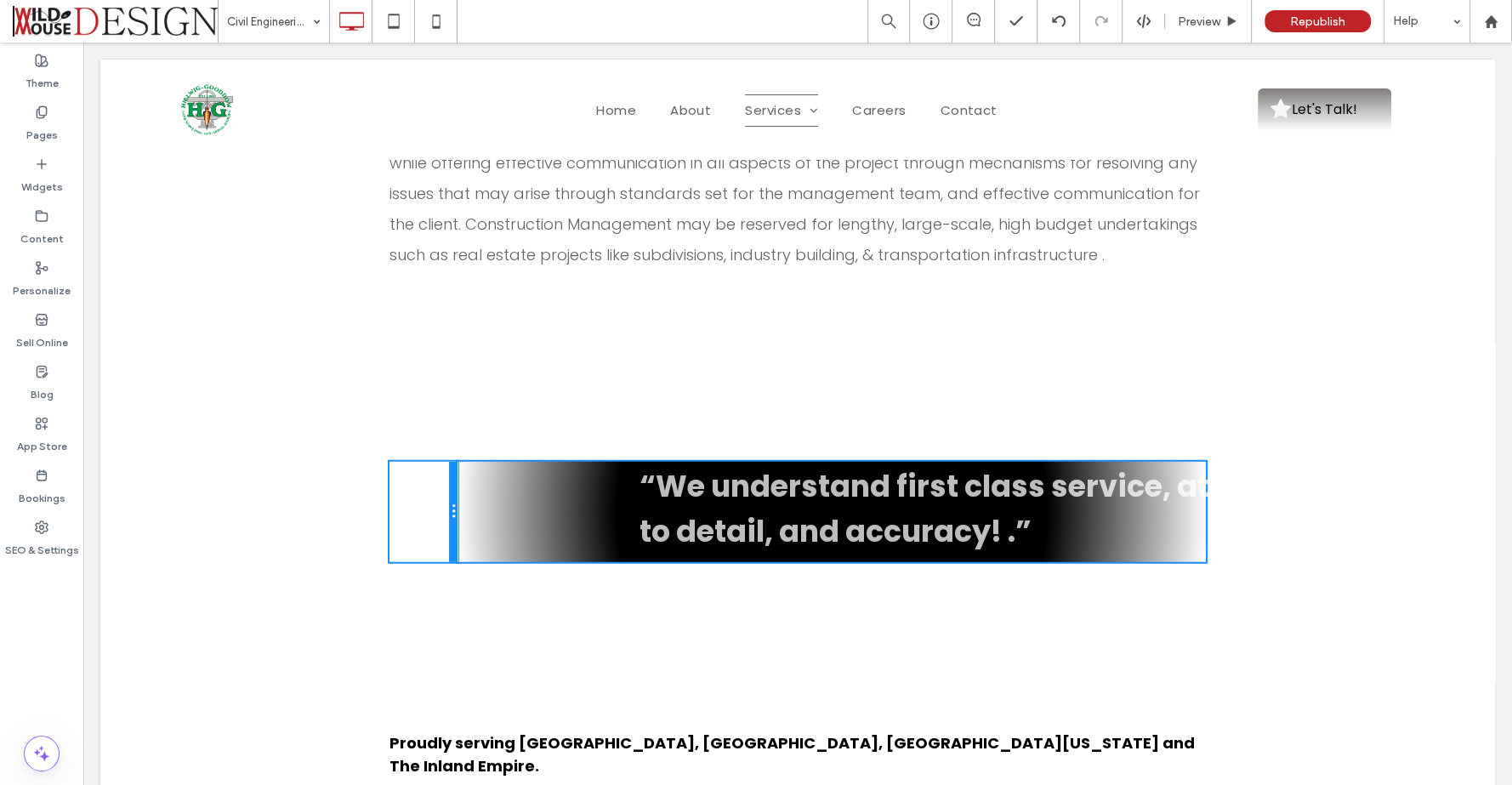
drag, startPoint x: 516, startPoint y: 452, endPoint x: 402, endPoint y: 448, distance: 114.1
click at [402, 462] on div "Click To Paste" at bounding box center [423, 512] width 68 height 100
drag, startPoint x: 450, startPoint y: 448, endPoint x: 407, endPoint y: 451, distance: 43.1
click at [407, 462] on div "Click To Paste" at bounding box center [423, 512] width 68 height 100
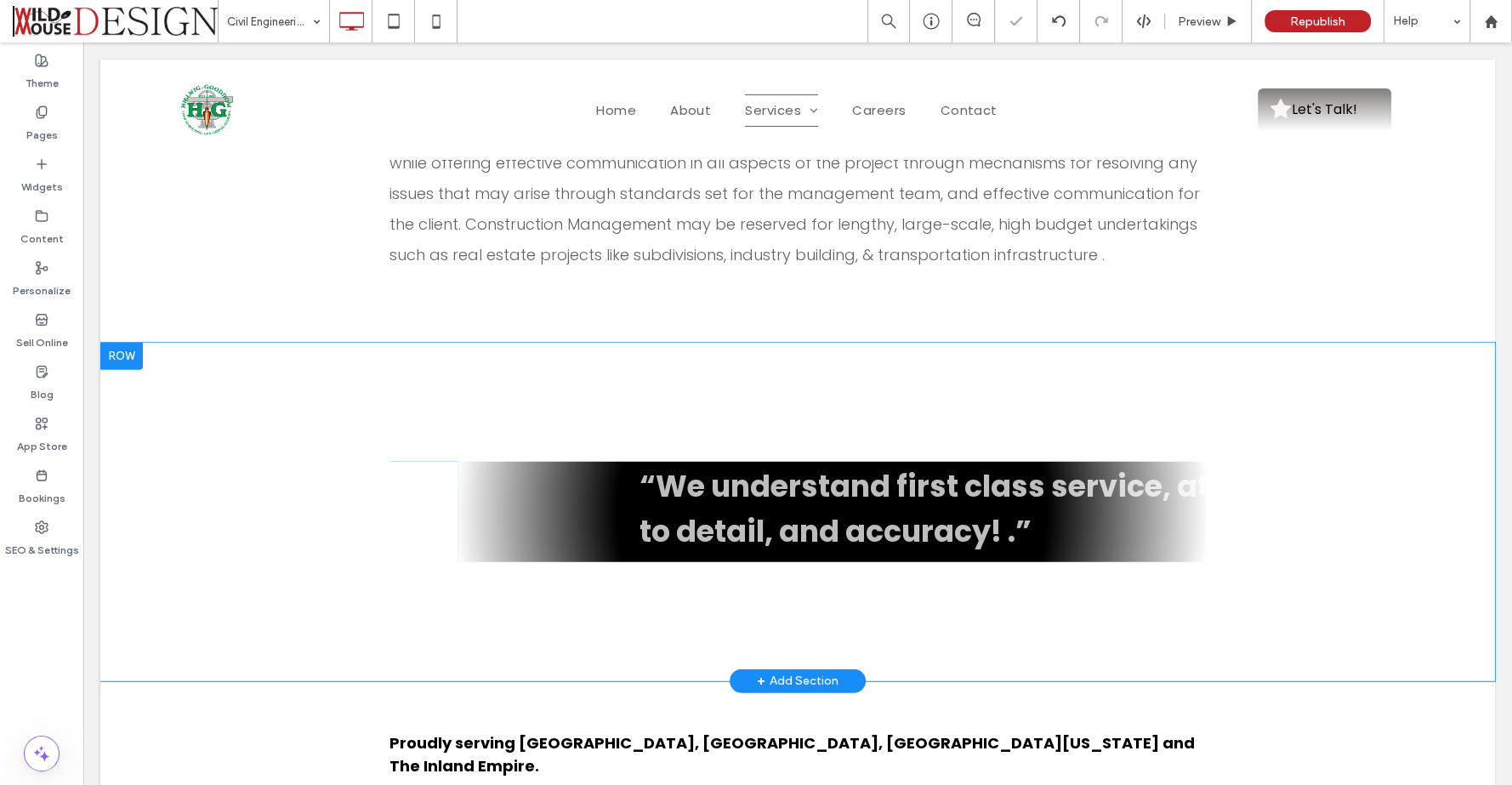
click at [410, 462] on div "Click To Paste" at bounding box center [423, 512] width 68 height 100
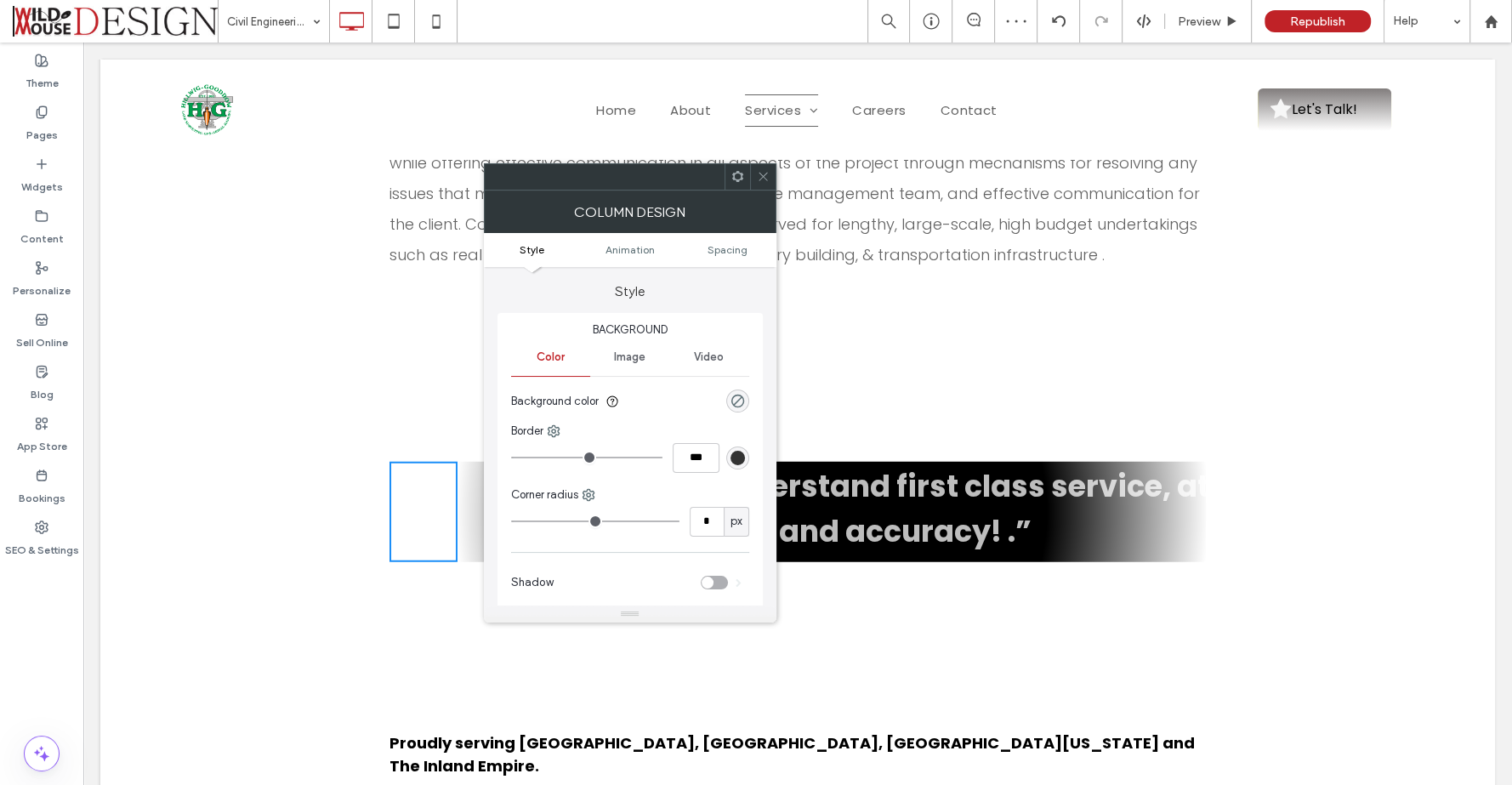
click at [766, 191] on div "Column Design" at bounding box center [630, 212] width 293 height 43
click at [764, 175] on use at bounding box center [763, 177] width 9 height 9
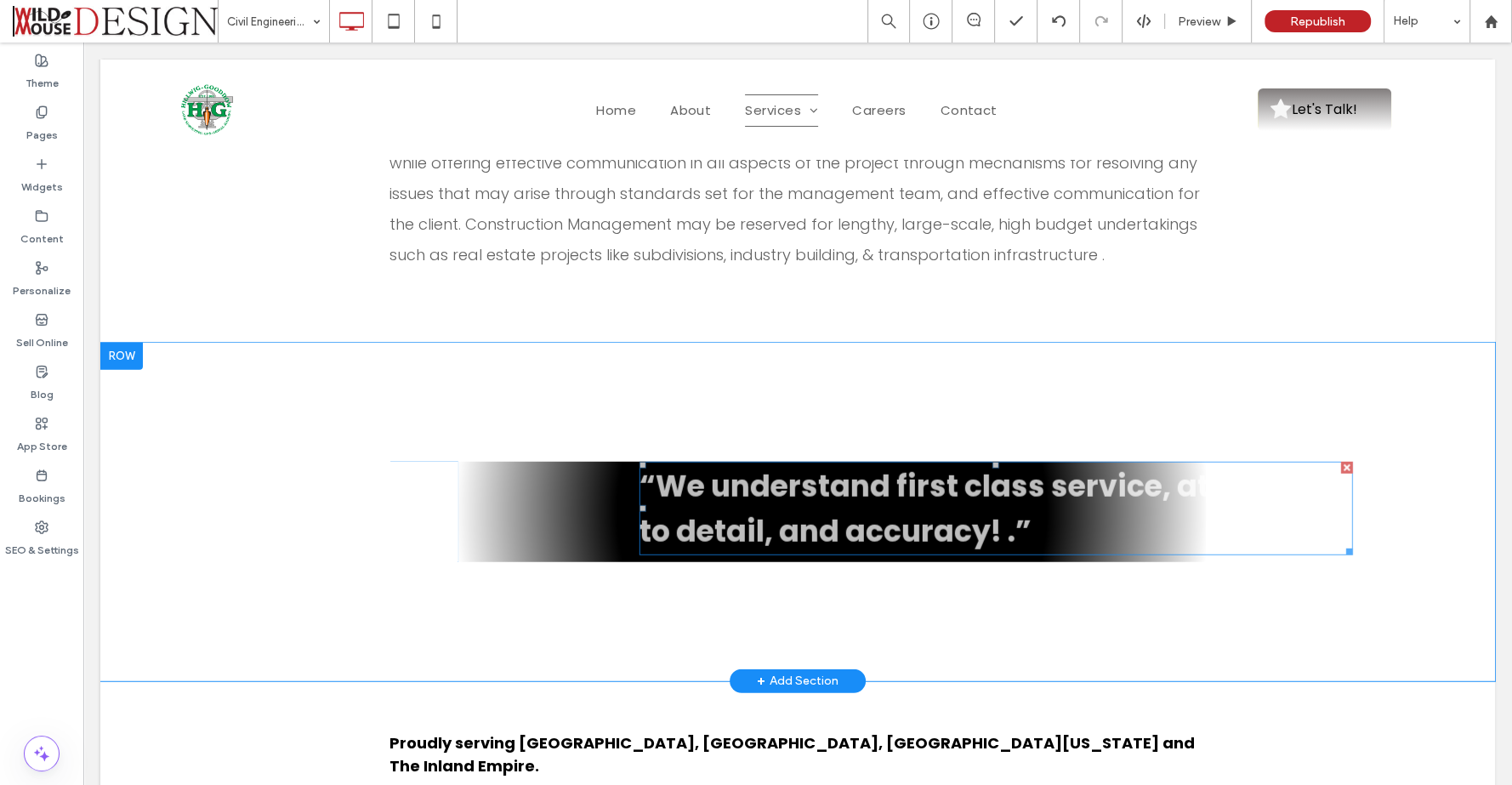
click at [1245, 463] on h2 "“We understand first class service, attention to detail, and accuracy! .”" at bounding box center [996, 508] width 713 height 90
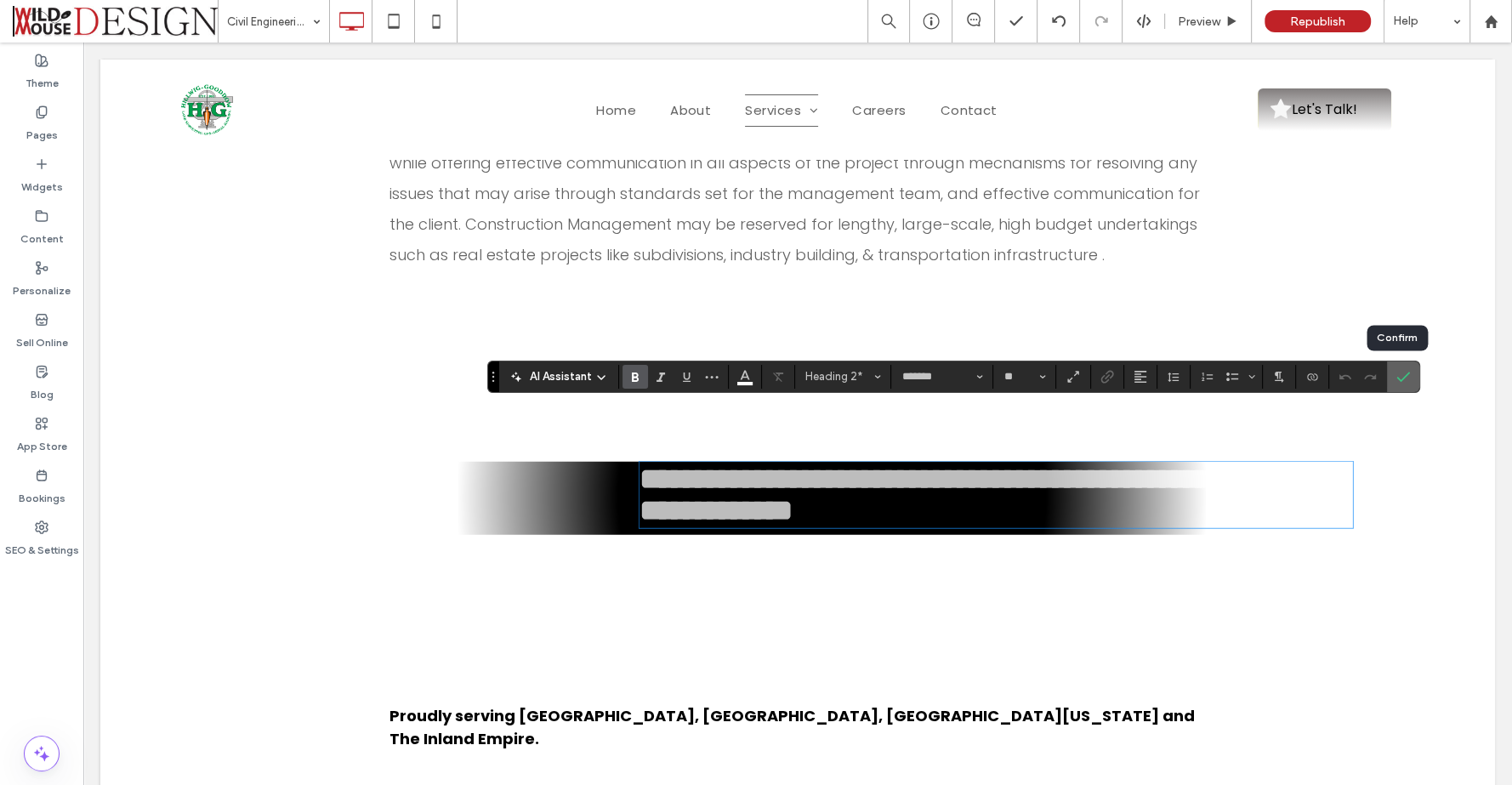
click at [1399, 375] on icon "Confirm" at bounding box center [1402, 376] width 13 height 13
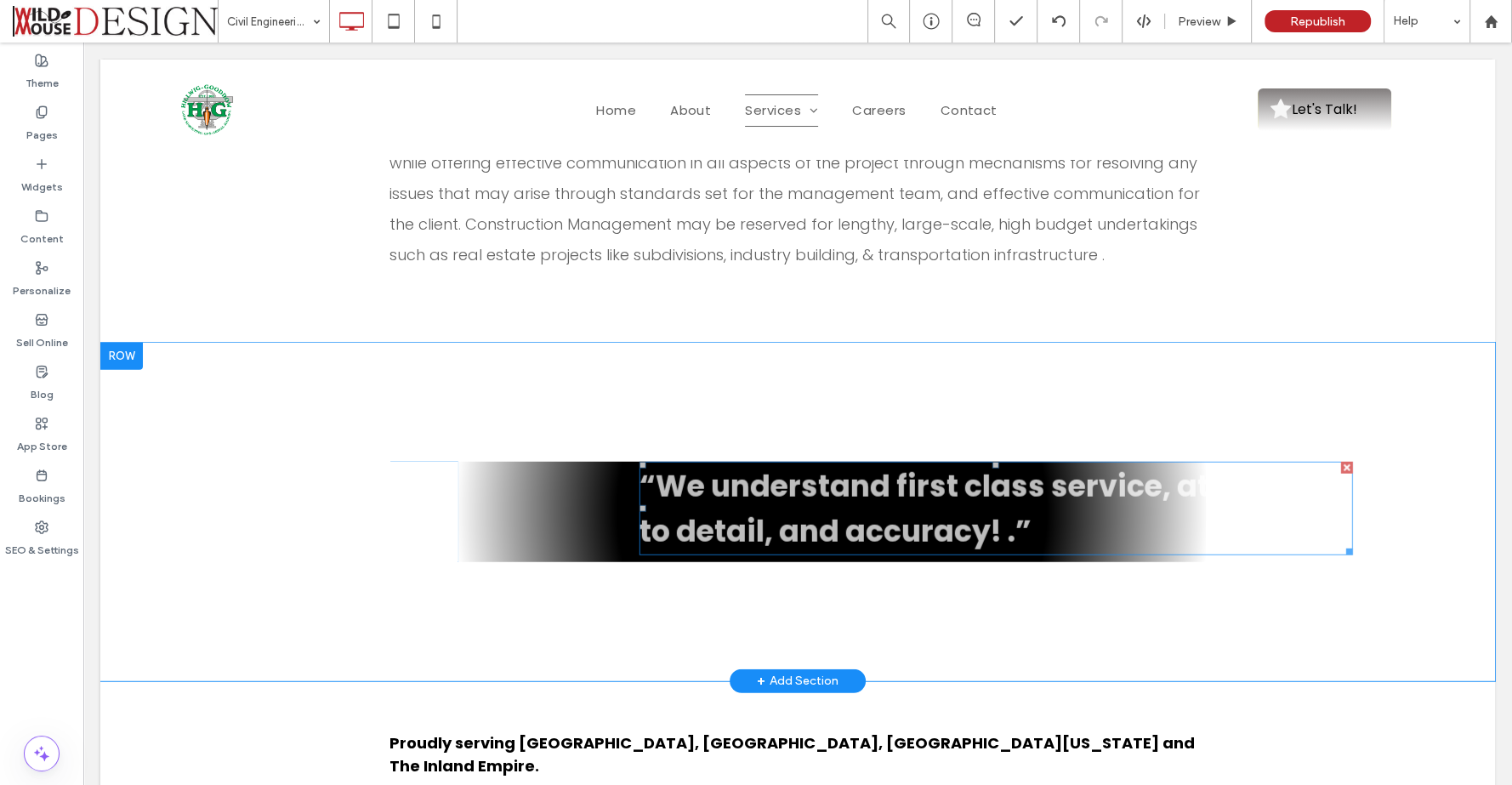
click at [1156, 463] on h2 "“We understand first class service, attention to detail, and accuracy! .”" at bounding box center [996, 508] width 713 height 90
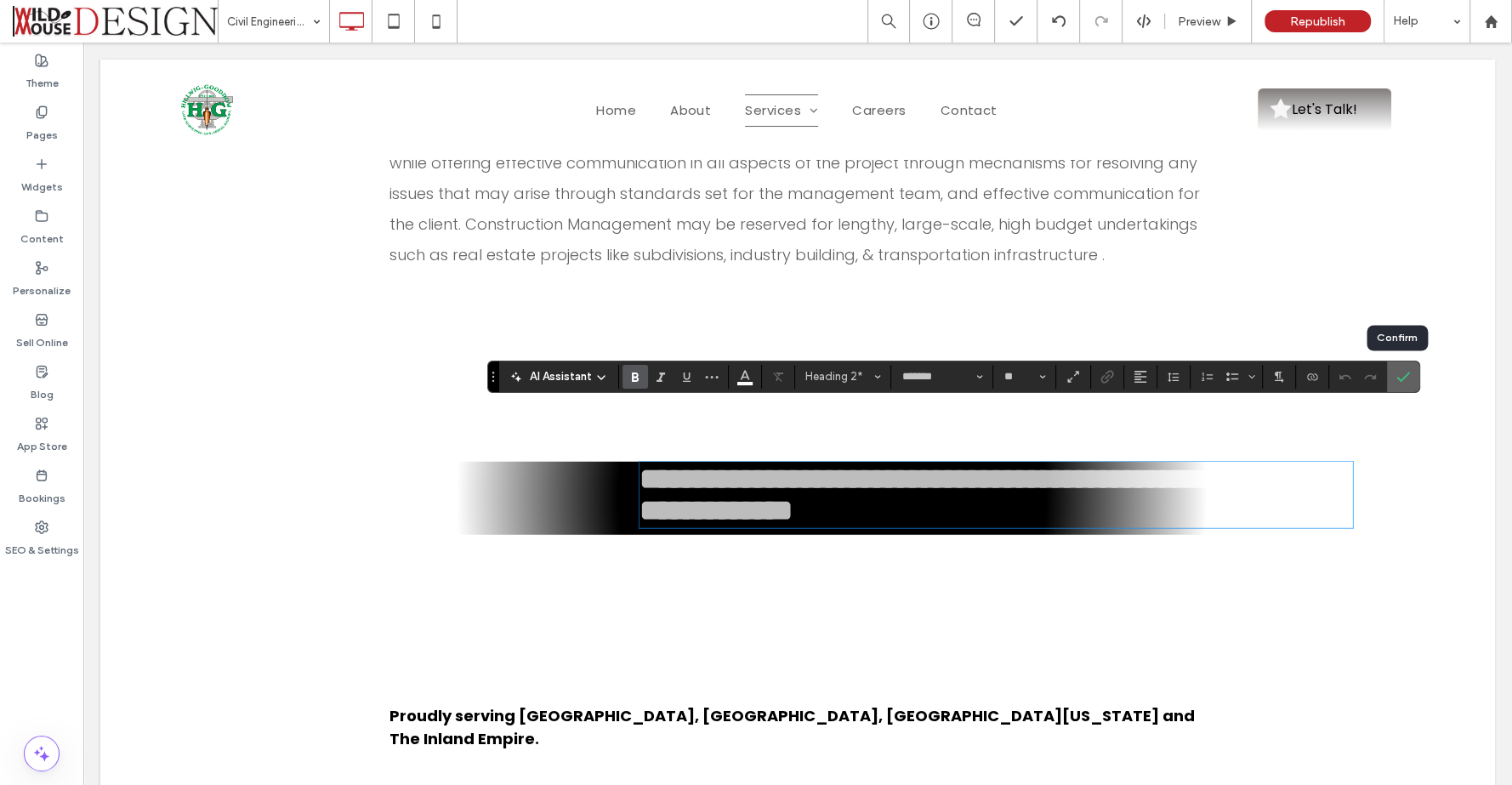
click at [1398, 375] on icon "Confirm" at bounding box center [1402, 376] width 13 height 13
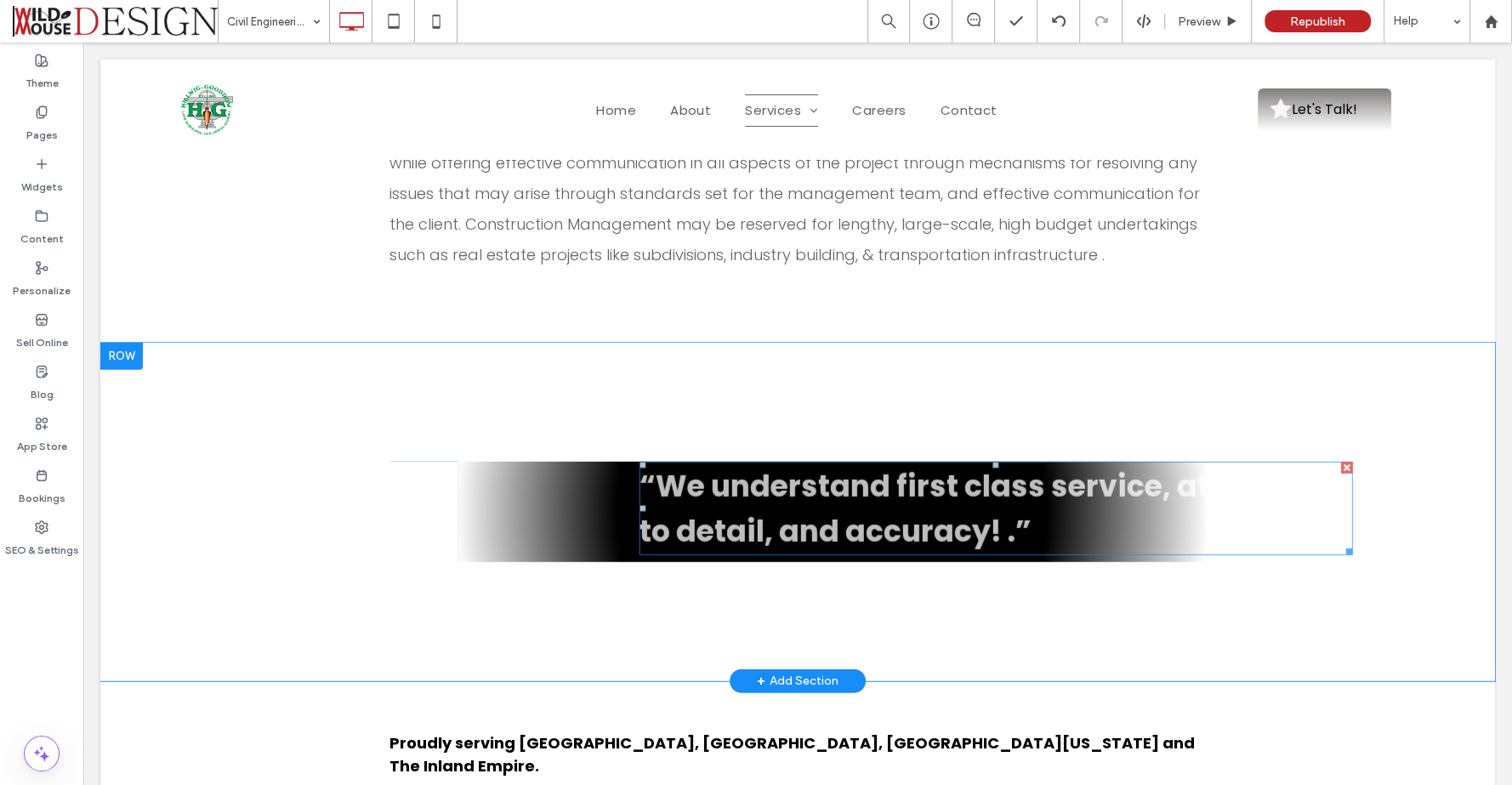
click at [1323, 463] on h2 "“We understand first class service, attention to detail, and accuracy! .”" at bounding box center [996, 508] width 713 height 90
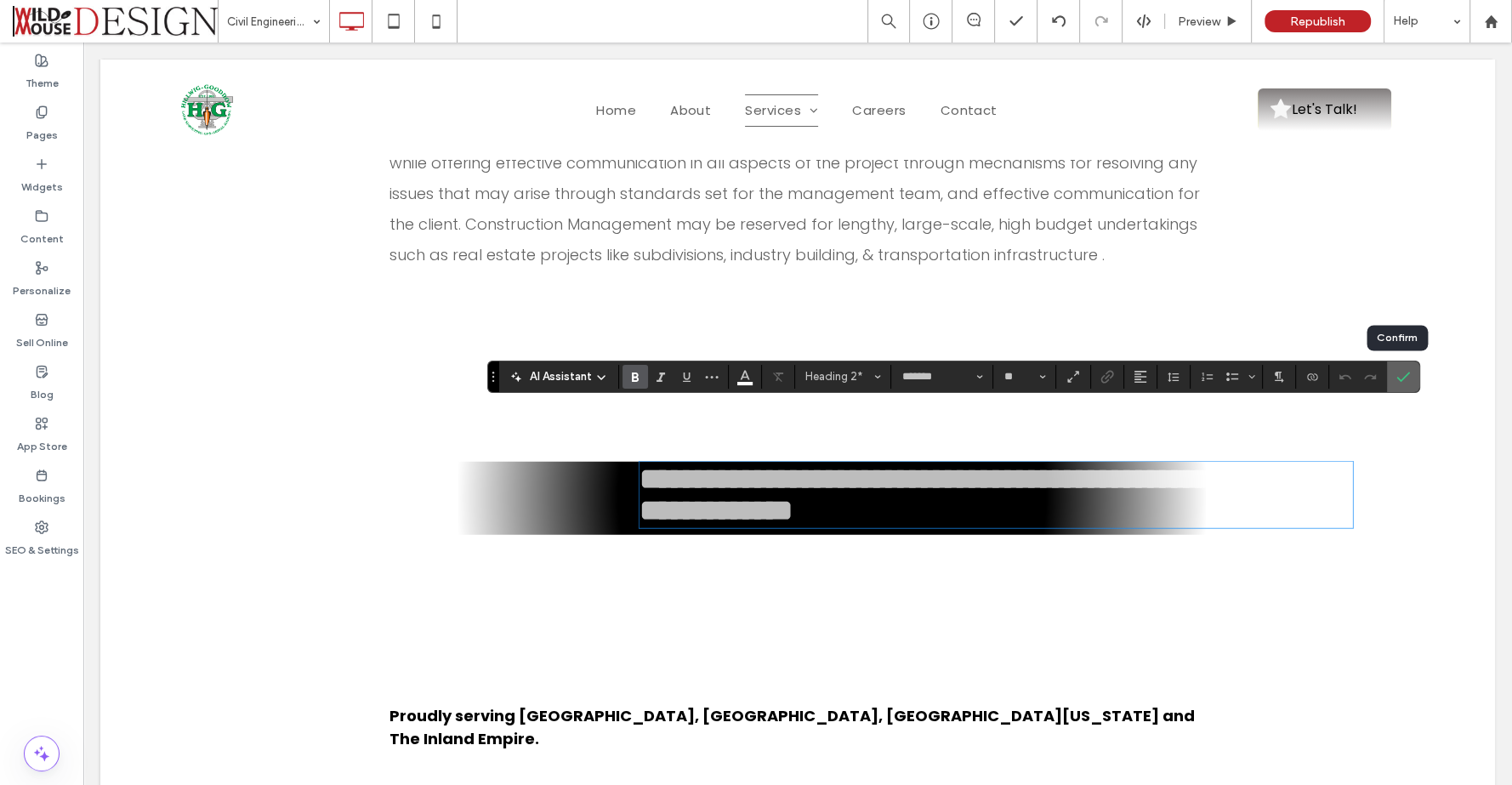
click at [1401, 379] on icon "Confirm" at bounding box center [1402, 376] width 13 height 13
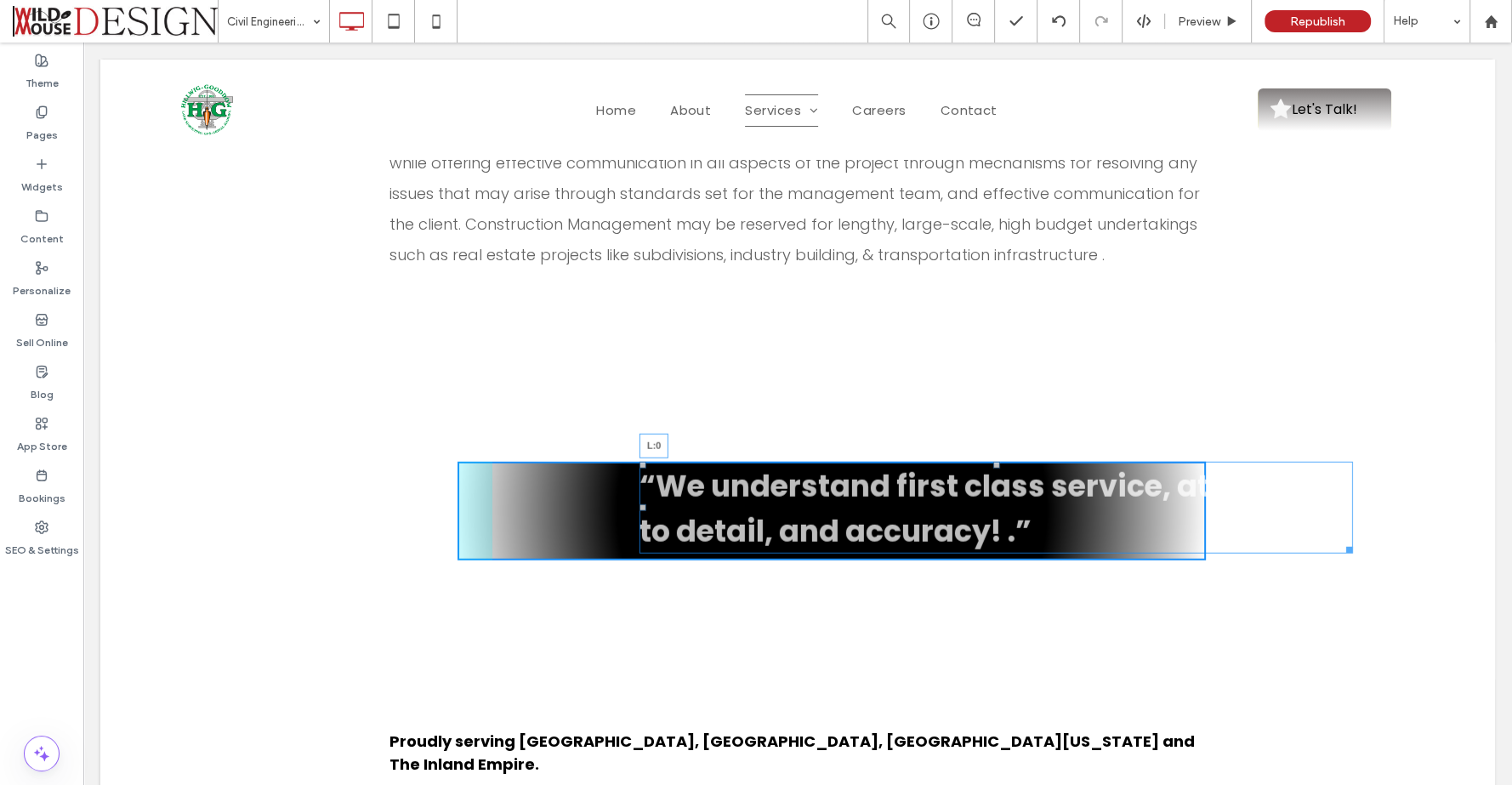
drag, startPoint x: 633, startPoint y: 451, endPoint x: 684, endPoint y: 491, distance: 64.8
click at [596, 462] on div "“We understand first class service, attention to detail, and accuracy! .” L:0 C…" at bounding box center [832, 511] width 748 height 98
drag, startPoint x: 634, startPoint y: 451, endPoint x: 576, endPoint y: 452, distance: 58.0
click at [576, 462] on div "“We understand first class service, attention to detail, and accuracy! .” L:0 C…" at bounding box center [832, 511] width 748 height 98
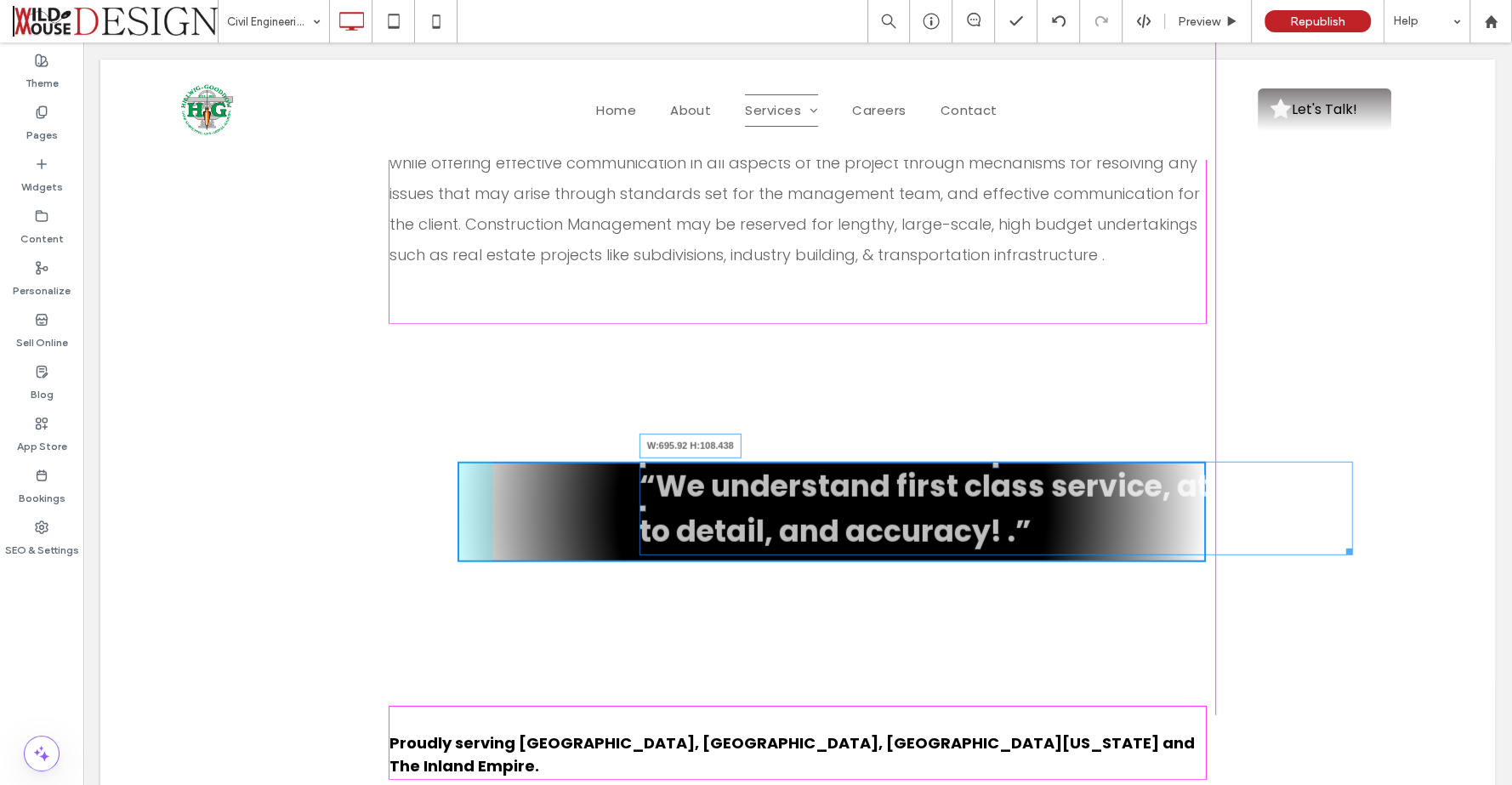
drag, startPoint x: 1342, startPoint y: 493, endPoint x: 1217, endPoint y: 504, distance: 125.5
click at [1217, 504] on div "Click To Paste “We understand first class service, attention to detail, and acc…" at bounding box center [797, 512] width 1394 height 339
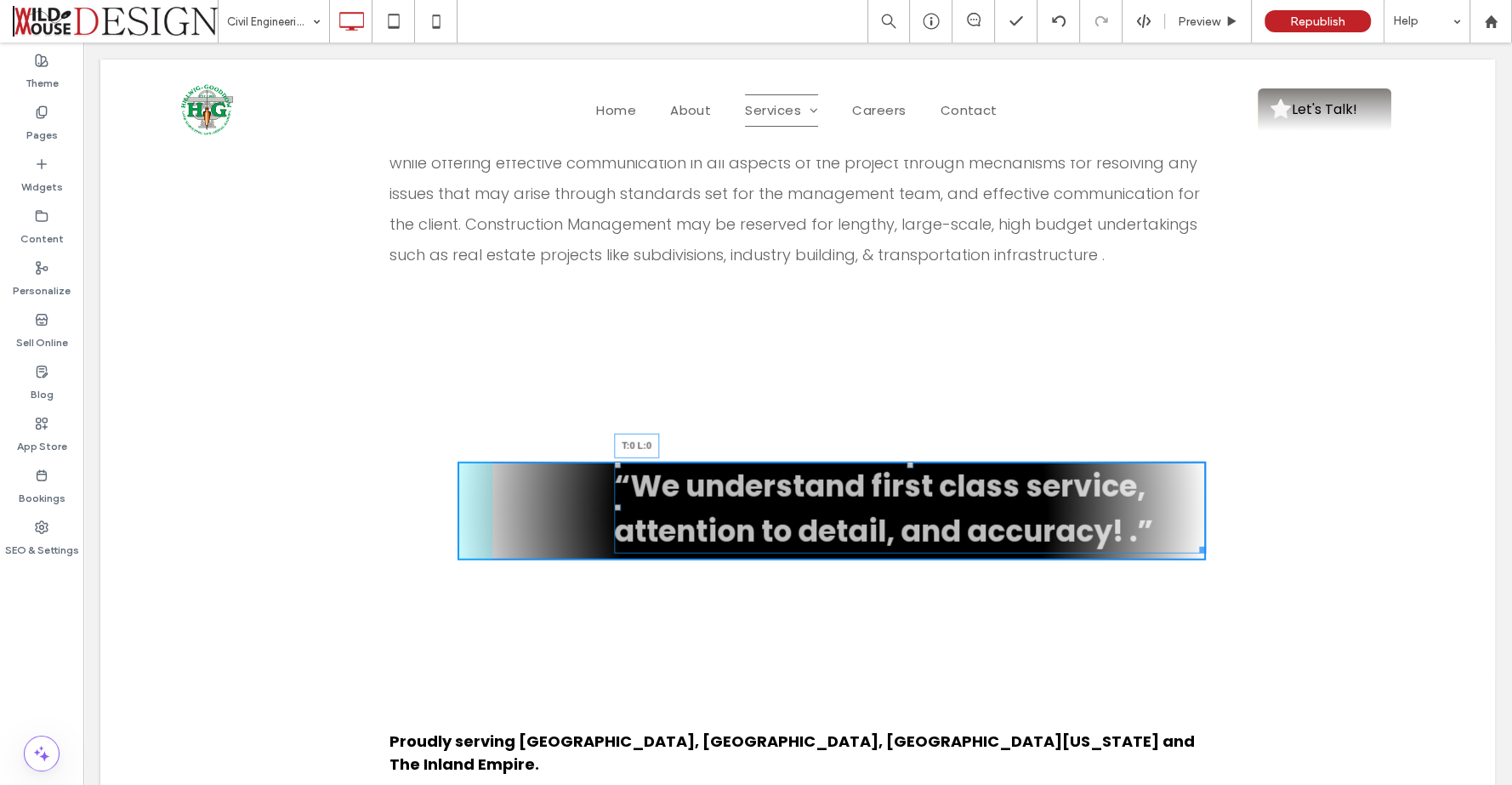
drag, startPoint x: 610, startPoint y: 411, endPoint x: 663, endPoint y: 457, distance: 70.2
click at [580, 462] on div "“We understand first class service, attention to detail, and accuracy! .” T:0 L…" at bounding box center [832, 511] width 748 height 98
drag, startPoint x: 608, startPoint y: 447, endPoint x: 584, endPoint y: 449, distance: 24.1
click at [584, 462] on div "“We understand first class service, attention to detail, and accuracy! .” L:0 C…" at bounding box center [832, 511] width 748 height 98
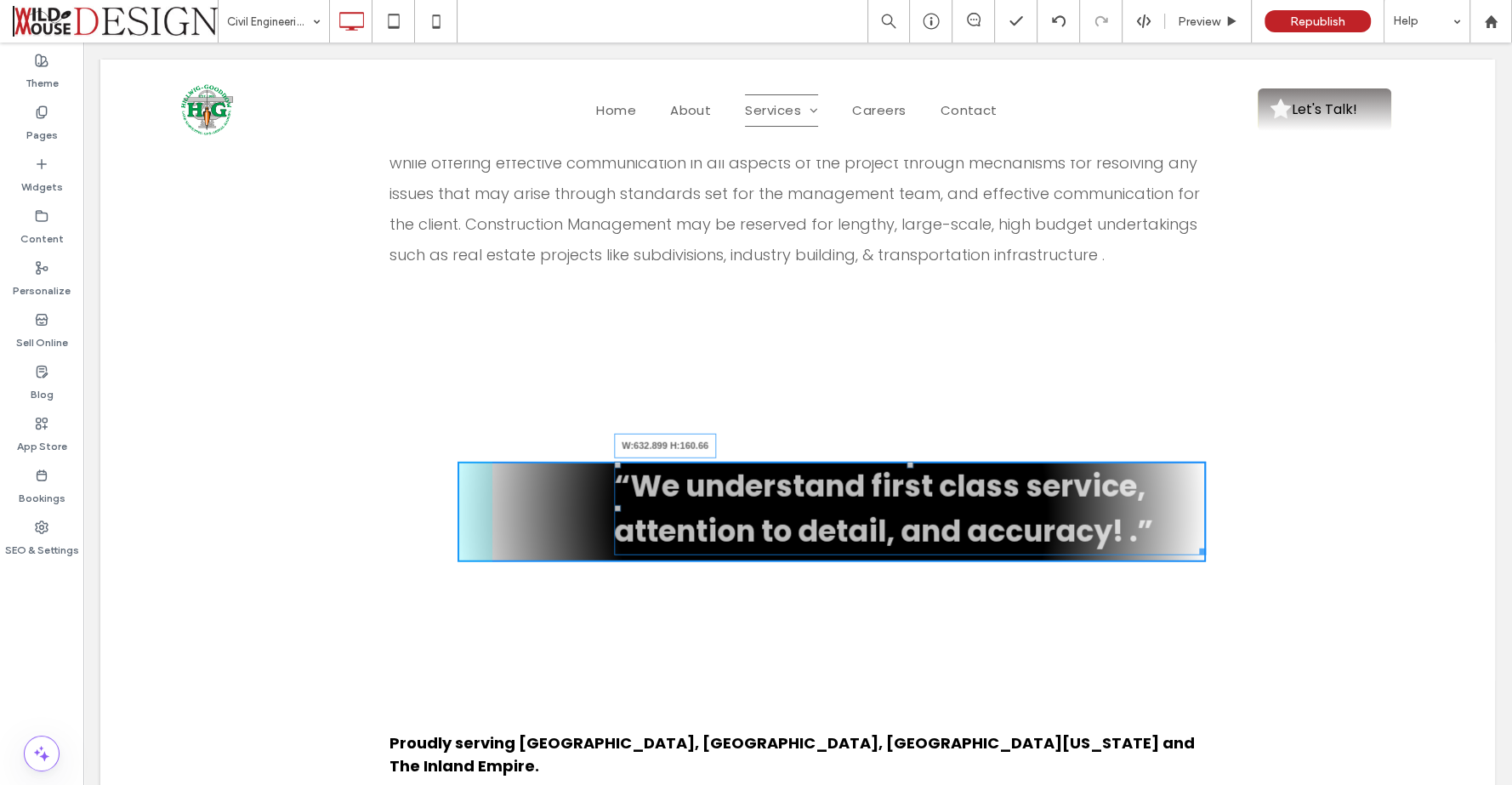
drag, startPoint x: 1195, startPoint y: 491, endPoint x: 1142, endPoint y: 498, distance: 53.5
click at [1142, 498] on div "“We understand first class service, attention to detail, and accuracy! .” W:632…" at bounding box center [832, 512] width 748 height 100
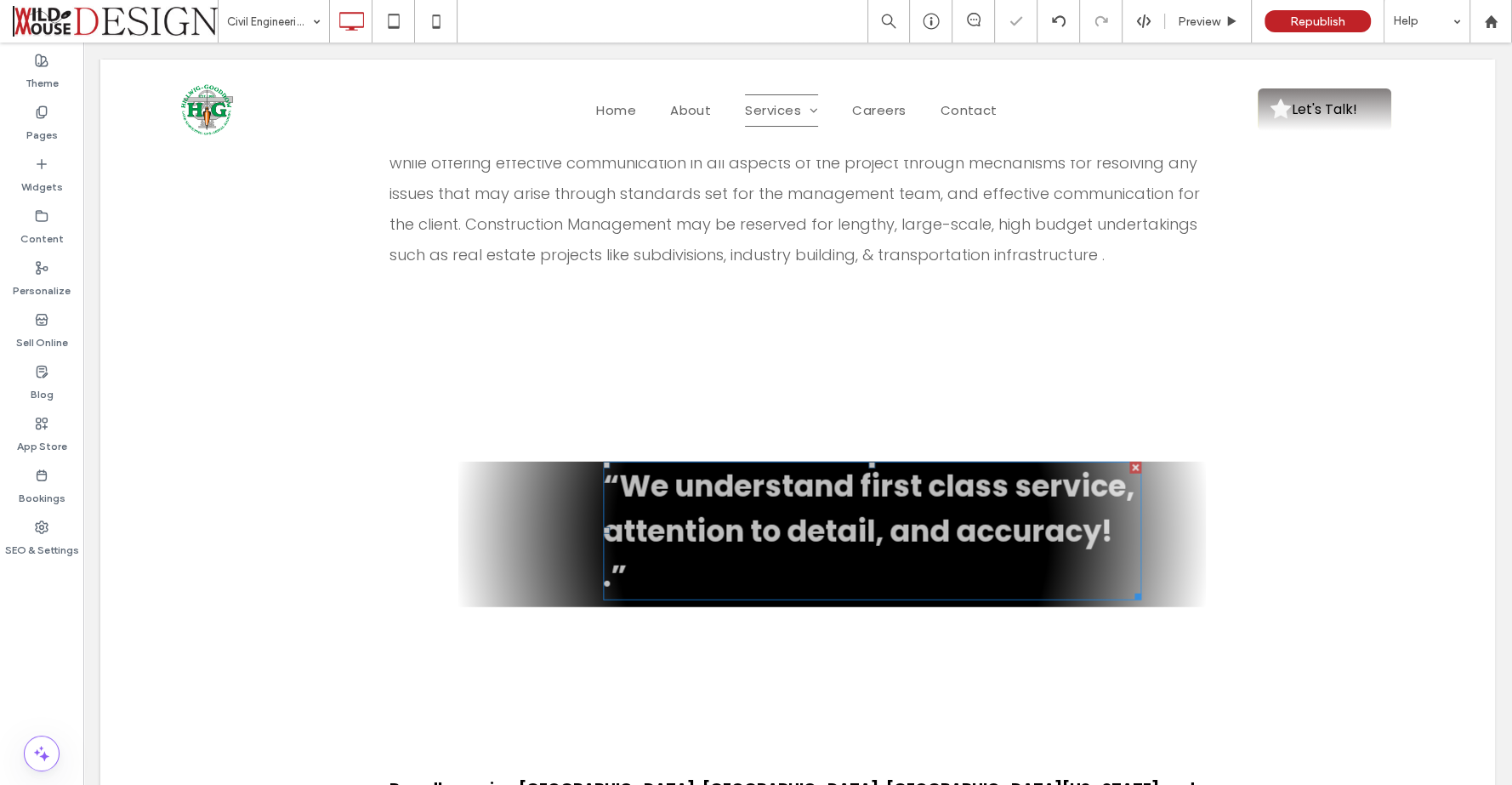
click at [1183, 479] on div "“We understand first class service, attention to detail, and accuracy! .” Click…" at bounding box center [832, 535] width 748 height 145
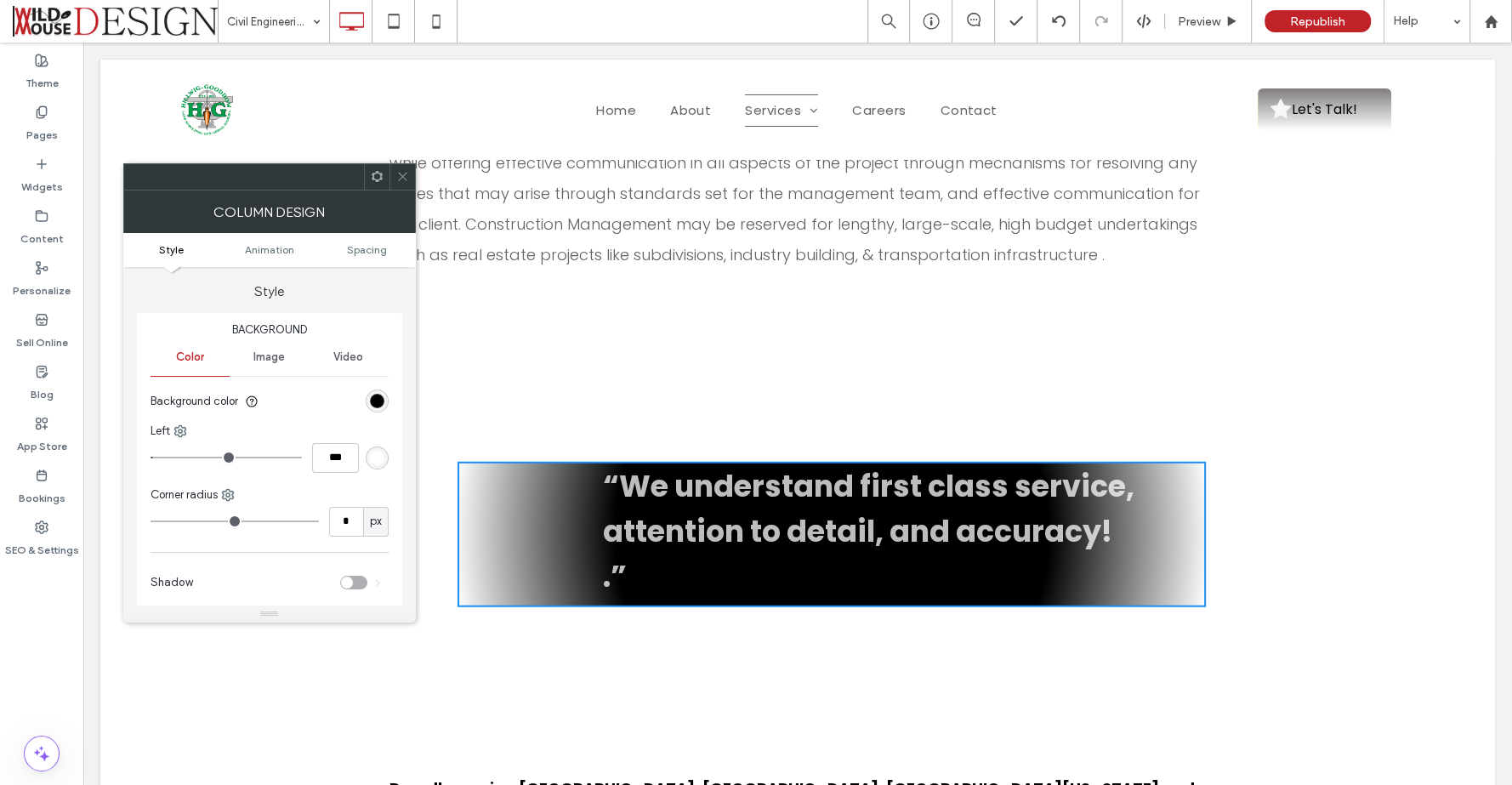
click at [406, 175] on icon at bounding box center [403, 177] width 12 height 12
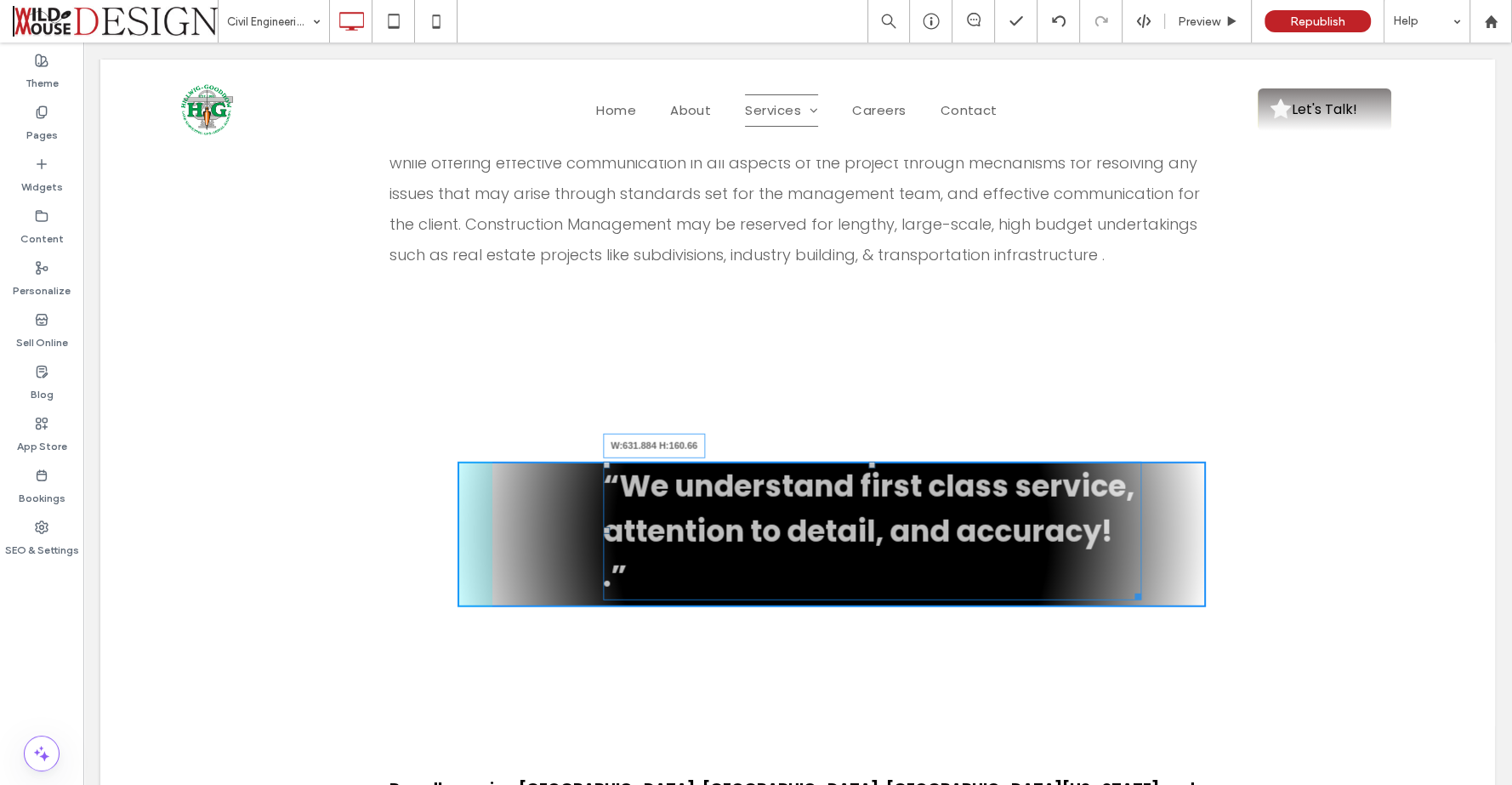
drag, startPoint x: 1128, startPoint y: 538, endPoint x: 1210, endPoint y: 581, distance: 92.6
click at [1128, 587] on div at bounding box center [1134, 593] width 12 height 12
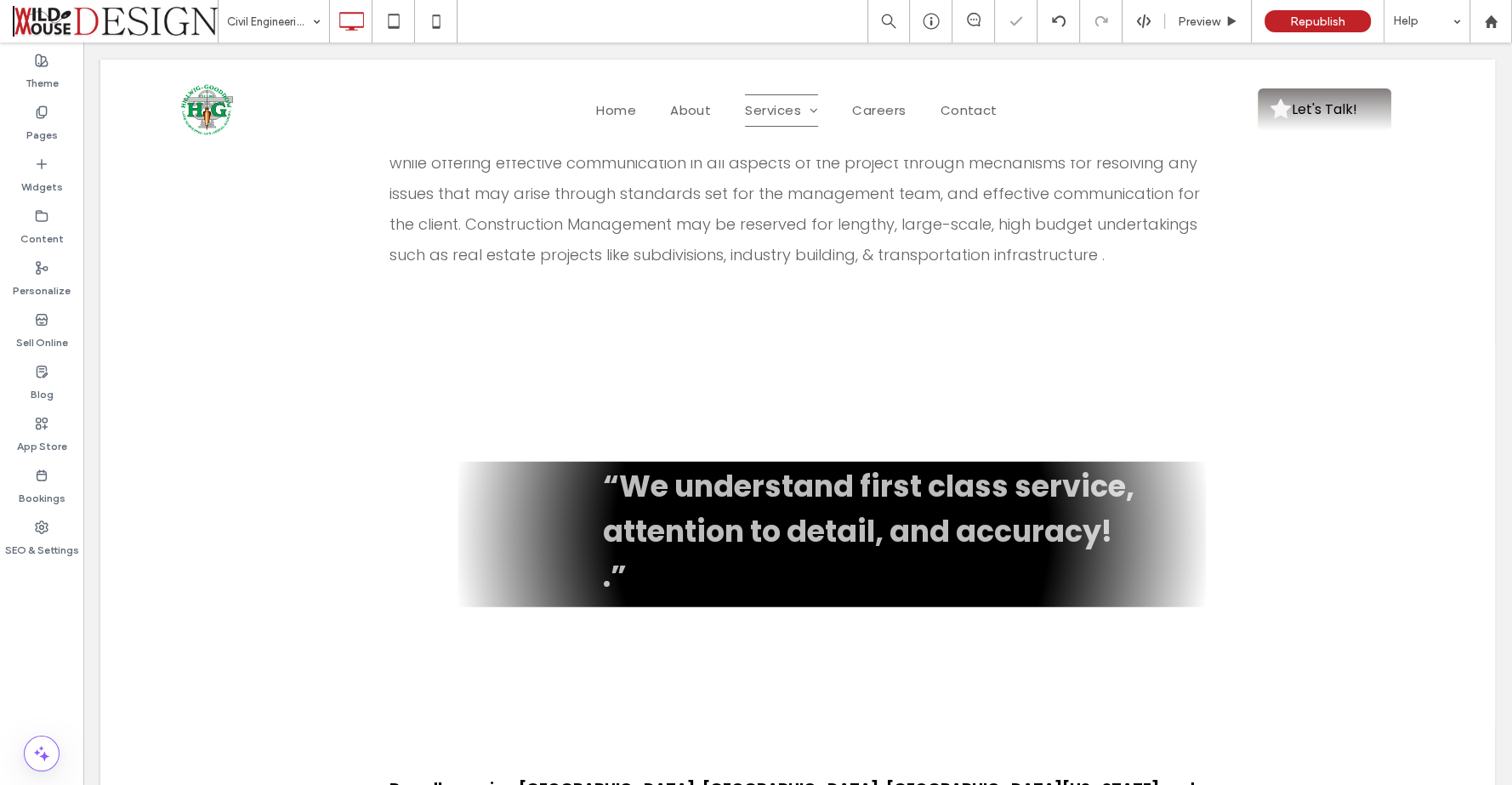
click at [1128, 538] on div at bounding box center [756, 392] width 1512 height 785
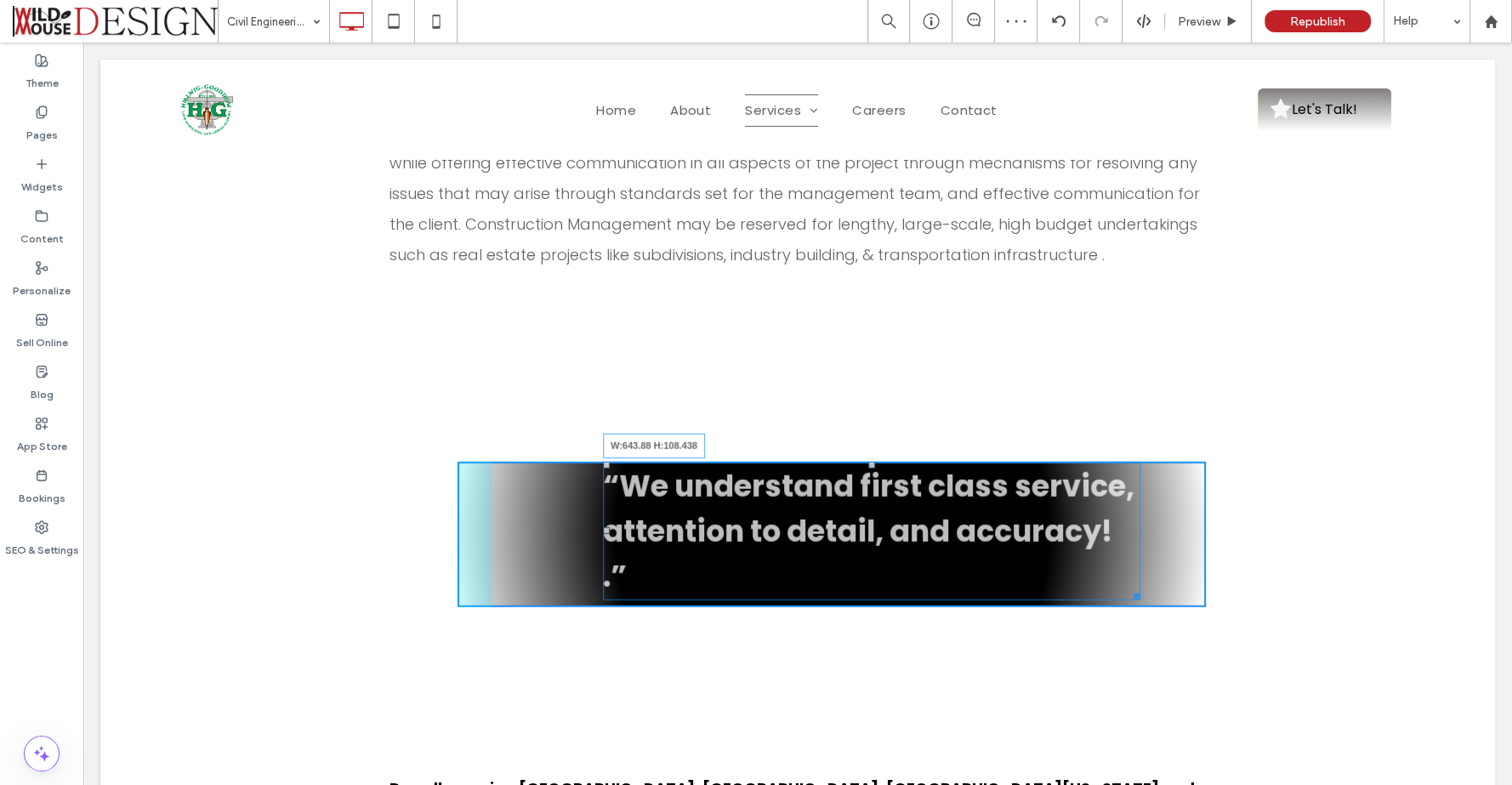
drag, startPoint x: 1125, startPoint y: 534, endPoint x: 1136, endPoint y: 534, distance: 11.0
click at [1136, 534] on div "Click To Paste “We understand first class service, attention to detail, and acc…" at bounding box center [797, 534] width 1394 height 383
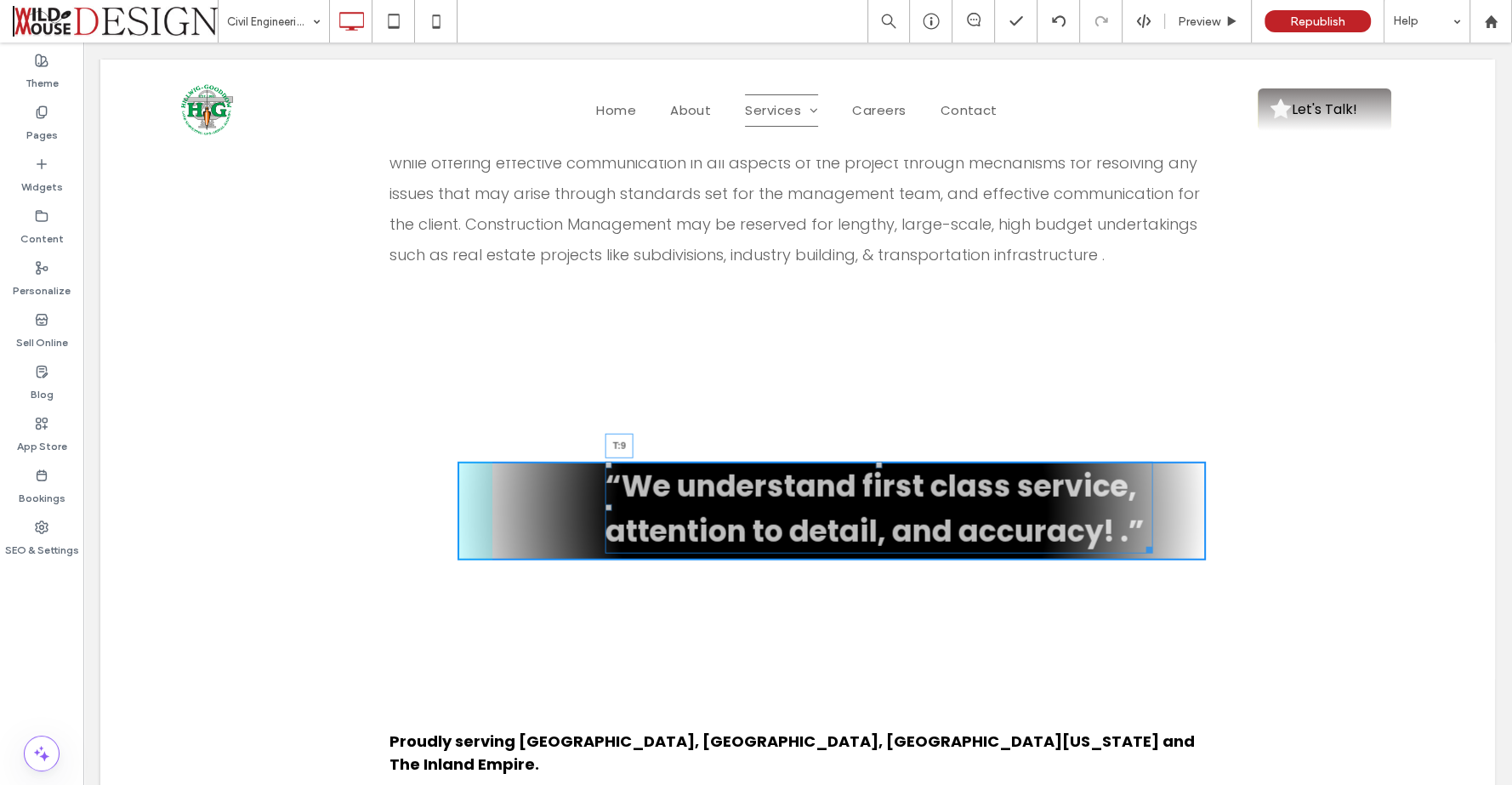
click at [874, 462] on div at bounding box center [878, 466] width 7 height 7
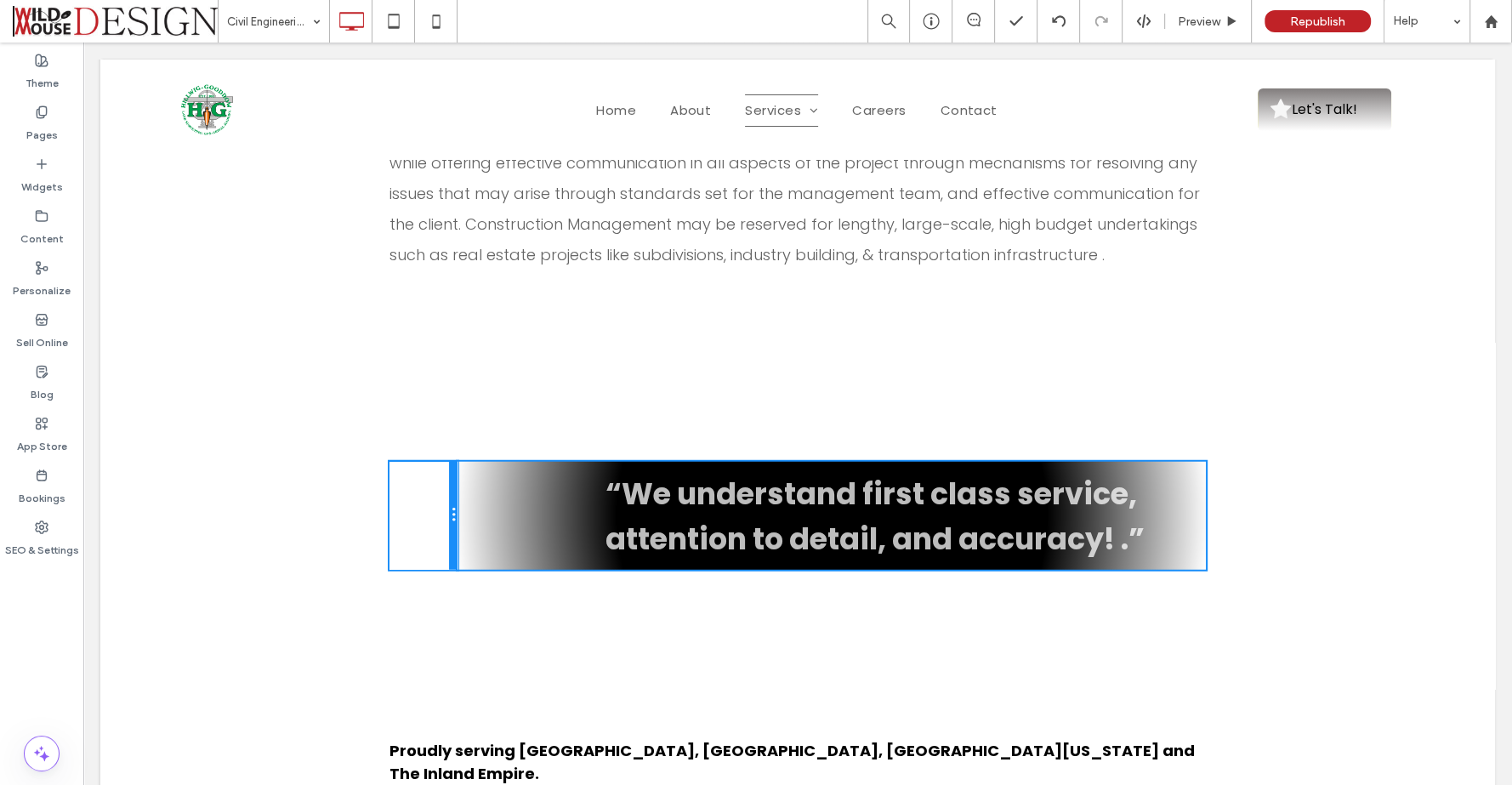
drag, startPoint x: 447, startPoint y: 451, endPoint x: 450, endPoint y: 463, distance: 12.4
click at [450, 463] on div at bounding box center [453, 516] width 9 height 108
drag, startPoint x: 447, startPoint y: 463, endPoint x: 418, endPoint y: 461, distance: 29.1
click at [418, 462] on div "Click To Paste" at bounding box center [423, 516] width 68 height 108
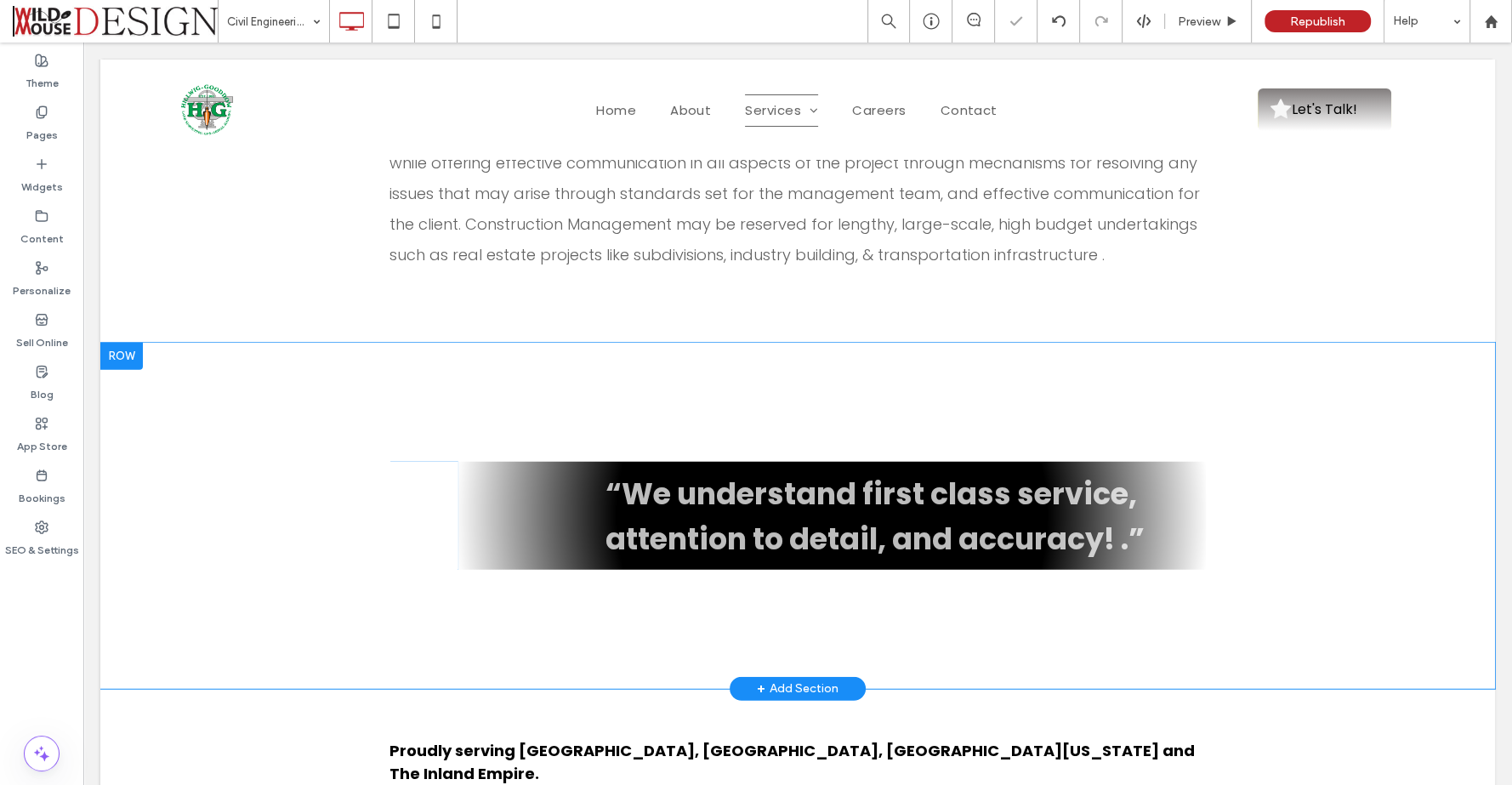
click at [1294, 350] on div "Click To Paste “We understand first class service, attention to detail, and acc…" at bounding box center [797, 515] width 1394 height 346
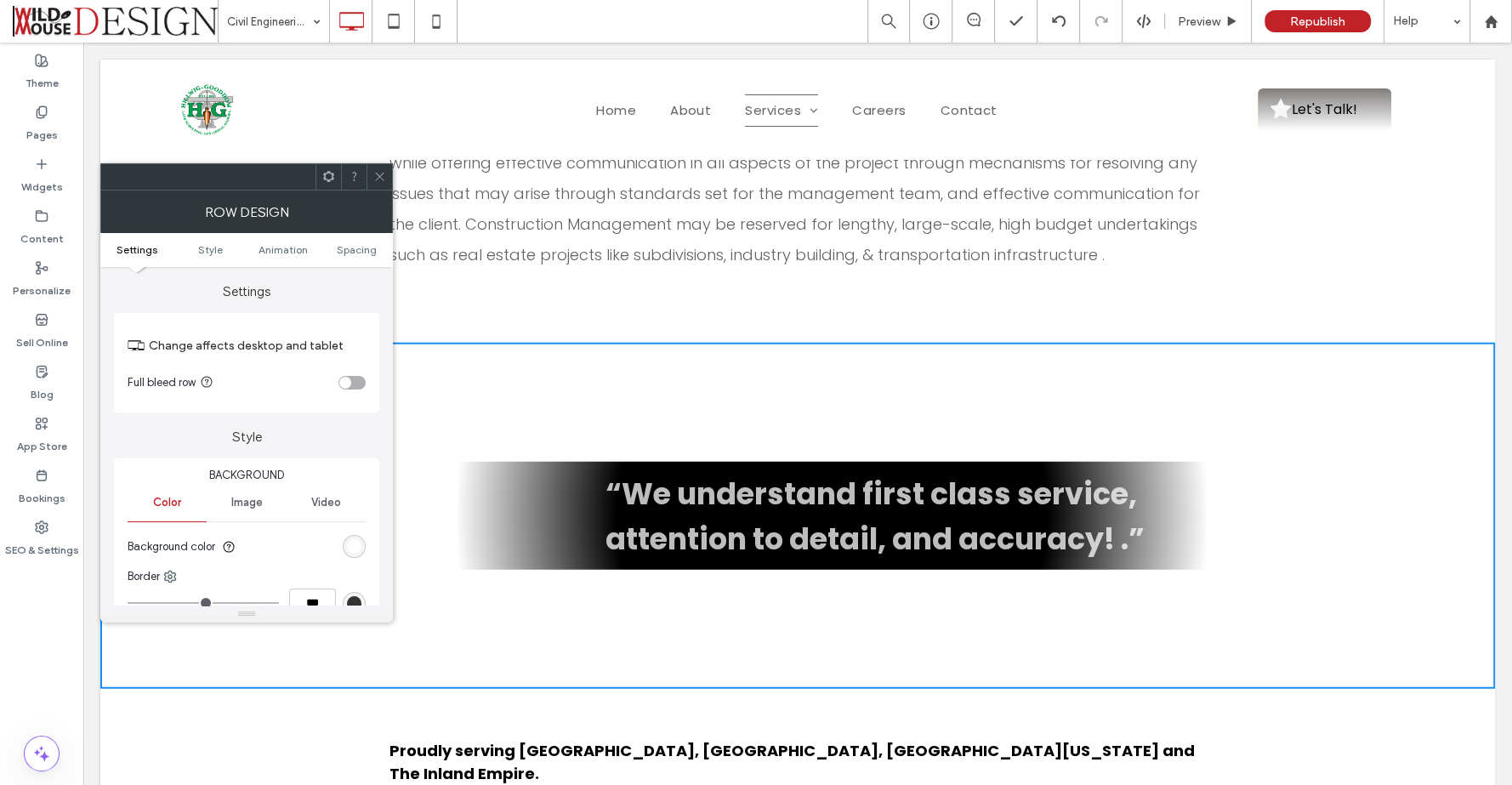
click at [382, 175] on icon at bounding box center [380, 177] width 12 height 12
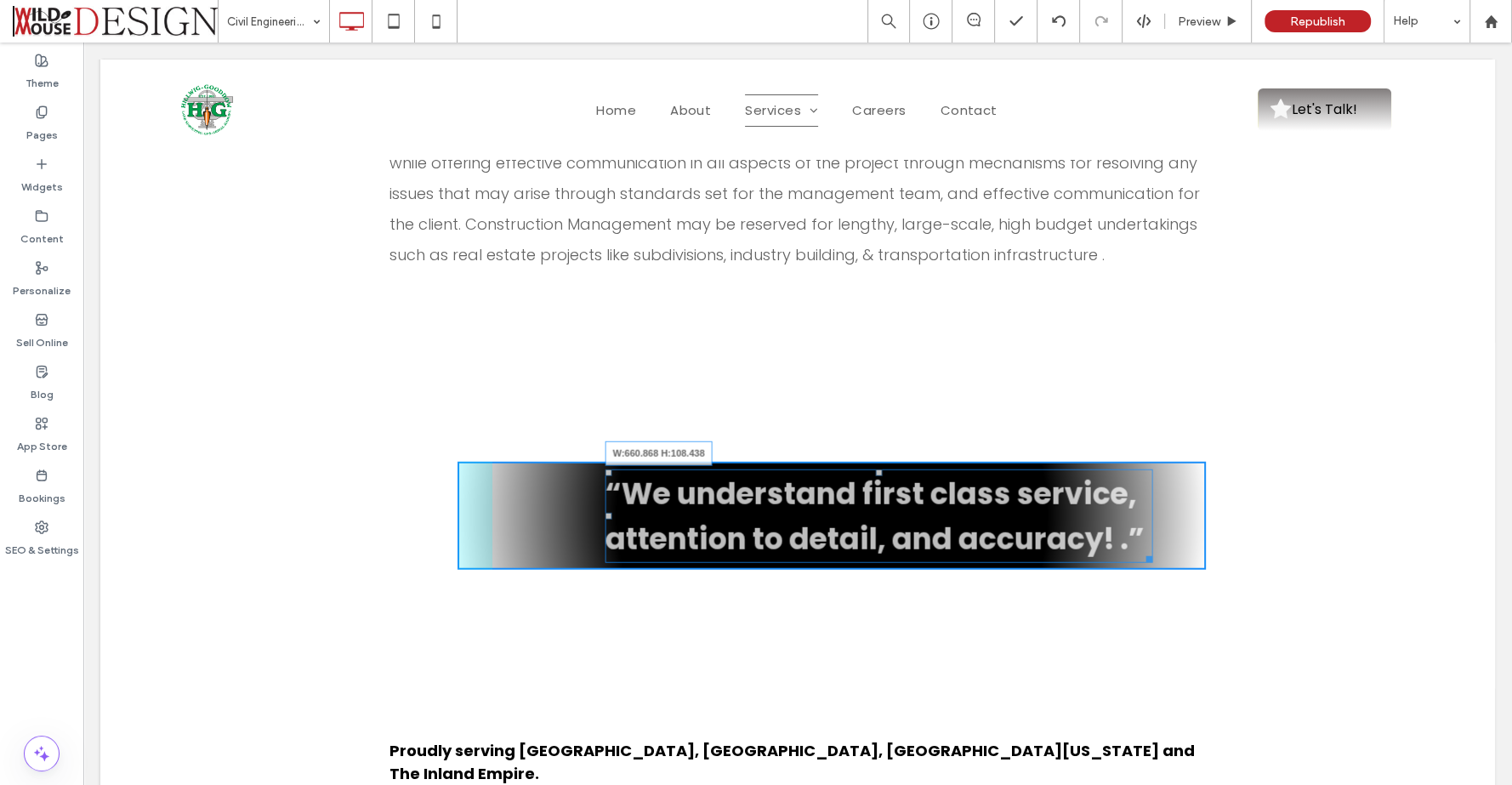
drag, startPoint x: 1140, startPoint y: 500, endPoint x: 1155, endPoint y: 501, distance: 15.0
click at [1152, 550] on div at bounding box center [1146, 556] width 12 height 12
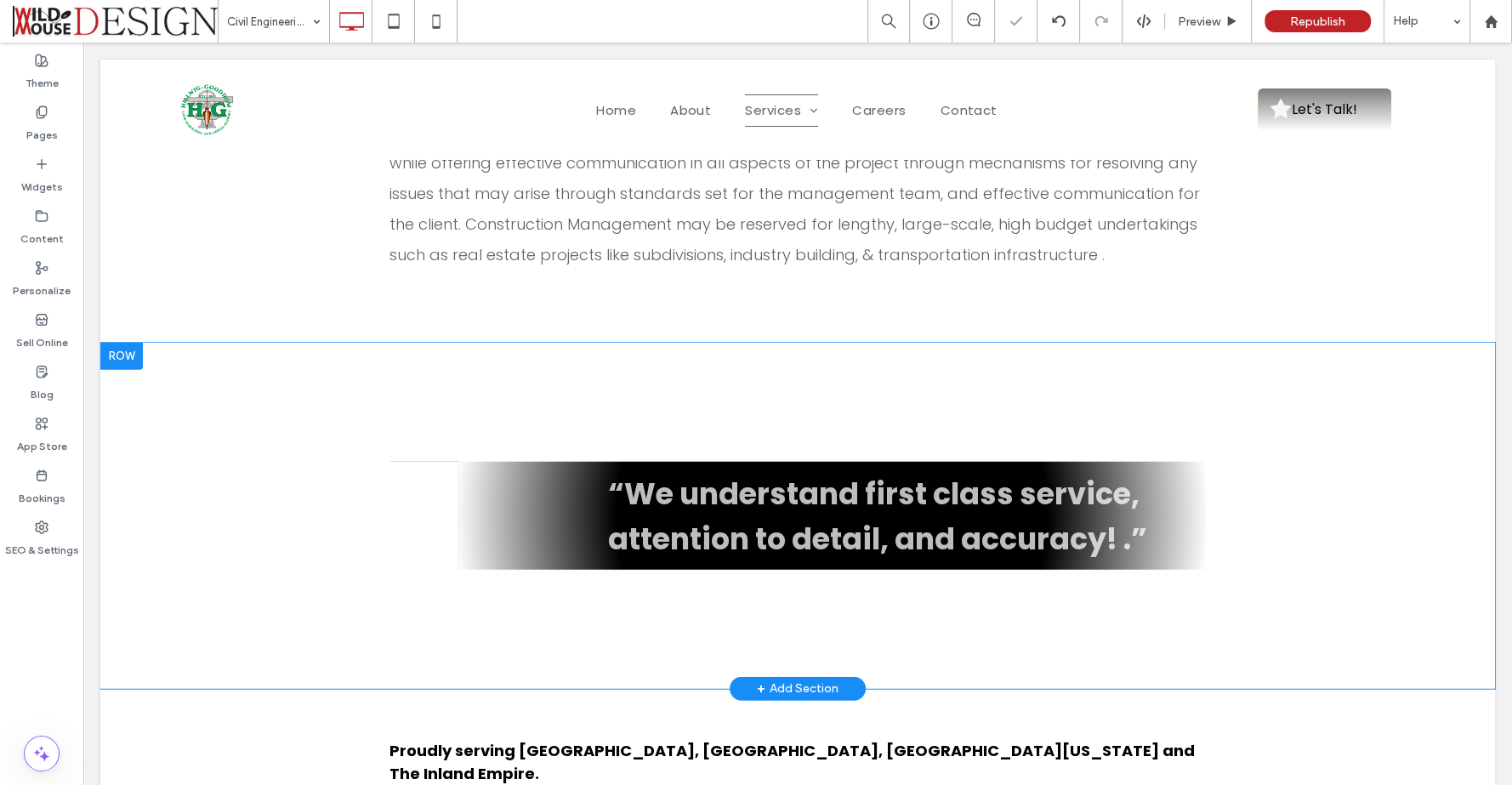
click at [394, 380] on div "Click To Paste “We understand first class service, attention to detail, and acc…" at bounding box center [797, 515] width 1394 height 346
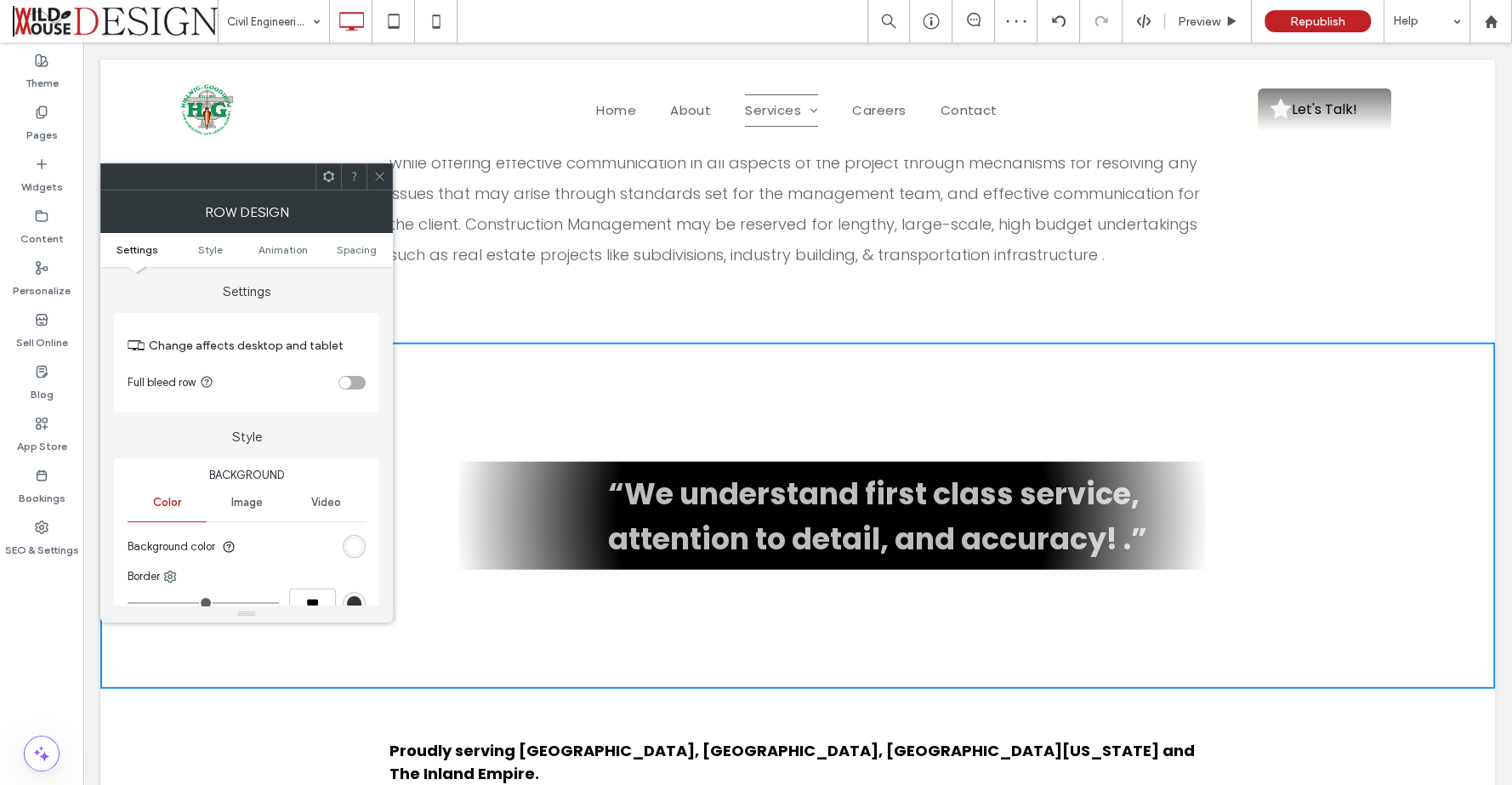
click at [472, 462] on div "“We understand first class service, attention to detail, and accuracy! .” Click…" at bounding box center [832, 516] width 748 height 108
click at [382, 172] on icon at bounding box center [380, 177] width 12 height 12
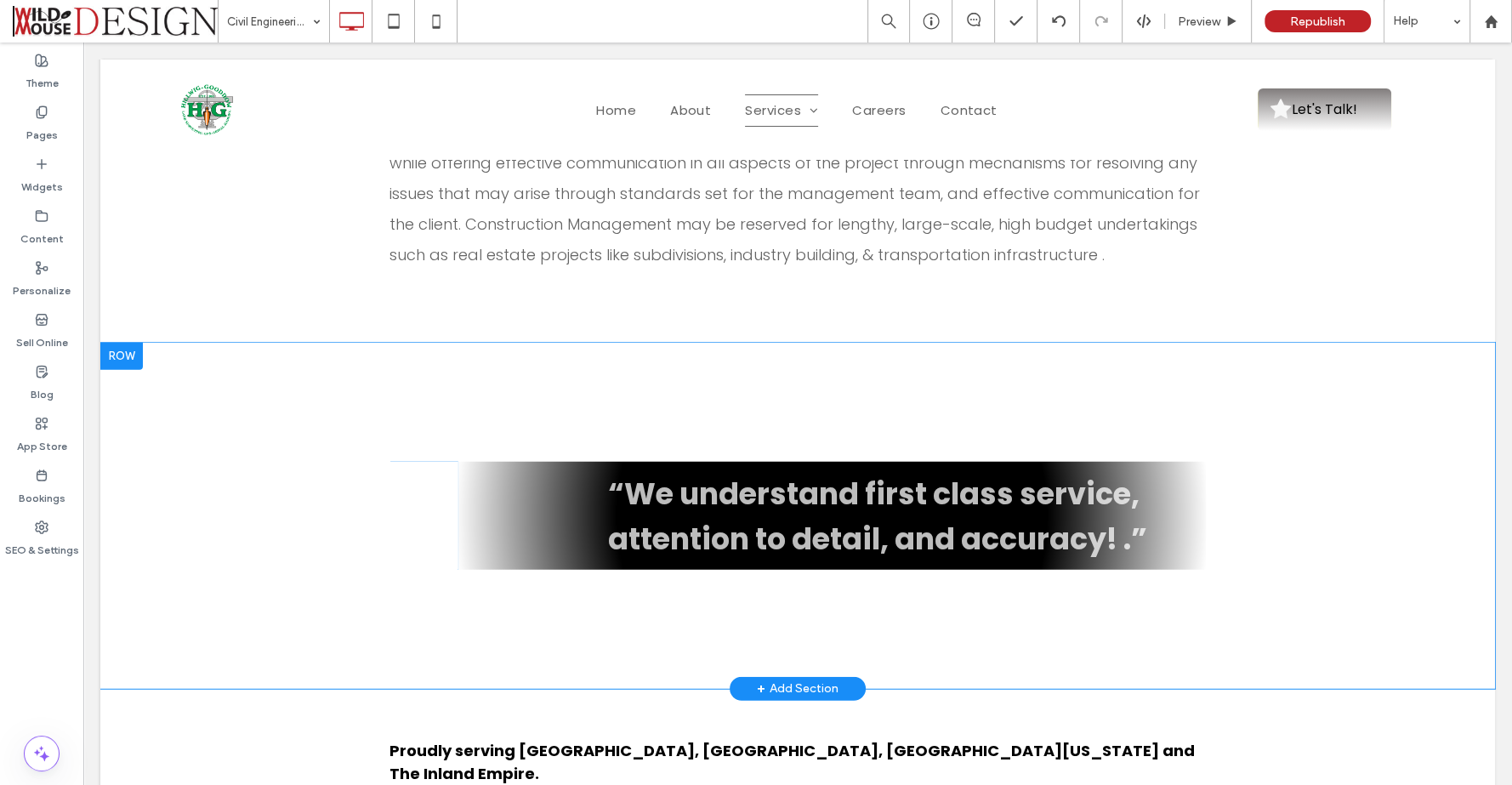
click at [478, 462] on div "“We understand first class service, attention to detail, and accuracy! .” Click…" at bounding box center [832, 516] width 748 height 108
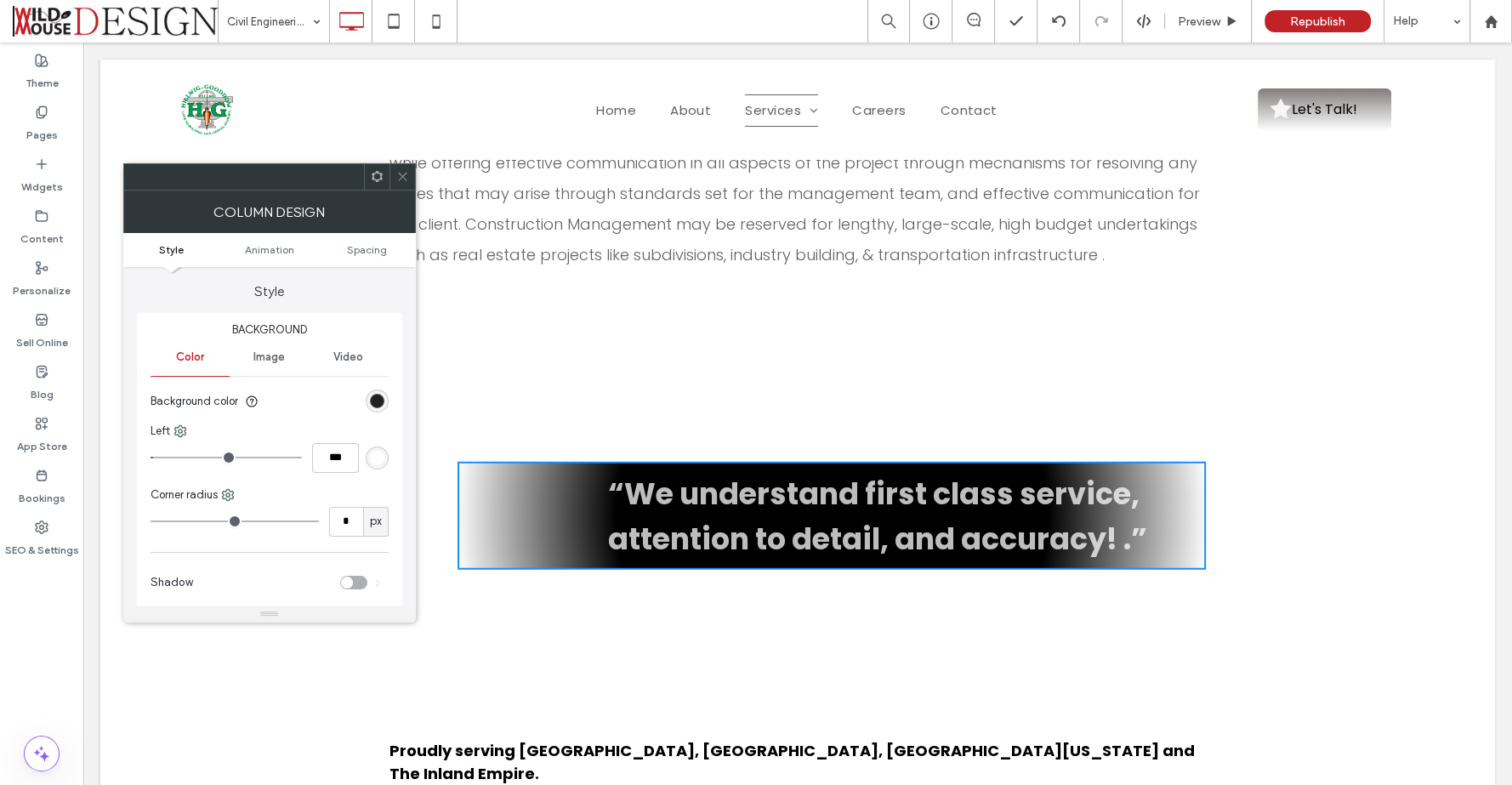
click at [380, 398] on div "radial-gradient(circle, rgb(0, 0, 0) 57%, rgba(0, 0, 0, 0) 100%)" at bounding box center [377, 401] width 14 height 14
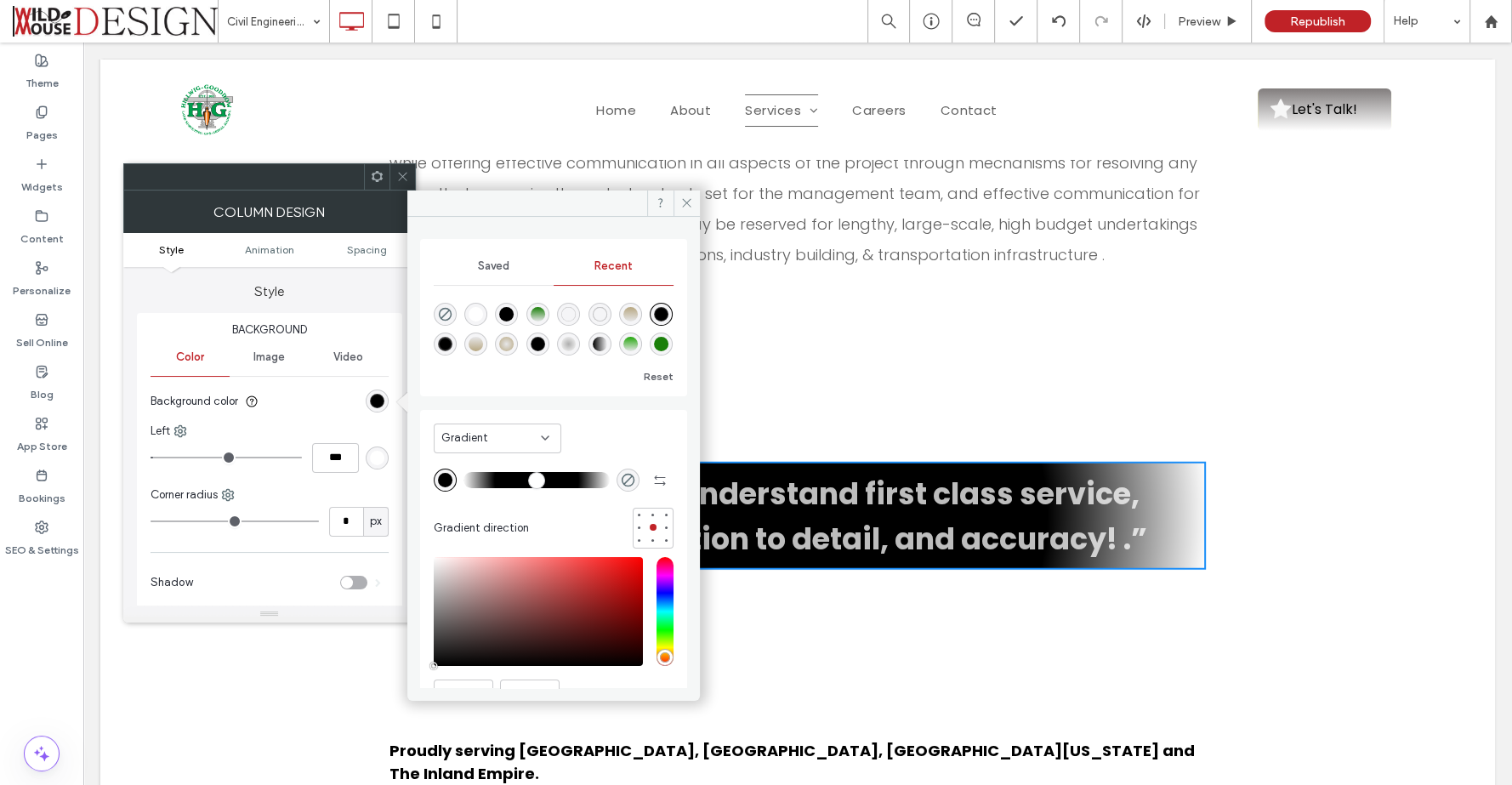
click at [654, 321] on div "radial-gradient(circle, rgba(0, 0, 0, 1) 57%, rgba(0, 0, 0, 0) 100%)" at bounding box center [661, 314] width 14 height 14
click at [474, 310] on div "rgba(255, 255, 255, 1)" at bounding box center [475, 314] width 14 height 14
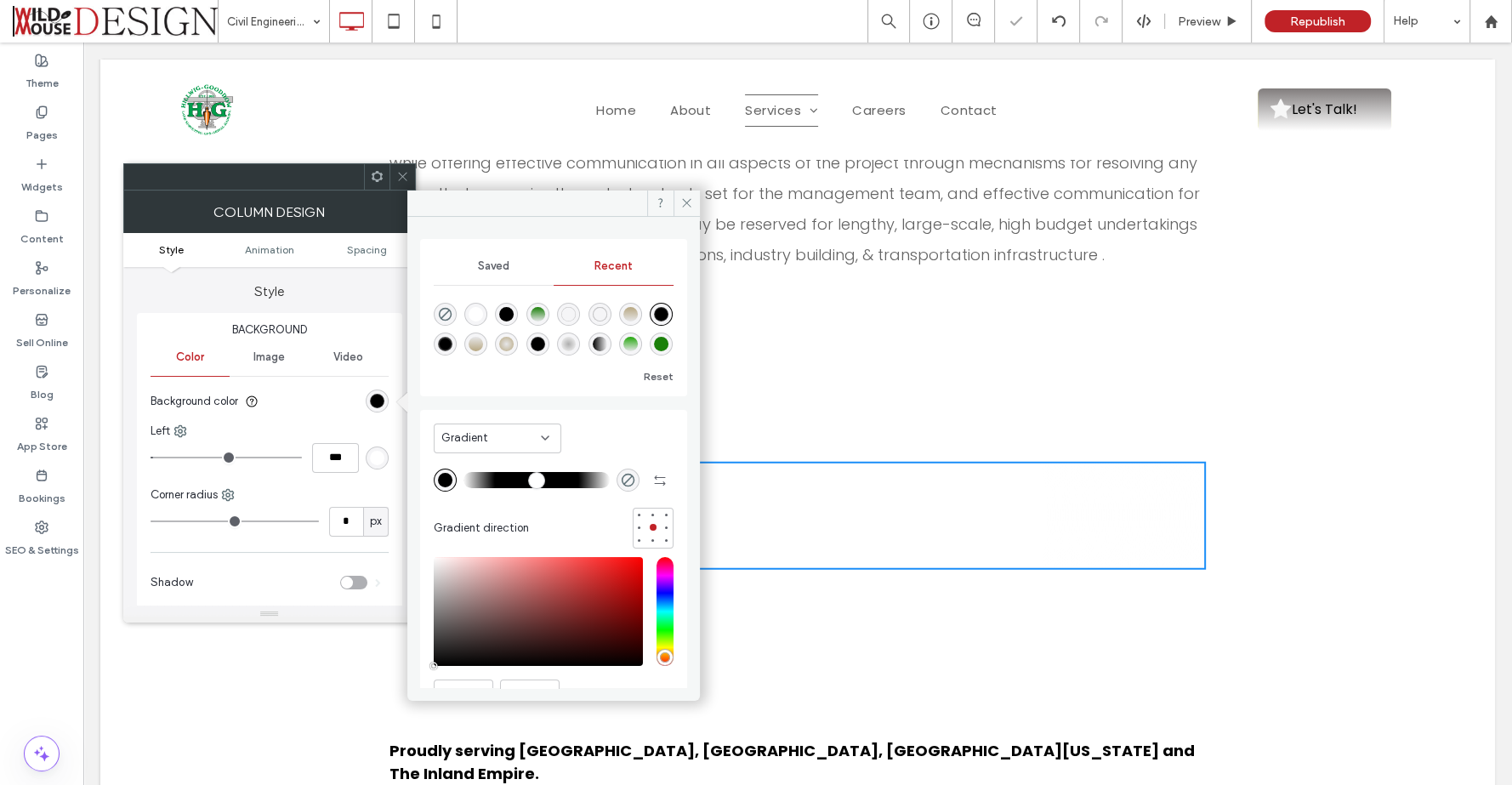
type input "*******"
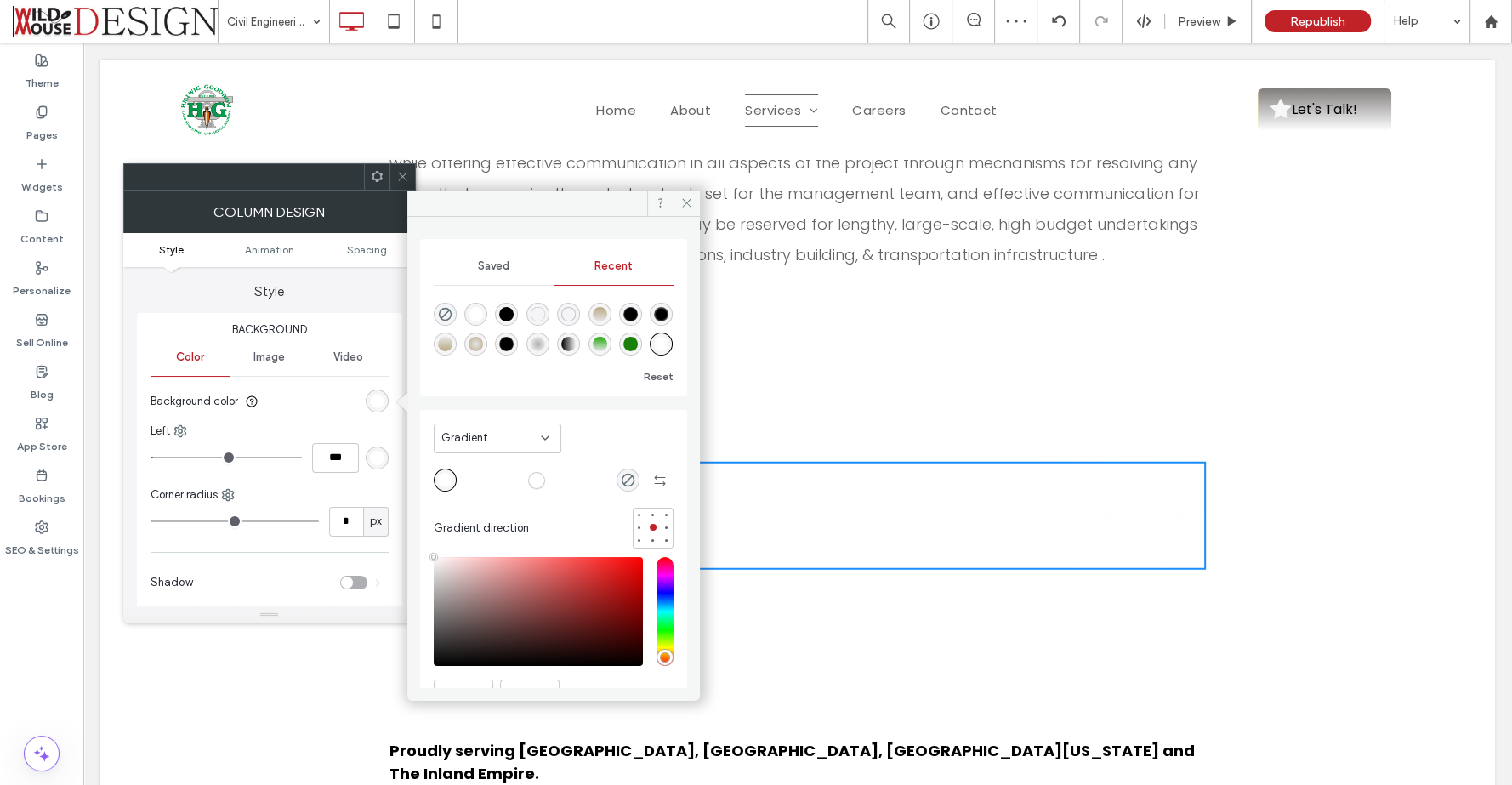
click at [654, 321] on div "radial-gradient(circle, rgba(0, 0, 0, 1) 50%, rgba(0, 0, 0, 0) 100%)" at bounding box center [661, 314] width 14 height 14
type input "**"
type input "*******"
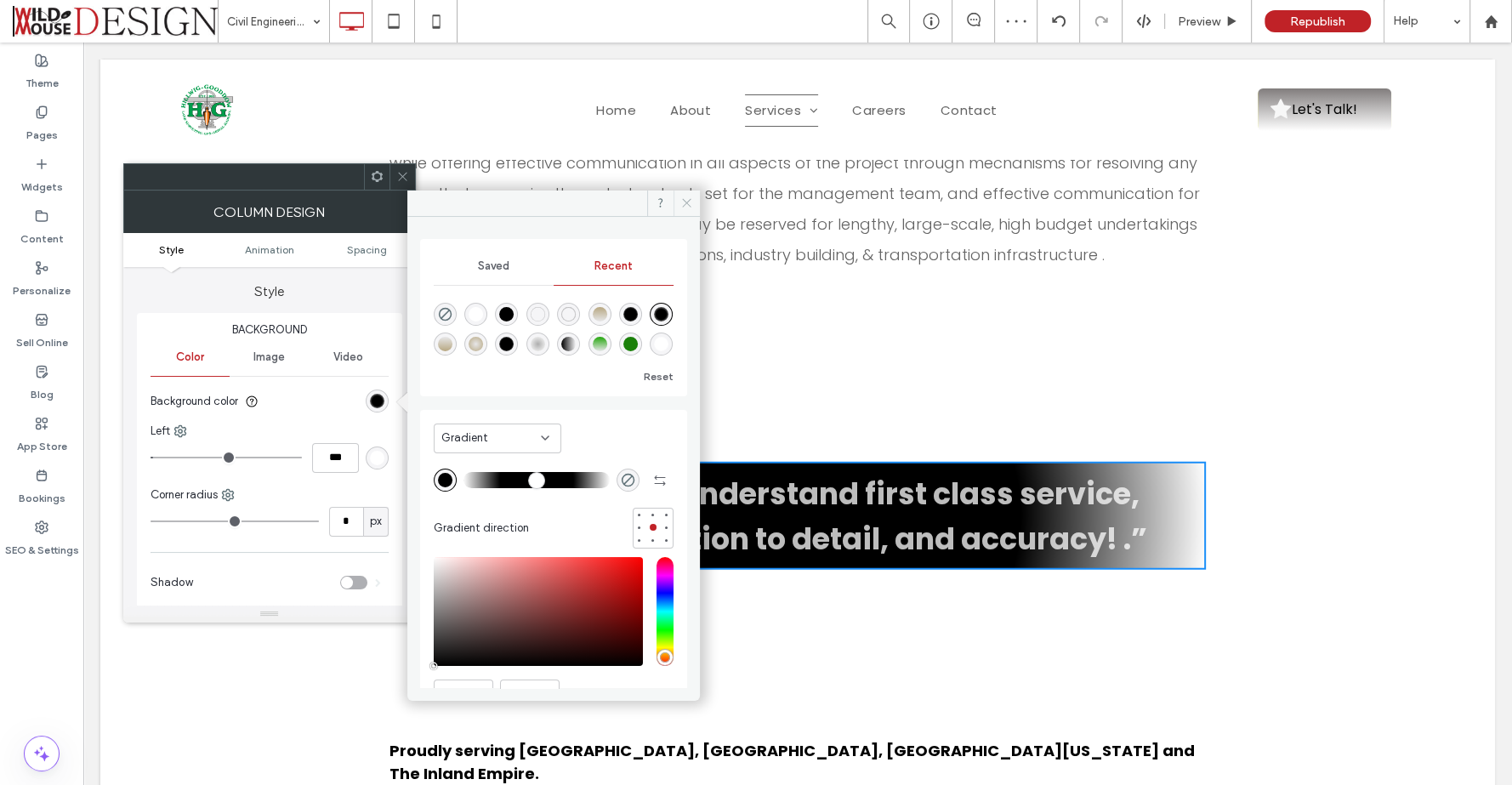
click at [687, 196] on icon at bounding box center [686, 202] width 12 height 12
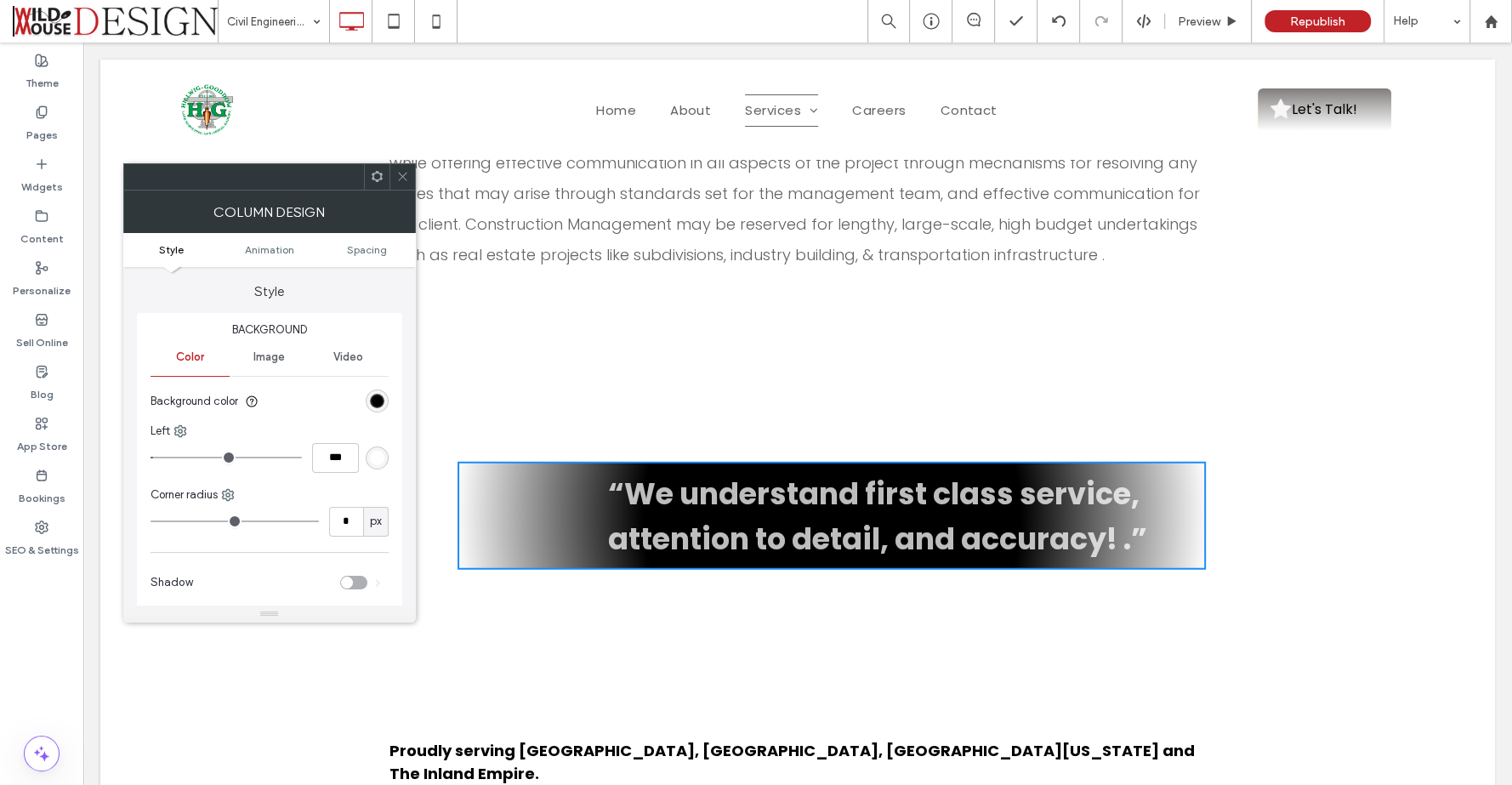
click at [381, 459] on div "rgb(255, 255, 255)" at bounding box center [377, 458] width 14 height 14
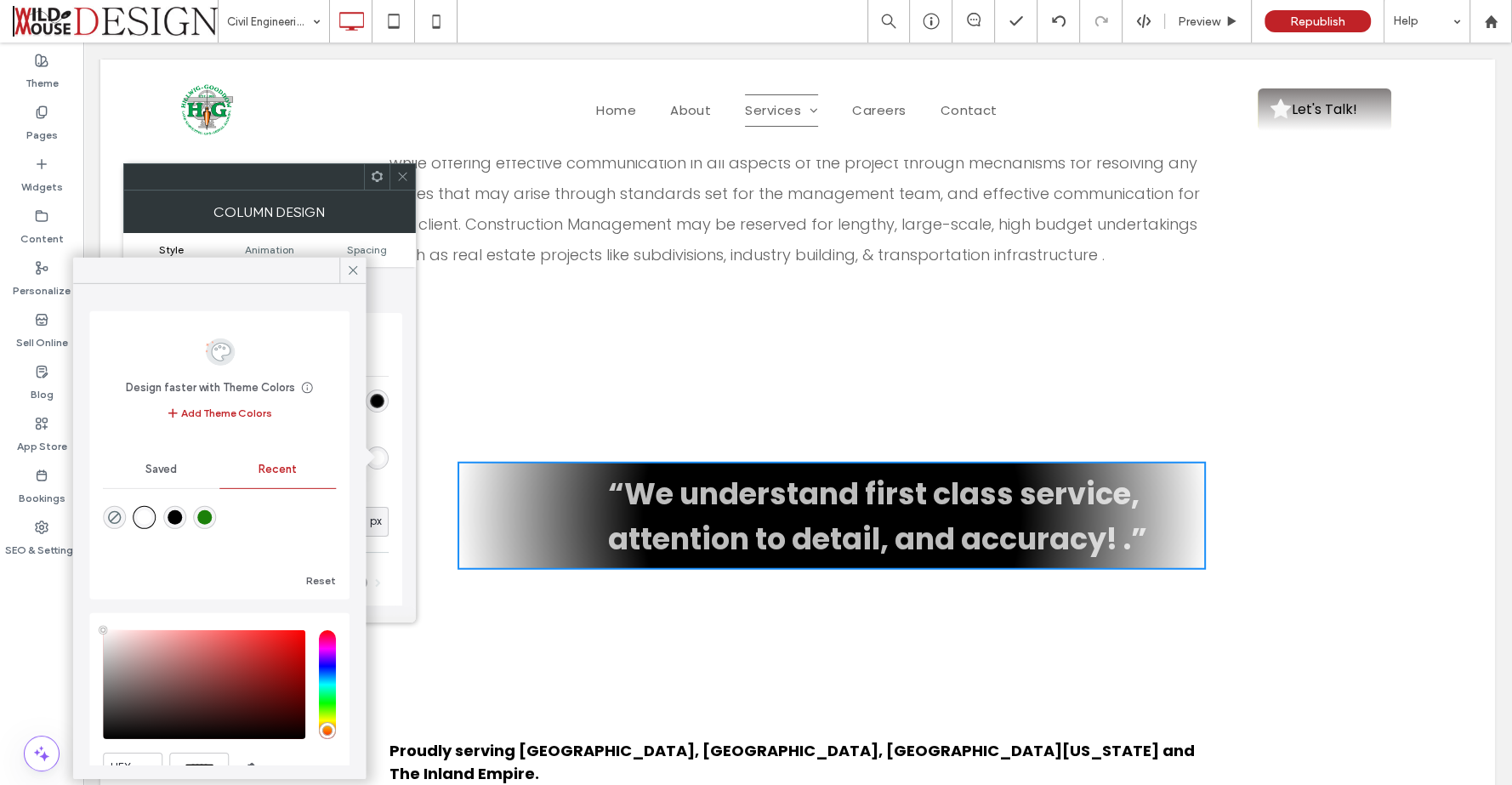
click at [212, 514] on div "rgba(27, 128, 10, 1)" at bounding box center [204, 517] width 14 height 14
type input "*"
type input "*******"
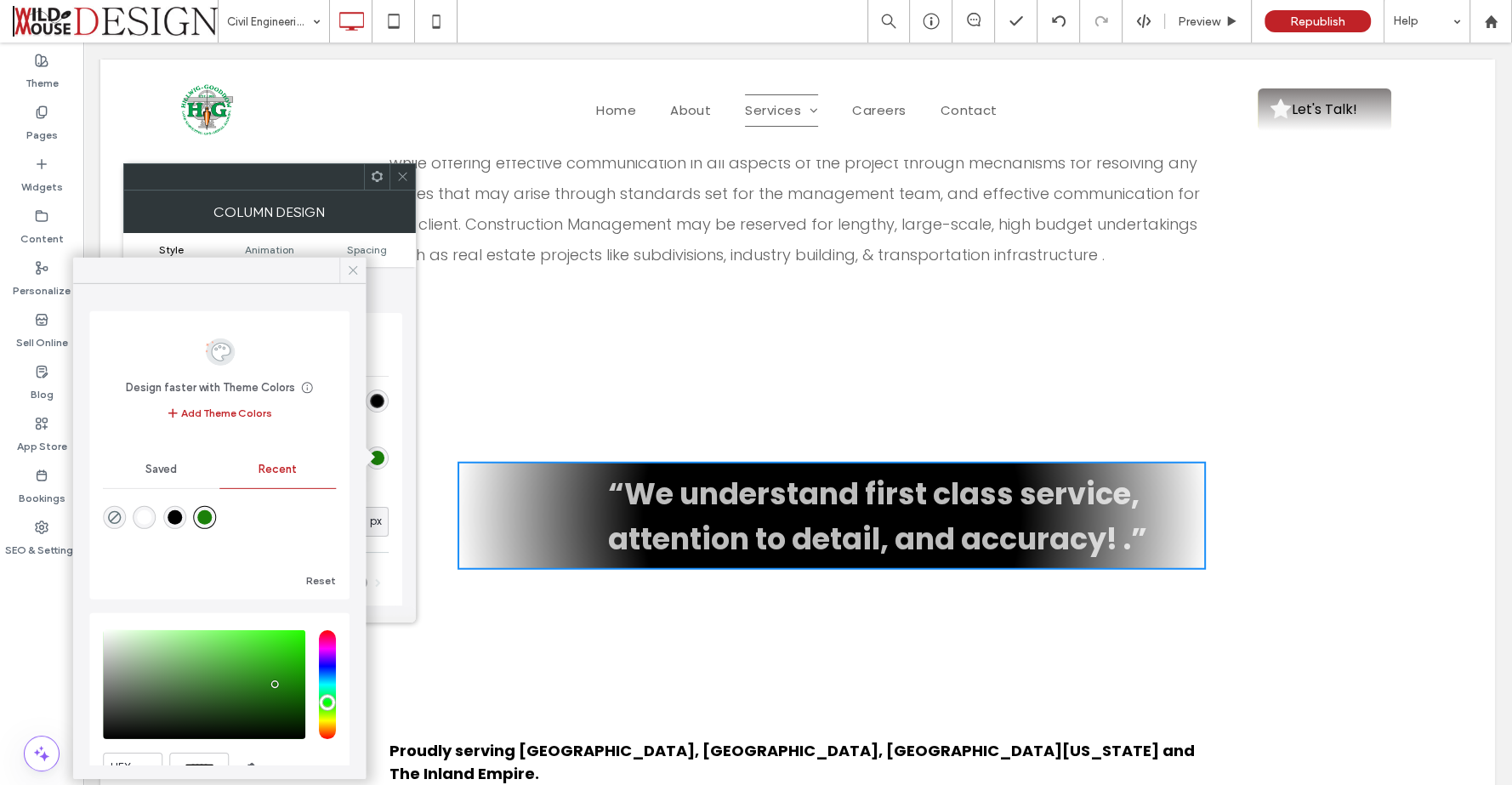
click at [353, 269] on icon at bounding box center [352, 270] width 15 height 15
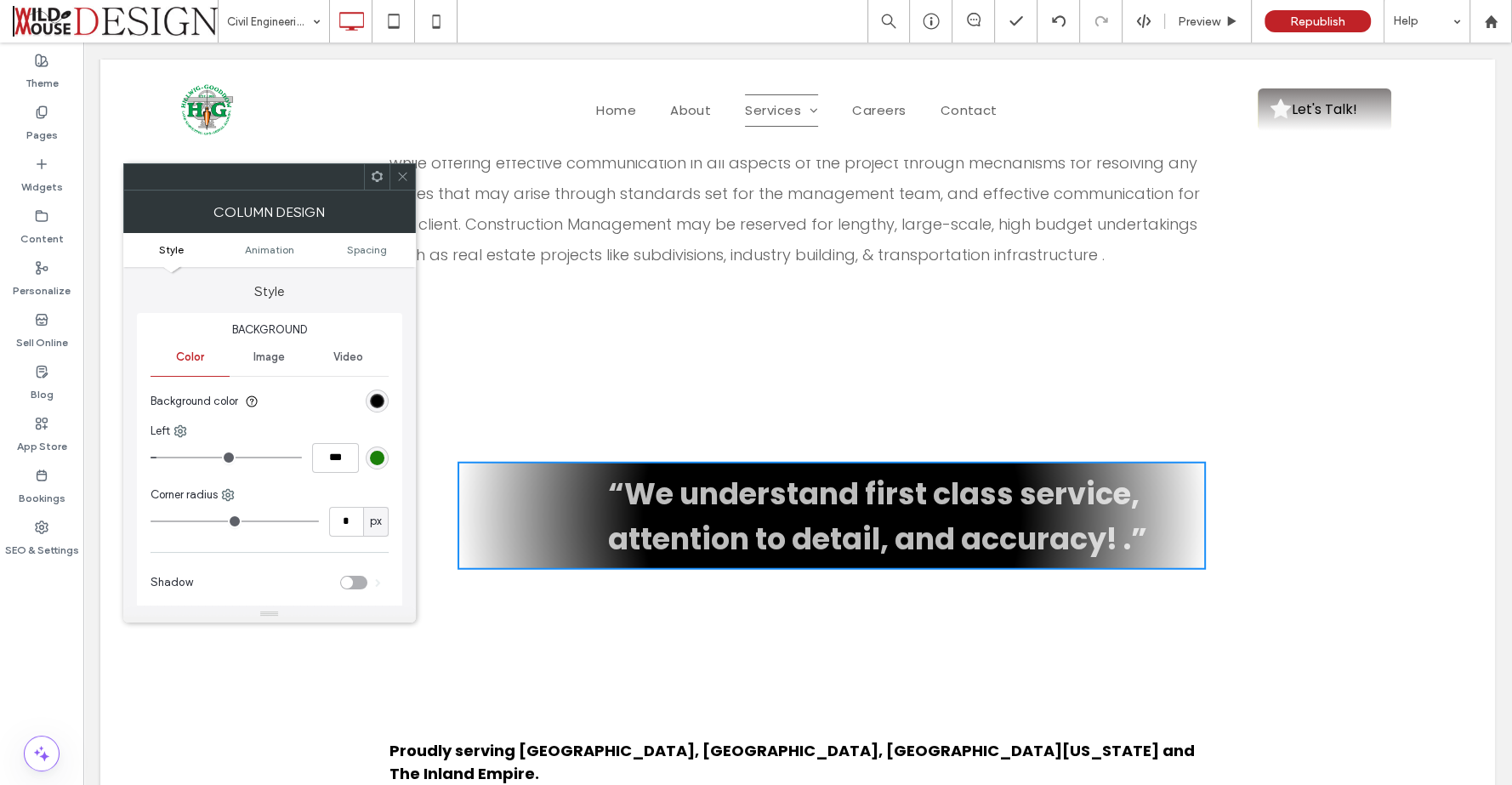
click at [627, 473] on span "“We understand first class service, attention to detail, and accuracy! .”" at bounding box center [877, 516] width 539 height 87
click at [626, 473] on span "“We understand first class service, attention to detail, and accuracy! .”" at bounding box center [877, 516] width 539 height 87
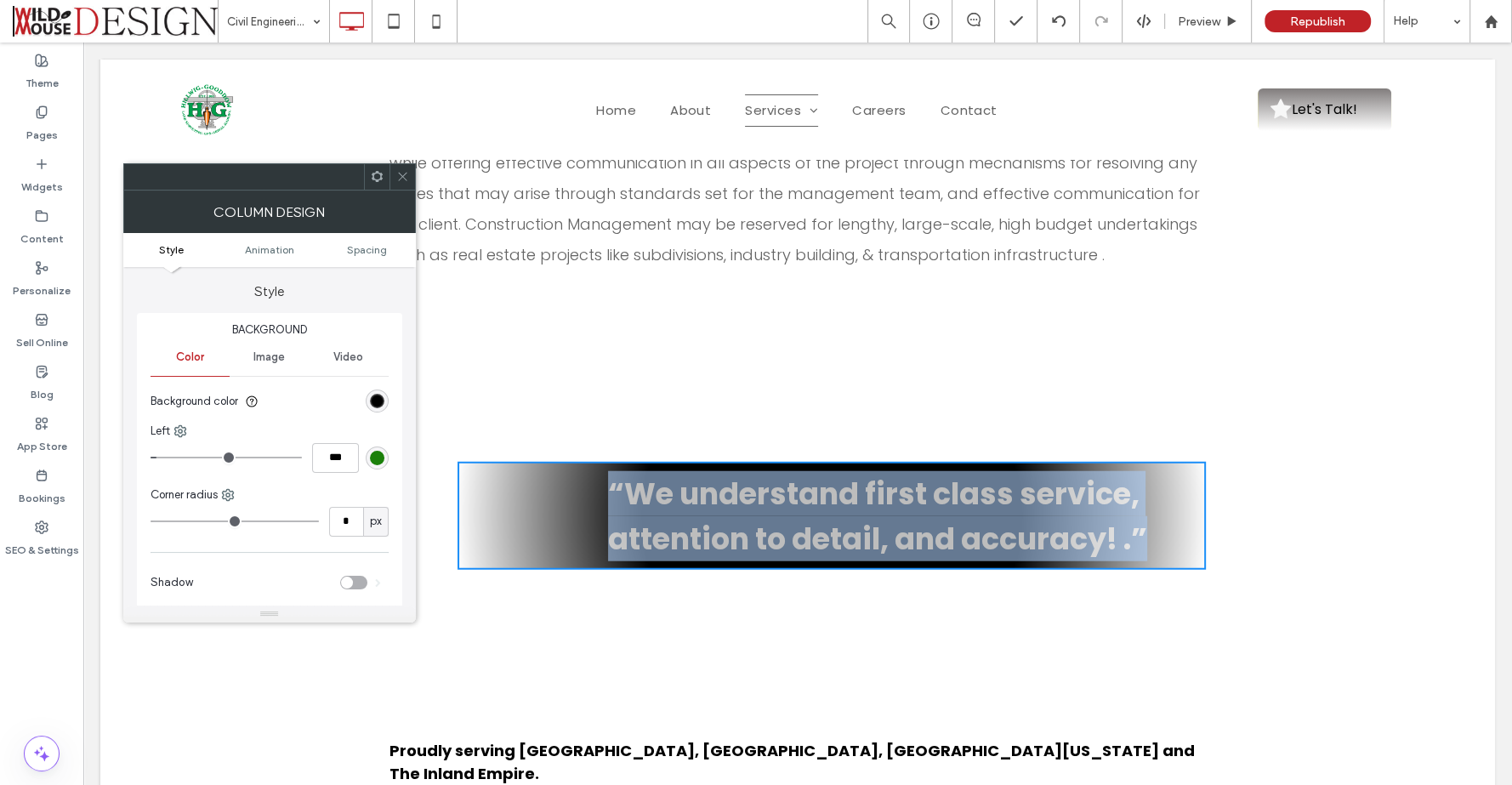
click at [626, 473] on span "“We understand first class service, attention to detail, and accuracy! .”" at bounding box center [877, 516] width 539 height 87
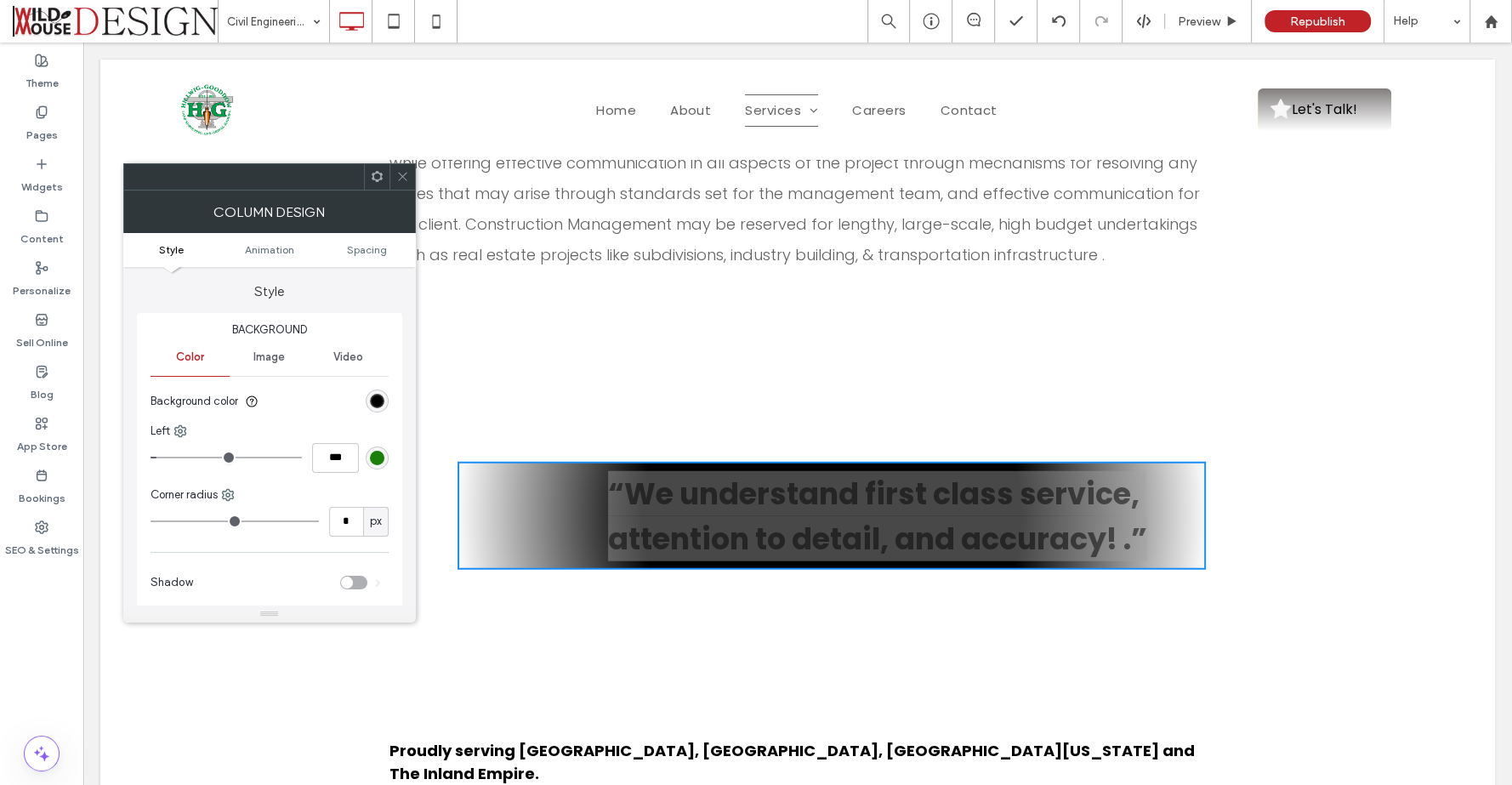
click at [383, 456] on div "rgba(27, 128, 10, 1)" at bounding box center [377, 458] width 14 height 14
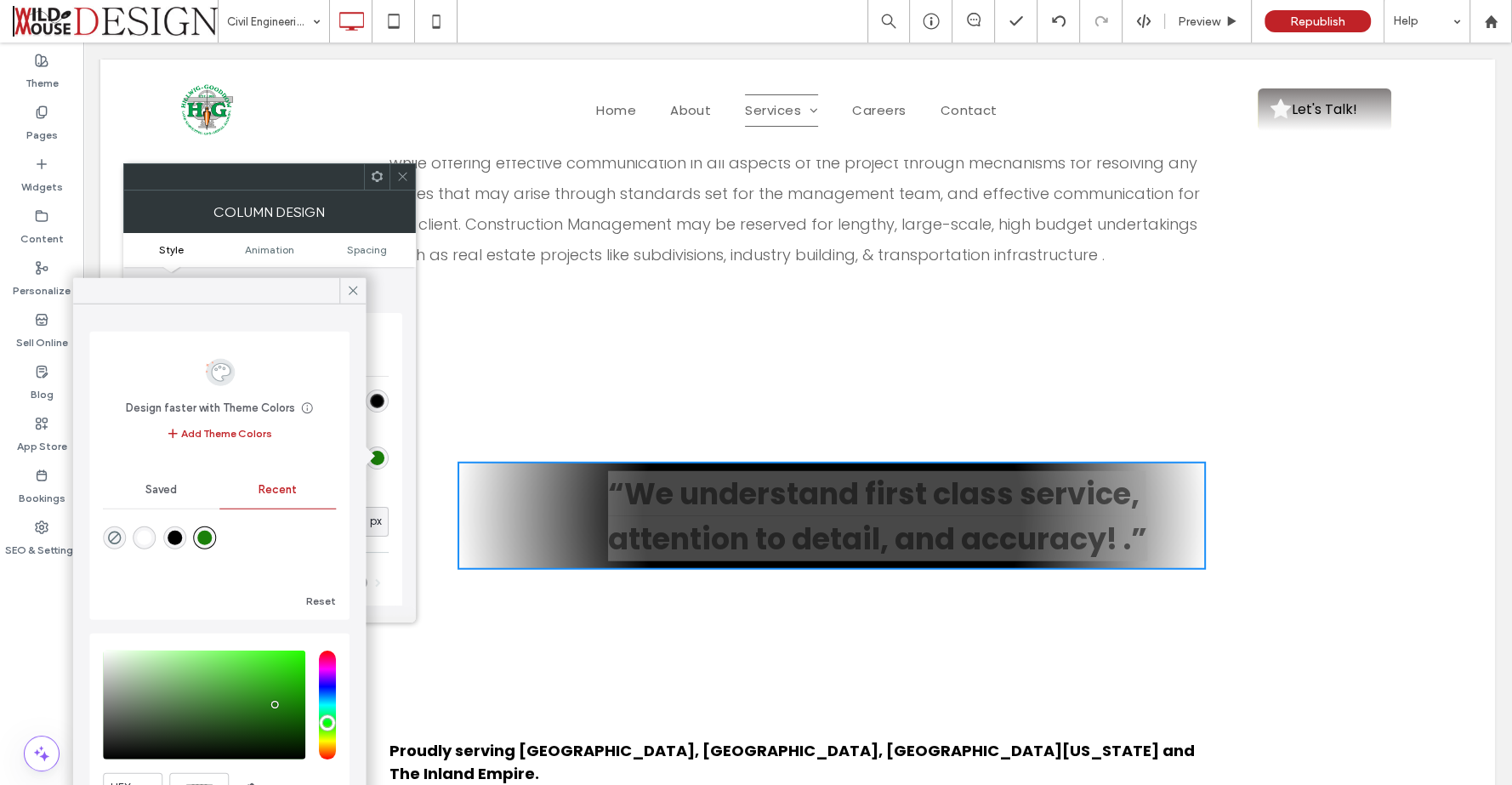
click at [179, 537] on div "rgba(0, 0, 0, 1)" at bounding box center [175, 538] width 14 height 14
type input "*******"
click at [354, 291] on icon at bounding box center [352, 290] width 15 height 15
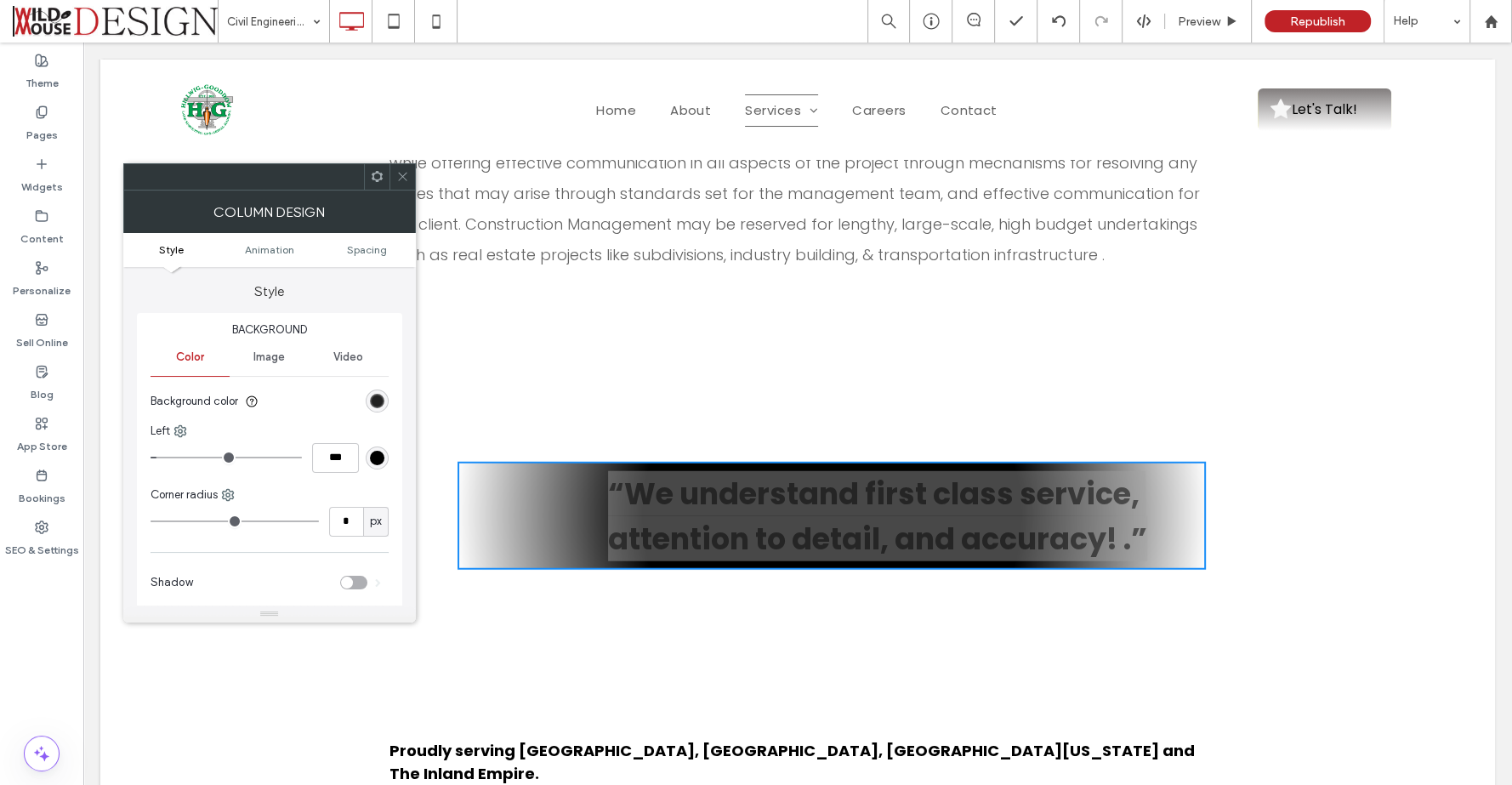
click at [378, 405] on div "radial-gradient(circle, rgba(0, 0, 0, 1) 50%, rgba(0, 0, 0, 0) 100%)" at bounding box center [377, 401] width 14 height 14
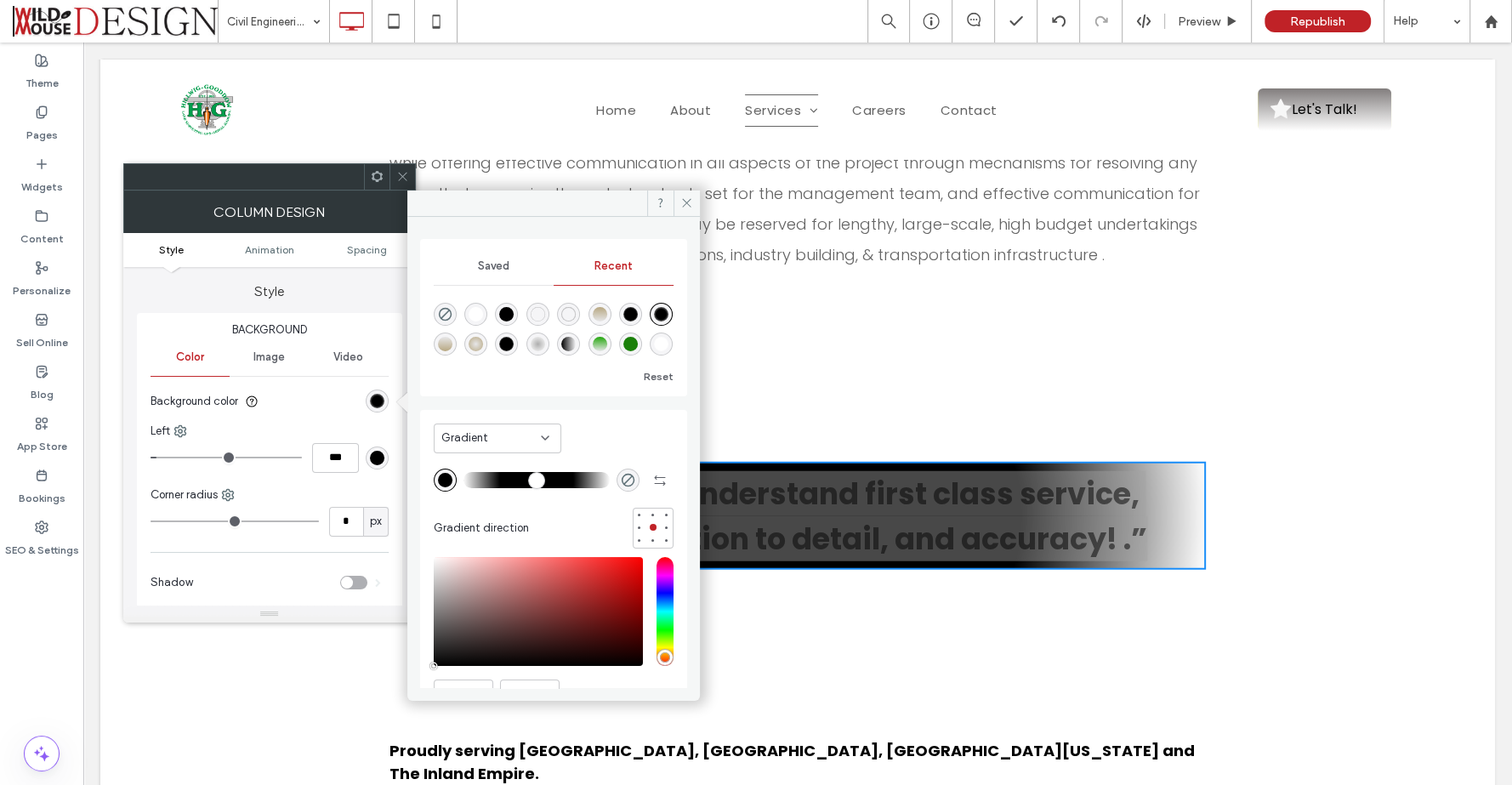
click at [481, 313] on div "rgba(255, 255, 255, 1)" at bounding box center [475, 314] width 14 height 14
type input "*******"
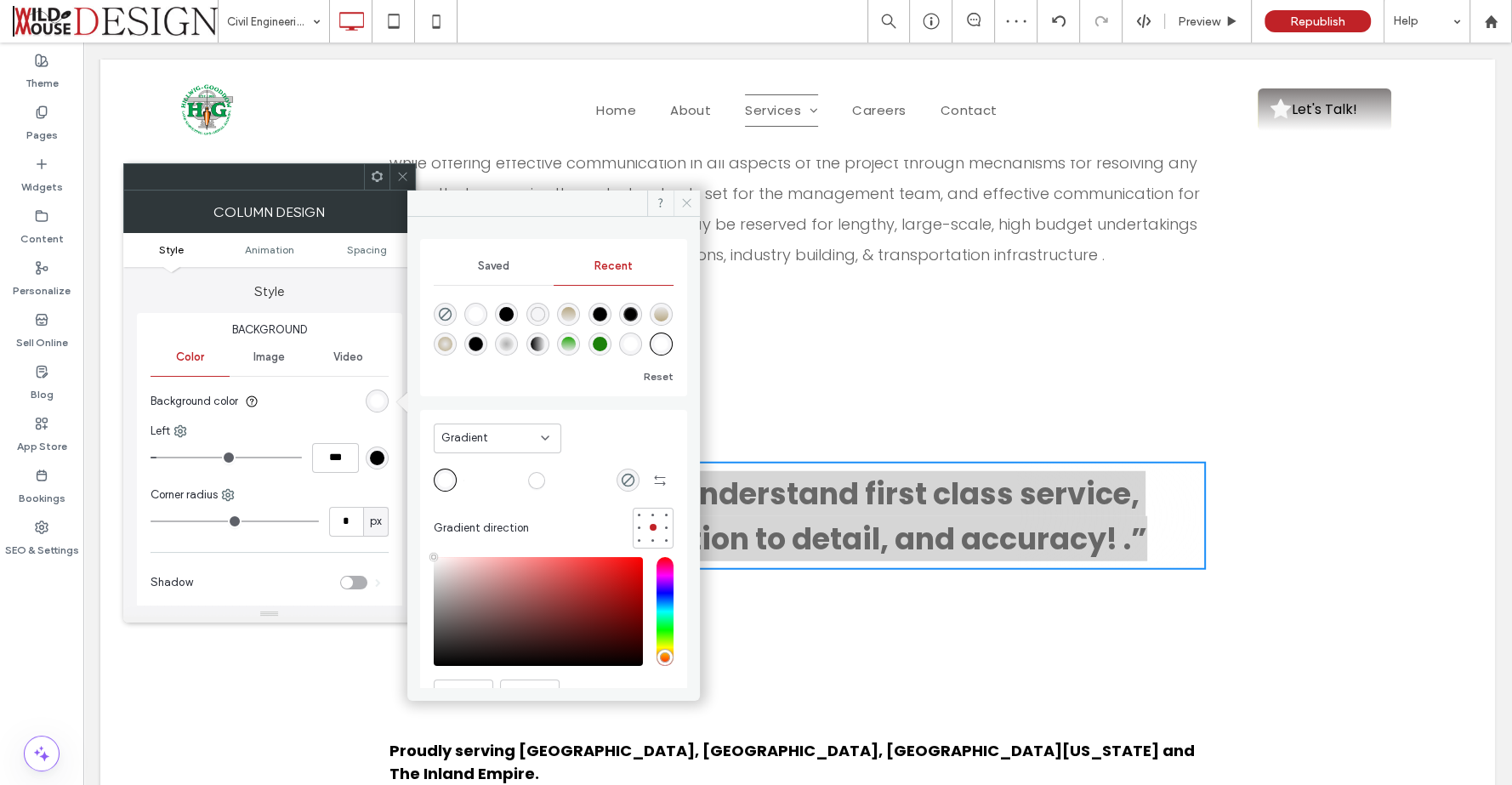
drag, startPoint x: 686, startPoint y: 200, endPoint x: 505, endPoint y: 145, distance: 189.2
click at [686, 199] on icon at bounding box center [686, 202] width 12 height 12
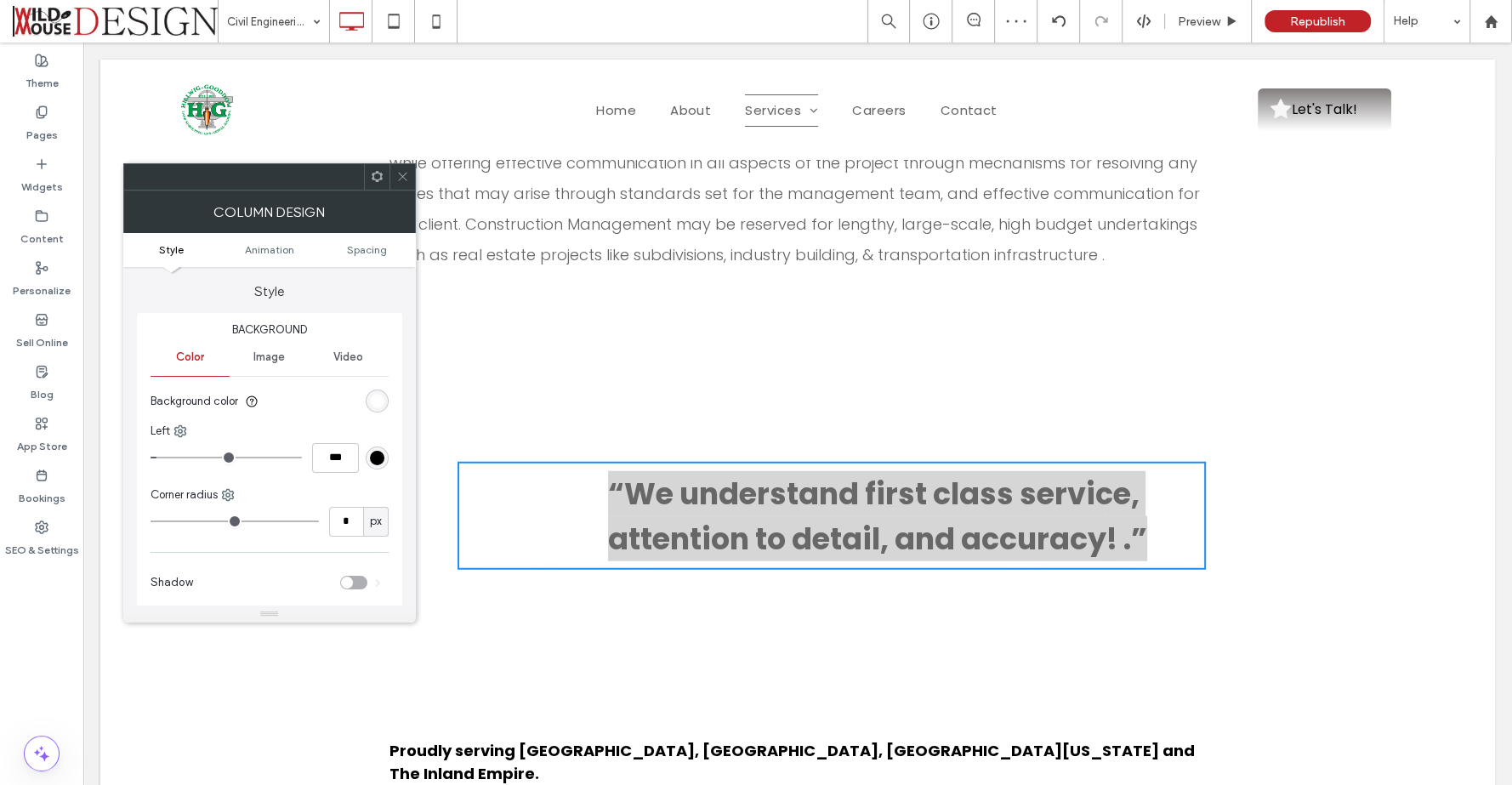
click at [409, 169] on div at bounding box center [402, 177] width 26 height 26
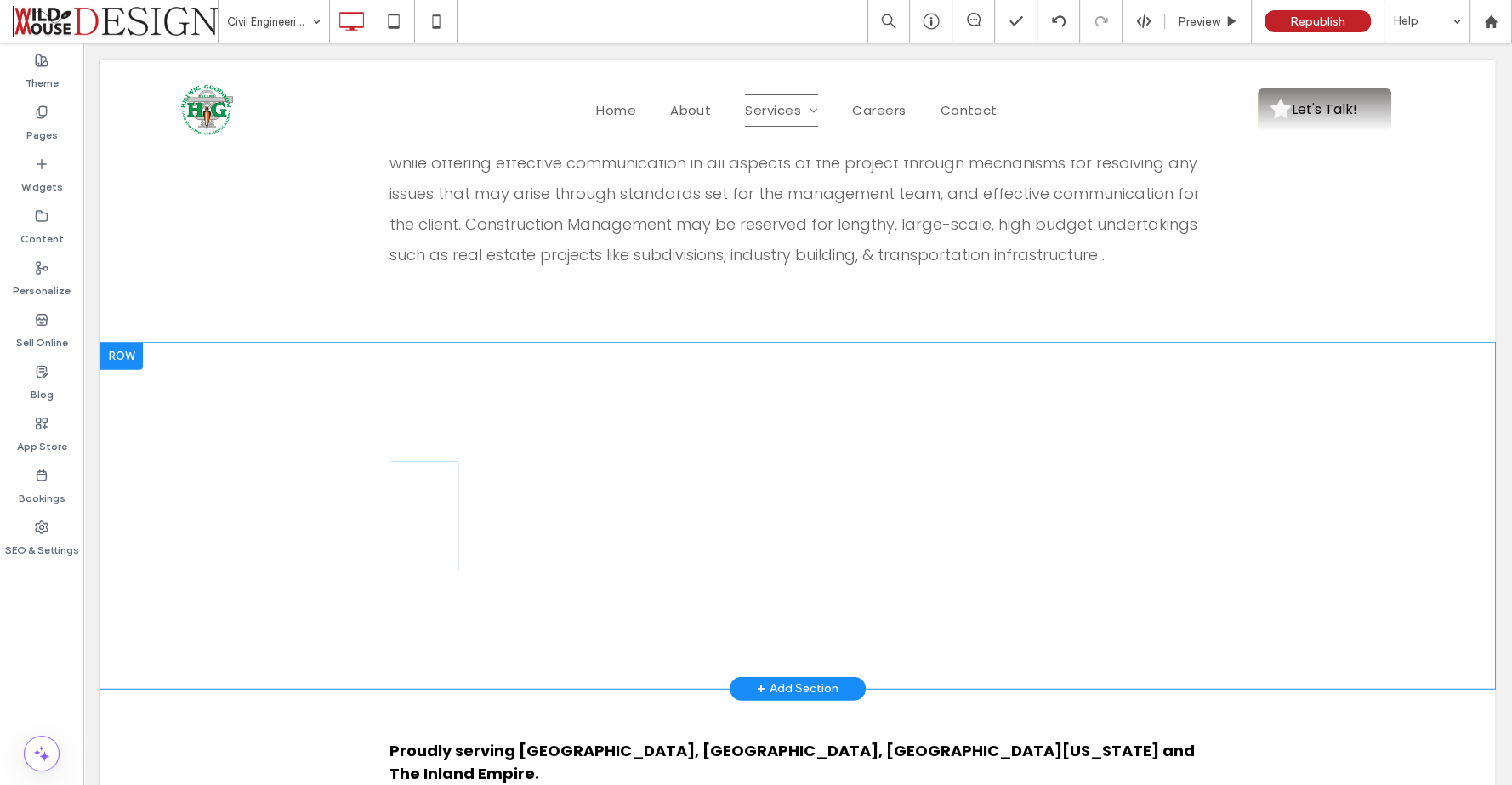
click at [490, 462] on div "“We understand first class service, attention to detail, and accuracy! .” Click…" at bounding box center [832, 516] width 748 height 108
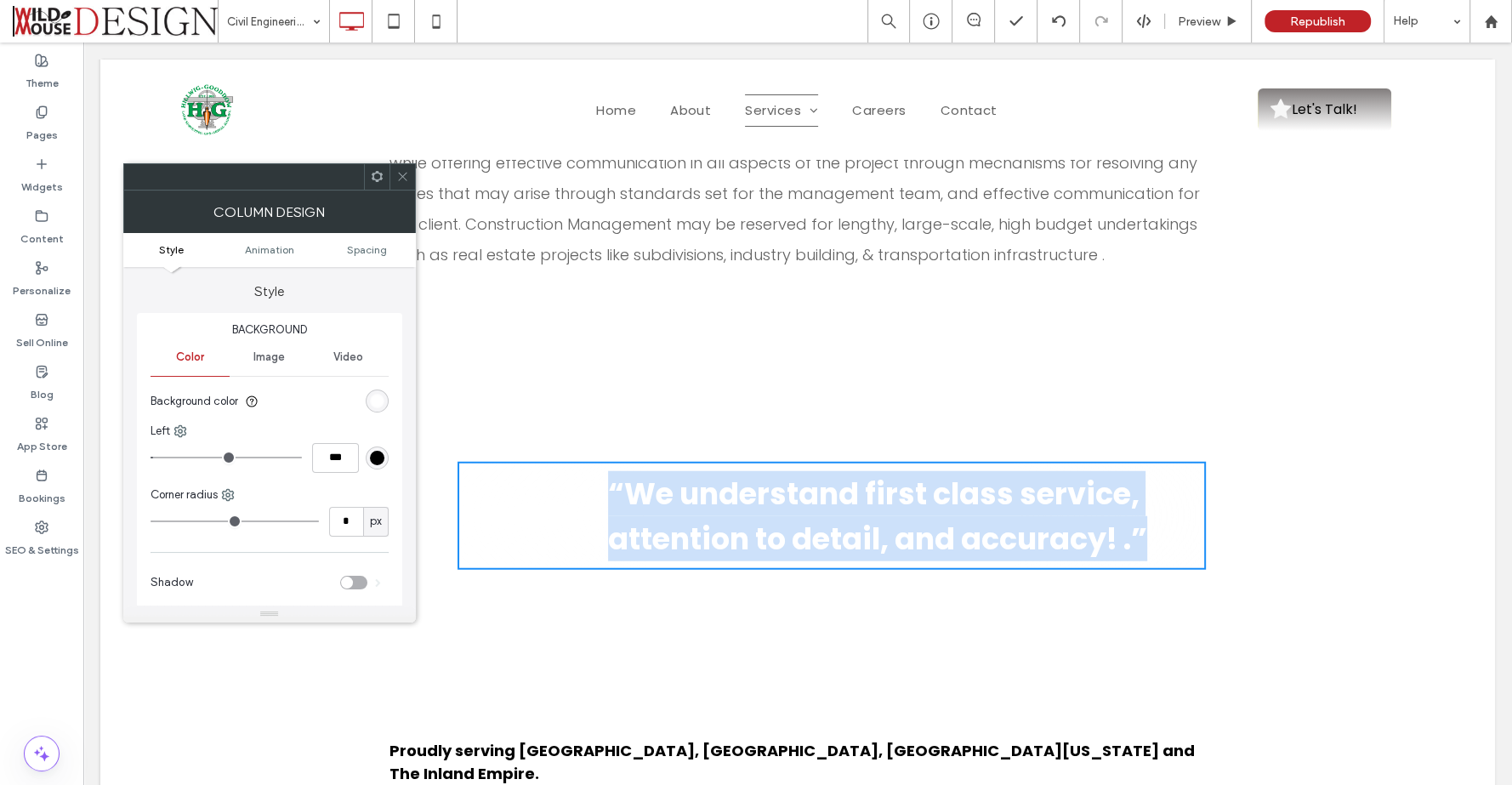
click at [490, 462] on div "“We understand first class service, attention to detail, and accuracy! .” Click…" at bounding box center [832, 516] width 748 height 108
click at [670, 473] on span "“We understand first class service, attention to detail, and accuracy! .”" at bounding box center [877, 516] width 539 height 87
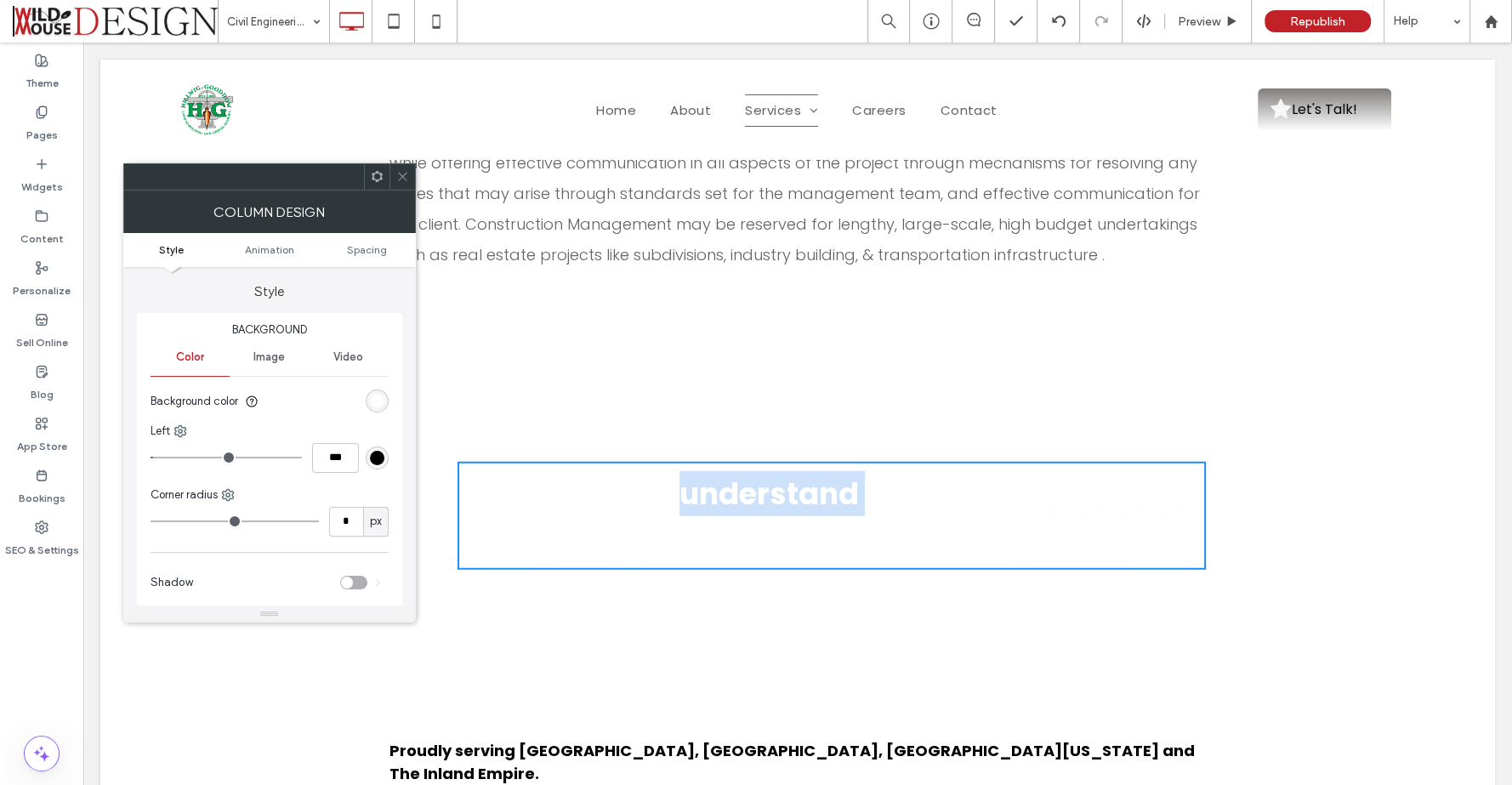
click at [670, 473] on span "“We understand first class service, attention to detail, and accuracy! .”" at bounding box center [877, 516] width 539 height 87
click at [623, 473] on span "“We understand first class service, attention to detail, and accuracy! .”" at bounding box center [877, 516] width 539 height 87
click at [578, 462] on div "“We understand first class service, attention to detail, and accuracy! .” Click…" at bounding box center [832, 516] width 748 height 108
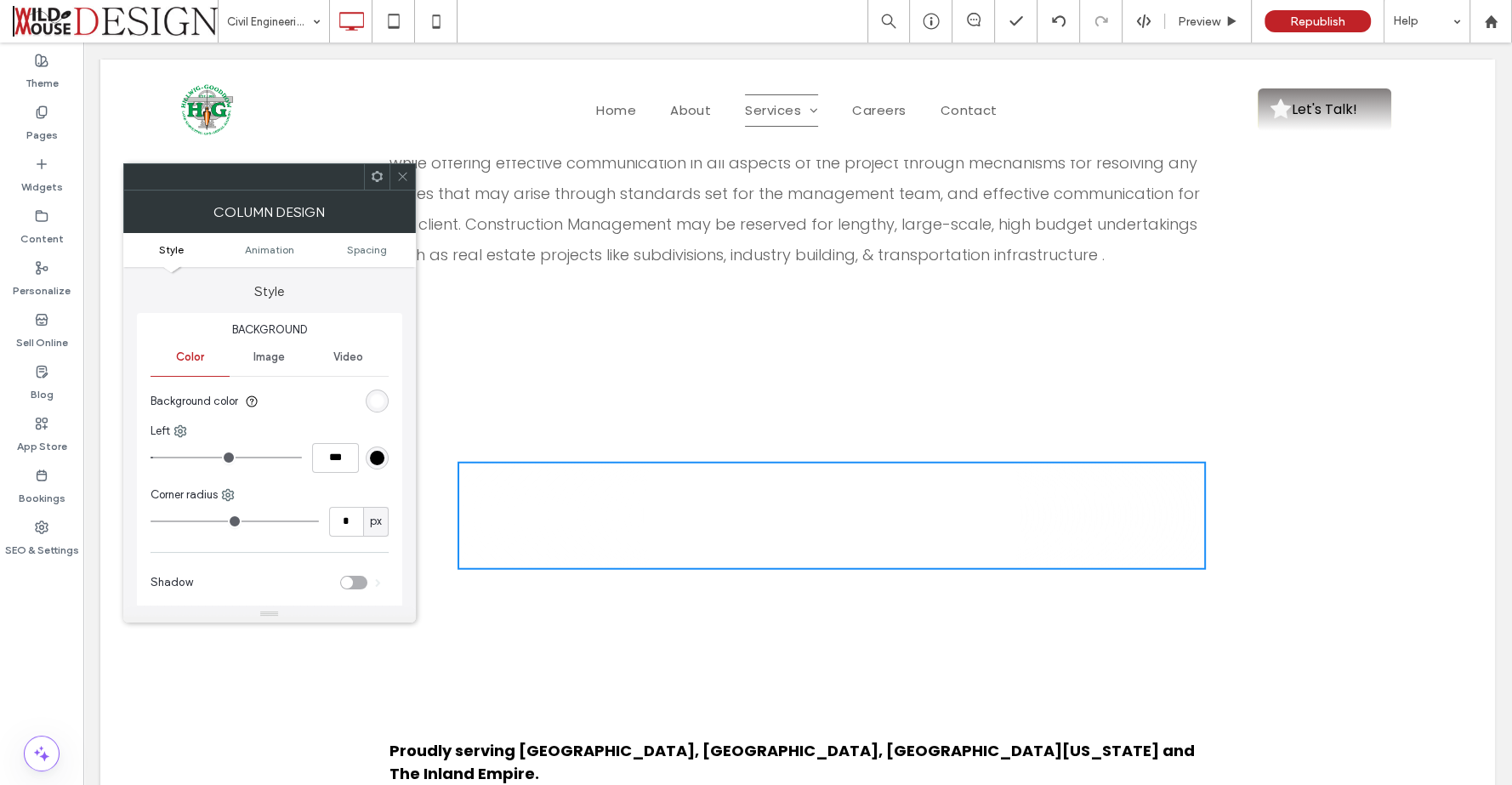
click at [561, 462] on div "“We understand first class service, attention to detail, and accuracy! .” Click…" at bounding box center [832, 516] width 748 height 108
drag, startPoint x: 576, startPoint y: 441, endPoint x: 628, endPoint y: 437, distance: 52.2
click at [628, 462] on div "“We understand first class service, attention to detail, and accuracy! .” Click…" at bounding box center [832, 516] width 748 height 108
click at [579, 462] on div "“We understand first class service, attention to detail, and accuracy! .” Click…" at bounding box center [832, 516] width 748 height 108
click at [618, 462] on div "“We understand first class service, attention to detail, and accuracy! .” Click…" at bounding box center [832, 516] width 748 height 108
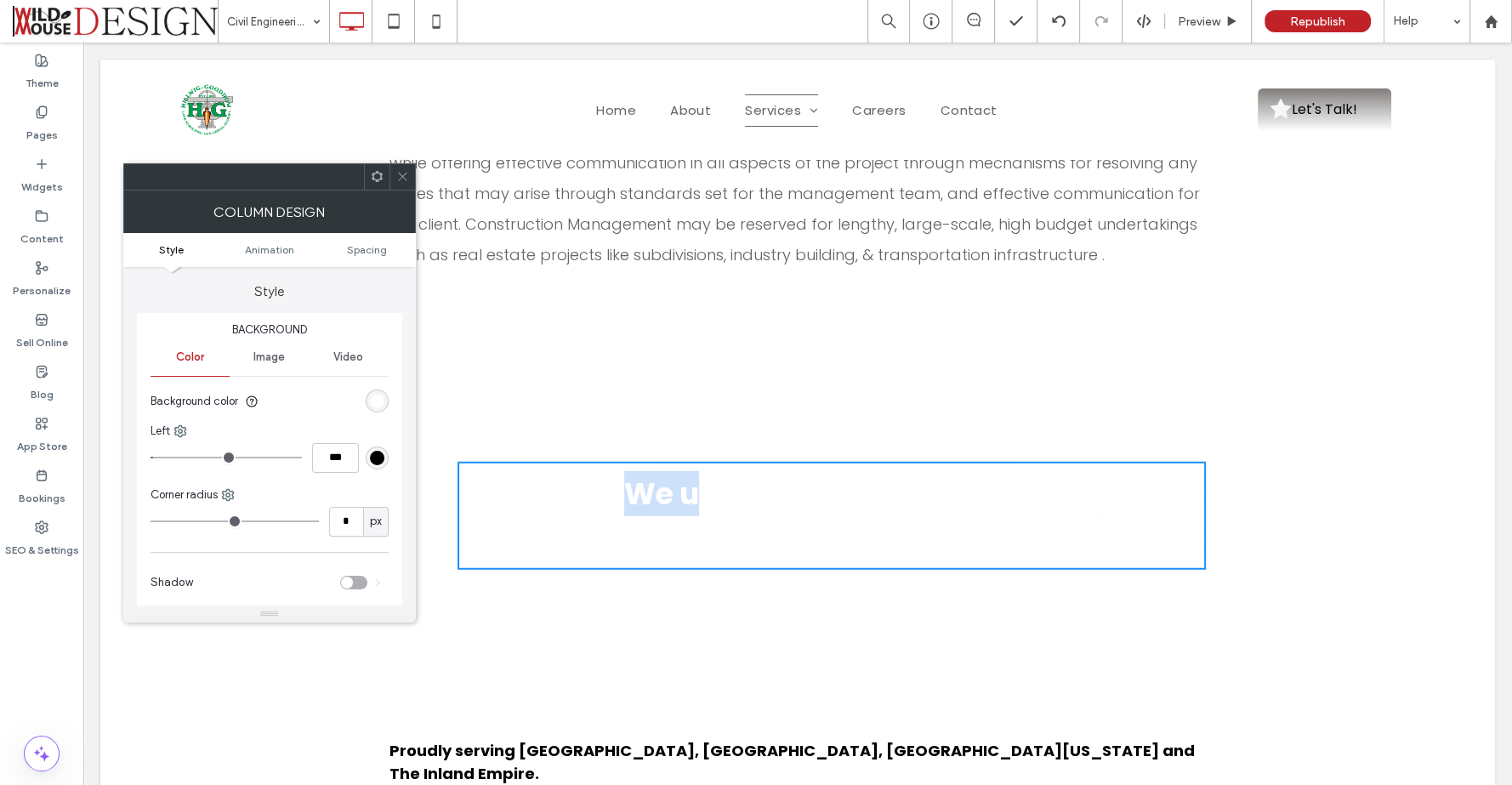
click at [510, 462] on div "“We understand first class service, attention to detail, and accuracy! .” Click…" at bounding box center [832, 516] width 748 height 108
drag, startPoint x: 572, startPoint y: 431, endPoint x: 606, endPoint y: 449, distance: 38.5
click at [606, 462] on div "“We understand first class service, attention to detail, and accuracy! .” Click…" at bounding box center [832, 516] width 748 height 108
drag, startPoint x: 1063, startPoint y: 482, endPoint x: 950, endPoint y: 488, distance: 113.2
click at [881, 489] on span "“We understand first class service, attention to detail, and accuracy! .”" at bounding box center [877, 516] width 539 height 87
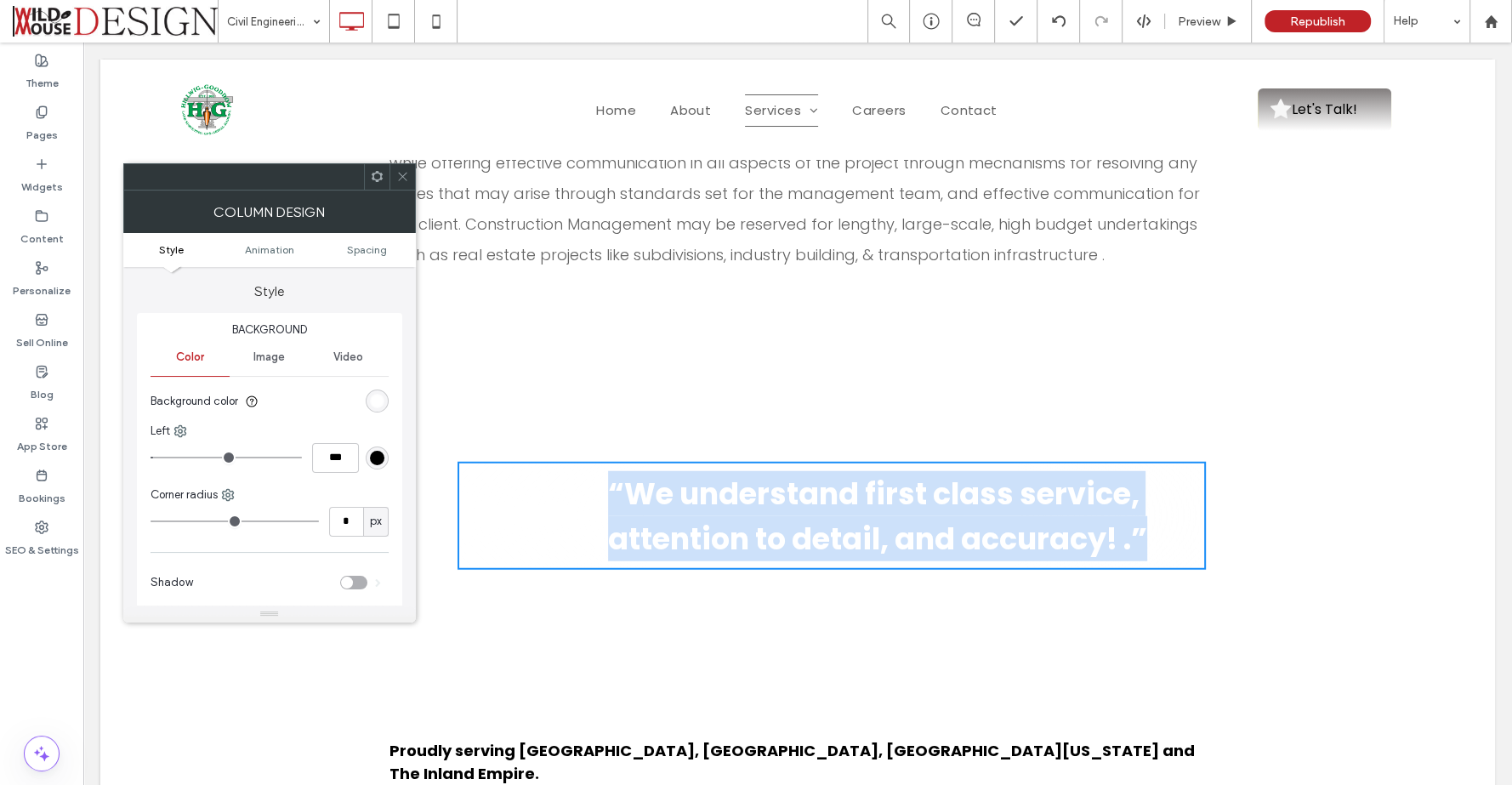
drag, startPoint x: 1163, startPoint y: 483, endPoint x: 467, endPoint y: 412, distance: 699.6
click at [467, 462] on div "“We understand first class service, attention to detail, and accuracy! .” Click…" at bounding box center [832, 516] width 748 height 108
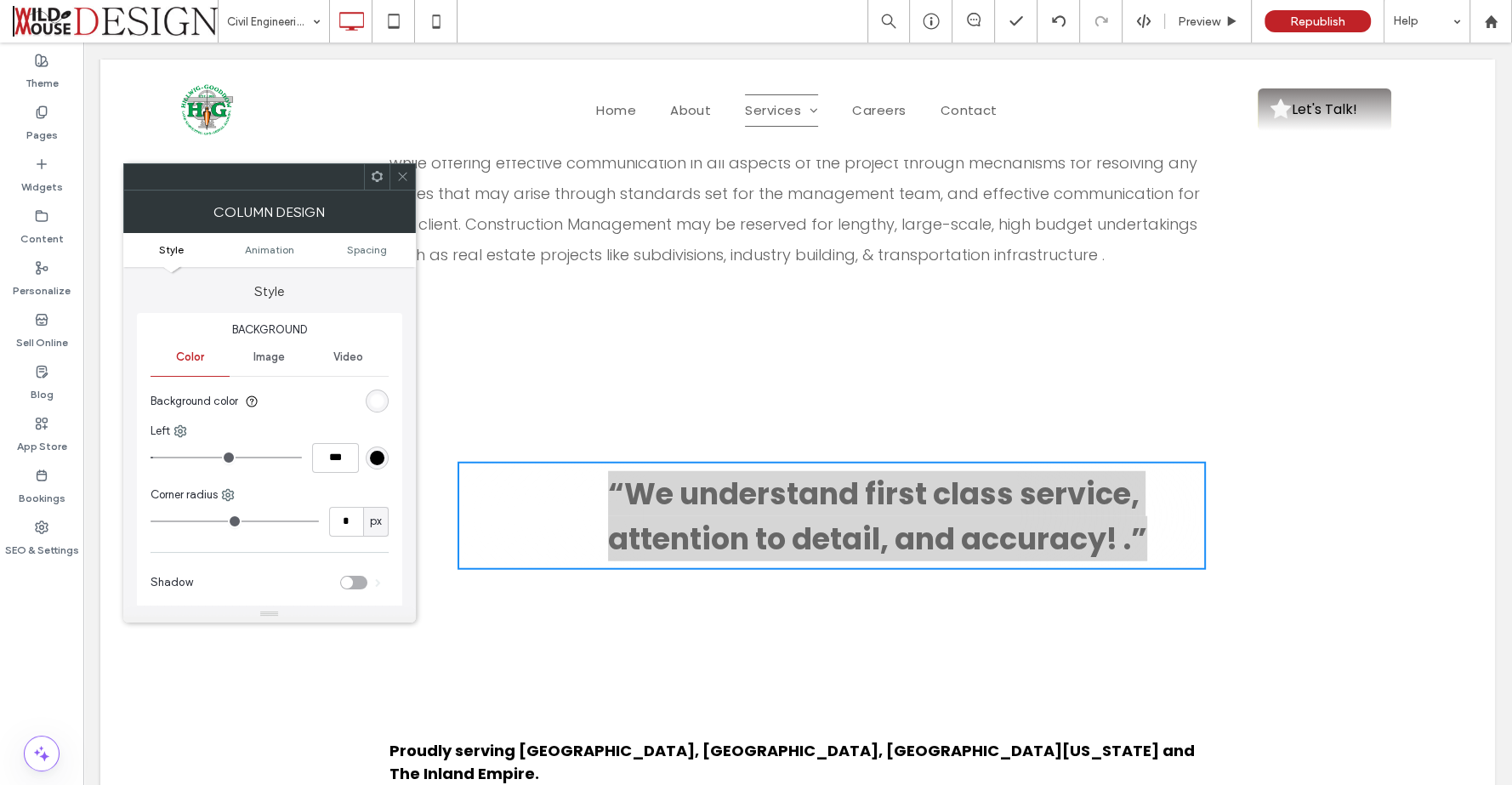
click at [402, 169] on span at bounding box center [403, 177] width 12 height 26
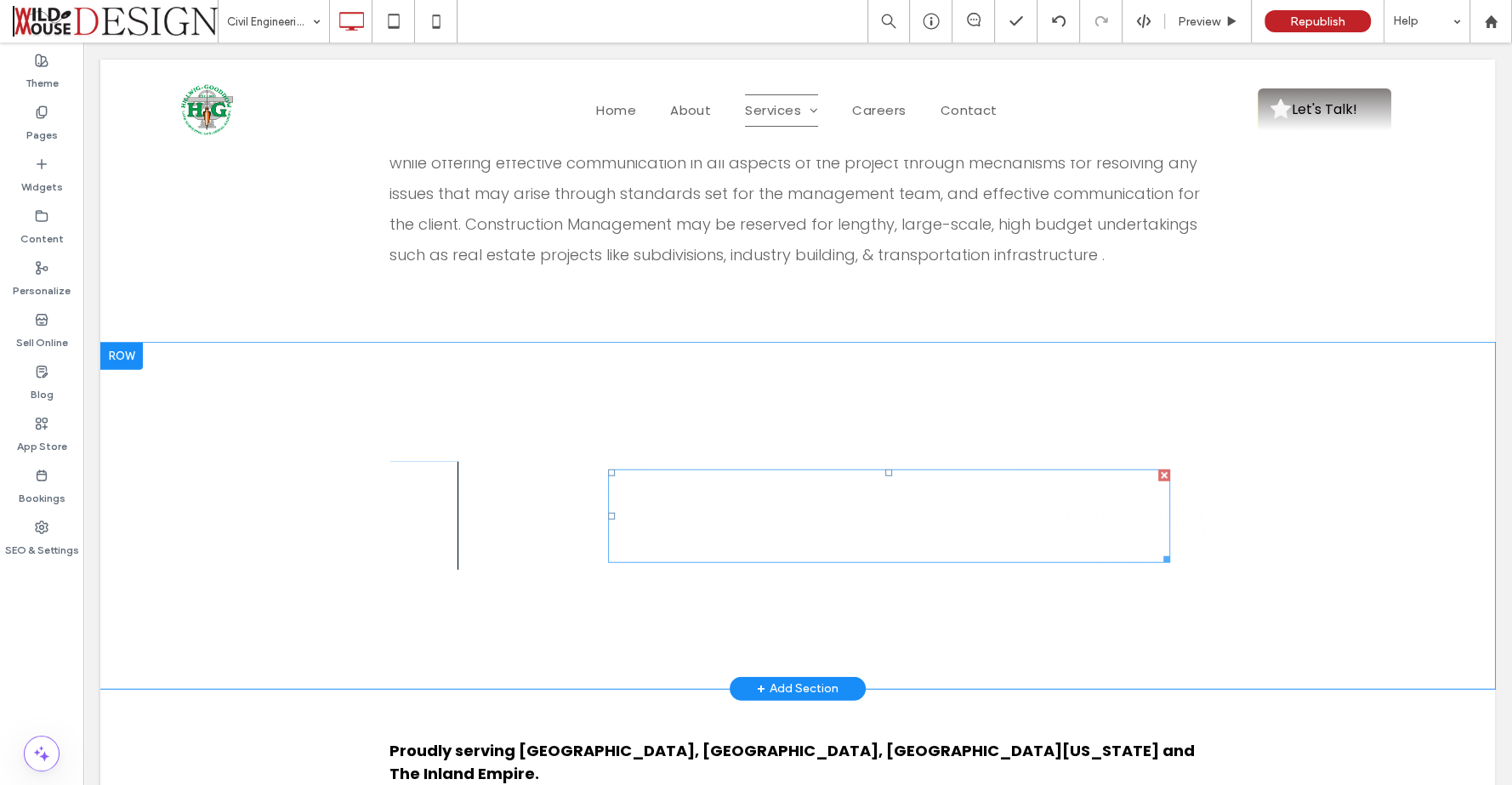
click at [747, 473] on span "“We understand first class service, attention to detail, and accuracy! .”" at bounding box center [877, 516] width 539 height 87
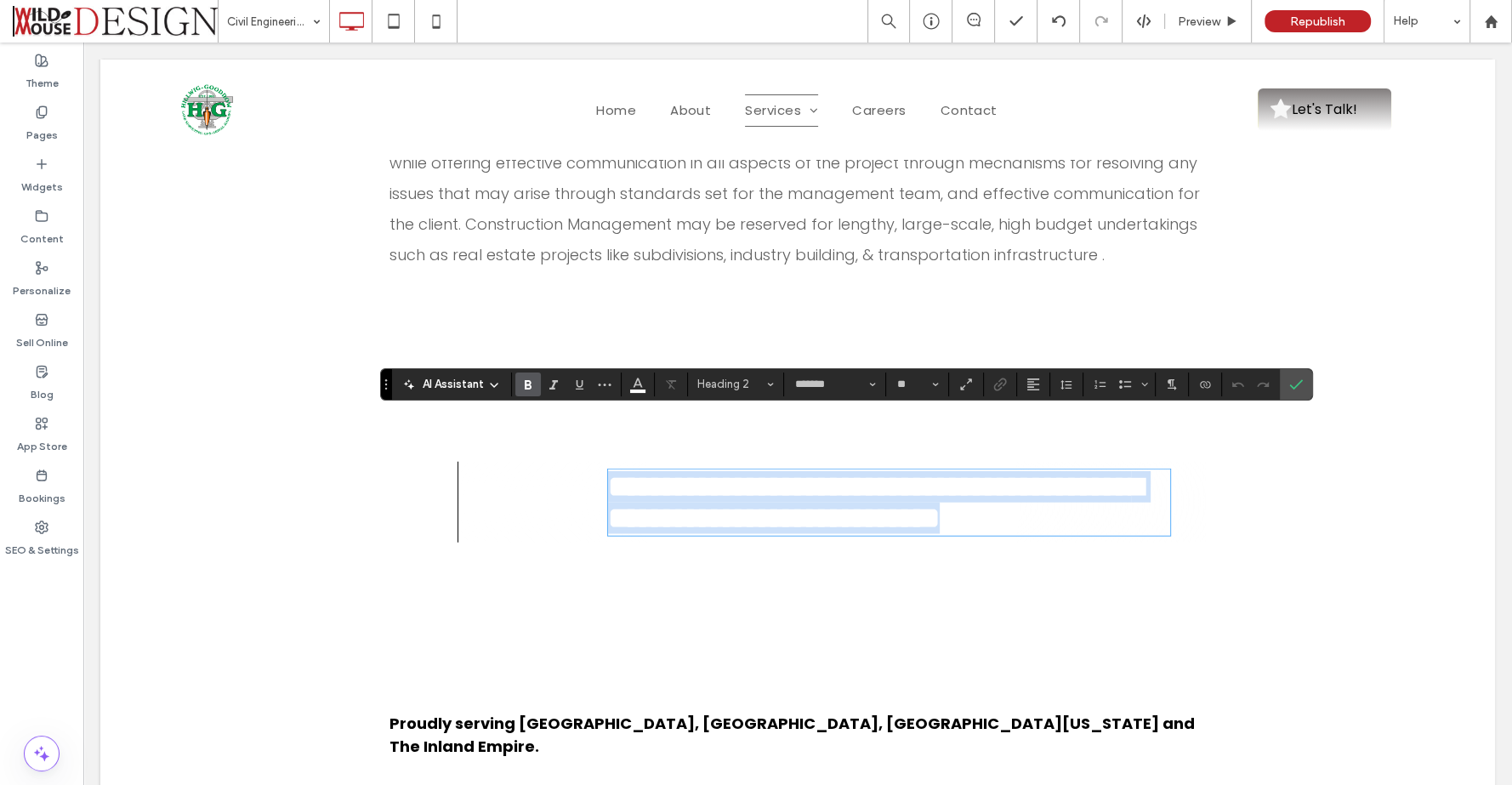
click at [747, 472] on span "**********" at bounding box center [874, 502] width 535 height 60
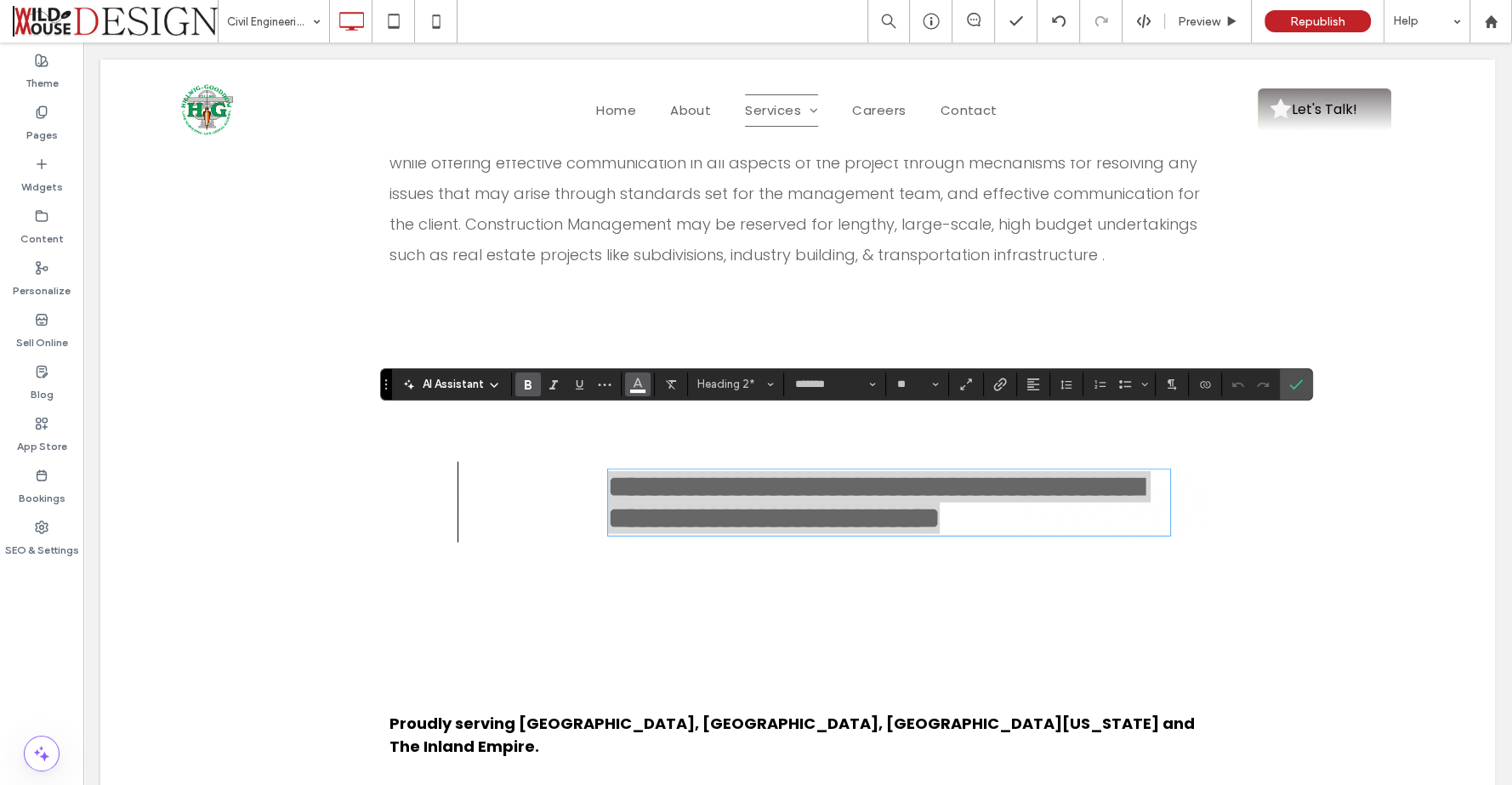
click at [634, 380] on icon "Color" at bounding box center [637, 382] width 13 height 13
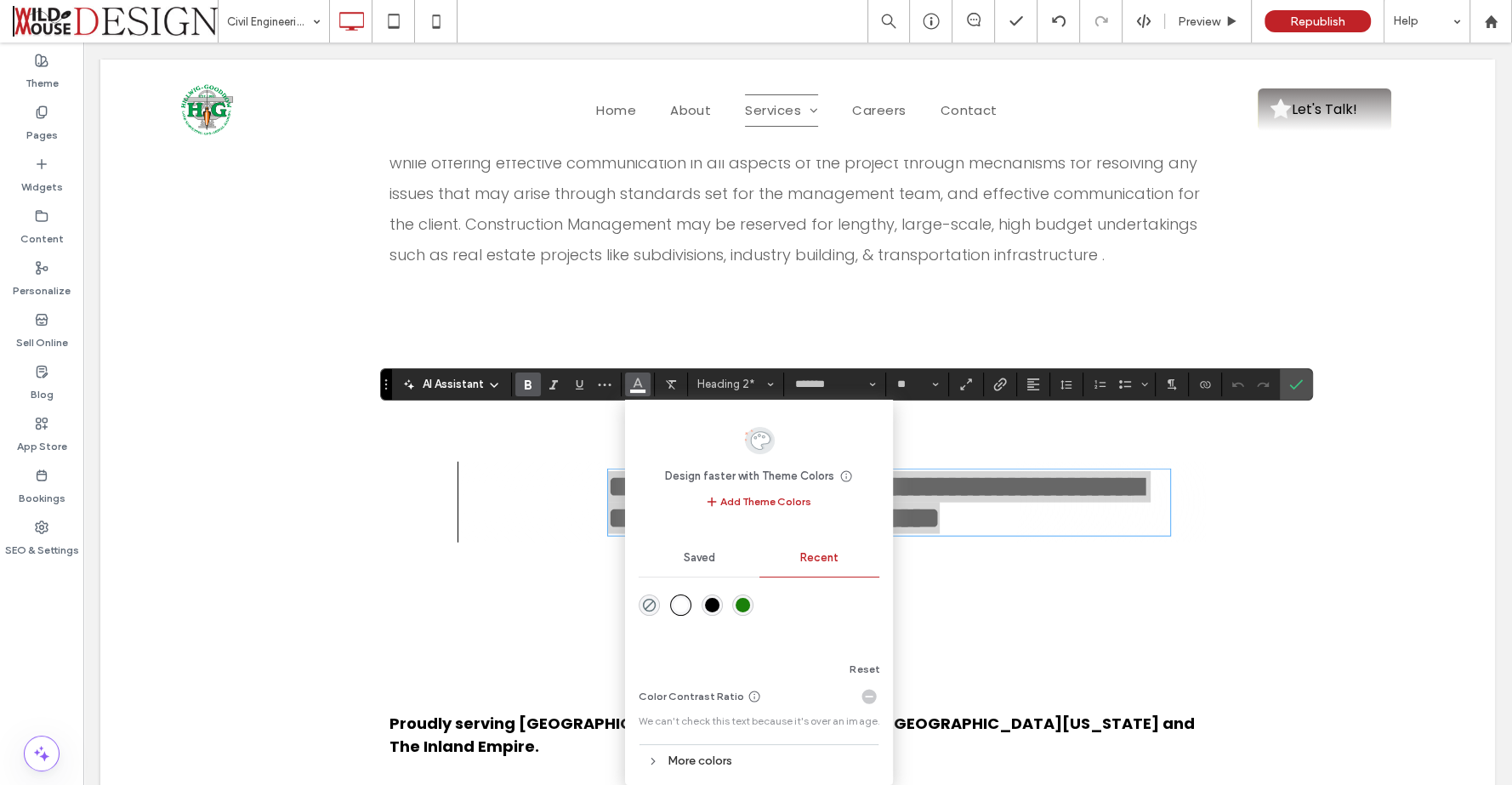
drag, startPoint x: 746, startPoint y: 601, endPoint x: 680, endPoint y: 546, distance: 85.9
click at [747, 600] on div "rgba(27, 128, 10, 1)" at bounding box center [742, 605] width 14 height 14
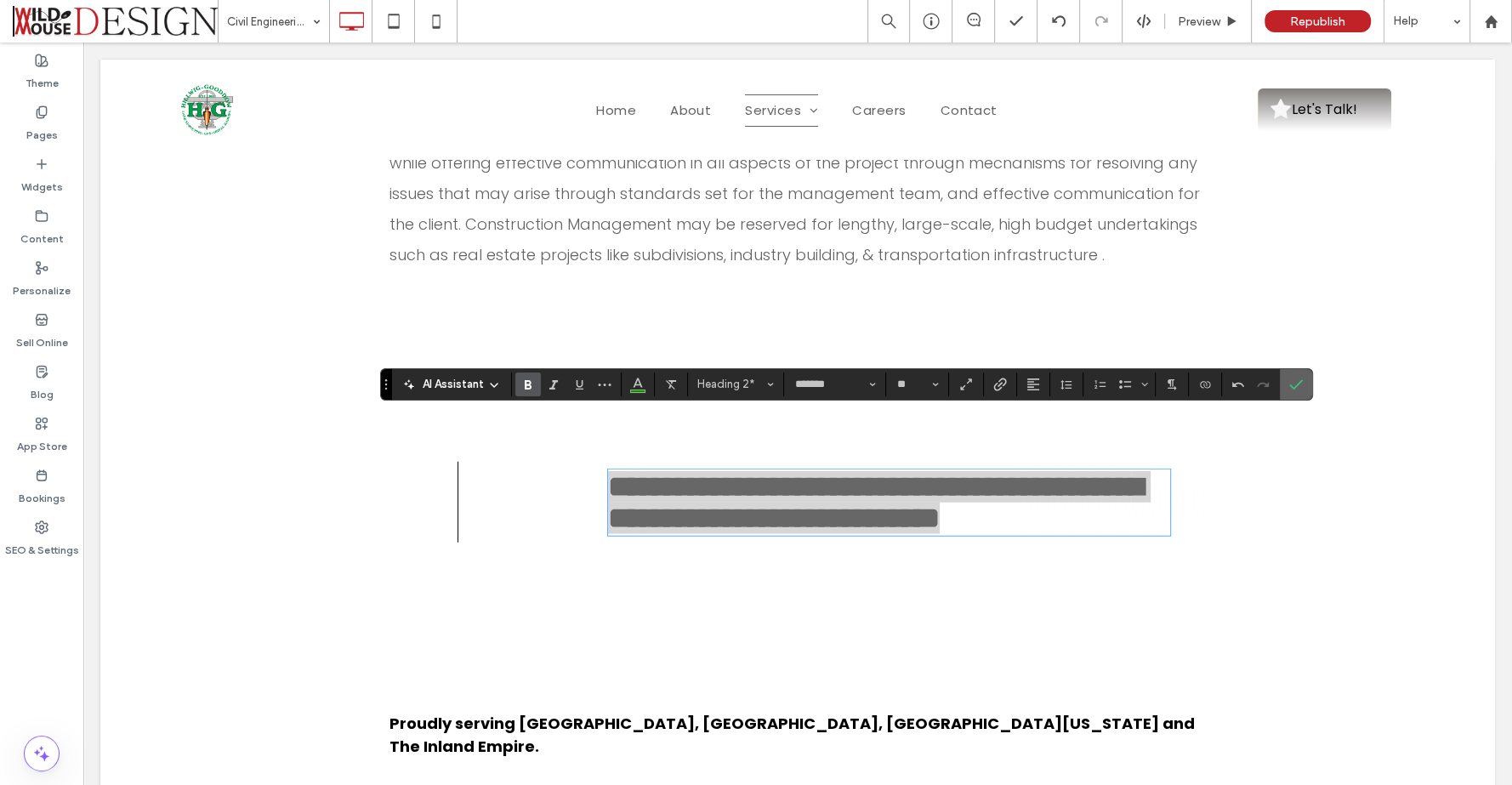
click at [1297, 385] on label "Confirm" at bounding box center [1296, 384] width 26 height 31
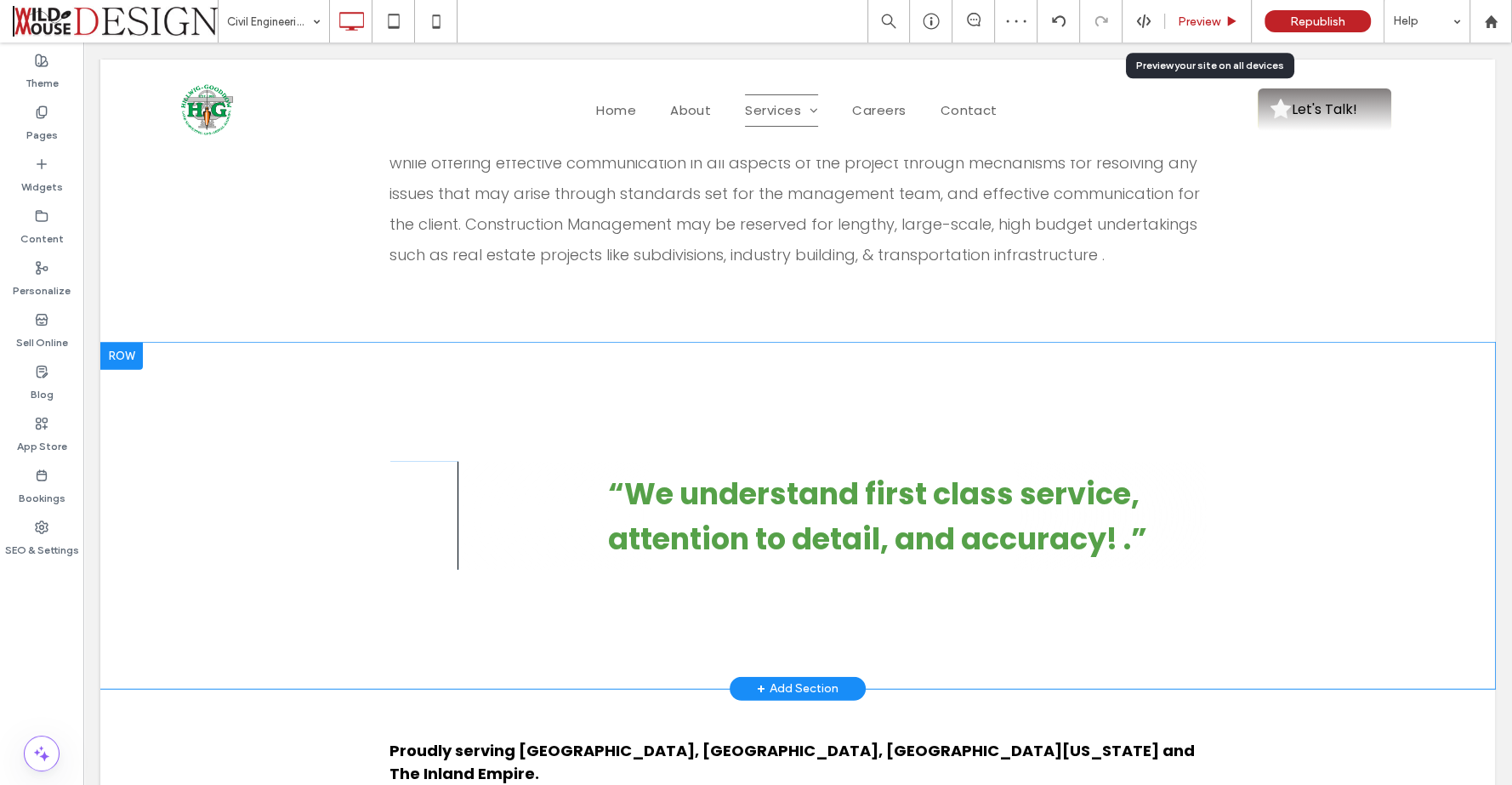
click at [1191, 20] on span "Preview" at bounding box center [1199, 21] width 43 height 14
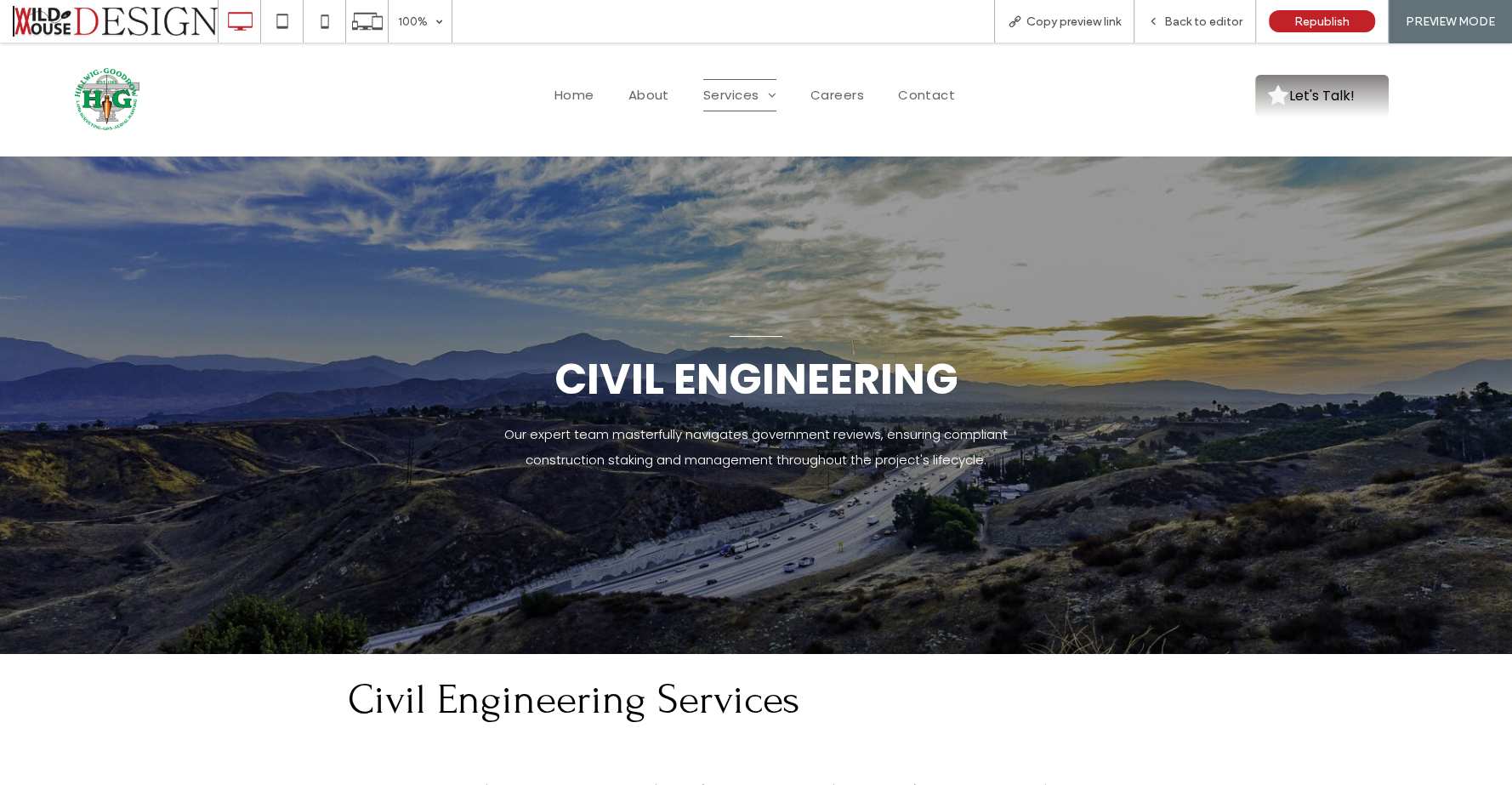
click at [791, 704] on h1 "Civil Engineering Services" at bounding box center [756, 698] width 816 height 65
click at [791, 703] on h1 "Civil Engineering Services" at bounding box center [756, 698] width 816 height 65
click at [1188, 23] on span "Back to editor" at bounding box center [1203, 21] width 78 height 14
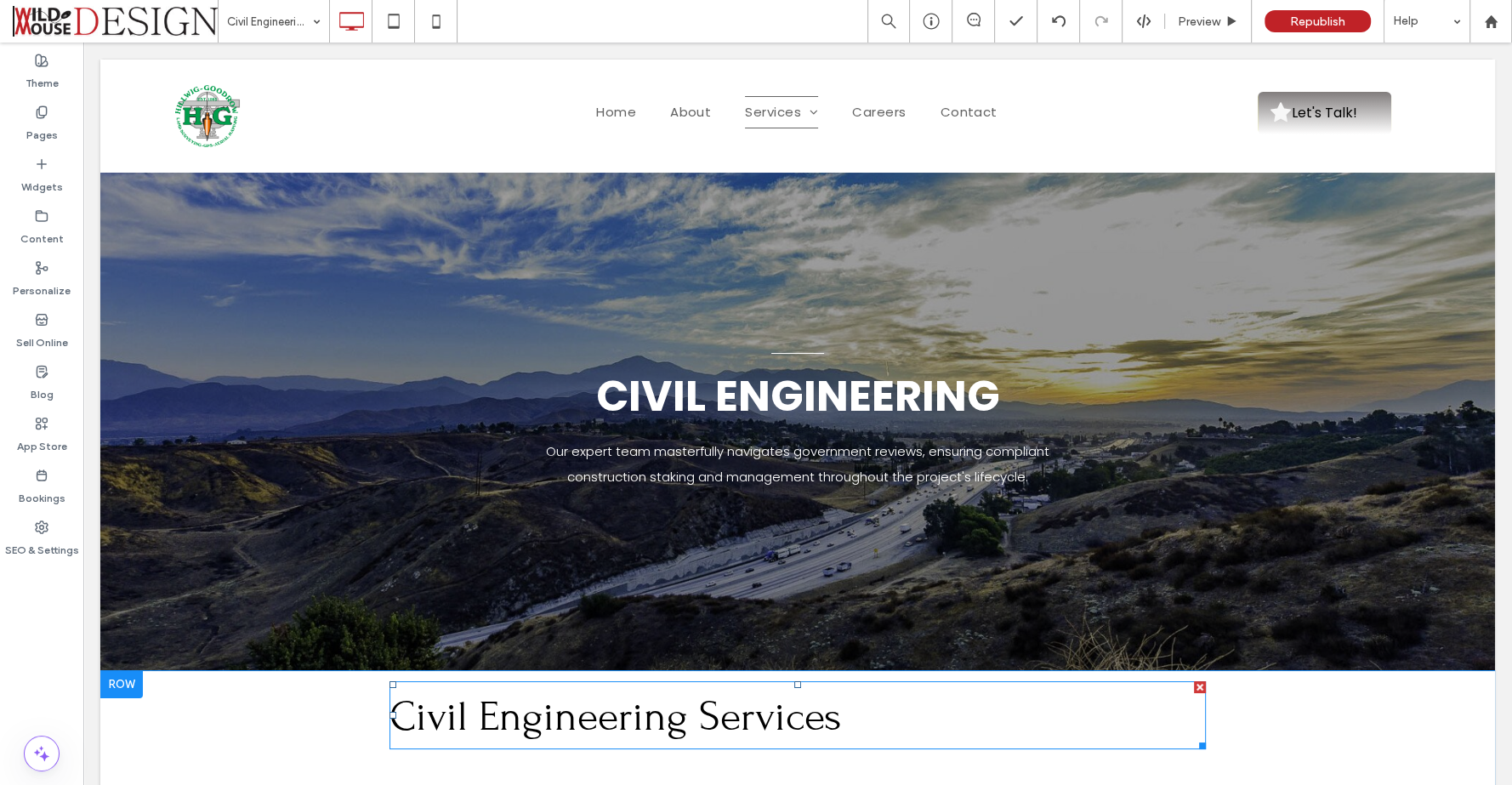
click at [840, 718] on h1 "Civil Engineering Services" at bounding box center [797, 715] width 816 height 65
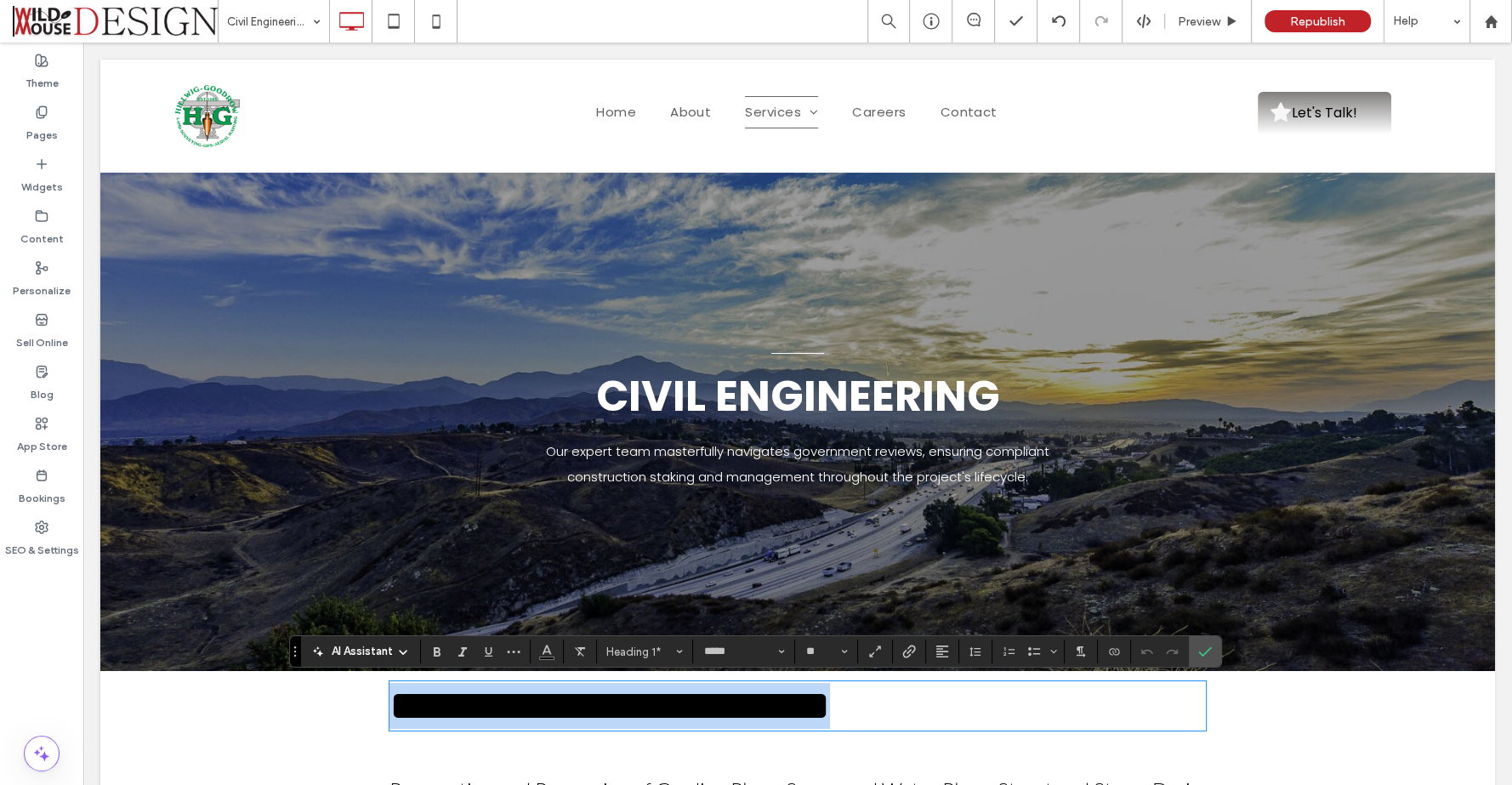
click at [840, 721] on h1 "**********" at bounding box center [797, 706] width 816 height 46
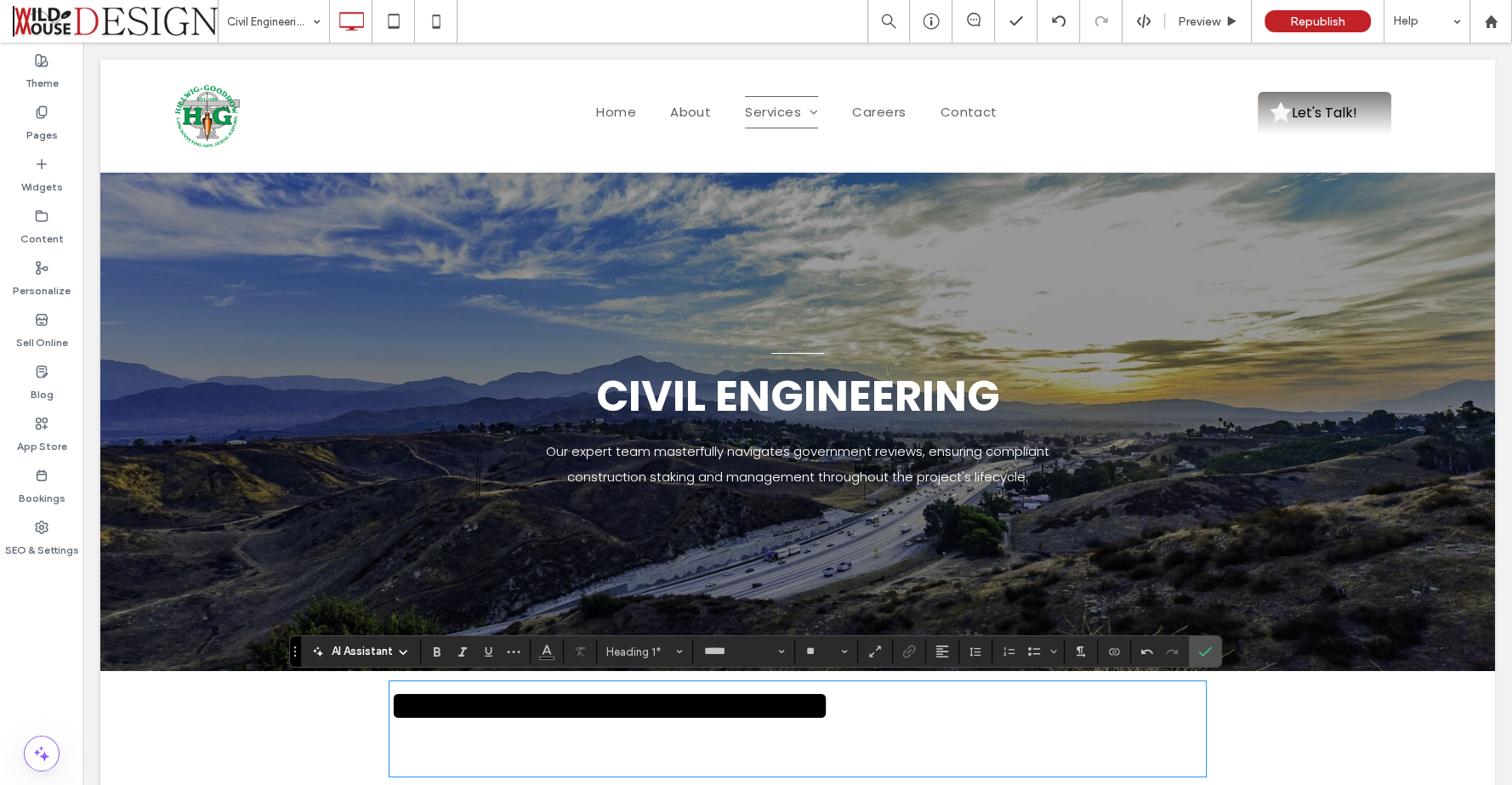
scroll to position [19, 0]
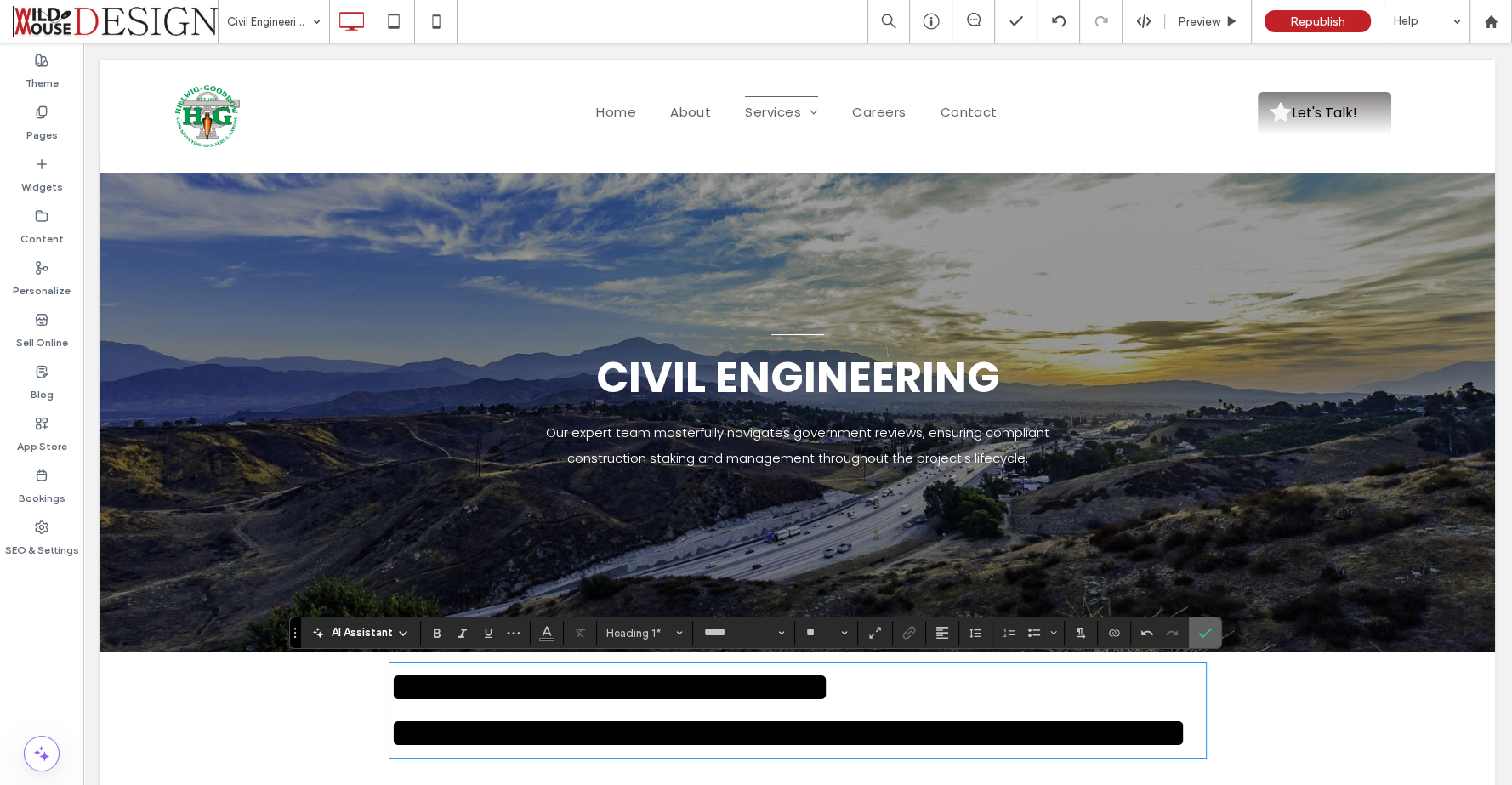
click at [1198, 624] on span "Confirm" at bounding box center [1202, 632] width 8 height 31
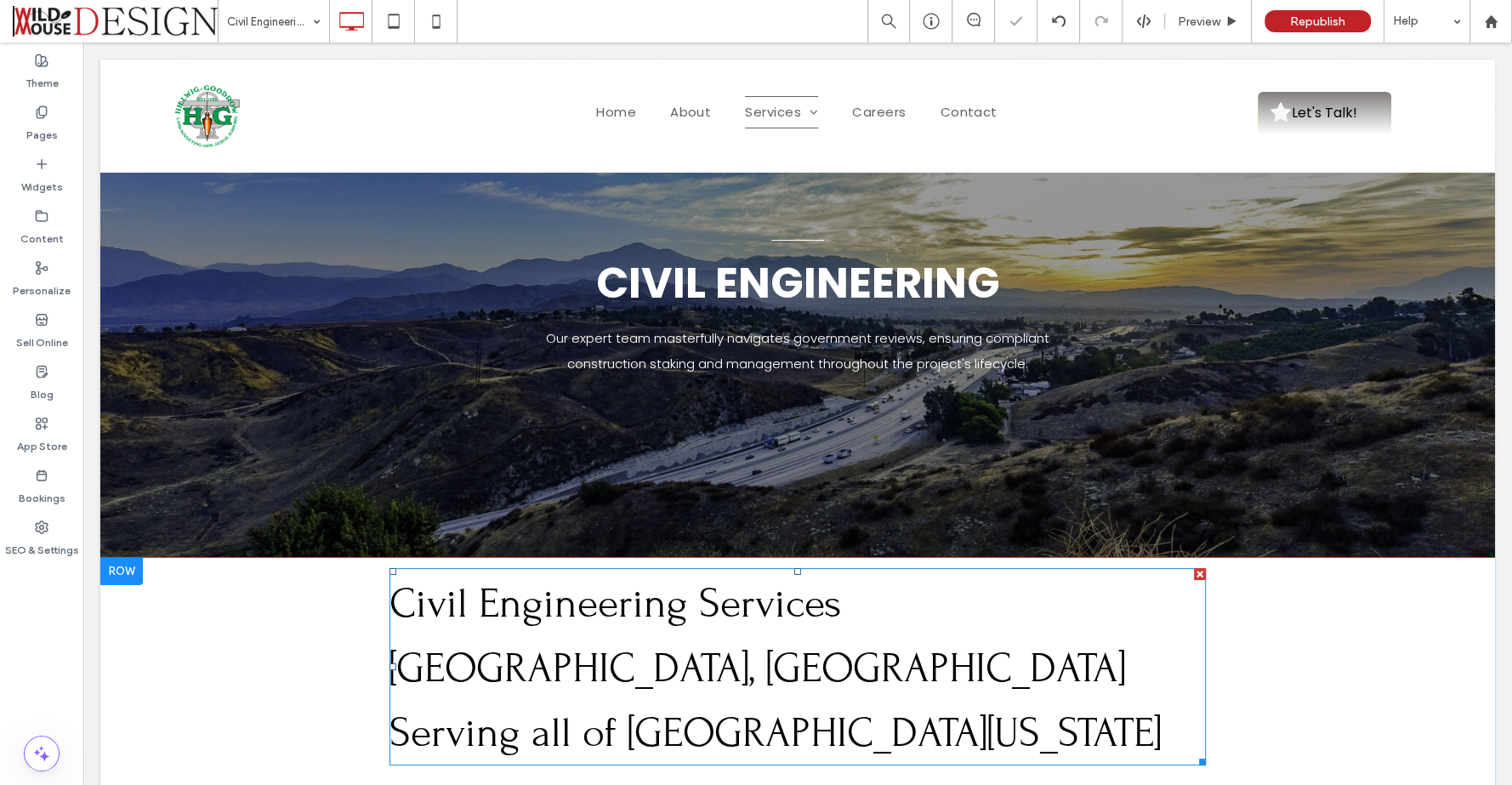
scroll to position [208, 0]
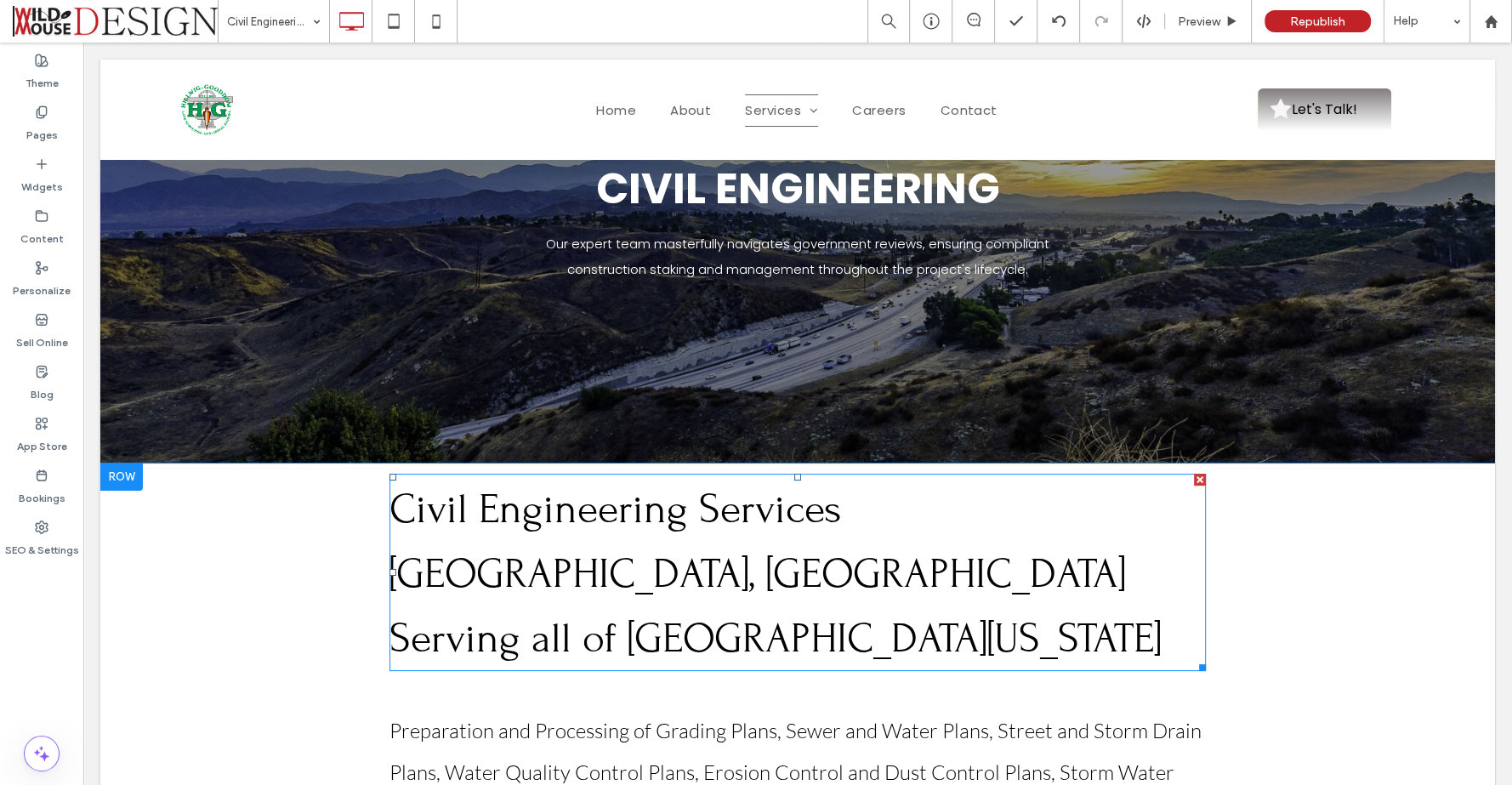
click at [614, 572] on span "Redlands, CA Serving all of Southern California" at bounding box center [775, 606] width 772 height 113
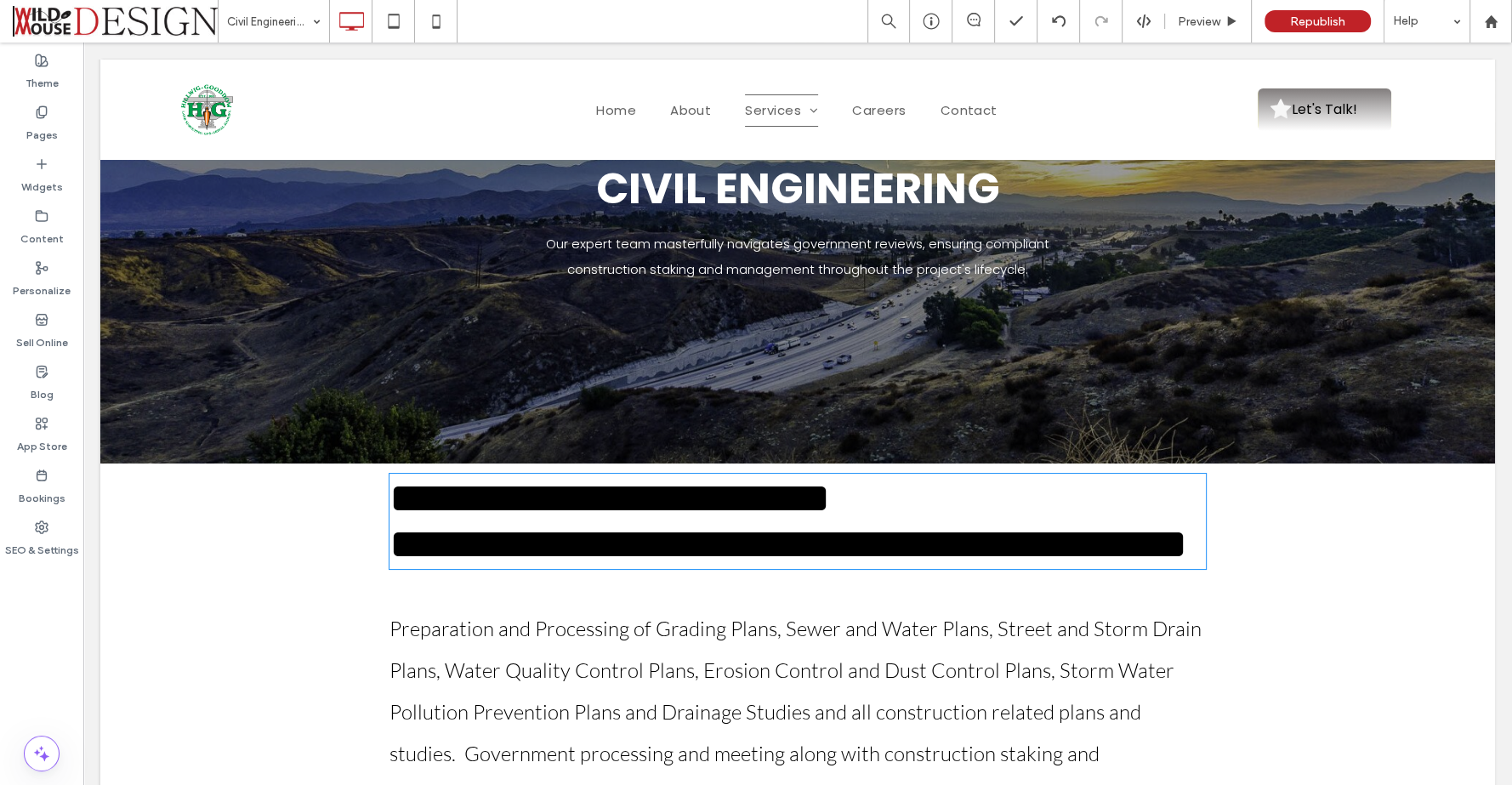
type input "*****"
type input "**"
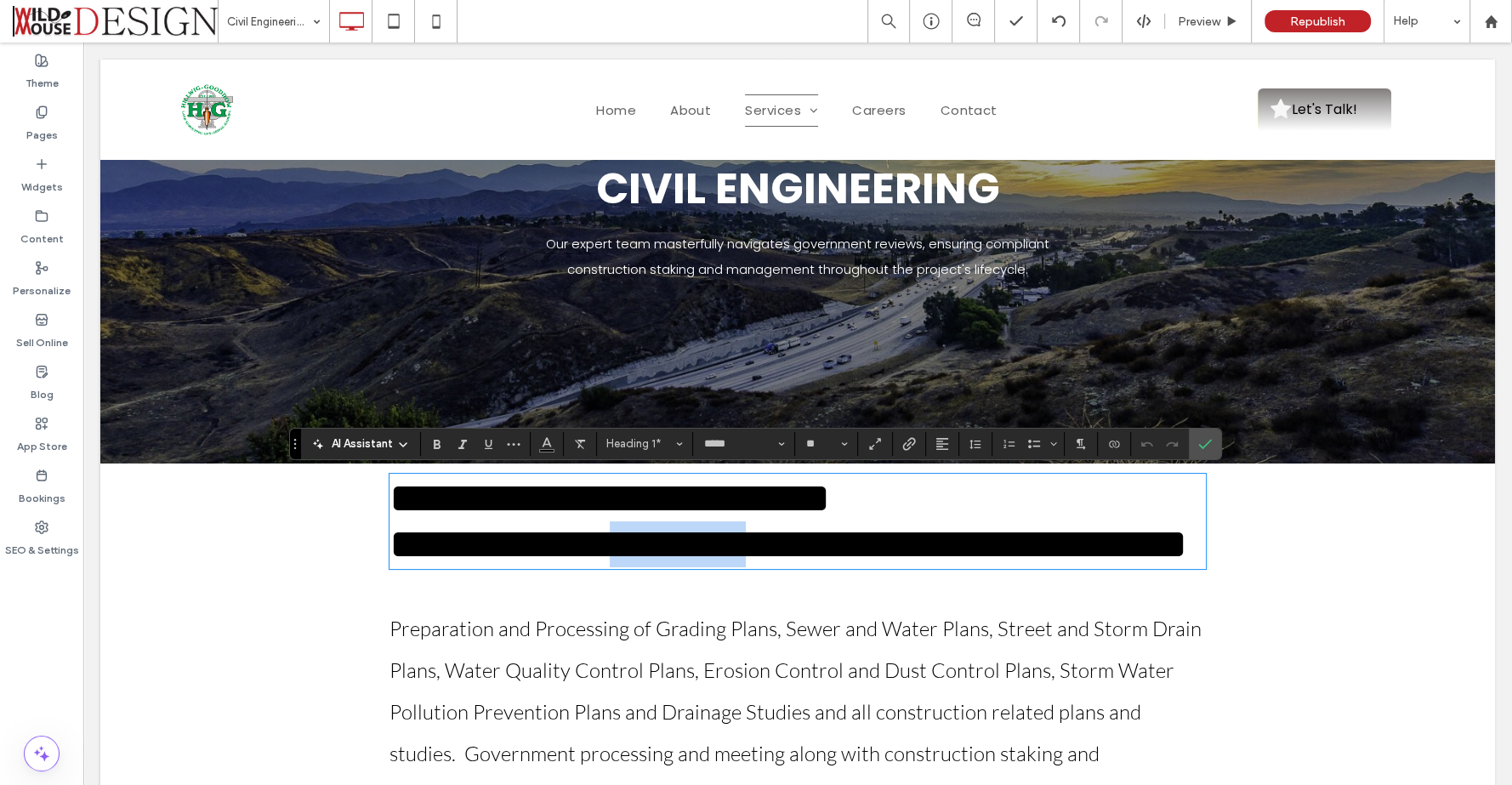
click at [614, 565] on span "**********" at bounding box center [787, 544] width 797 height 42
click at [1199, 444] on icon "Confirm" at bounding box center [1204, 444] width 13 height 13
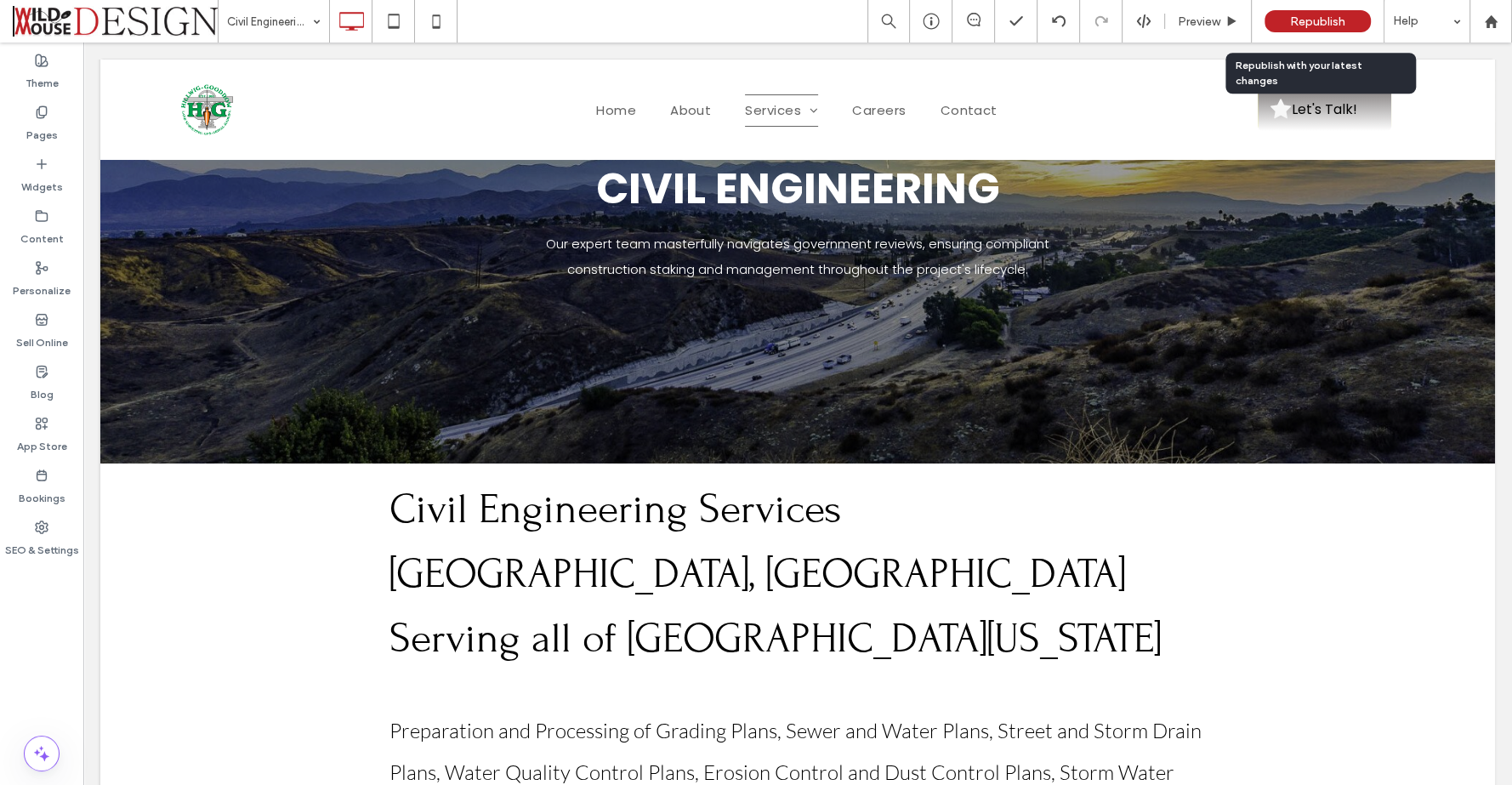
click at [1297, 22] on span "Republish" at bounding box center [1317, 21] width 55 height 14
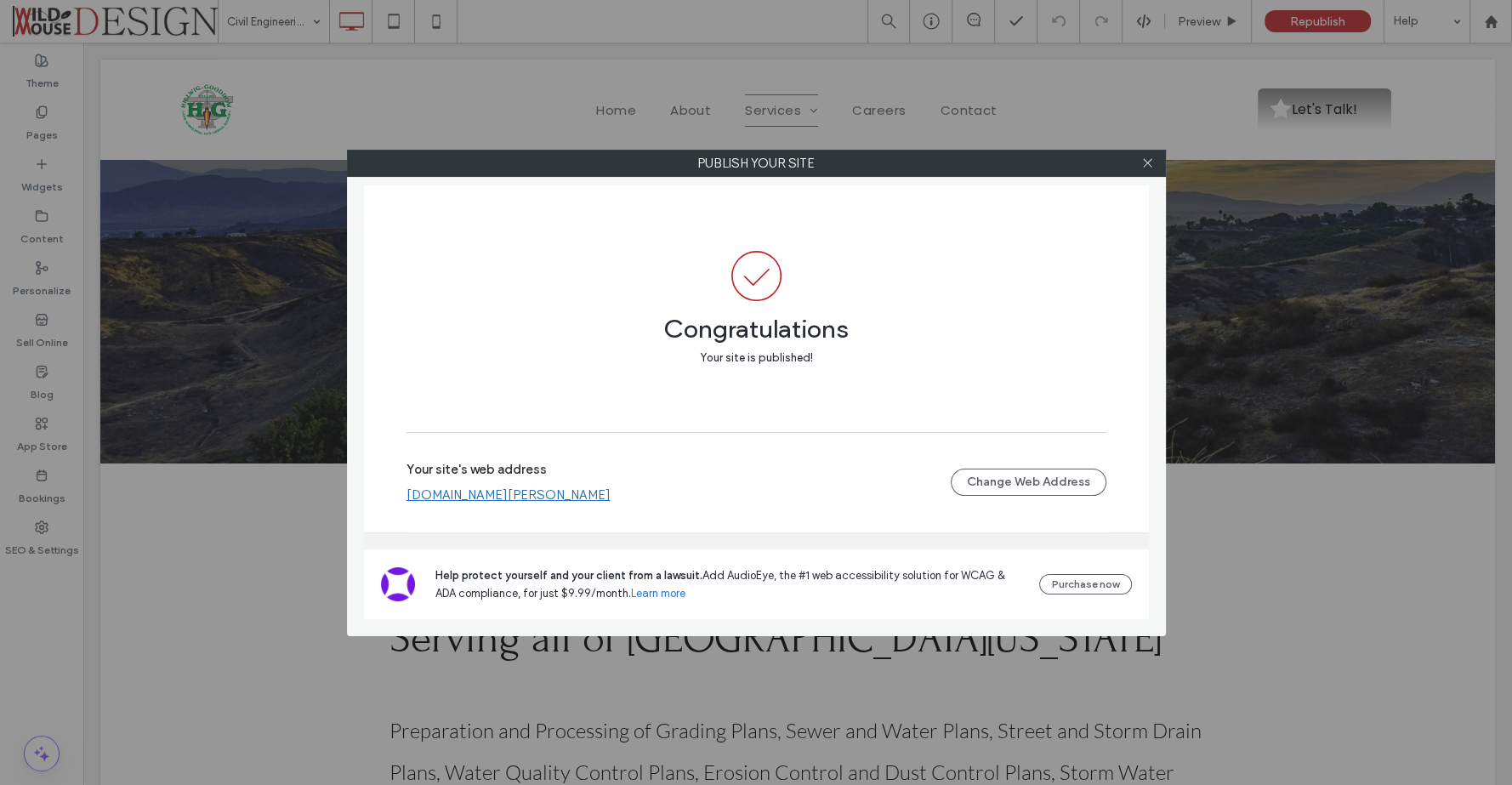
click at [537, 491] on link "[DOMAIN_NAME][PERSON_NAME]" at bounding box center [508, 494] width 204 height 15
click at [1139, 155] on div at bounding box center [1148, 163] width 26 height 26
click at [1143, 160] on icon at bounding box center [1148, 162] width 12 height 12
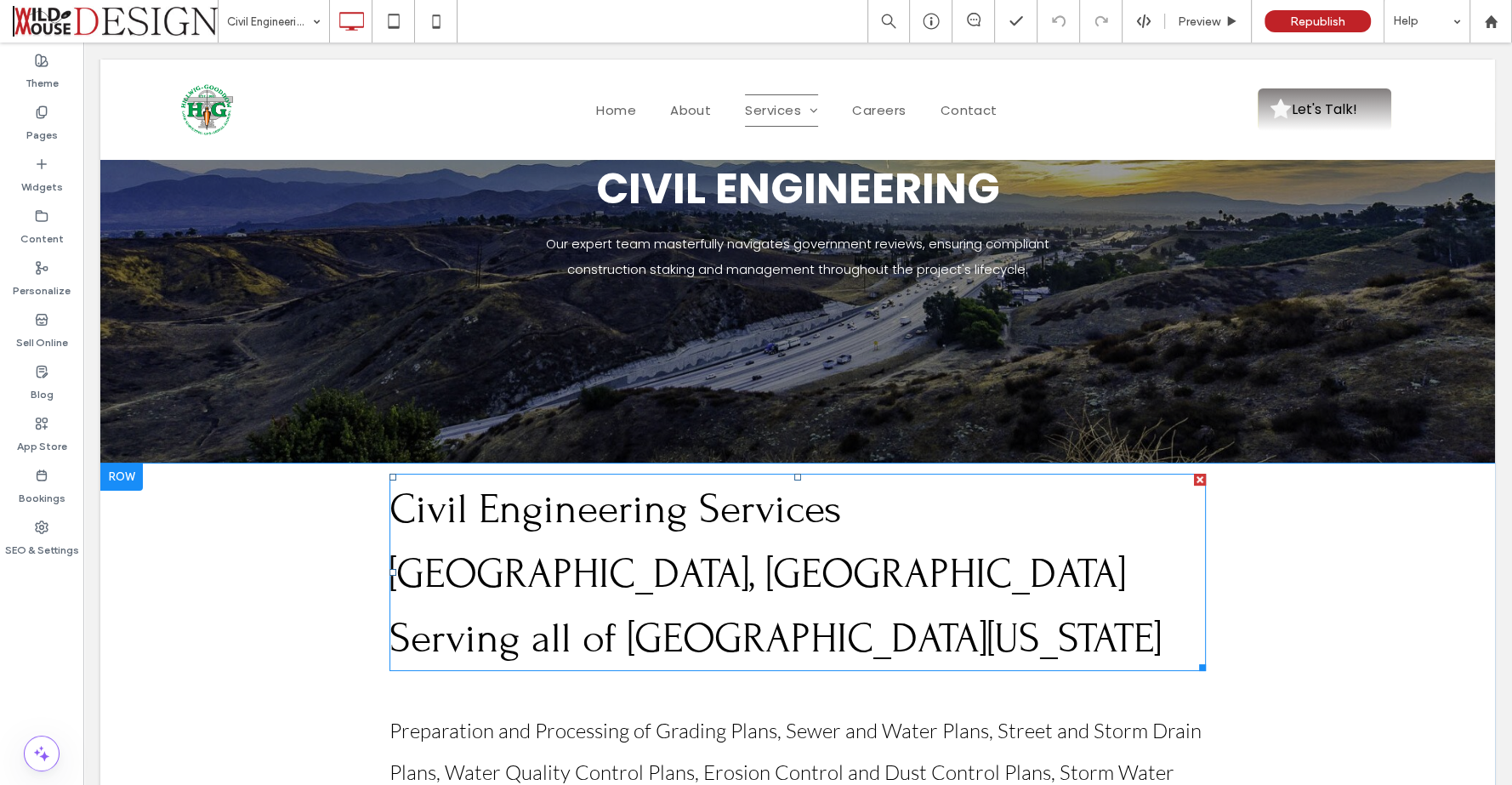
click at [727, 559] on span "Redlands, CA Serving all of Southern California" at bounding box center [775, 606] width 772 height 113
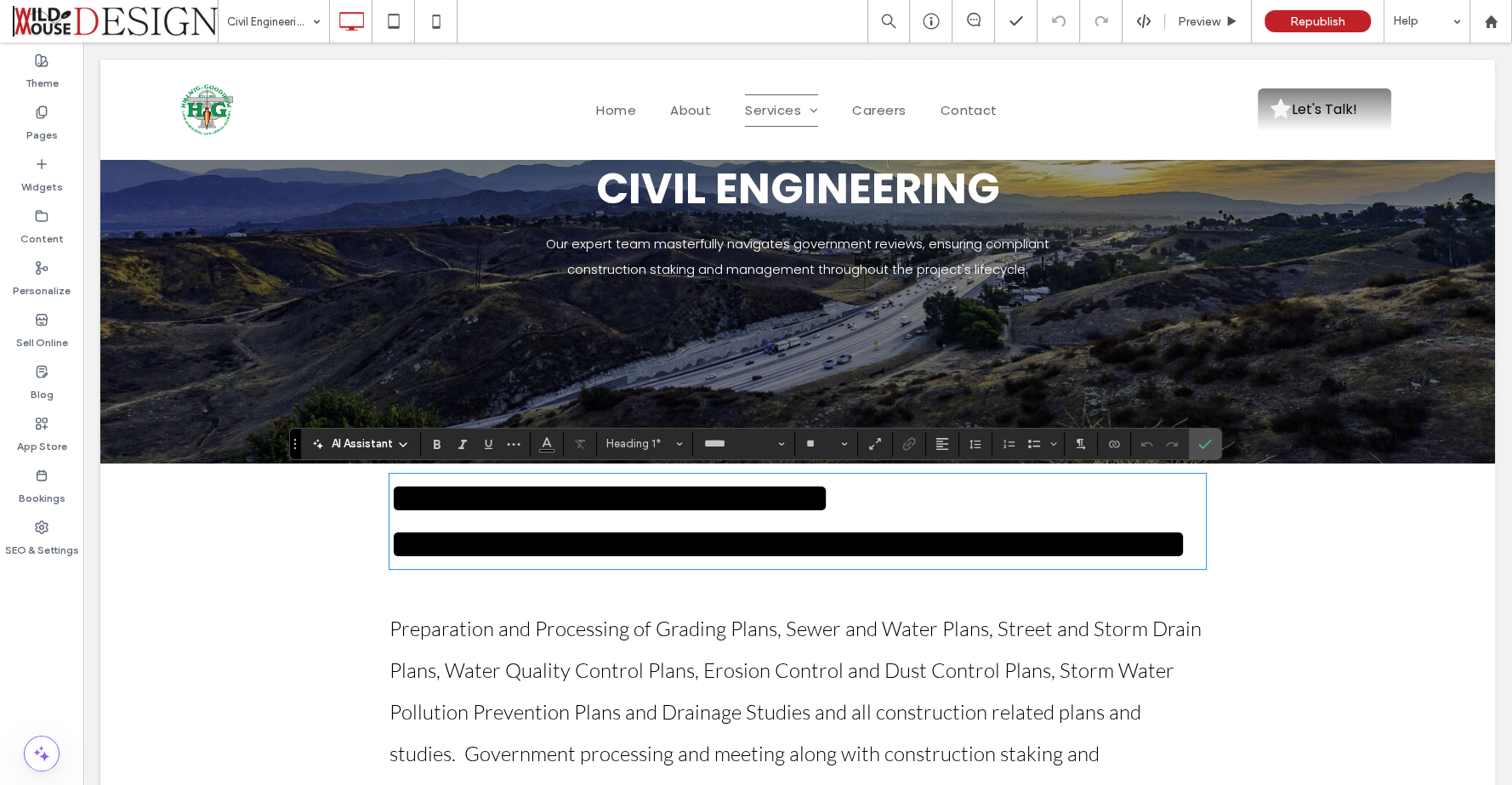
click at [851, 565] on span "**********" at bounding box center [787, 544] width 797 height 42
click at [1205, 443] on label "Confirm" at bounding box center [1204, 444] width 26 height 31
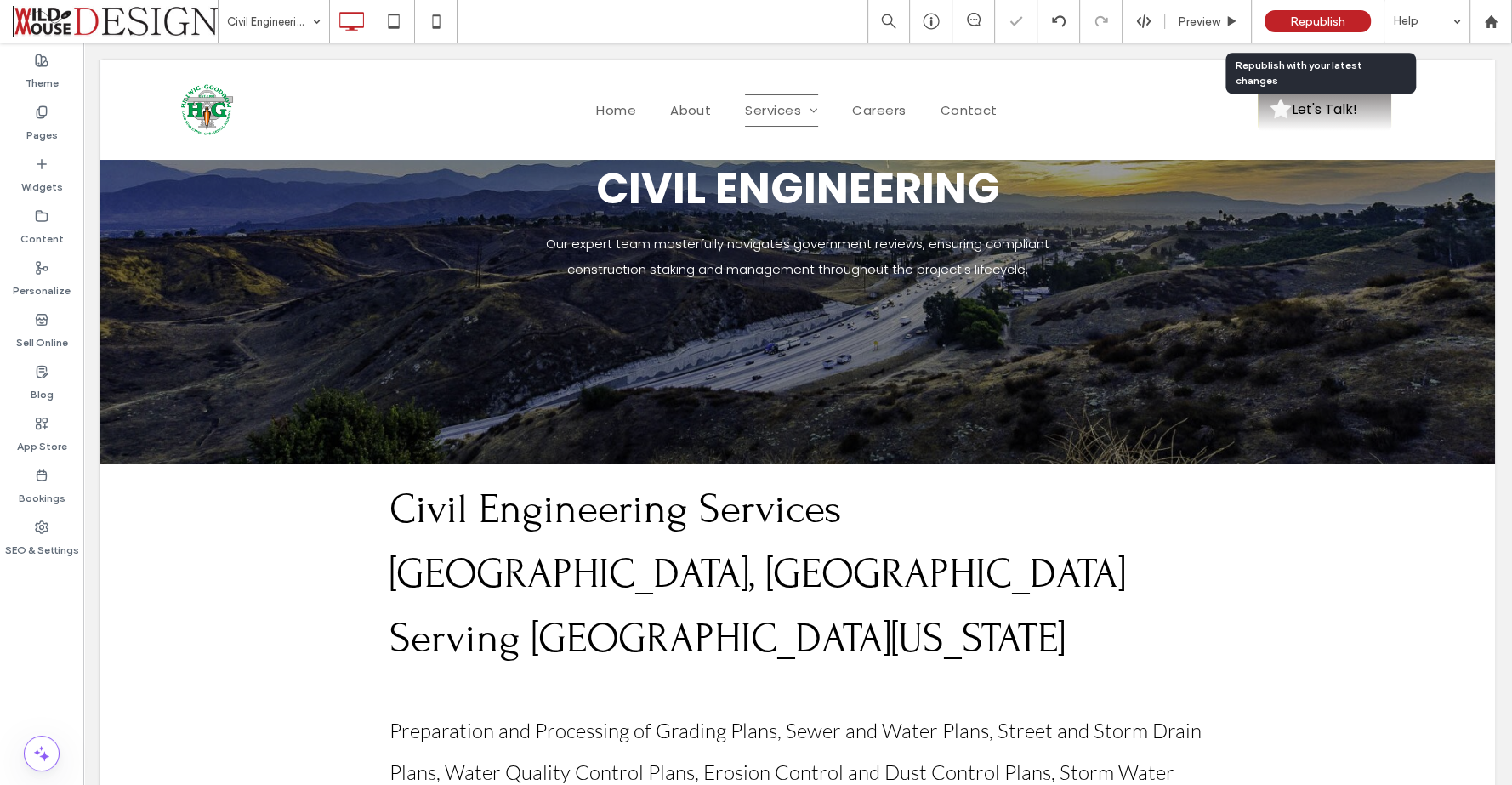
click at [1306, 21] on span "Republish" at bounding box center [1317, 21] width 55 height 14
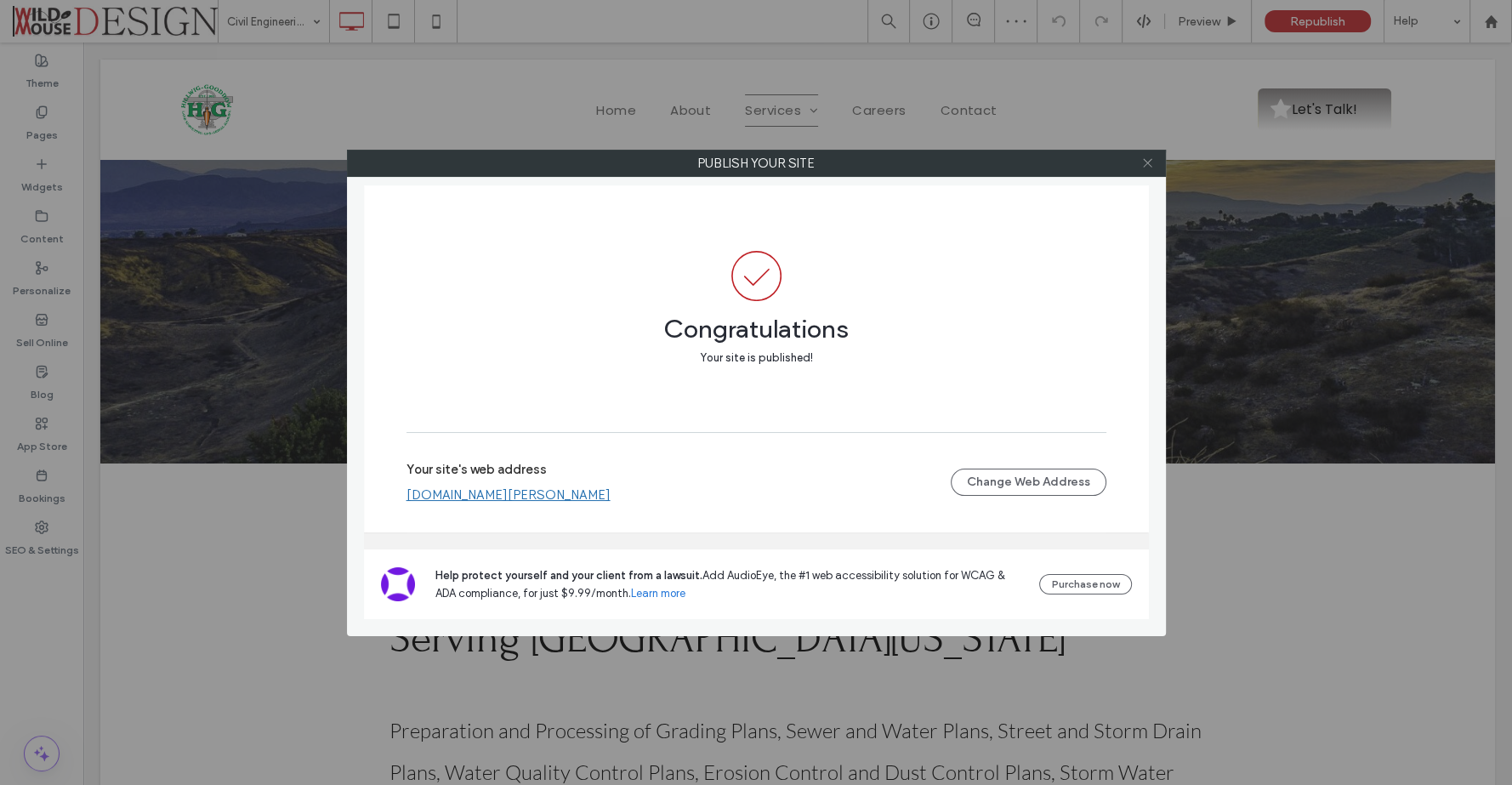
click at [1150, 162] on icon at bounding box center [1148, 162] width 12 height 12
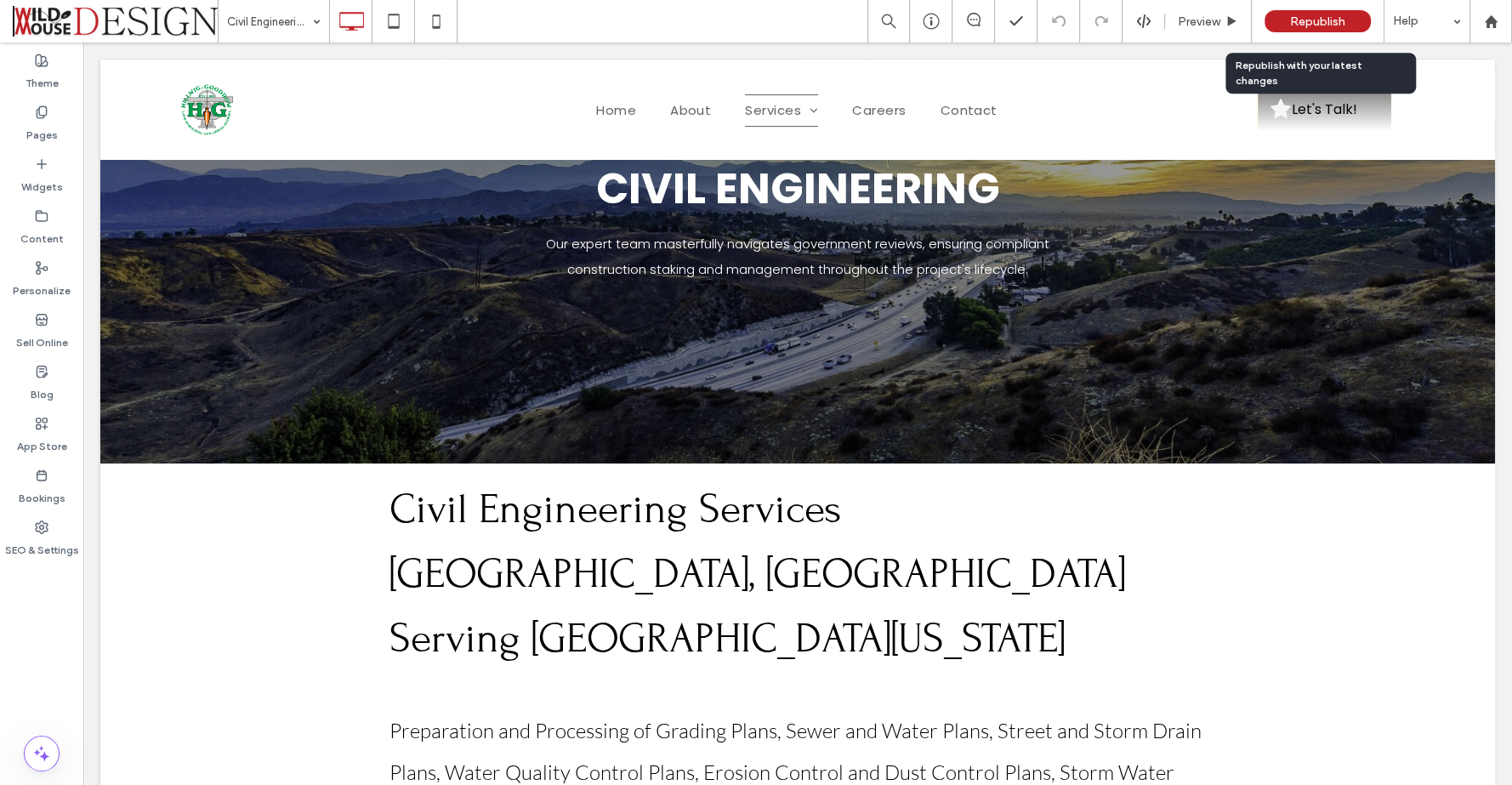
click at [1304, 18] on span "Republish" at bounding box center [1317, 21] width 55 height 14
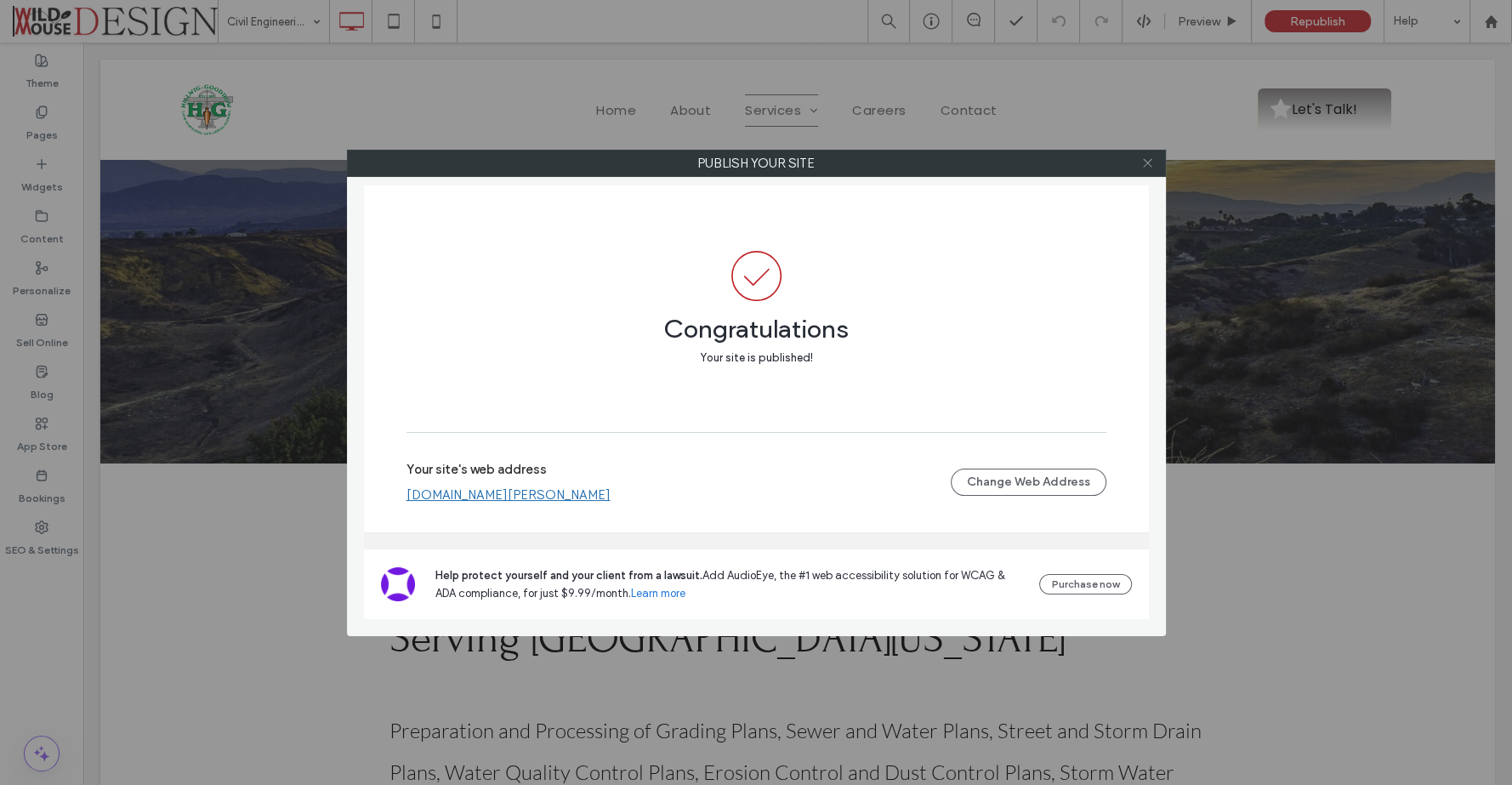
click at [1149, 162] on icon at bounding box center [1148, 162] width 12 height 12
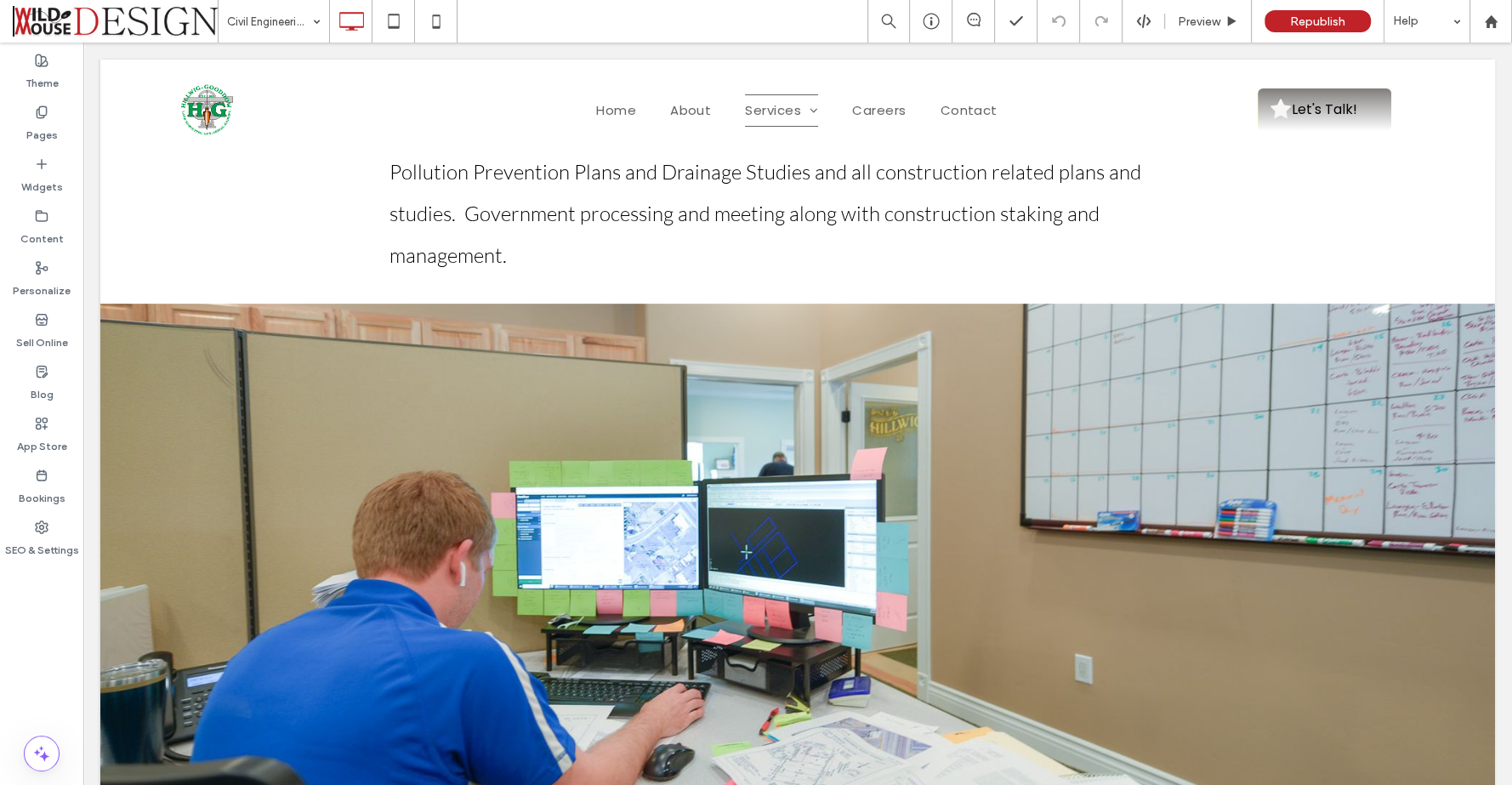
scroll to position [0, 0]
